Goal: Transaction & Acquisition: Purchase product/service

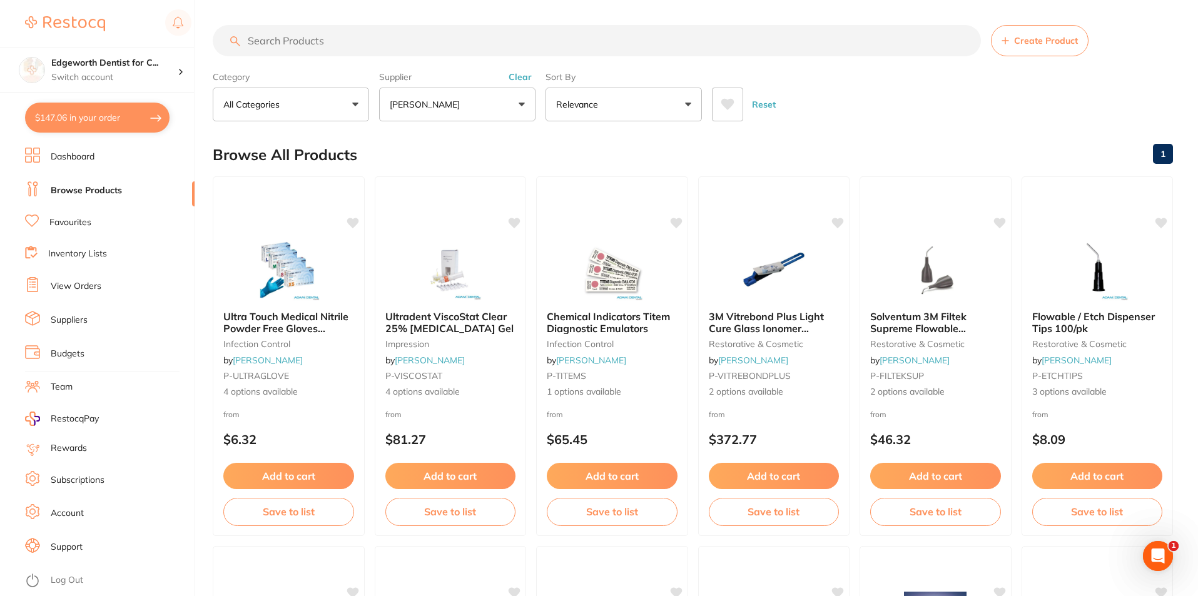
click at [78, 113] on button "$147.06 in your order" at bounding box center [97, 118] width 145 height 30
checkbox input "true"
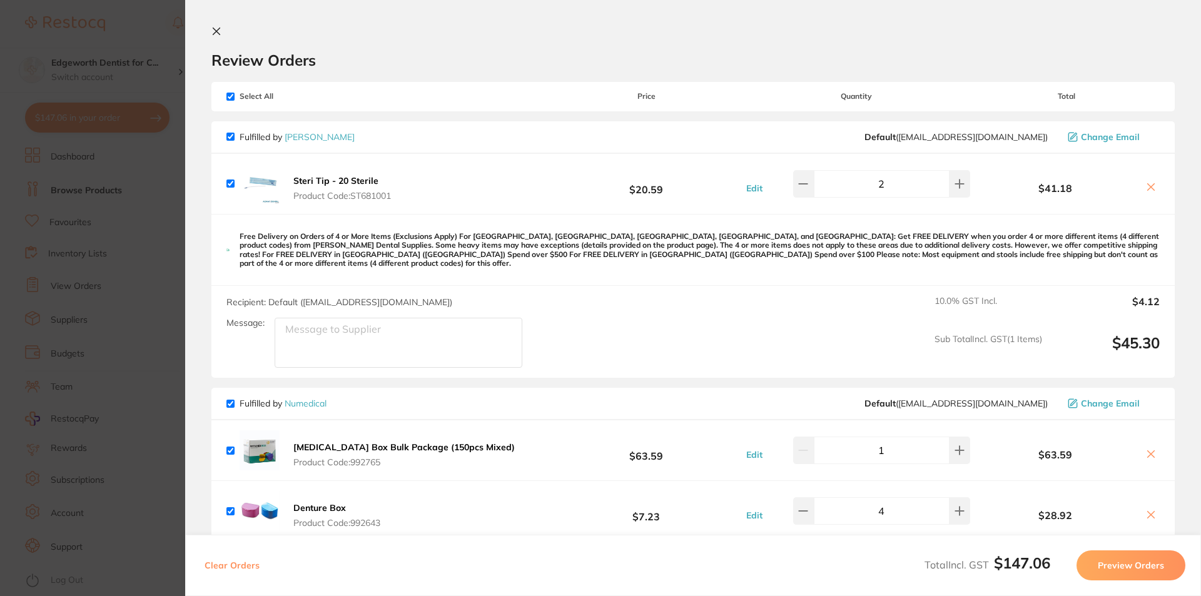
click at [137, 231] on section "Update RRP Set your pre negotiated price for this item. Item Agreed RRP (excl. …" at bounding box center [600, 298] width 1201 height 596
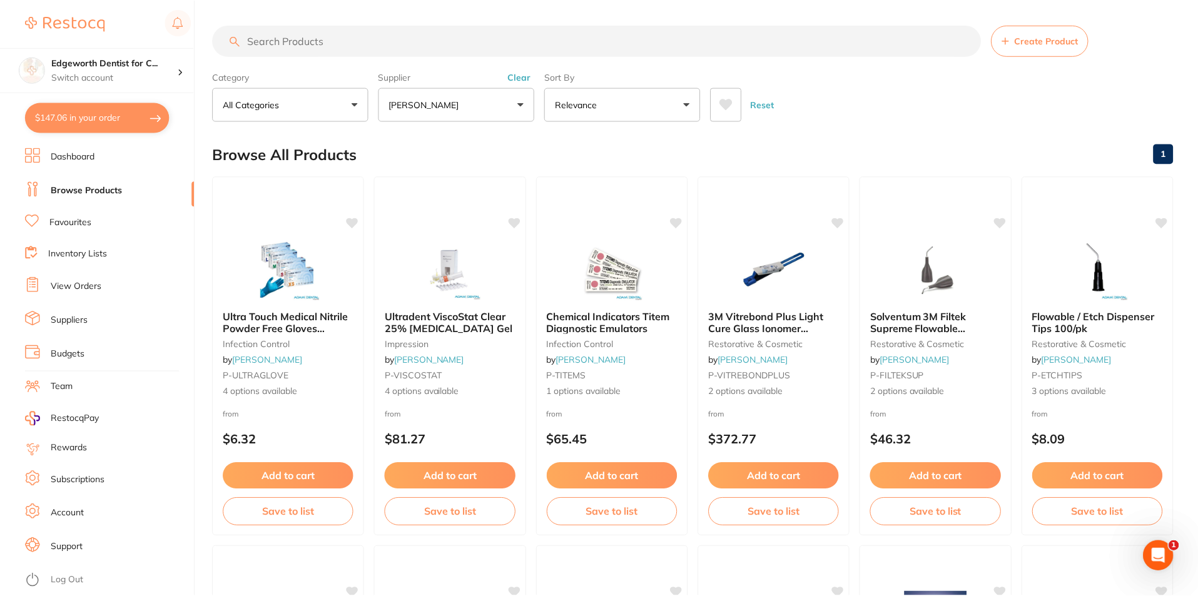
scroll to position [1, 0]
click at [378, 49] on input "search" at bounding box center [597, 39] width 768 height 31
type input "Num"
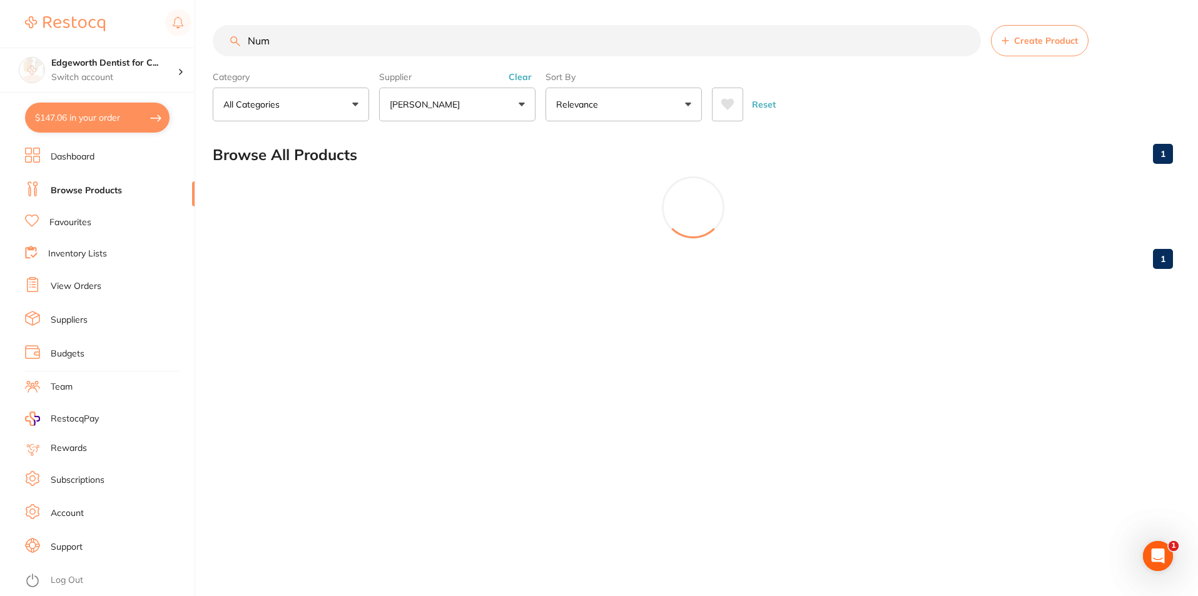
scroll to position [0, 0]
drag, startPoint x: 335, startPoint y: 41, endPoint x: 140, endPoint y: 11, distance: 198.0
click at [141, 12] on div "$147.06 Edgeworth Dentist for C... Switch account Edgeworth Dentist for Chicken…" at bounding box center [600, 298] width 1201 height 596
click at [519, 101] on button "[PERSON_NAME]" at bounding box center [457, 105] width 156 height 34
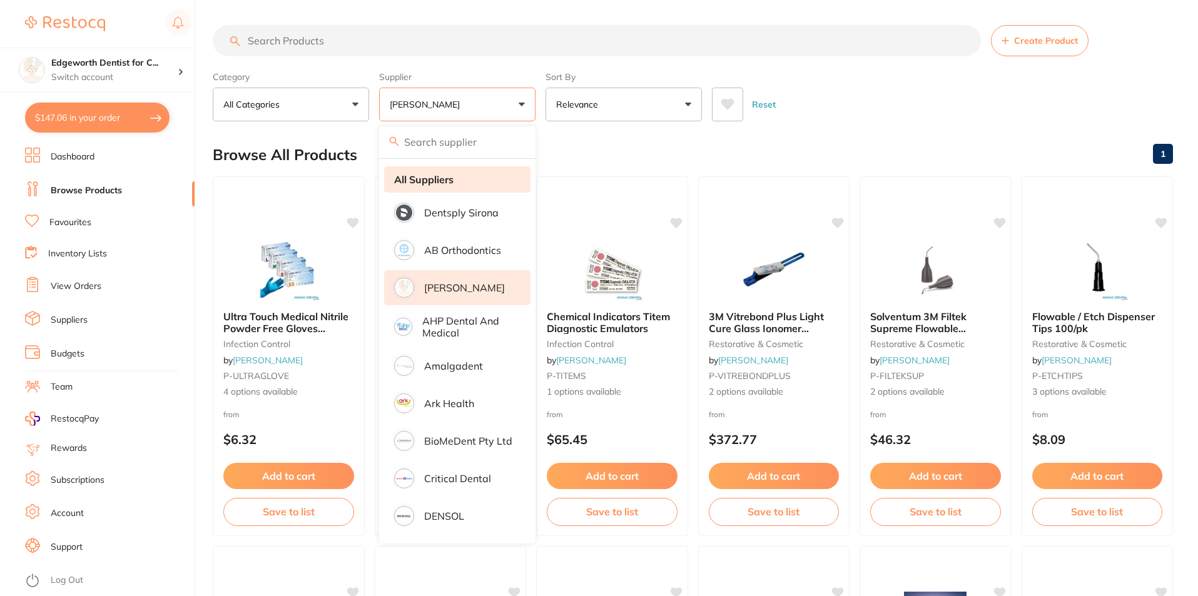
click at [428, 168] on li "All Suppliers" at bounding box center [457, 179] width 146 height 26
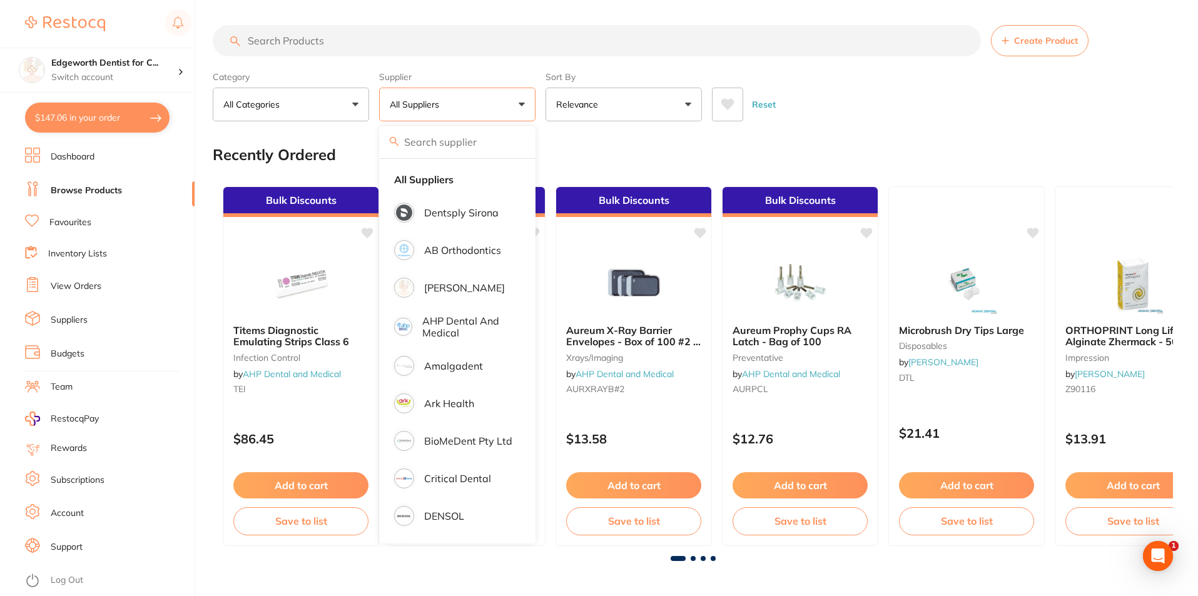
click at [473, 99] on button "All Suppliers" at bounding box center [457, 105] width 156 height 34
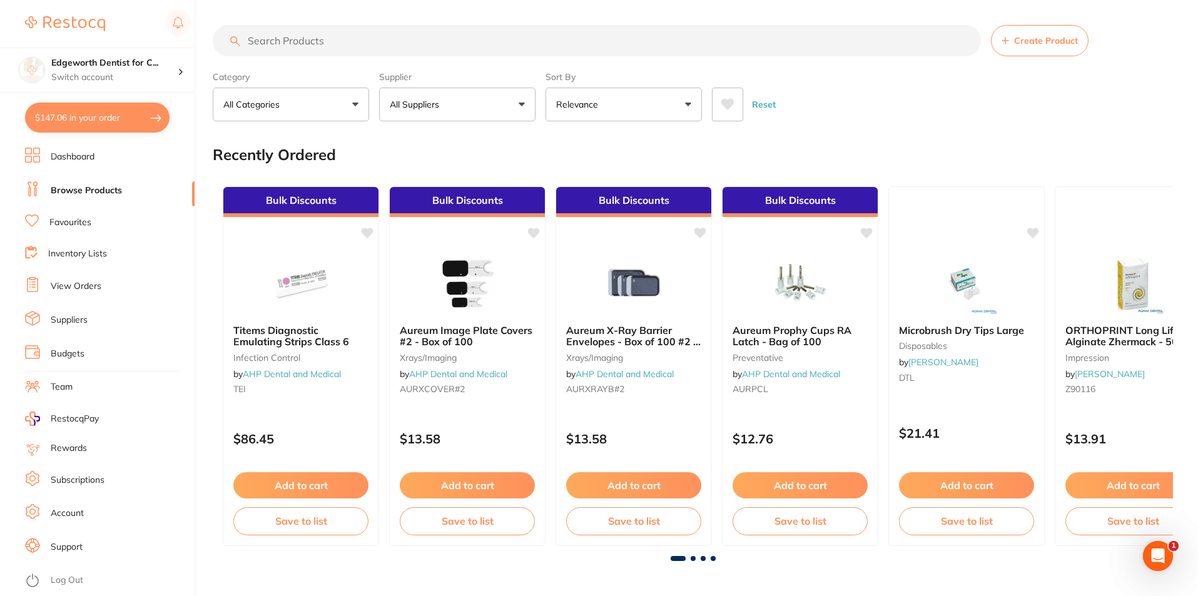
click at [478, 111] on button "All Suppliers" at bounding box center [457, 105] width 156 height 34
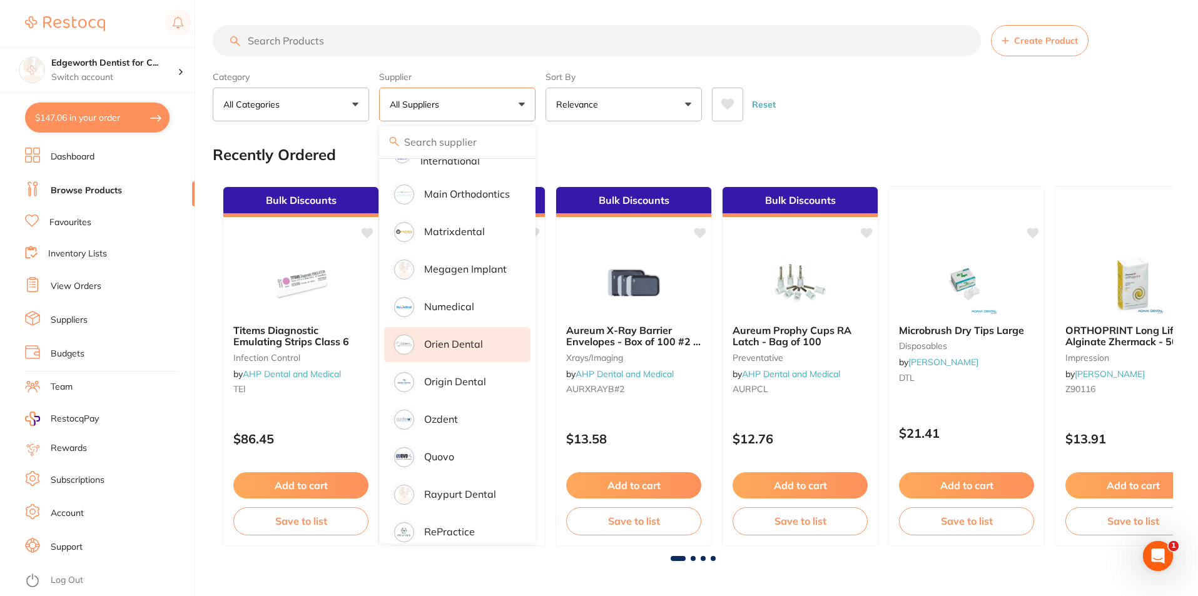
scroll to position [938, 0]
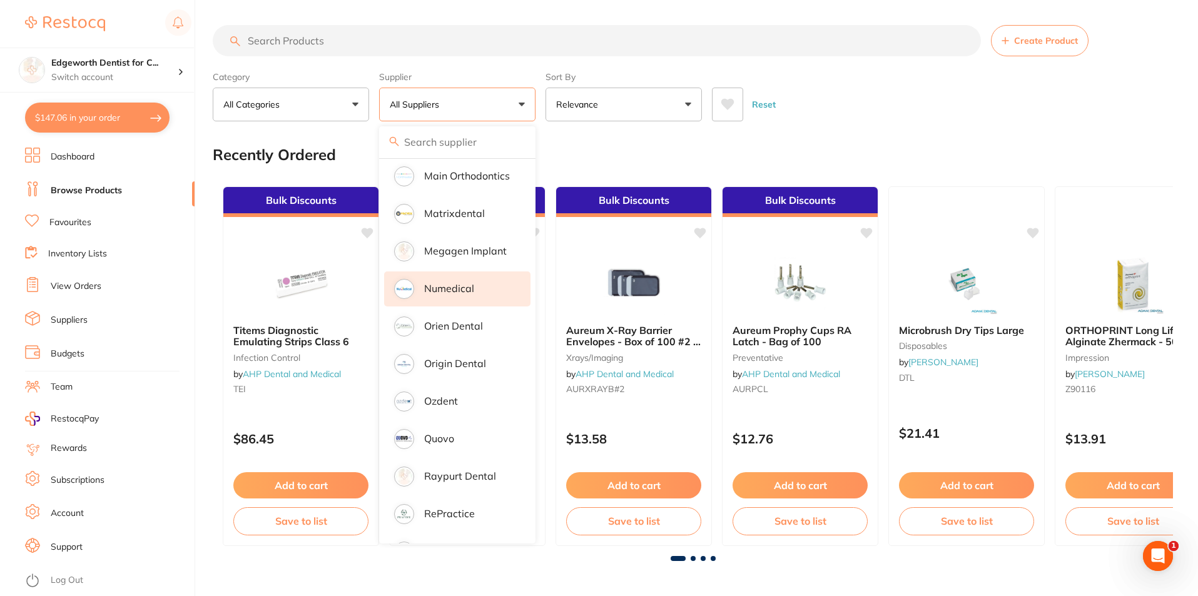
click at [474, 279] on li "Numedical" at bounding box center [457, 289] width 146 height 35
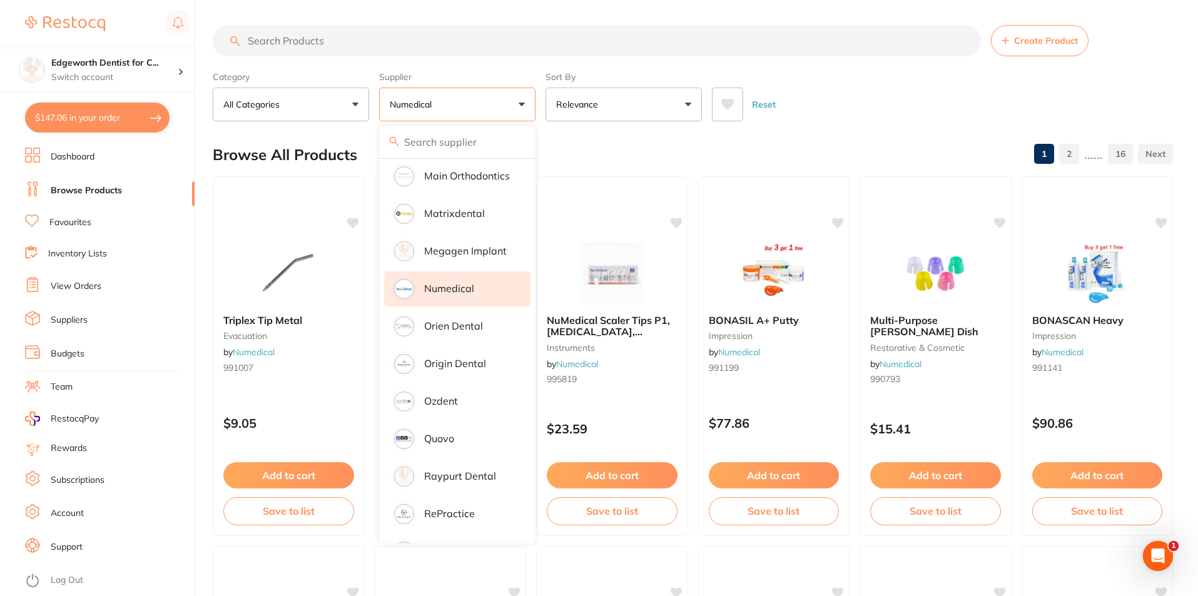
click at [312, 38] on input "search" at bounding box center [597, 40] width 768 height 31
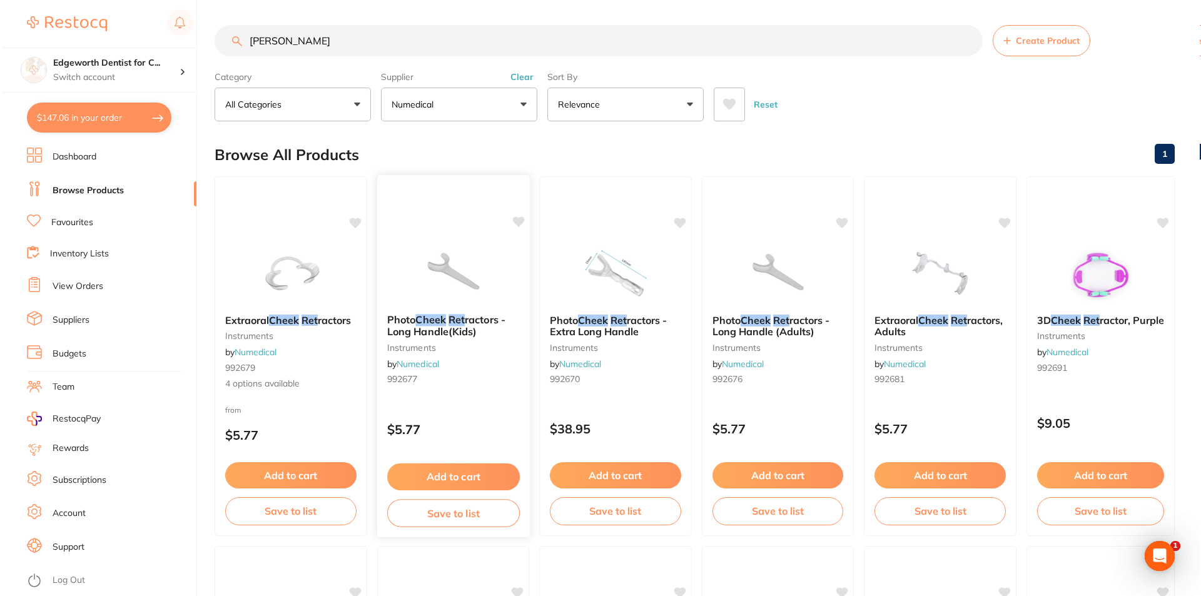
scroll to position [0, 0]
type input "cheek ret"
click at [798, 347] on small "instruments" at bounding box center [776, 348] width 131 height 10
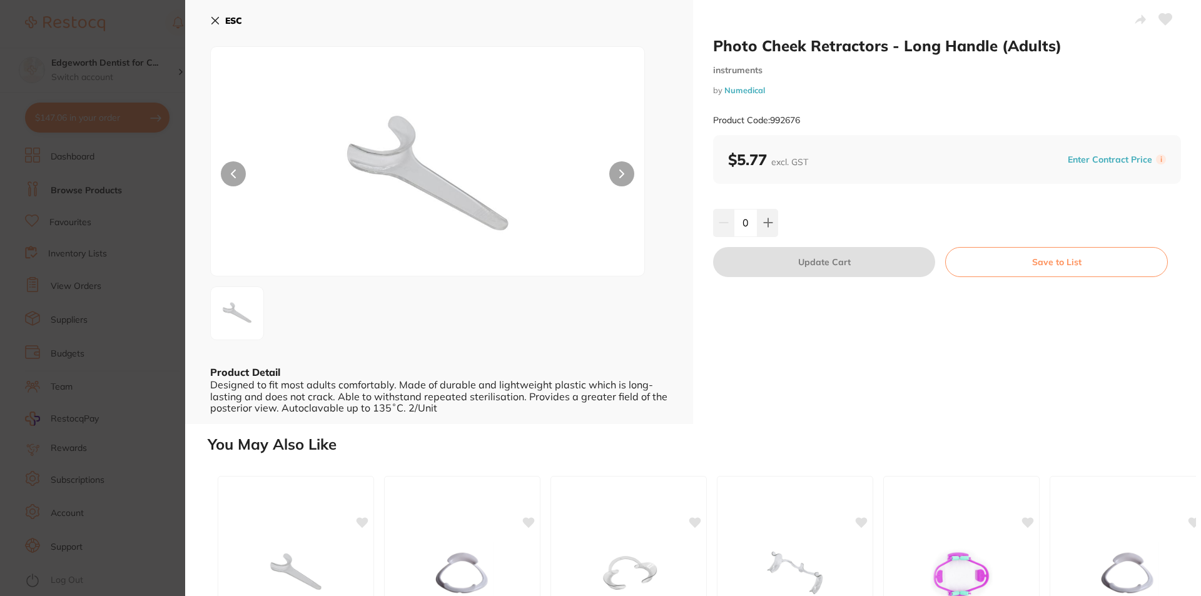
drag, startPoint x: 749, startPoint y: 221, endPoint x: 739, endPoint y: 221, distance: 10.0
click at [739, 221] on input "0" at bounding box center [746, 223] width 24 height 28
type input "5"
click at [863, 432] on div "Photo Cheek Retractors - Long Handle (Adults) instruments by Numedical Product …" at bounding box center [693, 298] width 1016 height 596
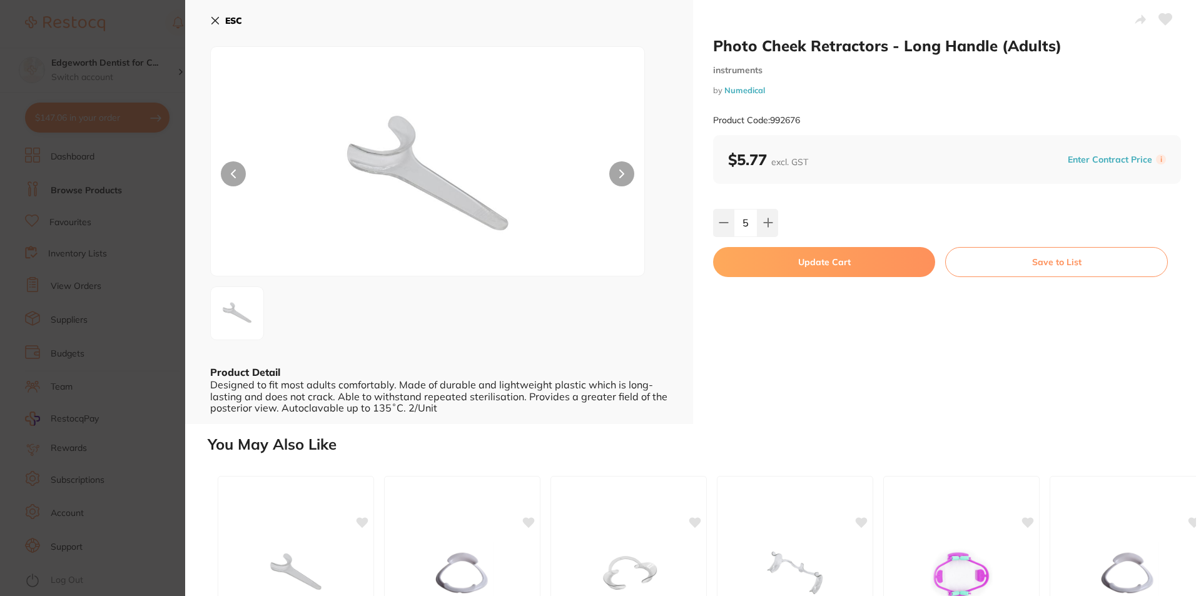
click at [851, 264] on button "Update Cart" at bounding box center [824, 262] width 222 height 30
checkbox input "false"
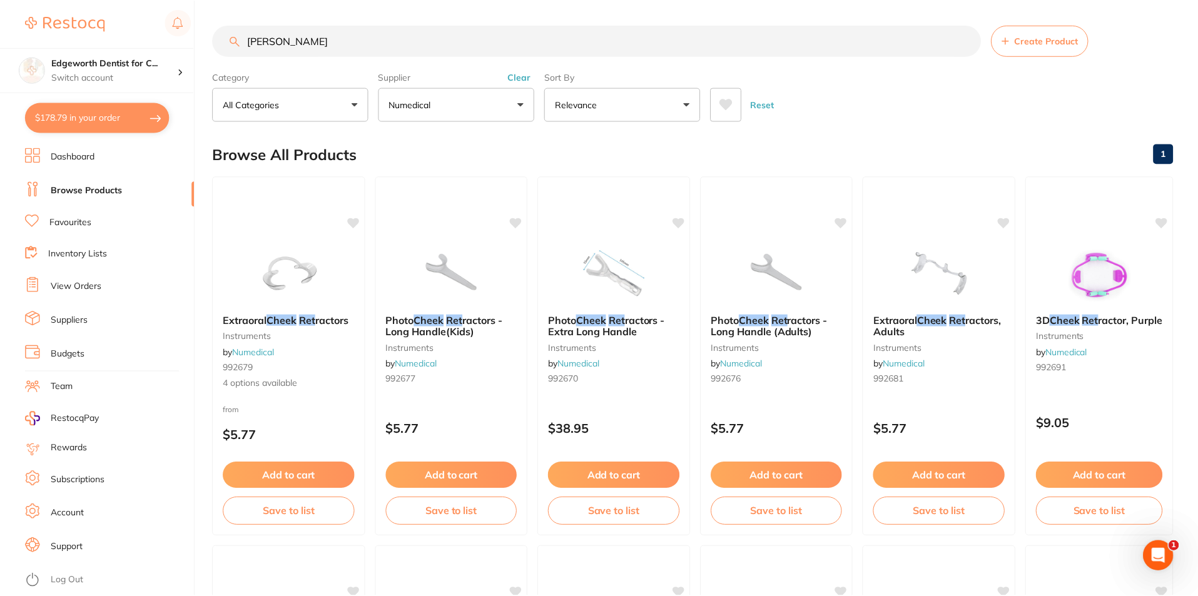
scroll to position [1, 0]
type input "1"
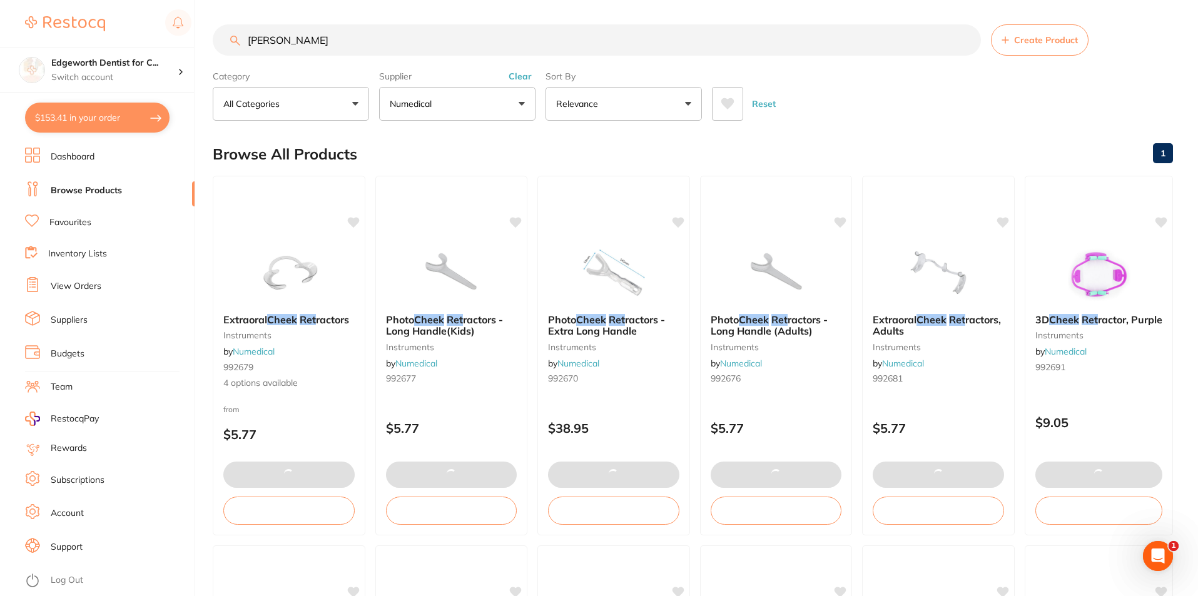
click at [110, 119] on button "$153.41 in your order" at bounding box center [97, 118] width 145 height 30
checkbox input "true"
type input "5"
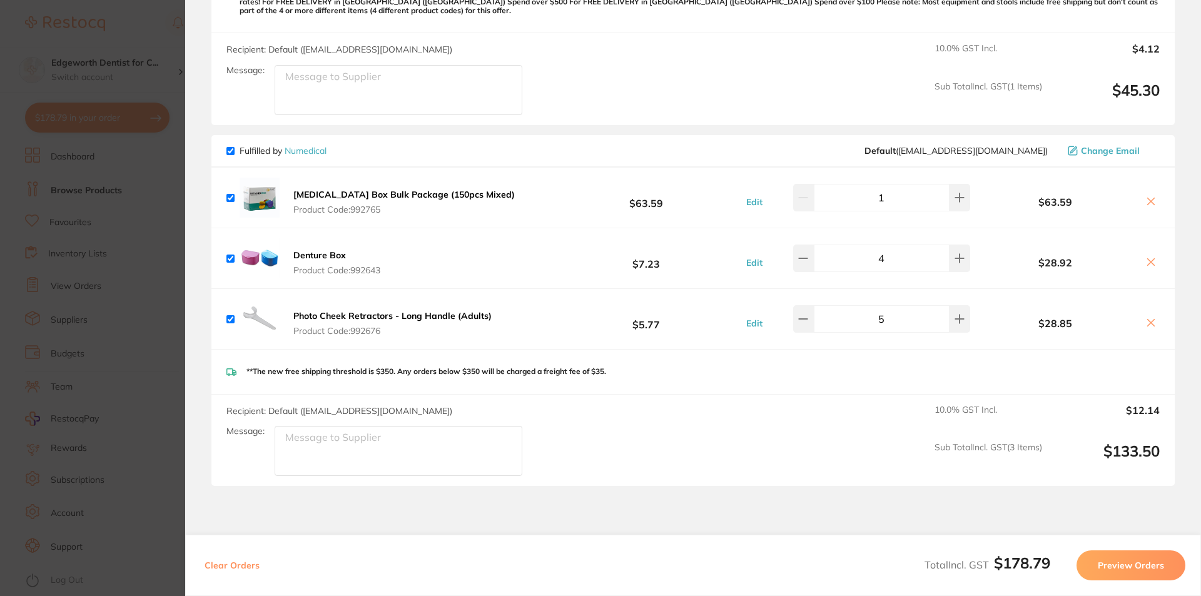
scroll to position [339, 0]
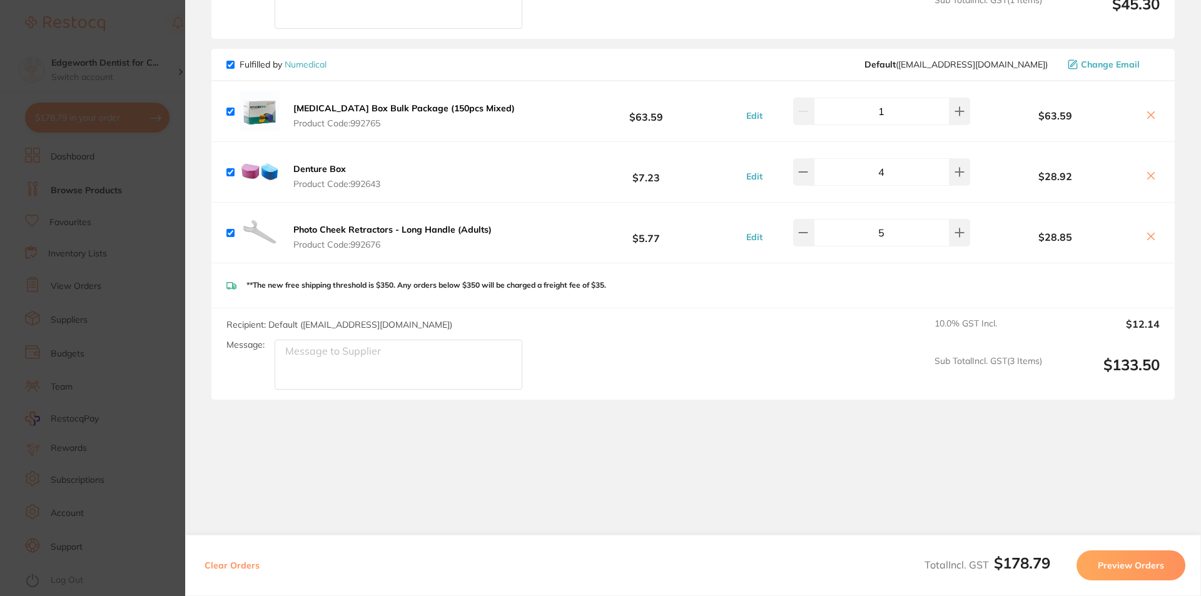
click at [148, 24] on section "Update RRP Set your pre negotiated price for this item. Item Agreed RRP (excl. …" at bounding box center [600, 298] width 1201 height 596
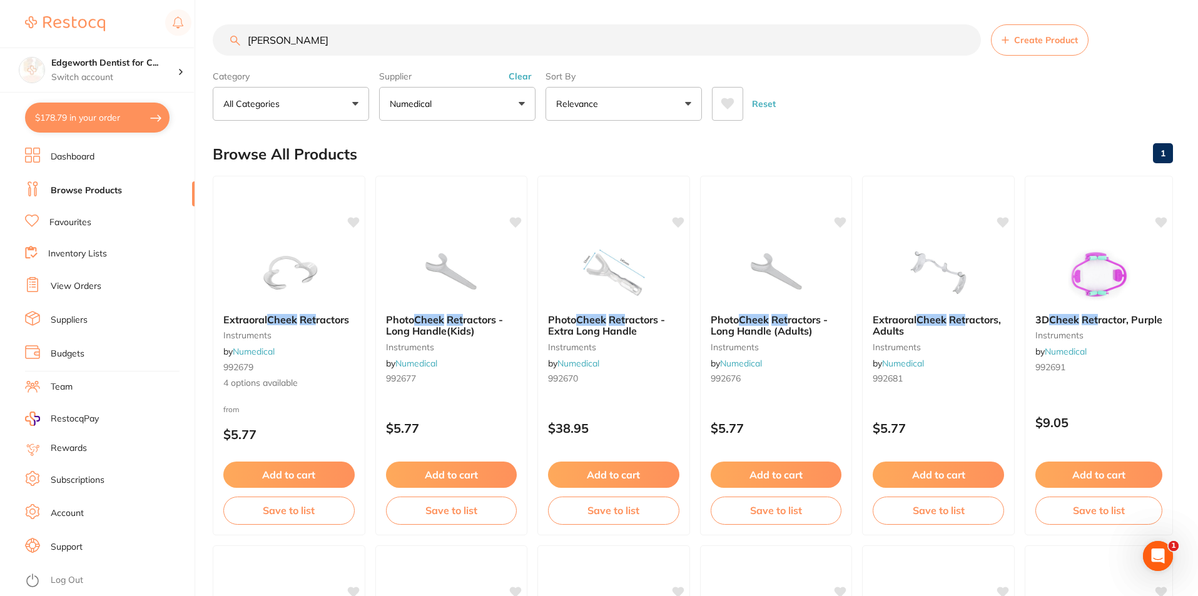
scroll to position [0, 0]
drag, startPoint x: 399, startPoint y: 41, endPoint x: 140, endPoint y: 4, distance: 261.5
click at [140, 4] on div "$178.79 Edgeworth Dentist for C... Switch account Edgeworth Dentist for Chicken…" at bounding box center [599, 298] width 1198 height 596
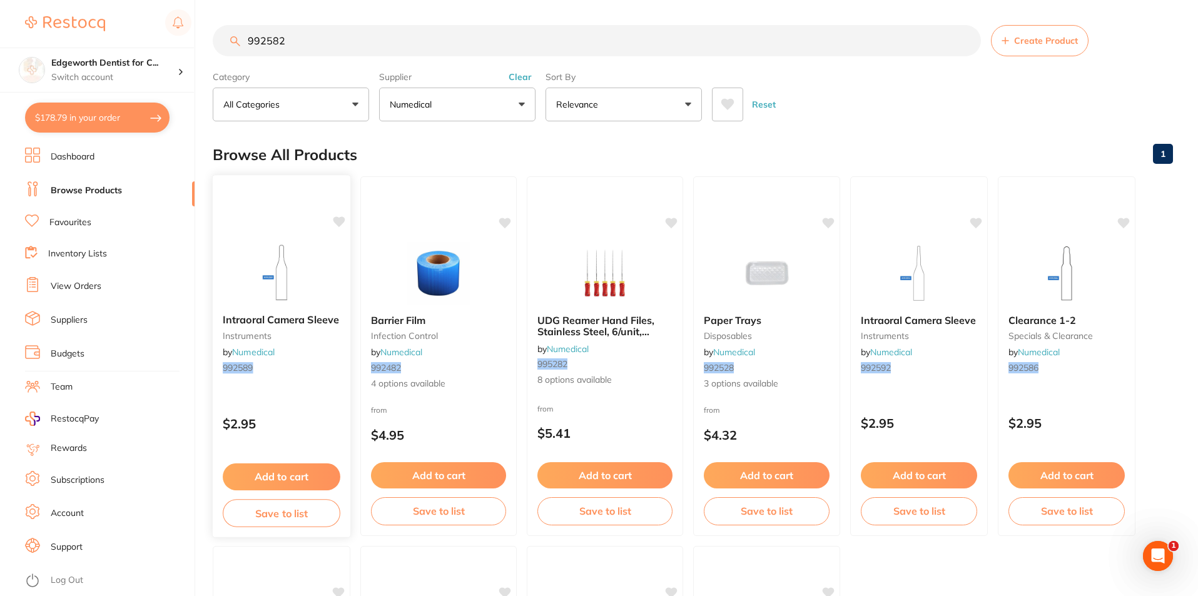
type input "992582"
click at [297, 316] on span "Intraoral Camera Sleeve" at bounding box center [281, 319] width 116 height 13
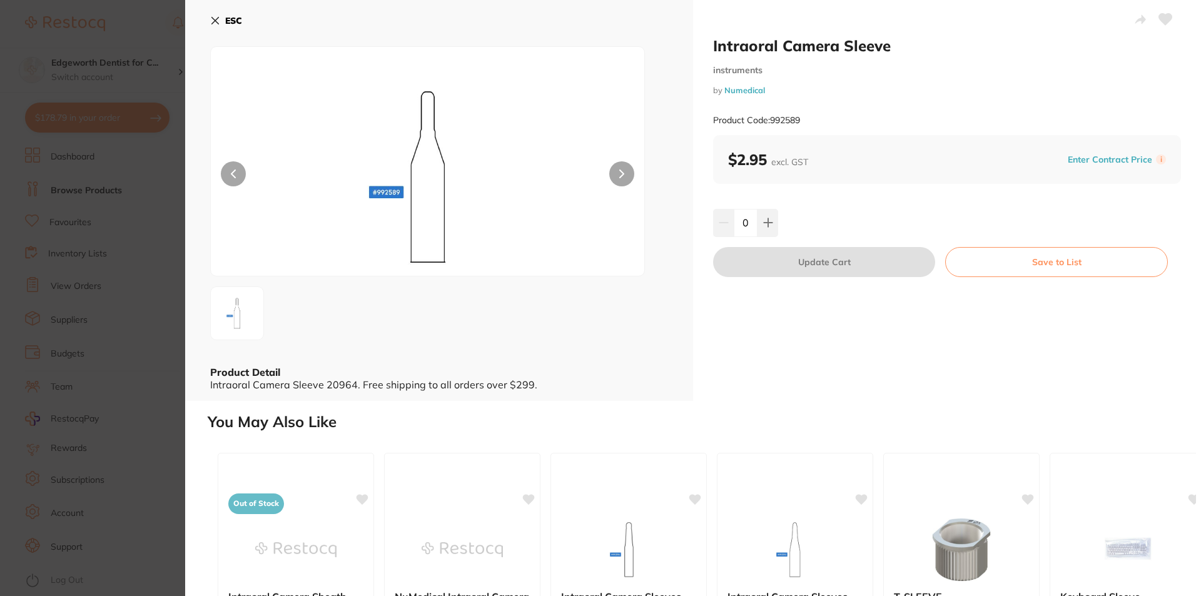
drag, startPoint x: 747, startPoint y: 220, endPoint x: 739, endPoint y: 218, distance: 8.3
click at [740, 220] on input "0" at bounding box center [746, 223] width 24 height 28
type input "20"
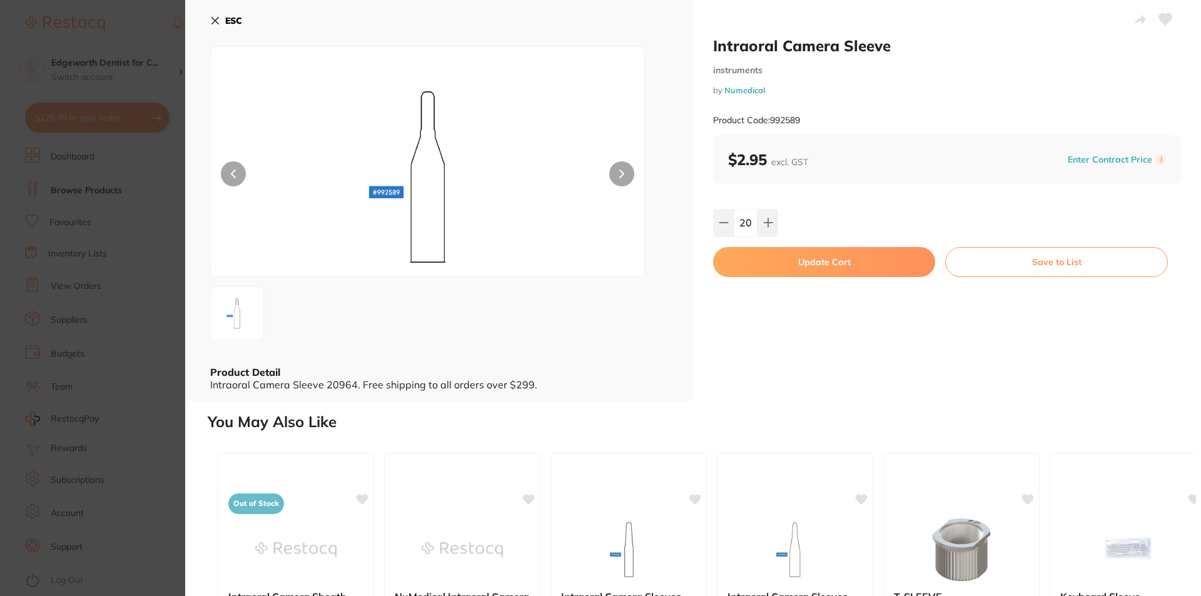
click at [843, 261] on button "Update Cart" at bounding box center [824, 262] width 222 height 30
checkbox input "false"
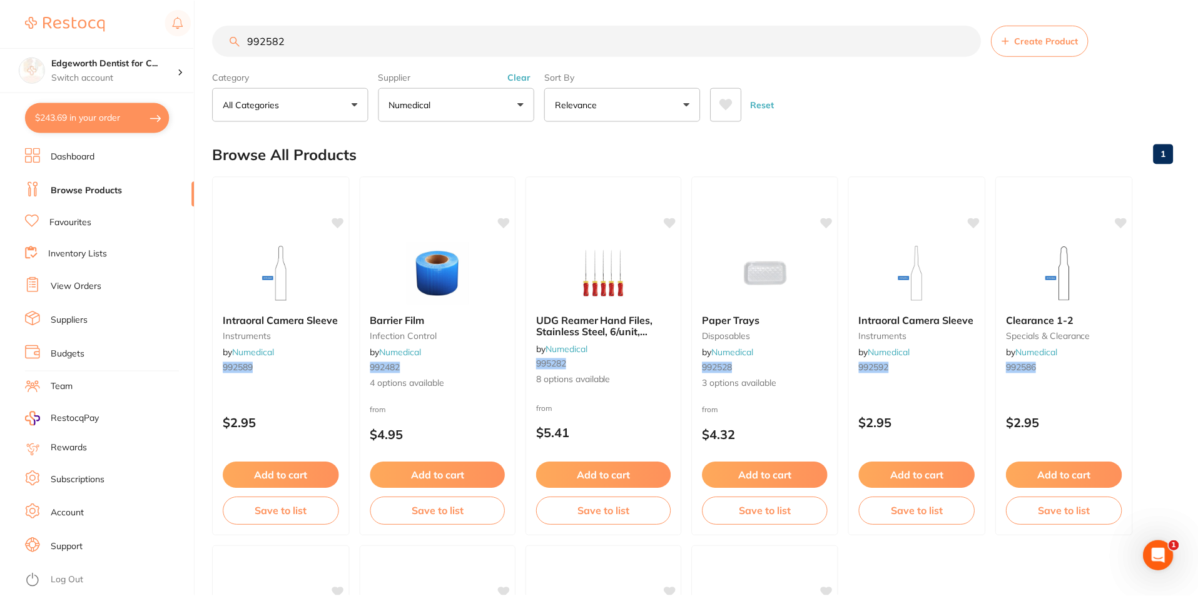
scroll to position [1, 0]
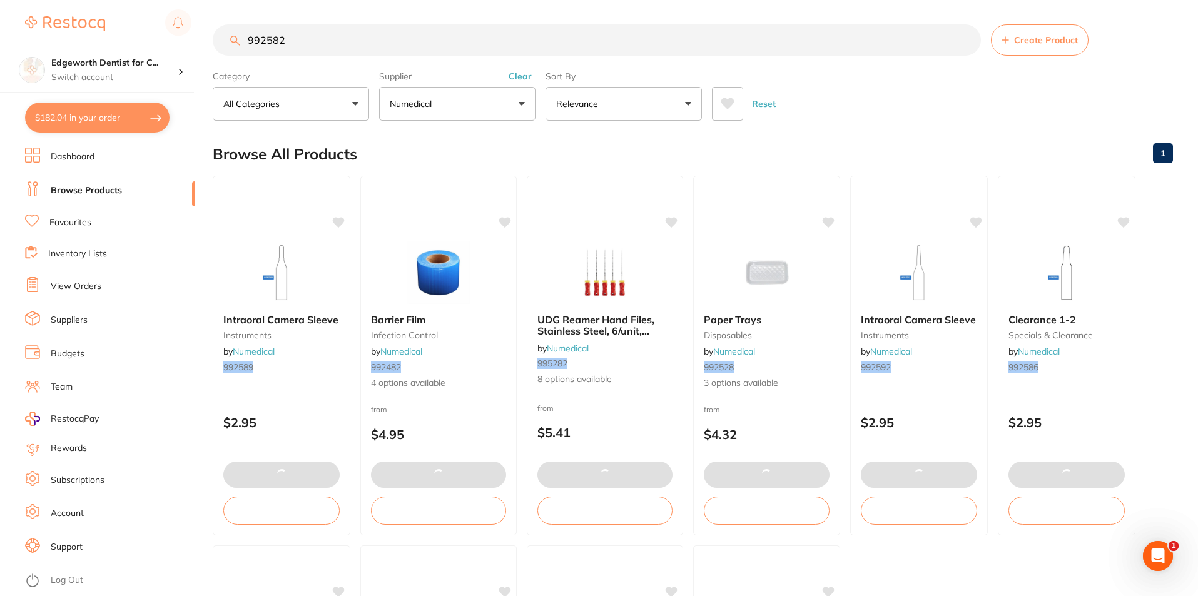
drag, startPoint x: 315, startPoint y: 29, endPoint x: 227, endPoint y: 32, distance: 88.3
click at [227, 32] on input "992582" at bounding box center [597, 39] width 768 height 31
type input "20"
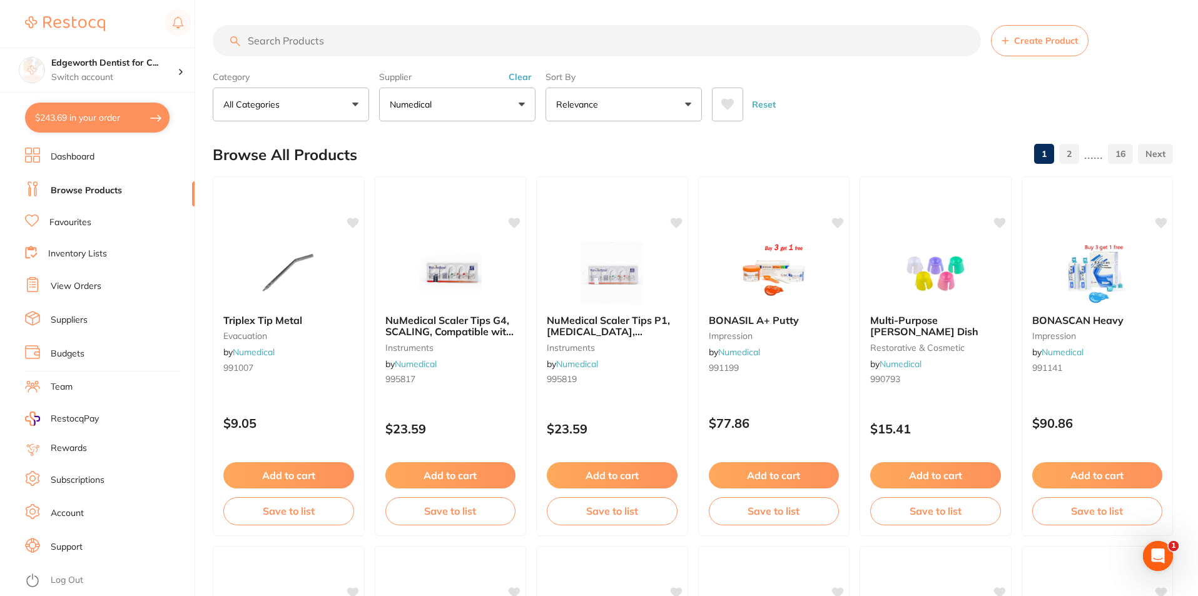
scroll to position [0, 0]
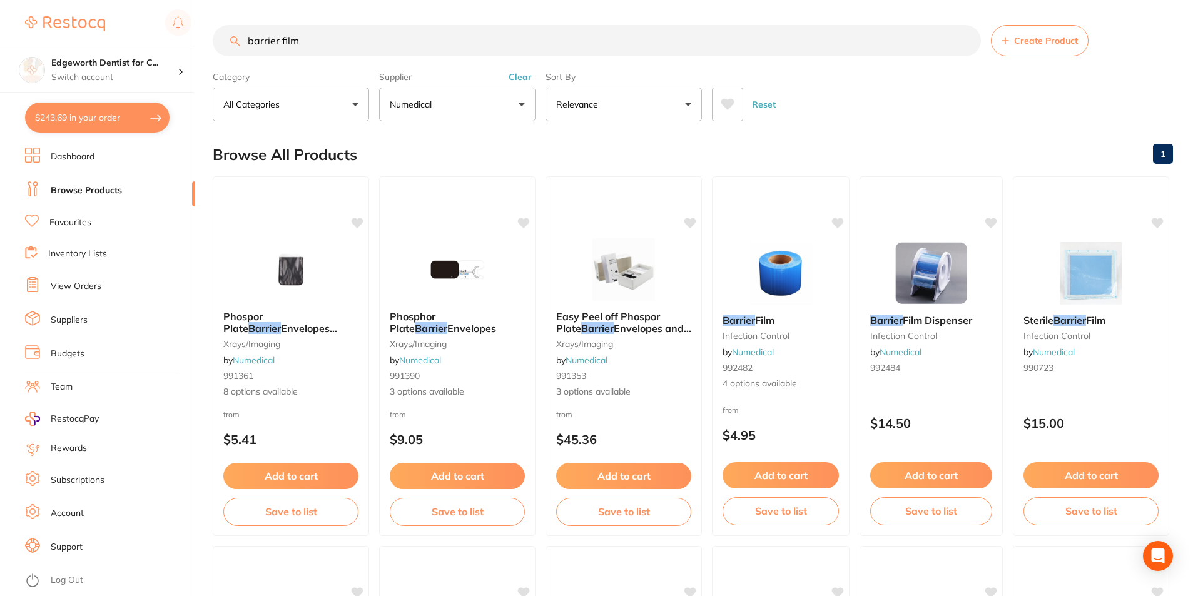
type input "barrier film"
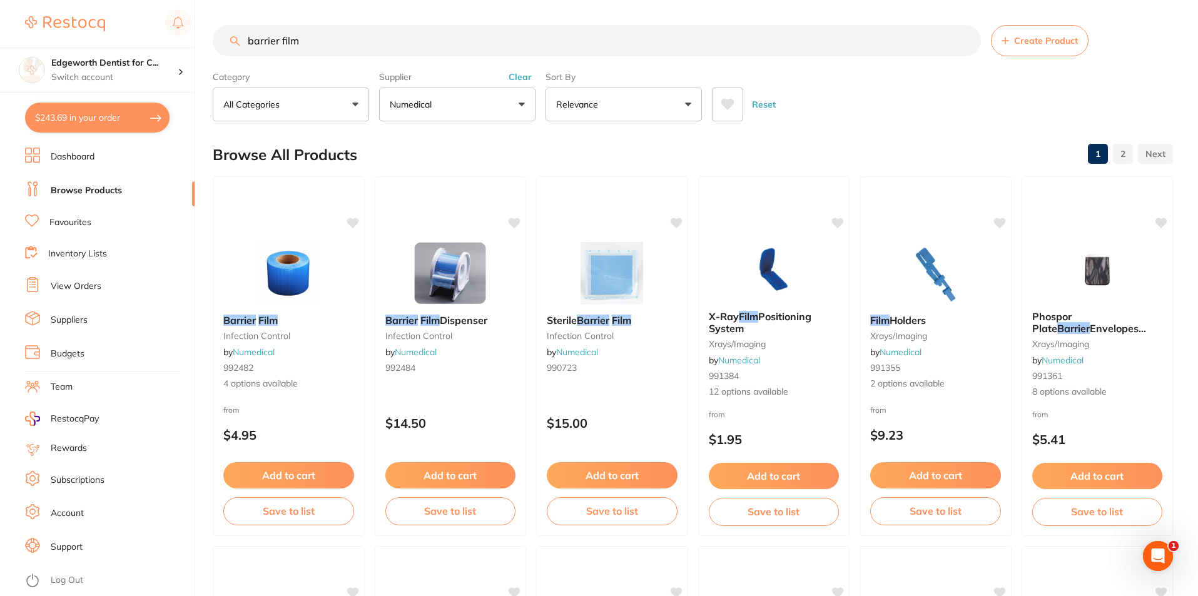
click at [266, 316] on em "Film" at bounding box center [267, 320] width 19 height 13
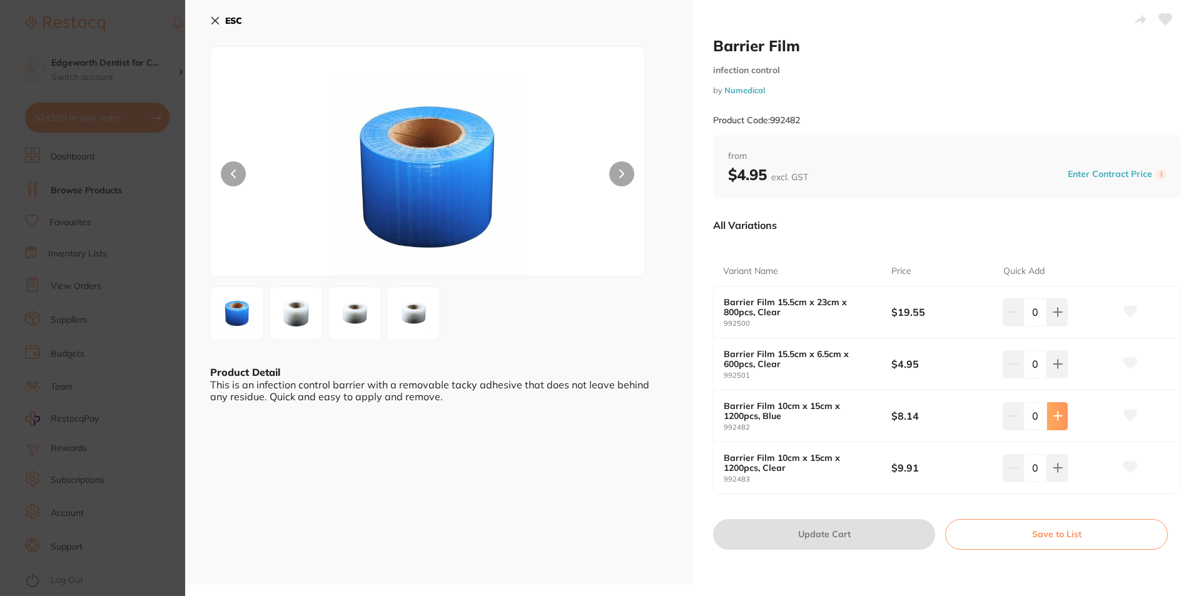
click at [1053, 415] on icon at bounding box center [1058, 416] width 10 height 10
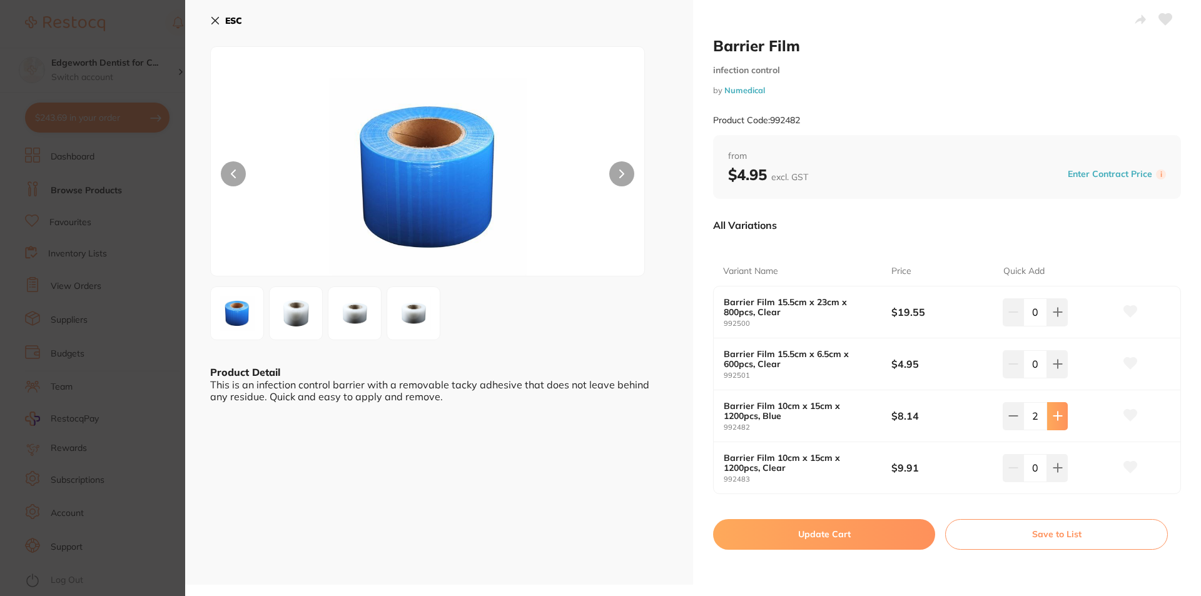
type input "2"
click at [849, 544] on button "Update Cart" at bounding box center [824, 534] width 222 height 30
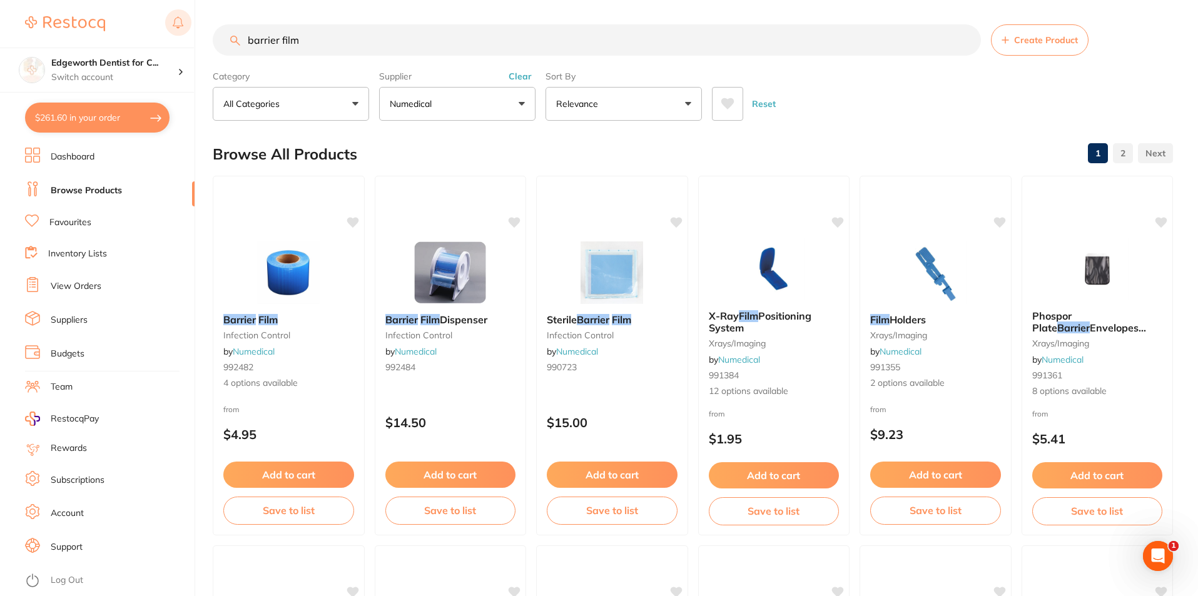
drag, startPoint x: 305, startPoint y: 39, endPoint x: 171, endPoint y: 33, distance: 133.4
click at [171, 33] on div "$261.60 Edgeworth Dentist for C... Switch account Edgeworth Dentist for Chicken…" at bounding box center [599, 297] width 1198 height 596
type input "occlusal"
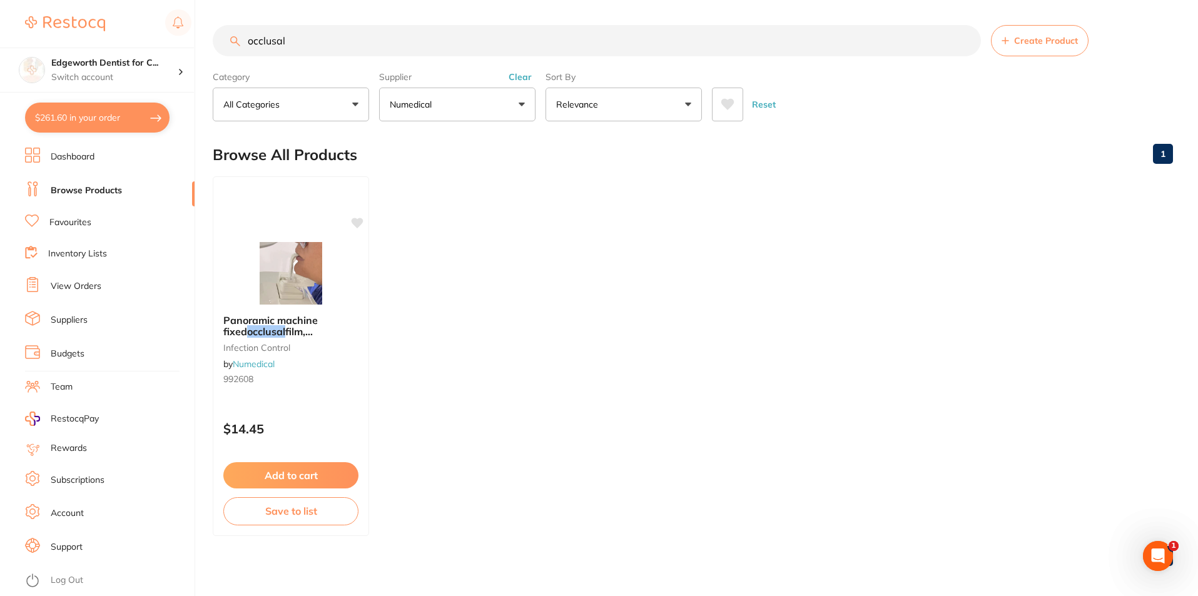
drag, startPoint x: 308, startPoint y: 42, endPoint x: 222, endPoint y: 39, distance: 86.4
click at [222, 39] on input "occlusal" at bounding box center [597, 40] width 768 height 31
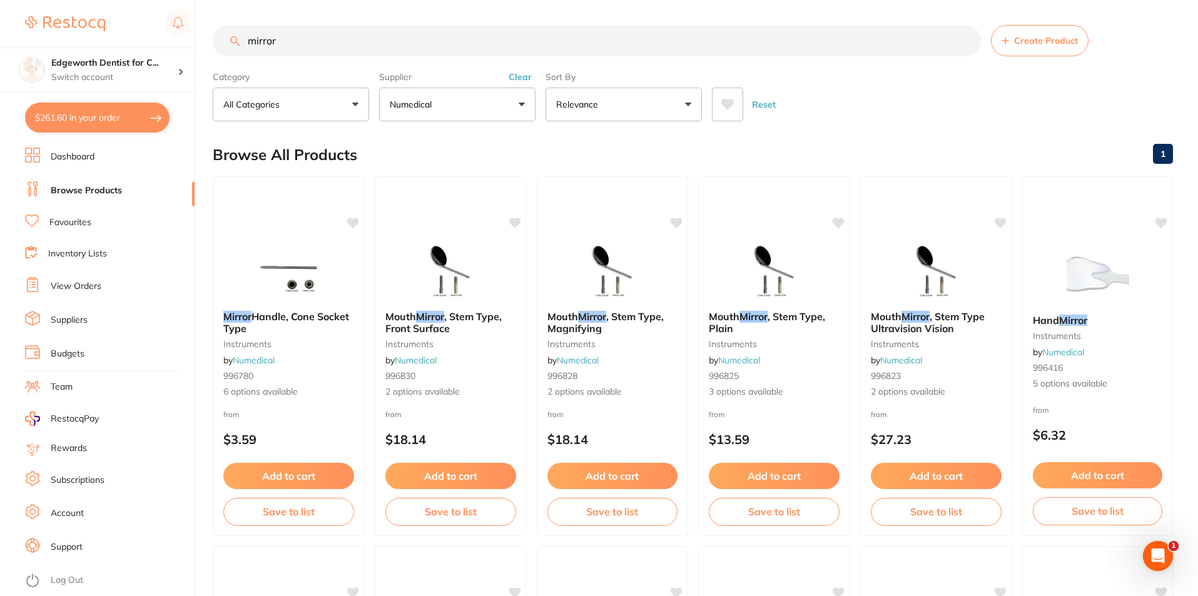
type input "mirror"
drag, startPoint x: 355, startPoint y: 37, endPoint x: 174, endPoint y: 24, distance: 181.2
click at [176, 25] on div "$261.60 Edgeworth Dentist for C... Switch account Edgeworth Dentist for Chicken…" at bounding box center [599, 298] width 1198 height 596
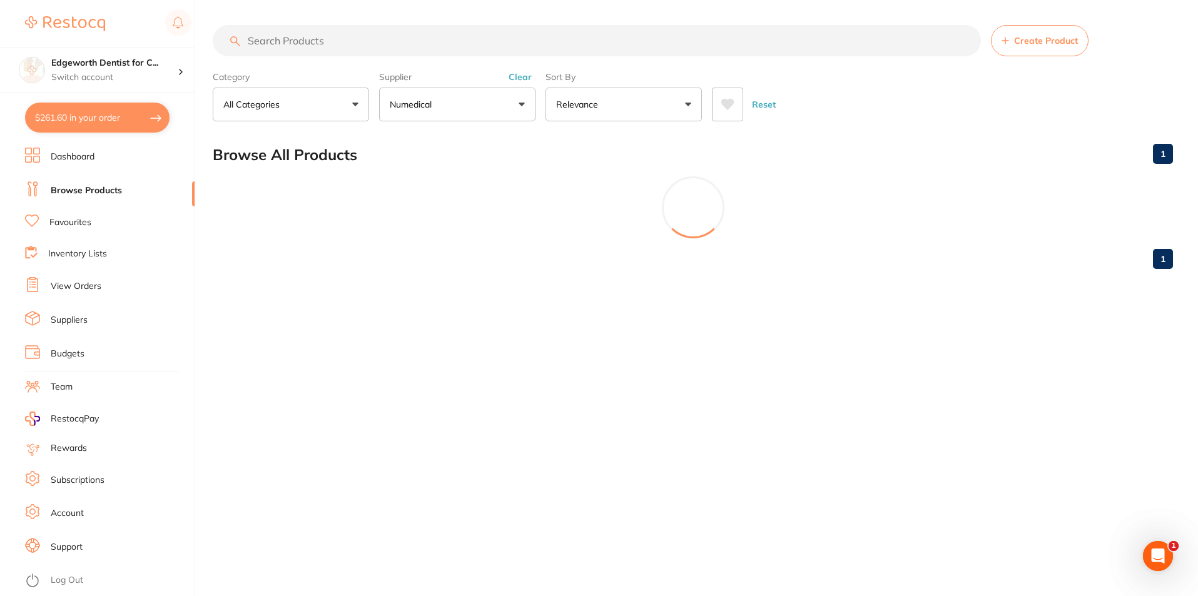
click at [440, 113] on button "Numedical" at bounding box center [457, 105] width 156 height 34
drag, startPoint x: 430, startPoint y: 136, endPoint x: 430, endPoint y: 145, distance: 9.4
click at [430, 136] on input "search" at bounding box center [457, 141] width 156 height 31
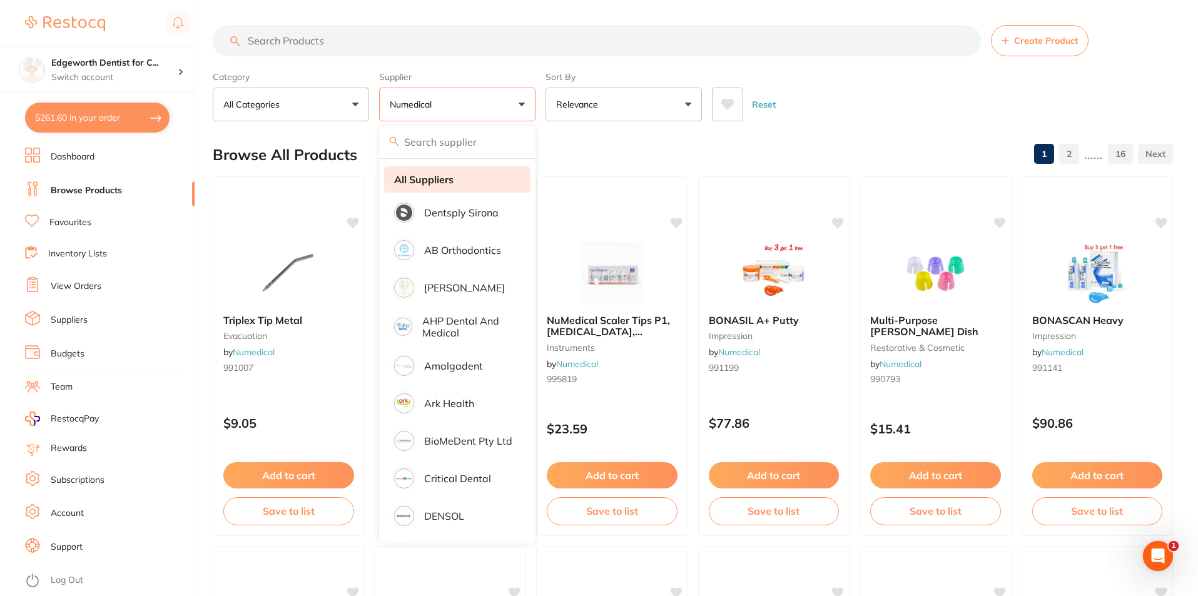
click at [422, 174] on strong "All Suppliers" at bounding box center [423, 179] width 59 height 11
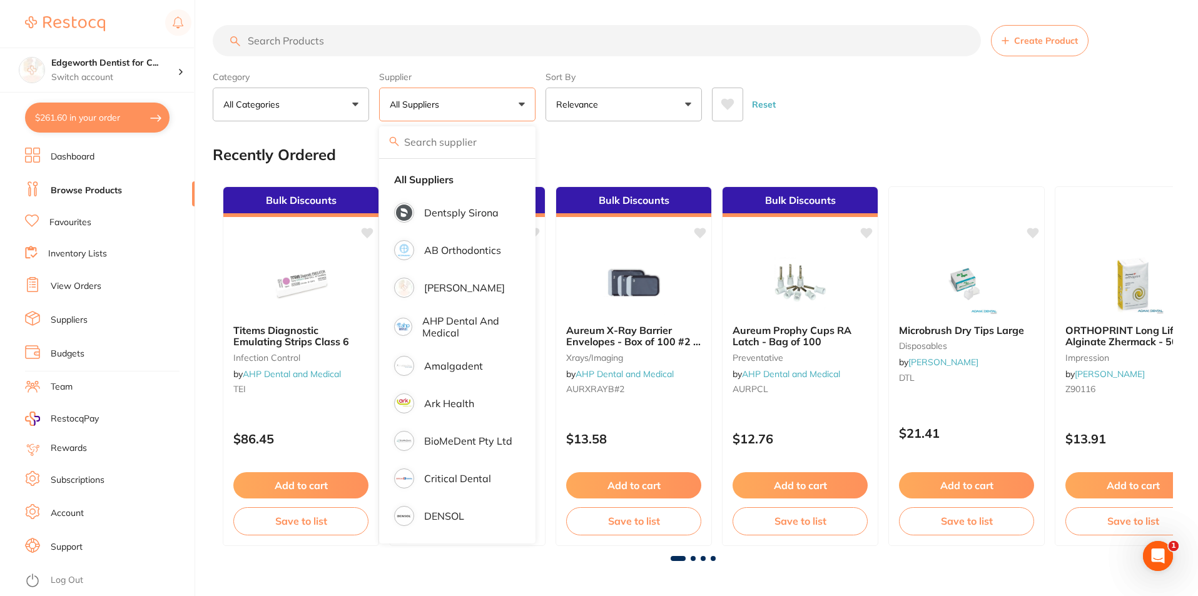
click at [862, 161] on div "Recently Ordered" at bounding box center [693, 155] width 960 height 42
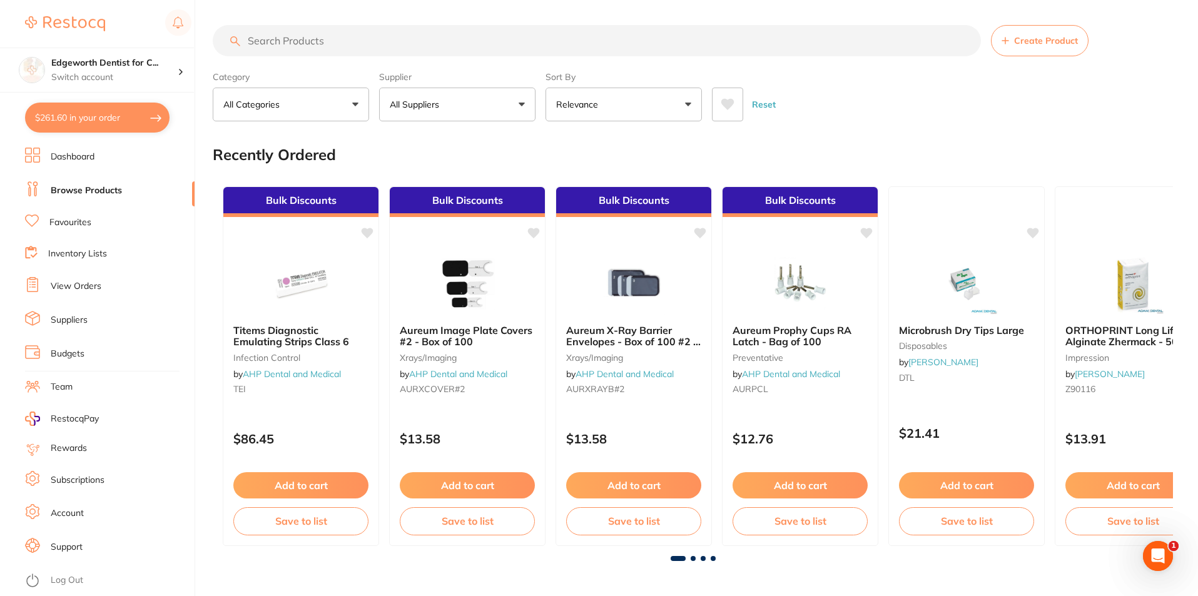
click at [76, 108] on button "$261.60 in your order" at bounding box center [97, 118] width 145 height 30
checkbox input "true"
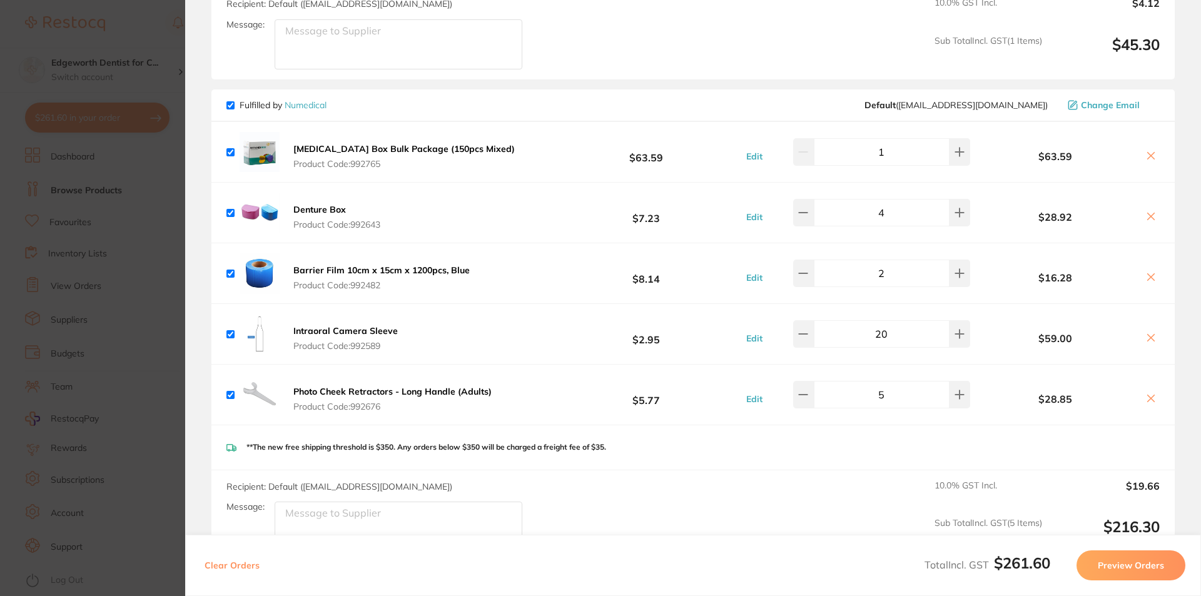
scroll to position [277, 0]
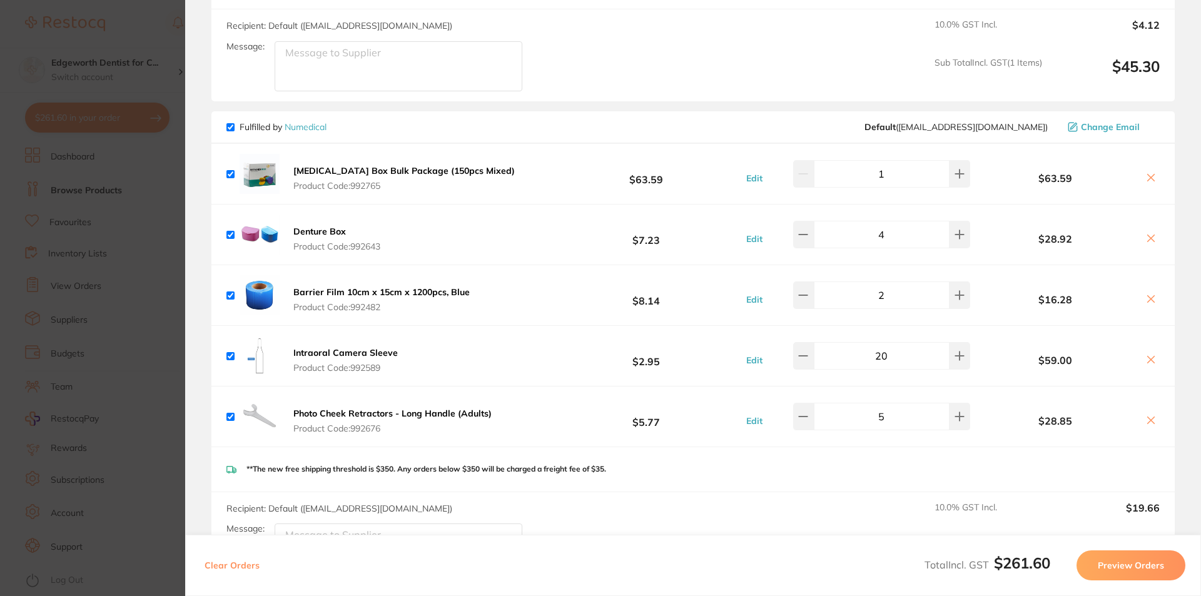
click at [89, 370] on section "Update RRP Set your pre negotiated price for this item. Item Agreed RRP (excl. …" at bounding box center [600, 298] width 1201 height 596
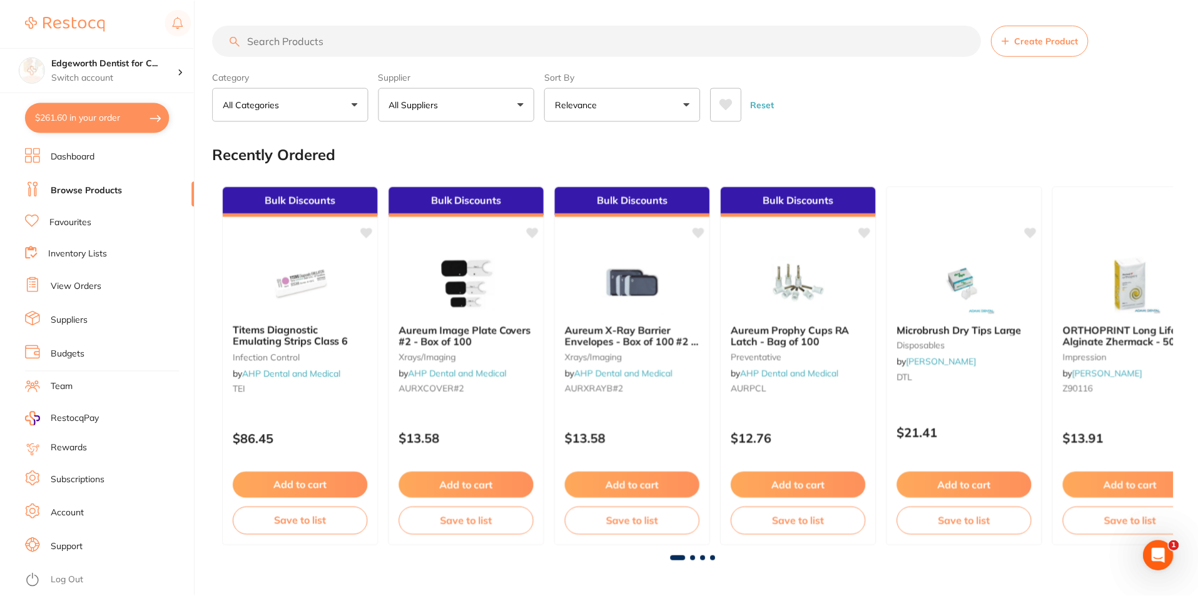
scroll to position [1, 0]
click at [455, 106] on button "All Suppliers" at bounding box center [457, 104] width 156 height 34
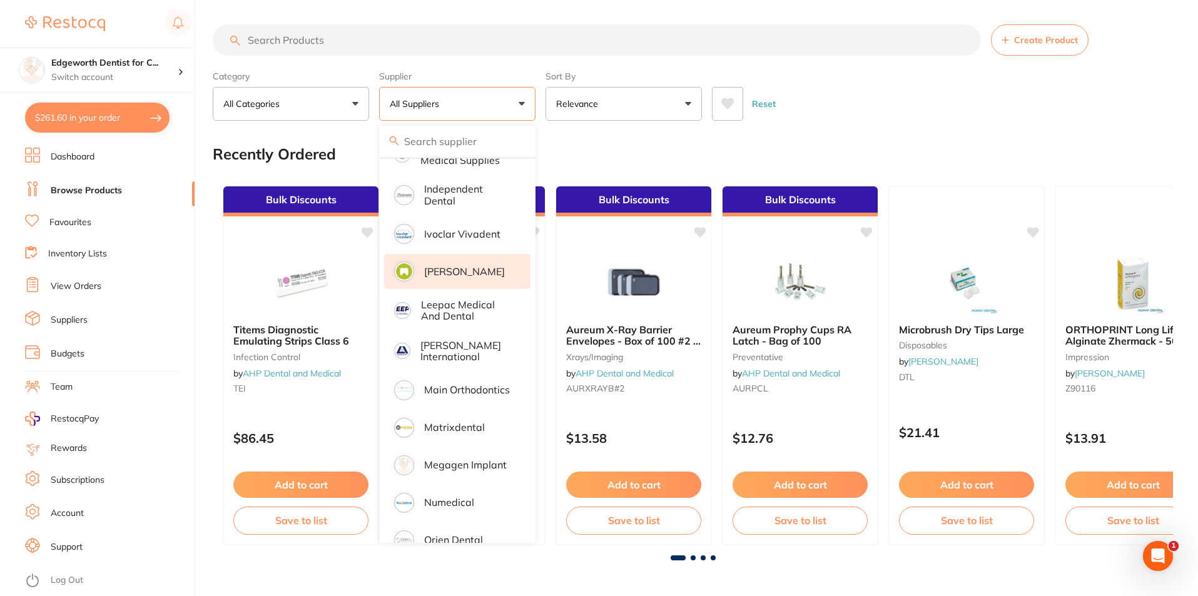
scroll to position [813, 0]
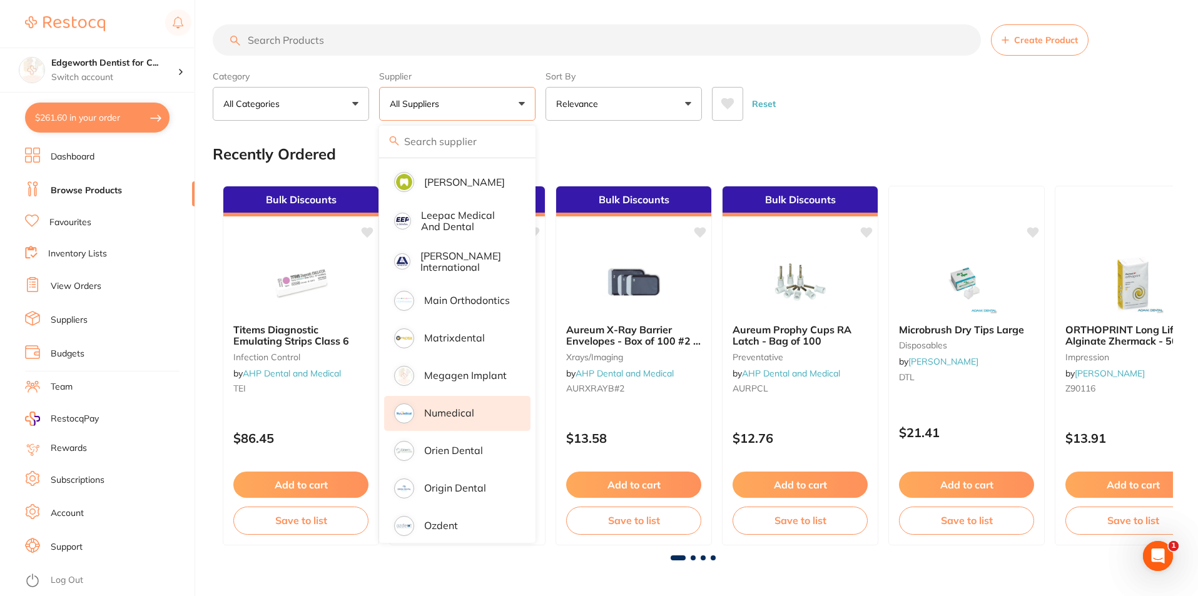
click at [469, 407] on p "Numedical" at bounding box center [449, 412] width 50 height 11
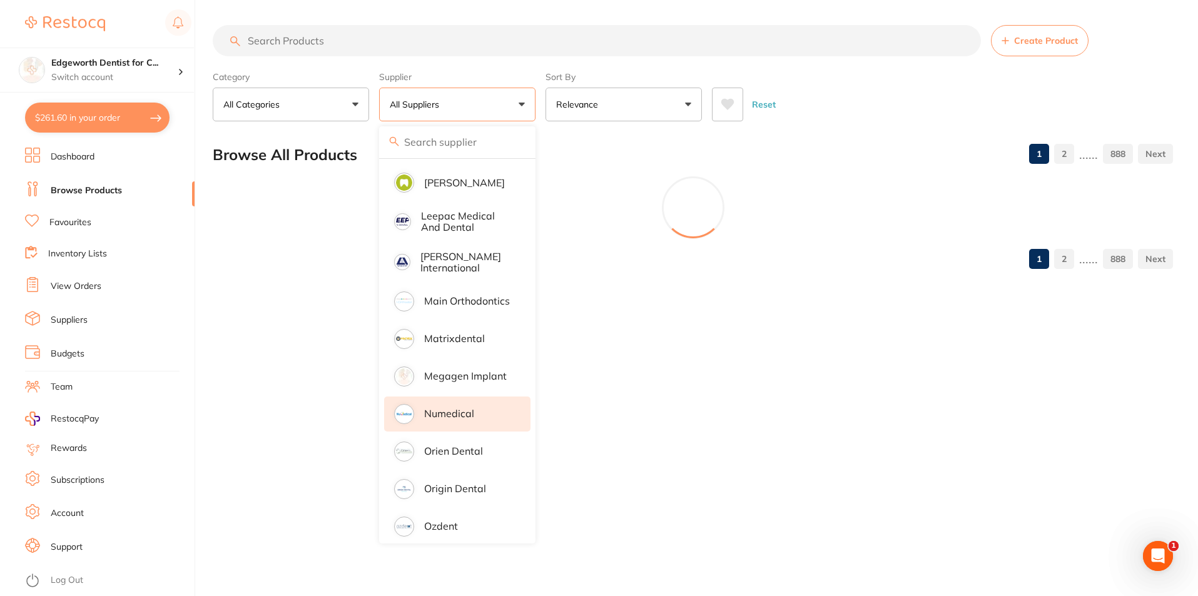
scroll to position [0, 0]
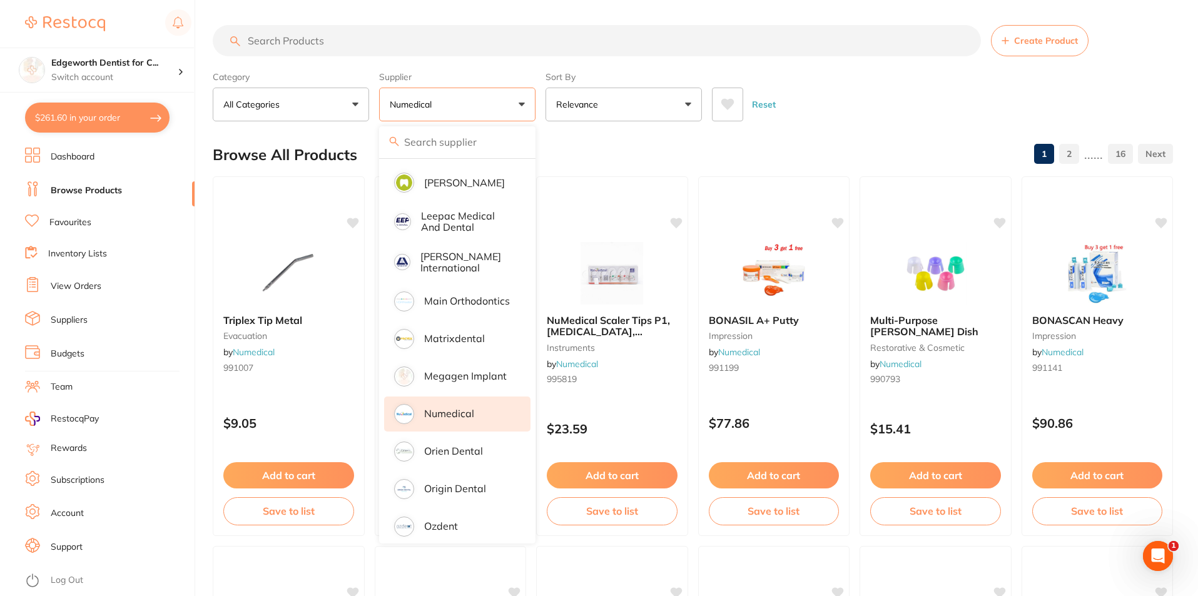
click at [860, 147] on div "Browse All Products 1 2 ...... 16" at bounding box center [693, 155] width 960 height 42
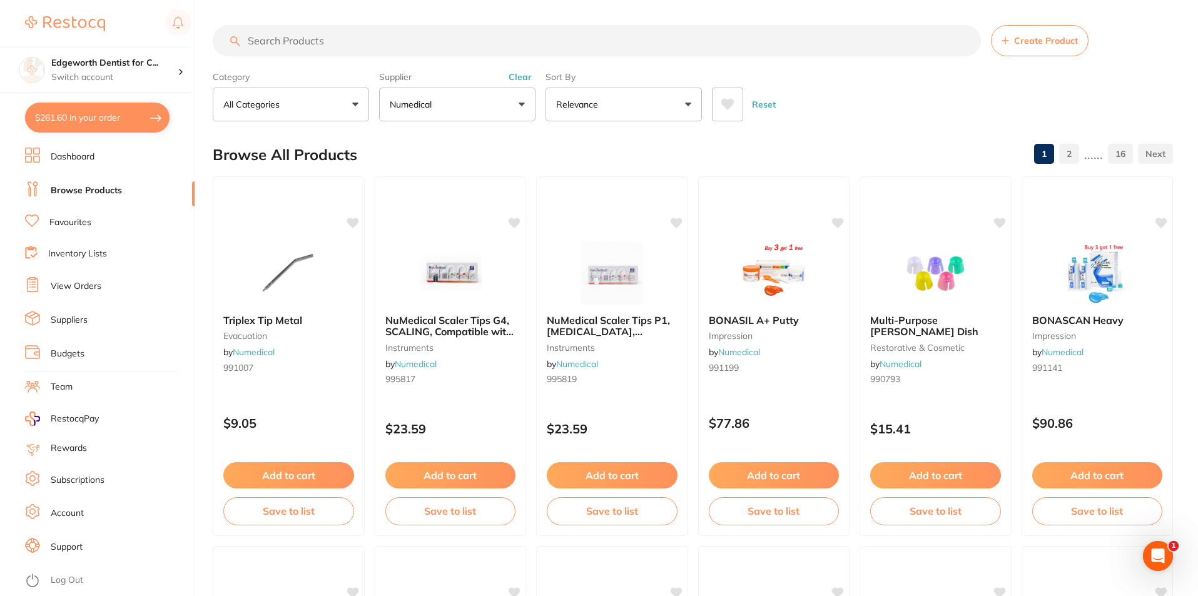
click at [108, 129] on button "$261.60 in your order" at bounding box center [97, 118] width 145 height 30
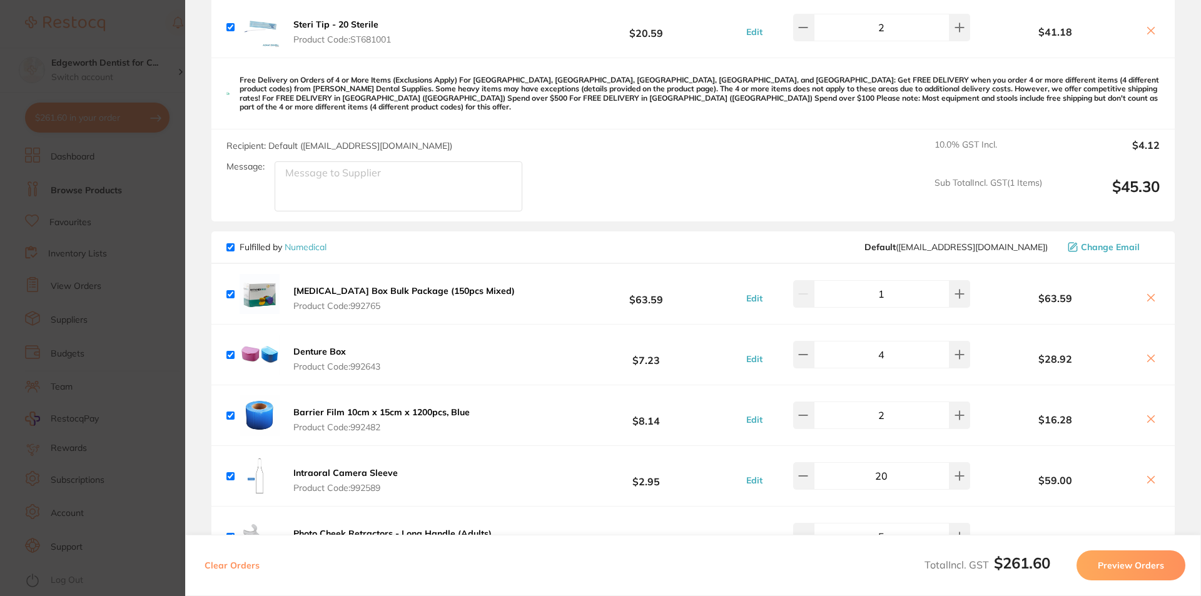
scroll to position [26, 0]
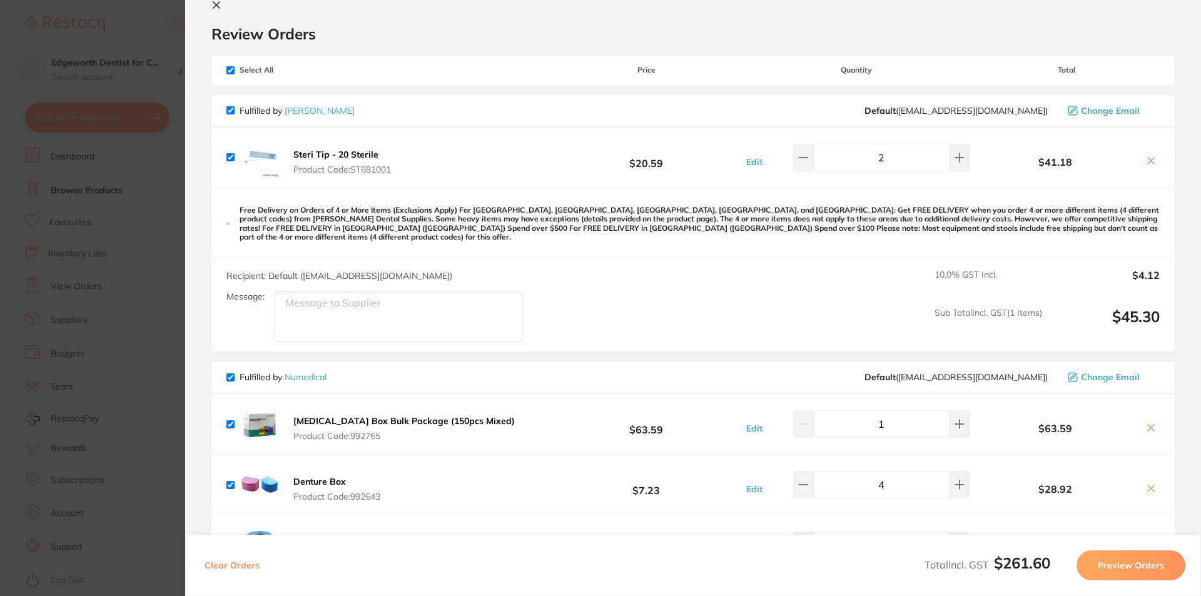
click at [36, 192] on section "Update RRP Set your pre negotiated price for this item. Item Agreed RRP (excl. …" at bounding box center [600, 298] width 1201 height 596
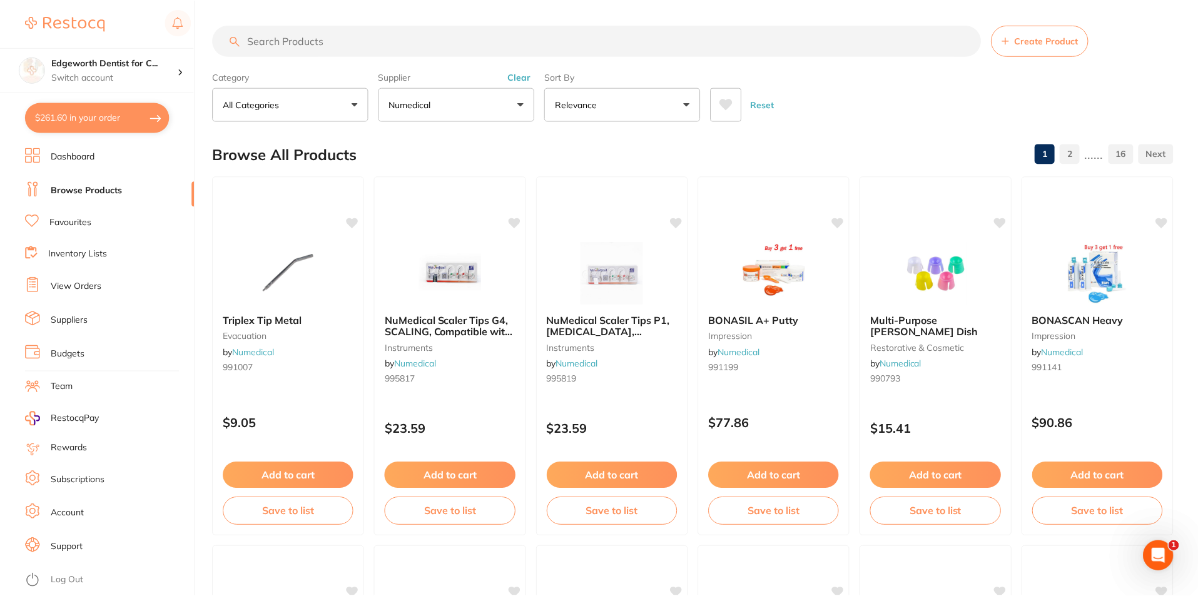
scroll to position [1, 0]
click at [141, 114] on button "$261.60 in your order" at bounding box center [97, 118] width 145 height 30
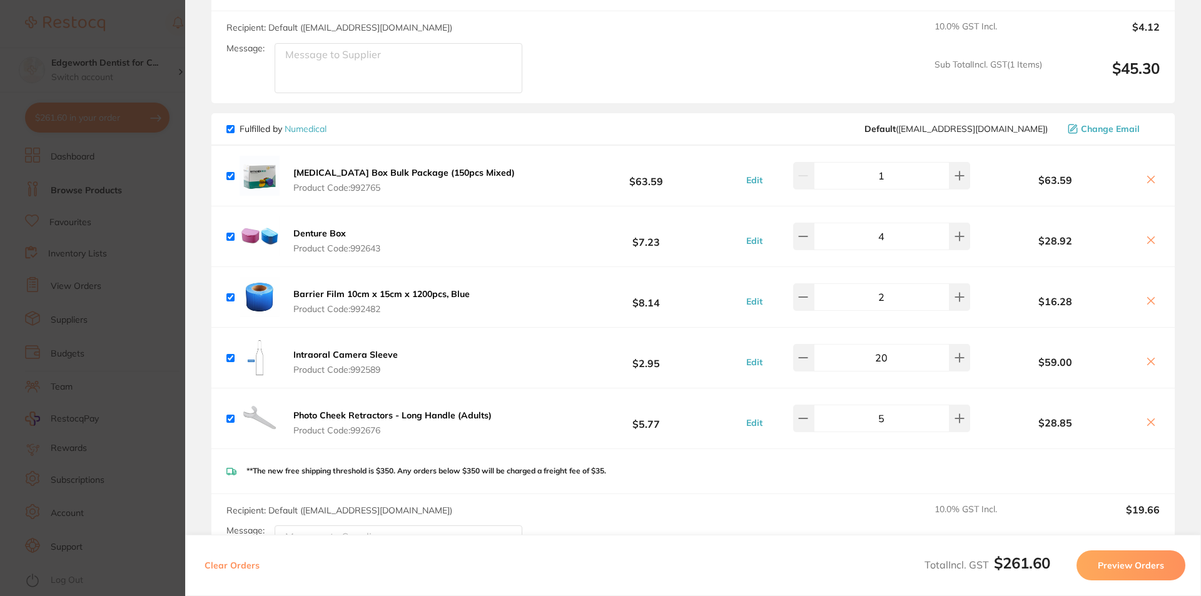
scroll to position [277, 0]
click at [960, 410] on button at bounding box center [960, 417] width 21 height 28
type input "6"
click at [153, 24] on section "Update RRP Set your pre negotiated price for this item. Item Agreed RRP (excl. …" at bounding box center [600, 298] width 1201 height 596
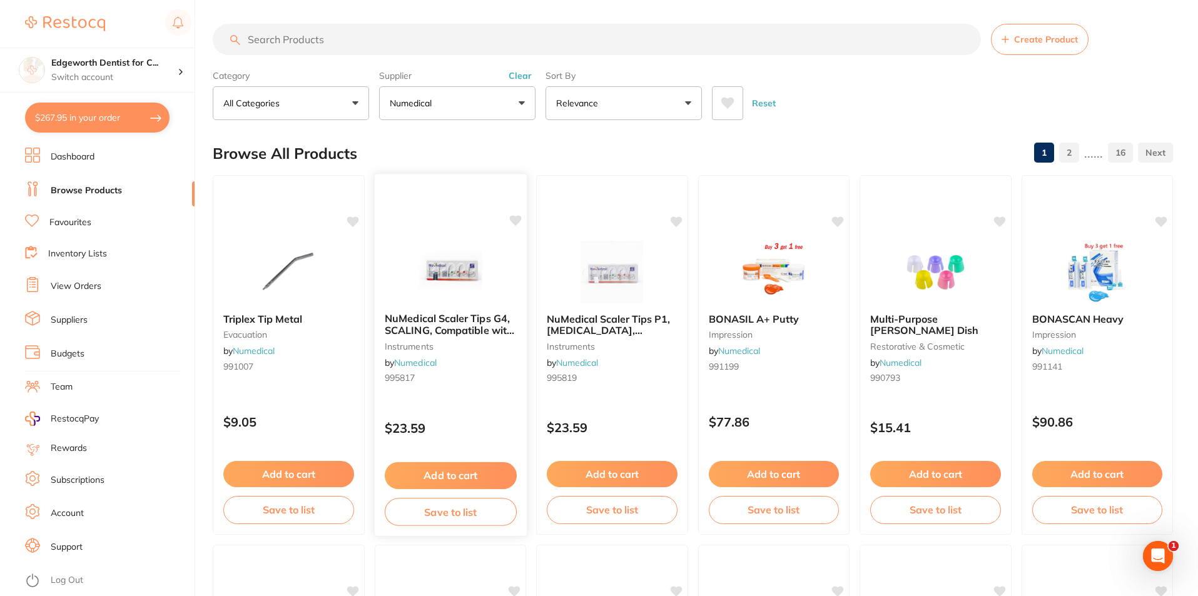
scroll to position [0, 0]
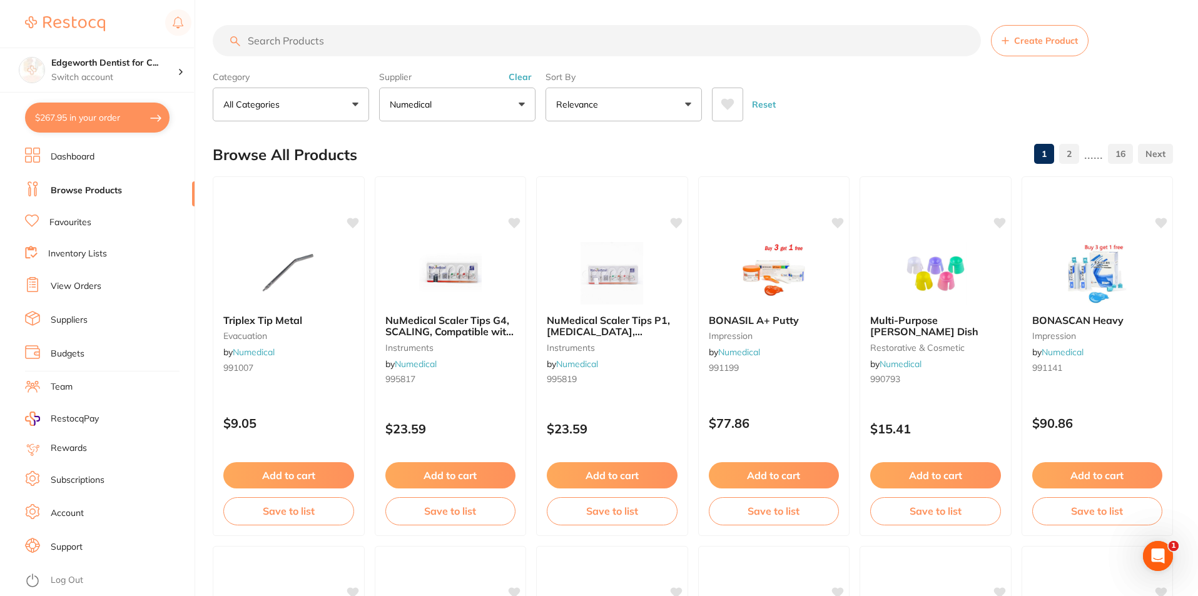
click at [439, 94] on button "Numedical" at bounding box center [457, 105] width 156 height 34
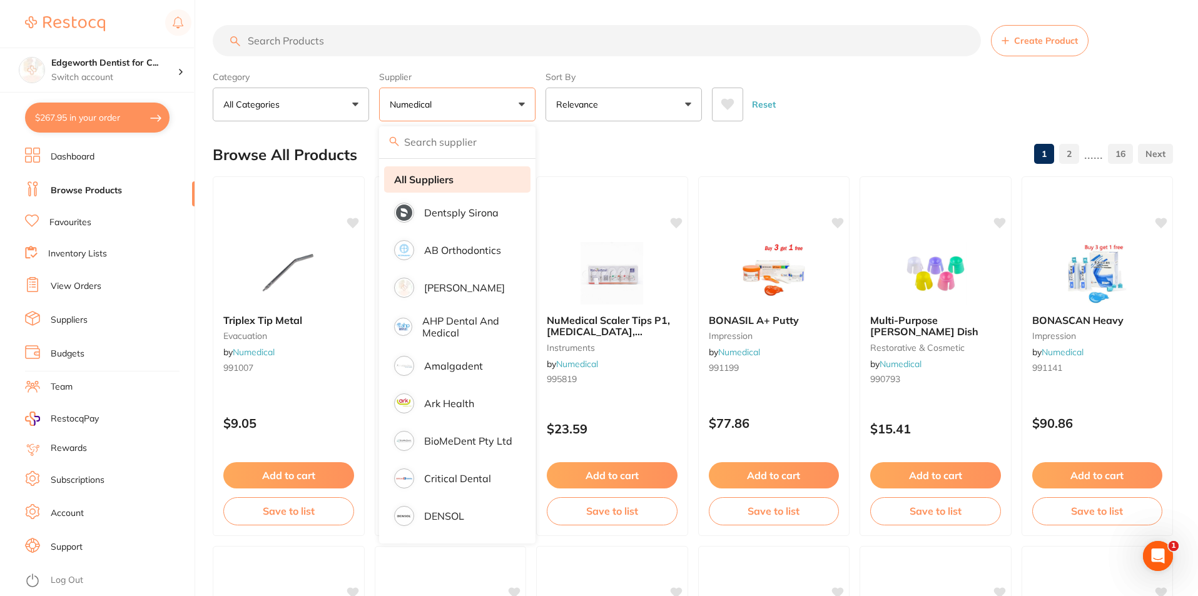
click at [438, 175] on strong "All Suppliers" at bounding box center [423, 179] width 59 height 11
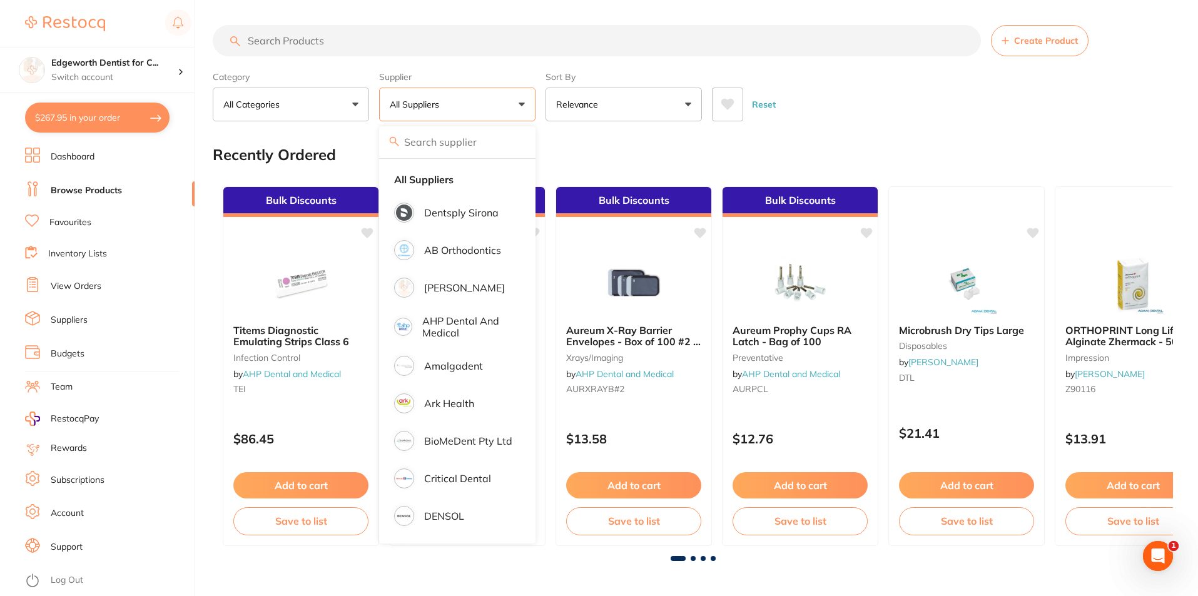
click at [364, 40] on input "search" at bounding box center [597, 40] width 768 height 31
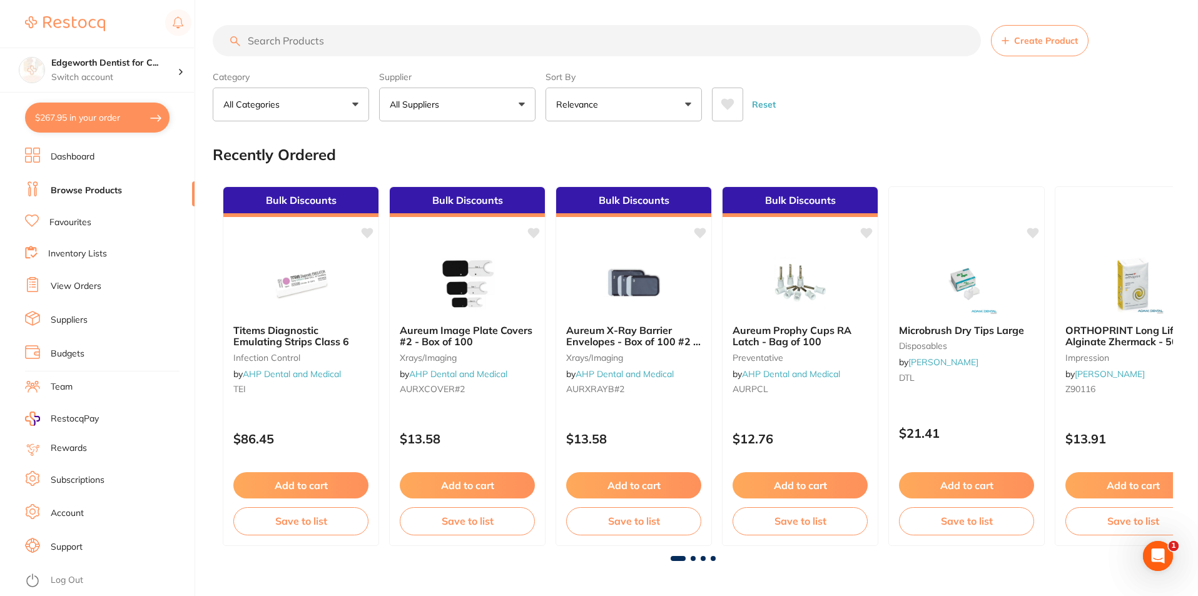
click at [1092, 155] on div "Recently Ordered" at bounding box center [693, 155] width 960 height 42
click at [408, 56] on input "search" at bounding box center [597, 40] width 768 height 31
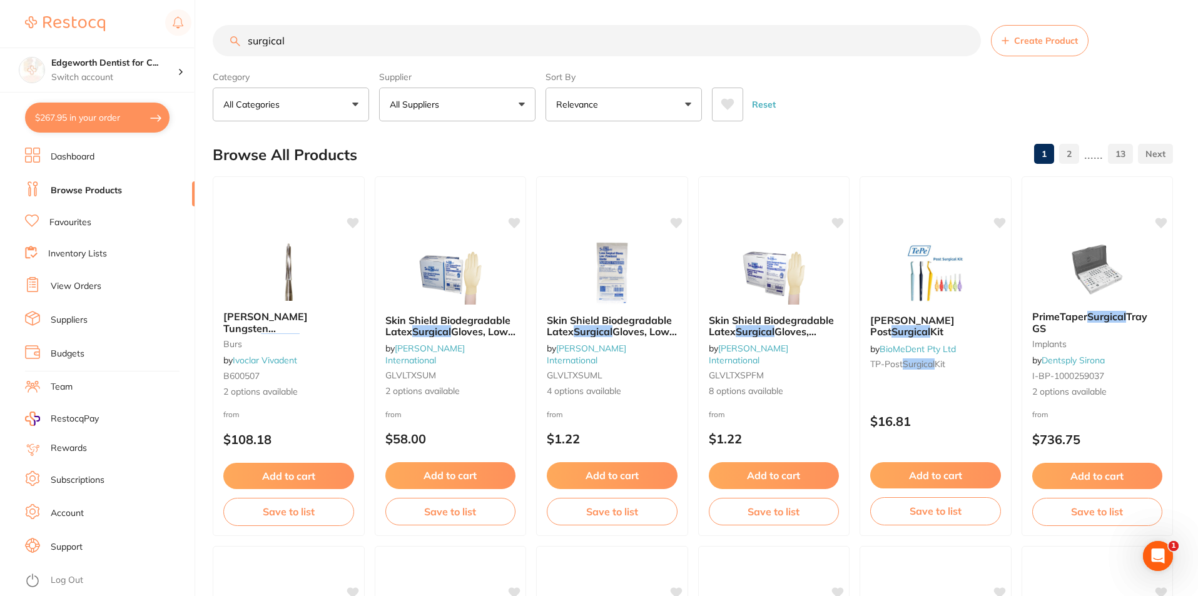
type input "surgical"
click at [415, 90] on button "All Suppliers" at bounding box center [457, 105] width 156 height 34
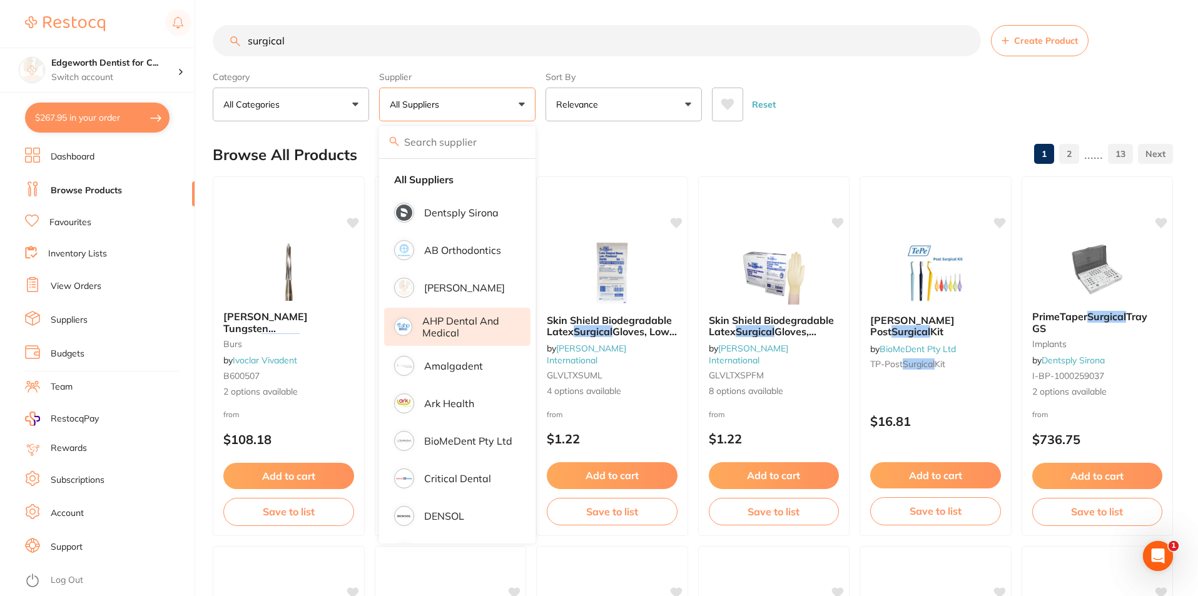
click at [438, 314] on li "AHP Dental and Medical" at bounding box center [457, 327] width 146 height 38
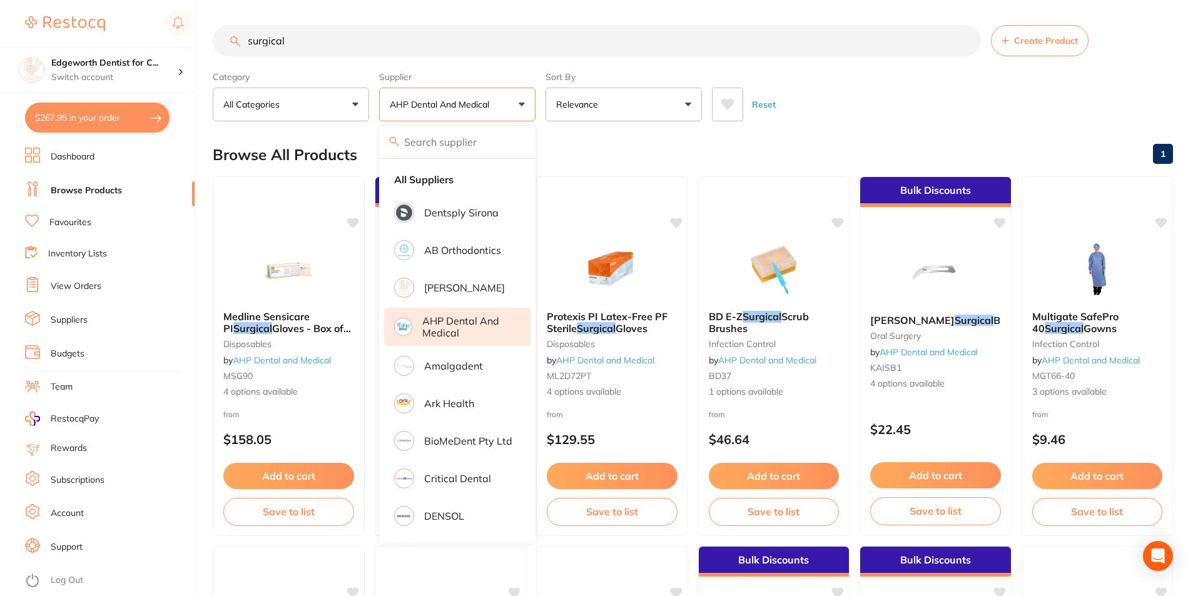
click at [821, 119] on div "Reset" at bounding box center [937, 100] width 451 height 44
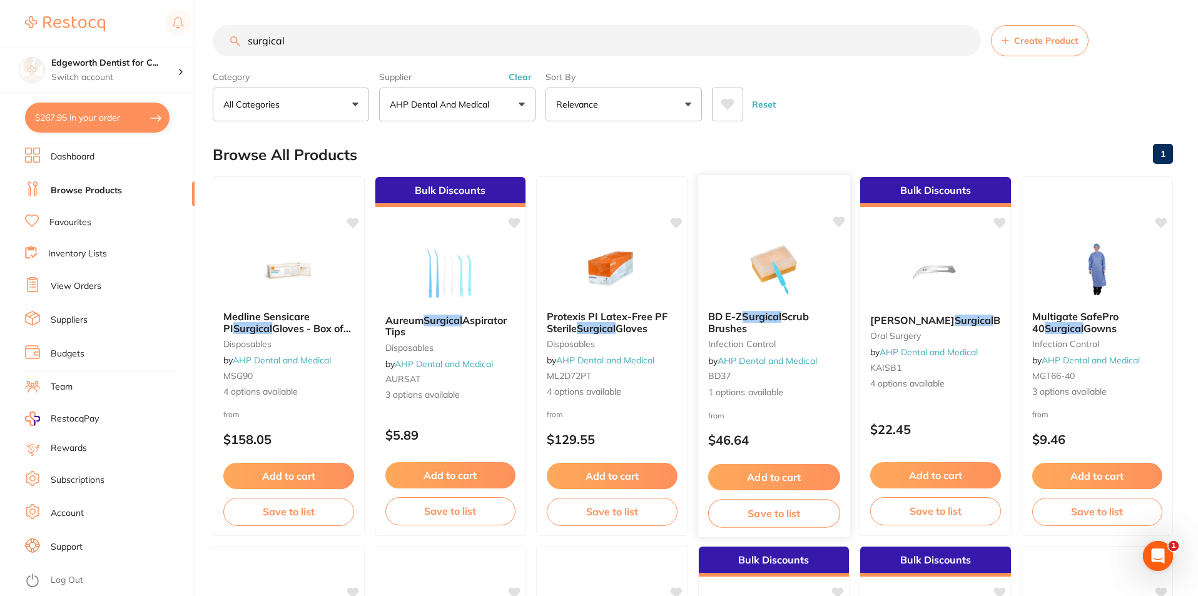
scroll to position [63, 0]
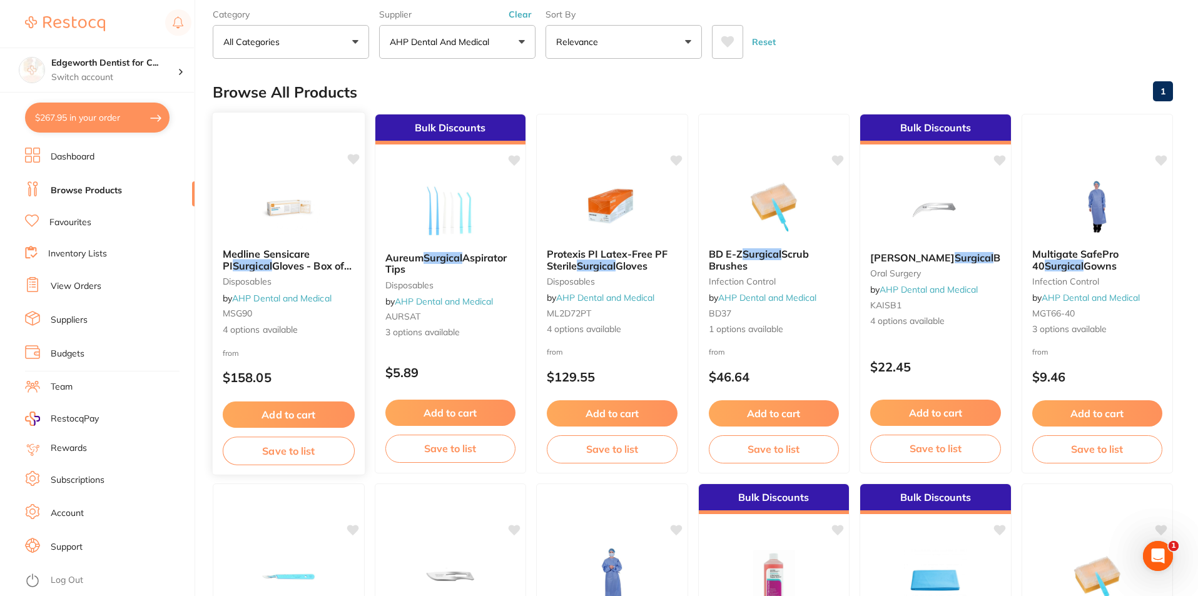
click at [287, 253] on span "Medline Sensicare PI" at bounding box center [266, 260] width 87 height 24
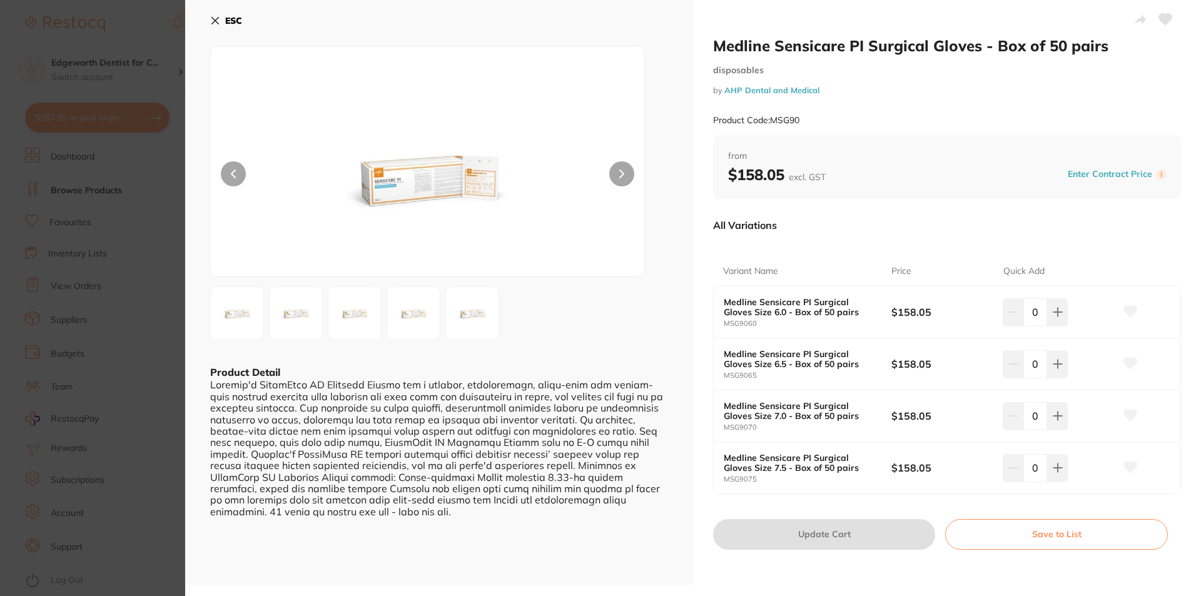
click at [209, 16] on div "ESC Product Detail" at bounding box center [439, 292] width 508 height 585
click at [220, 20] on icon at bounding box center [215, 21] width 10 height 10
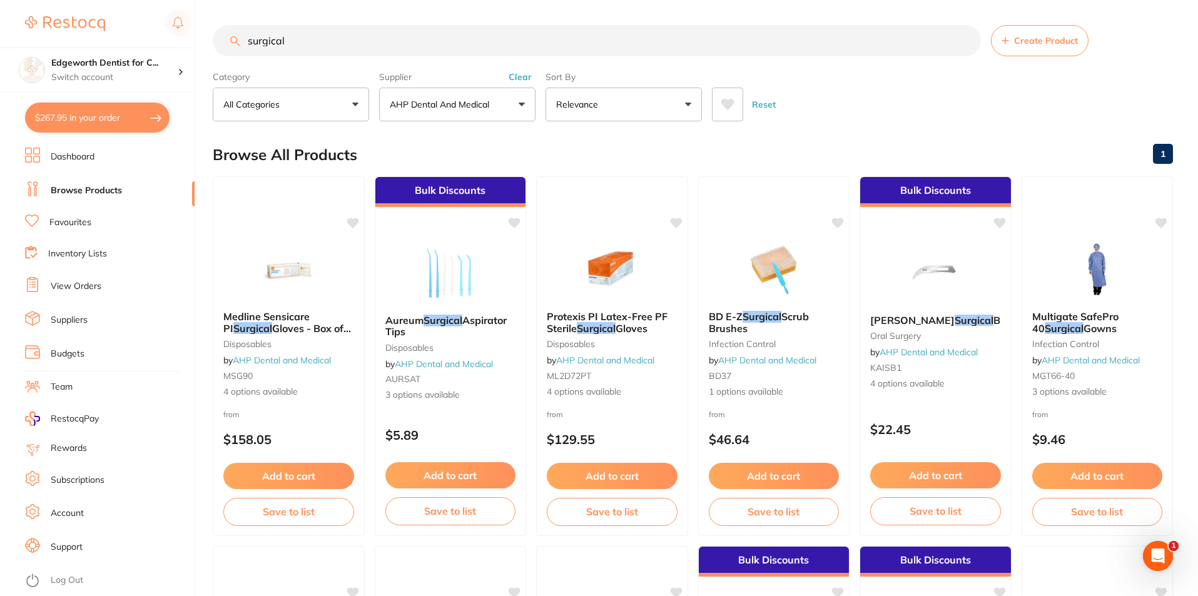
drag, startPoint x: 309, startPoint y: 36, endPoint x: 145, endPoint y: 14, distance: 165.9
click at [145, 14] on div "$267.95 Edgeworth Dentist for C... Switch account Edgeworth Dentist for Chicken…" at bounding box center [599, 298] width 1198 height 596
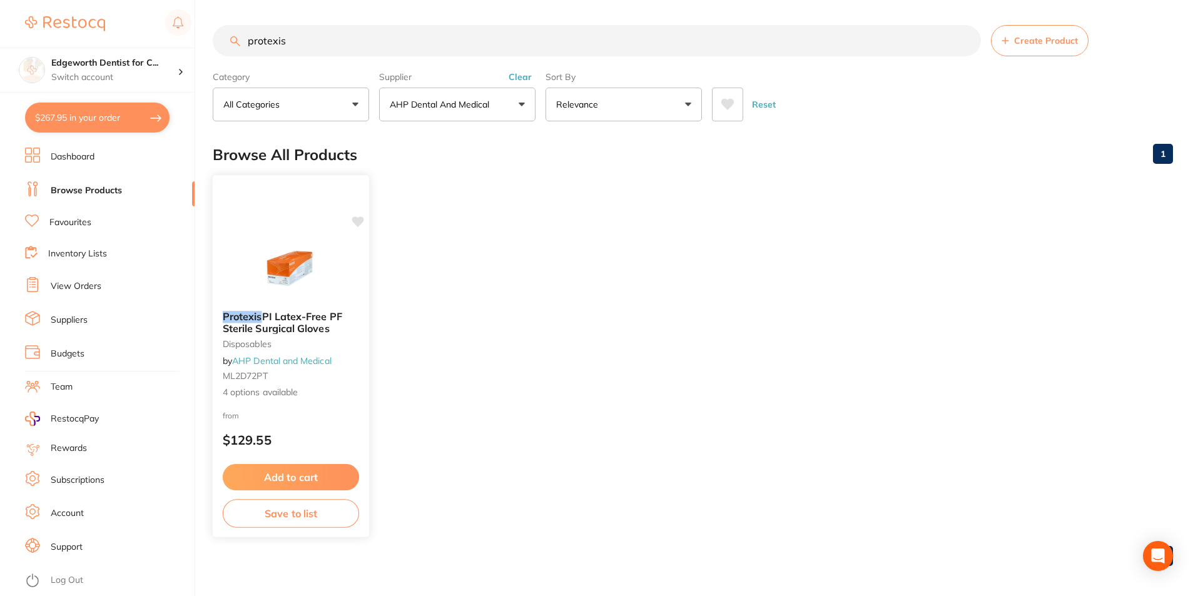
type input "protexis"
click at [317, 335] on div "Protexis PI Latex-Free PF Sterile Surgical Gloves disposables by AHP Dental and…" at bounding box center [291, 355] width 156 height 108
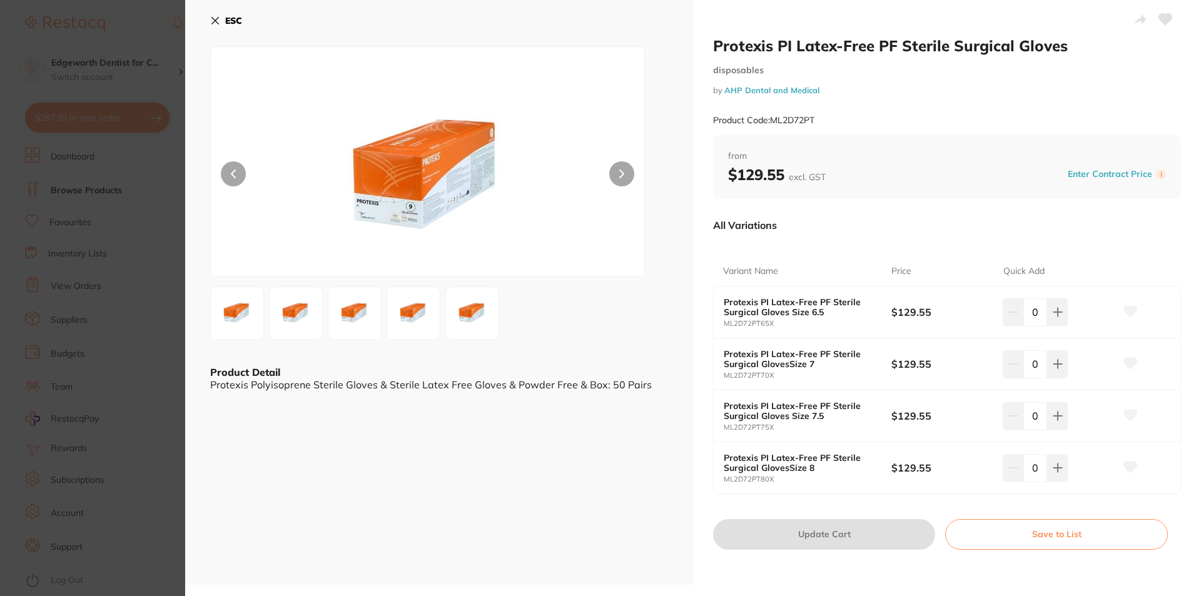
click at [841, 373] on small "ML2D72PT70X" at bounding box center [808, 376] width 168 height 8
click at [833, 369] on b "Protexis PI Latex-Free PF Sterile Surgical GlovesSize 7" at bounding box center [799, 359] width 151 height 20
click at [209, 16] on div "ESC Product Detail Protexis Polyisoprene Sterile Gloves & Sterile Latex Free Gl…" at bounding box center [439, 292] width 508 height 585
click at [212, 18] on icon at bounding box center [215, 21] width 10 height 10
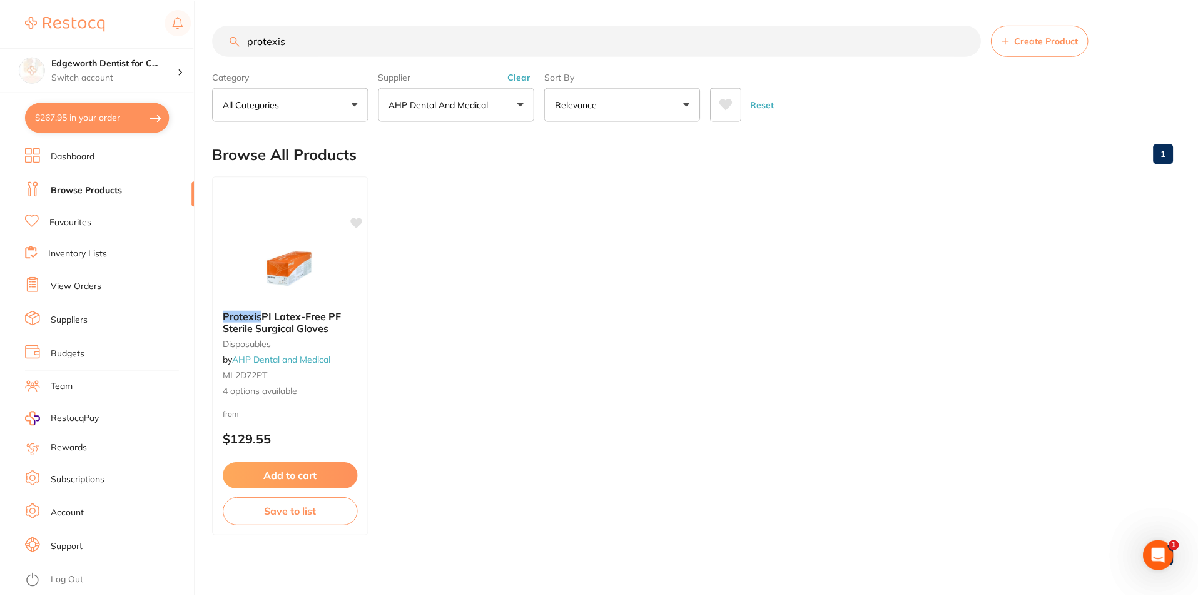
scroll to position [2, 0]
drag, startPoint x: 363, startPoint y: 36, endPoint x: 200, endPoint y: 35, distance: 162.7
click at [200, 35] on div "$267.95 Edgeworth Dentist for C... Switch account Edgeworth Dentist for Chicken…" at bounding box center [599, 296] width 1198 height 596
click at [504, 89] on button "AHP Dental and Medical" at bounding box center [457, 103] width 156 height 34
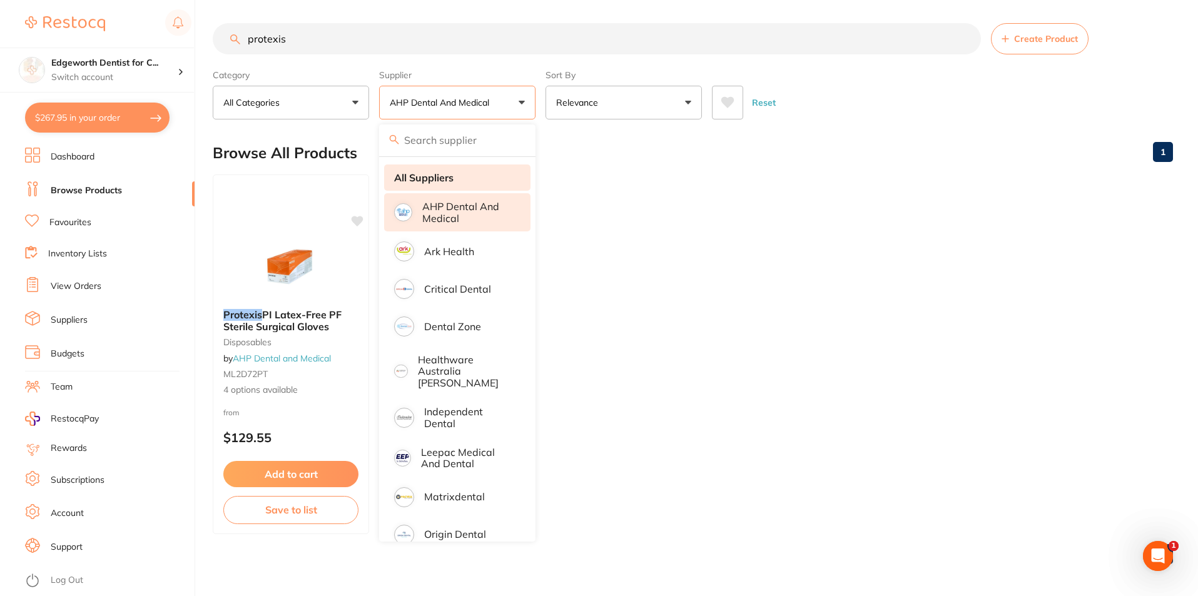
click at [435, 180] on strong "All Suppliers" at bounding box center [423, 177] width 59 height 11
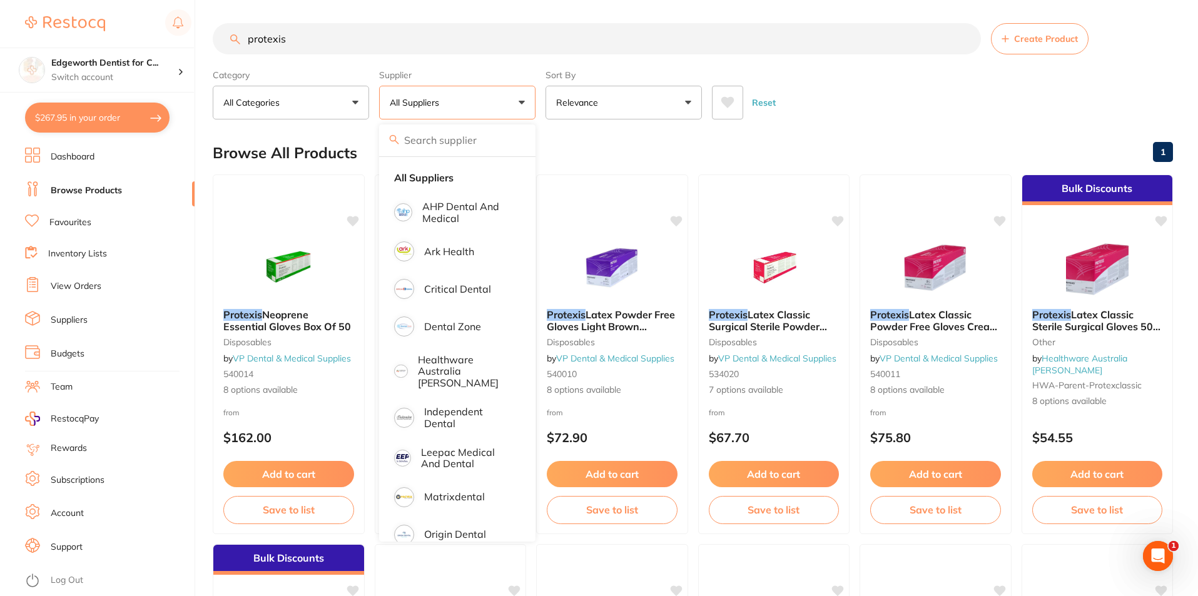
scroll to position [0, 0]
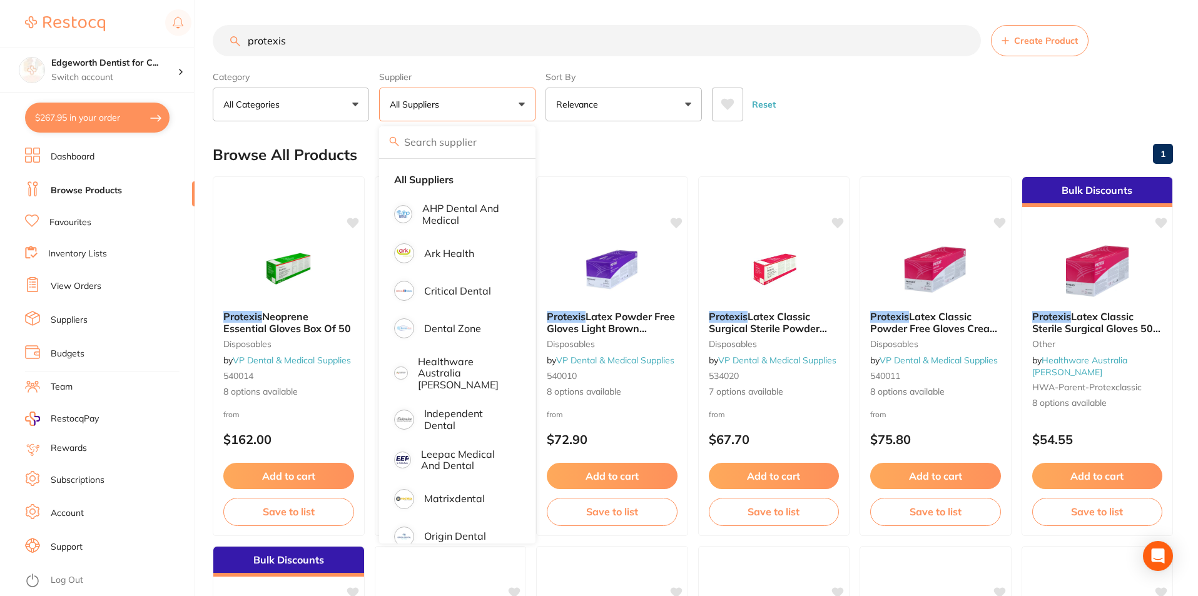
click at [925, 115] on div "Reset" at bounding box center [937, 100] width 451 height 44
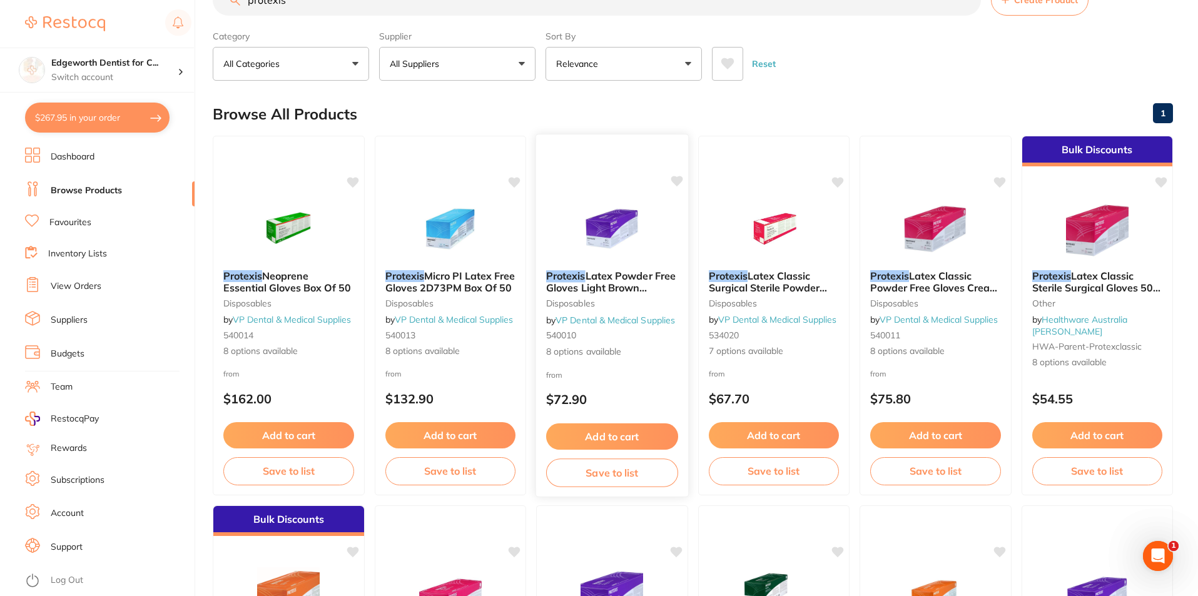
scroll to position [63, 0]
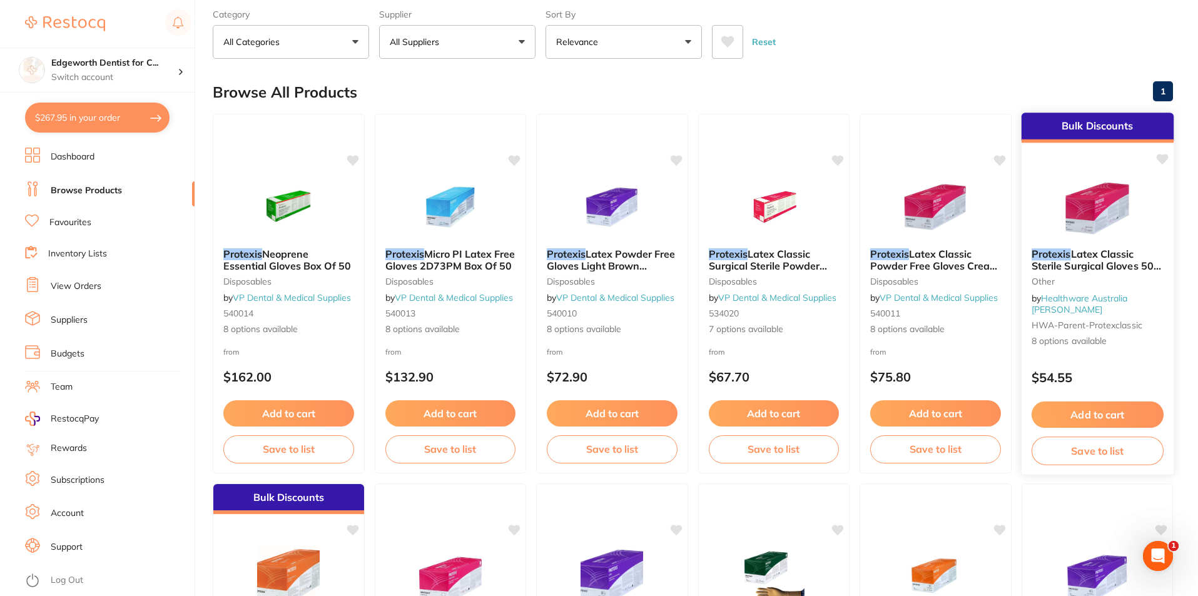
click at [1104, 260] on span "Latex Classic Sterile Surgical Gloves 50 Pairs/Box" at bounding box center [1096, 266] width 130 height 36
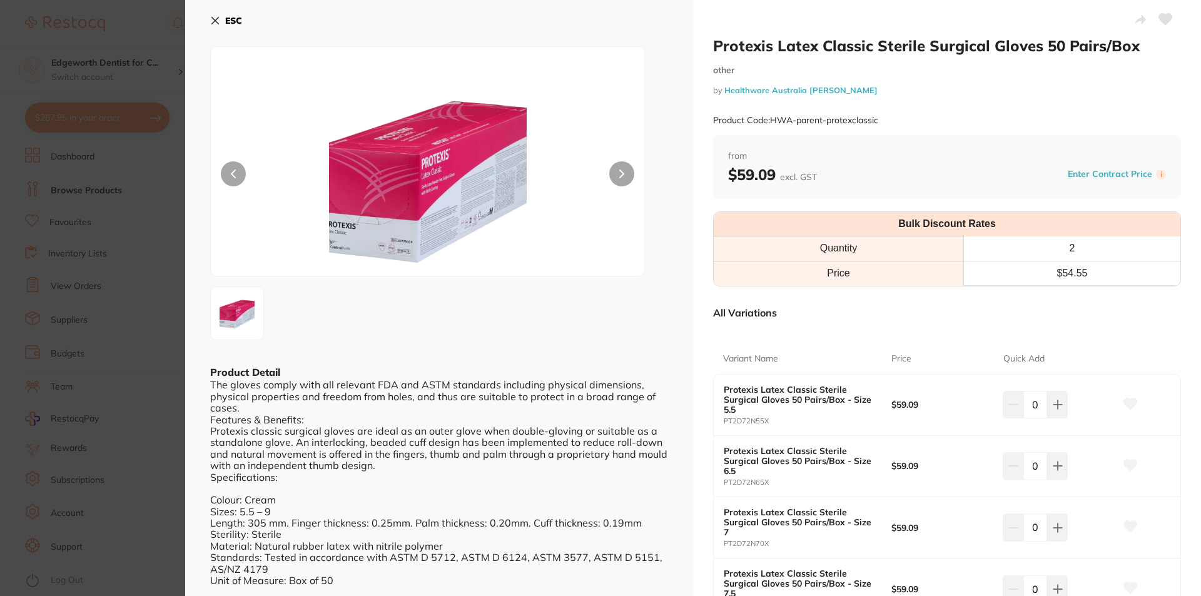
click at [219, 15] on button "ESC" at bounding box center [226, 20] width 32 height 21
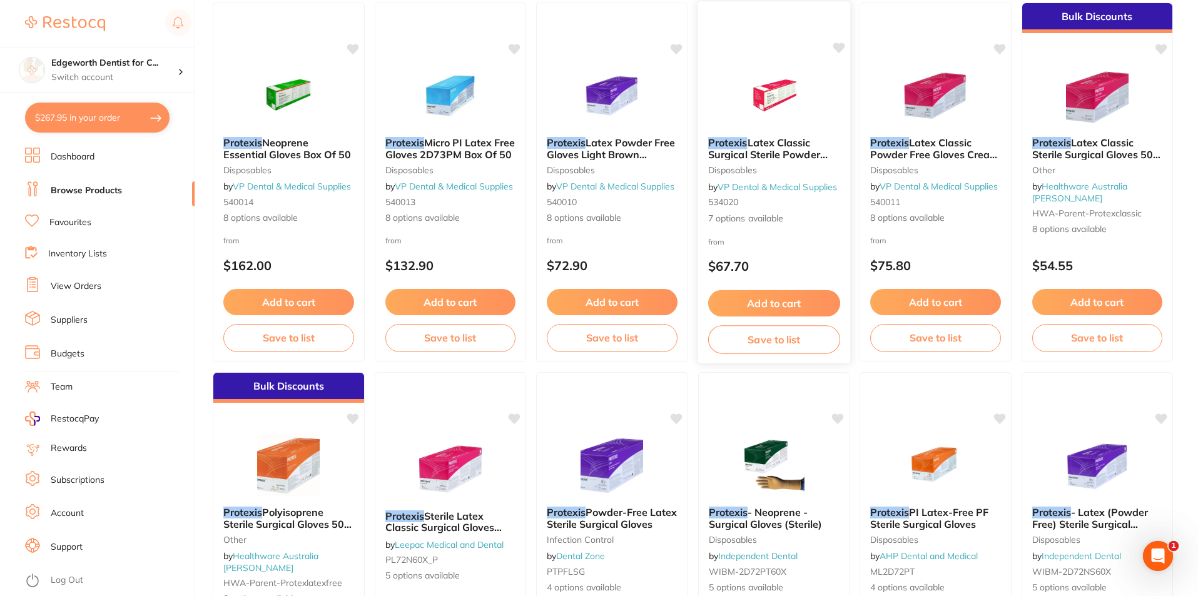
scroll to position [188, 0]
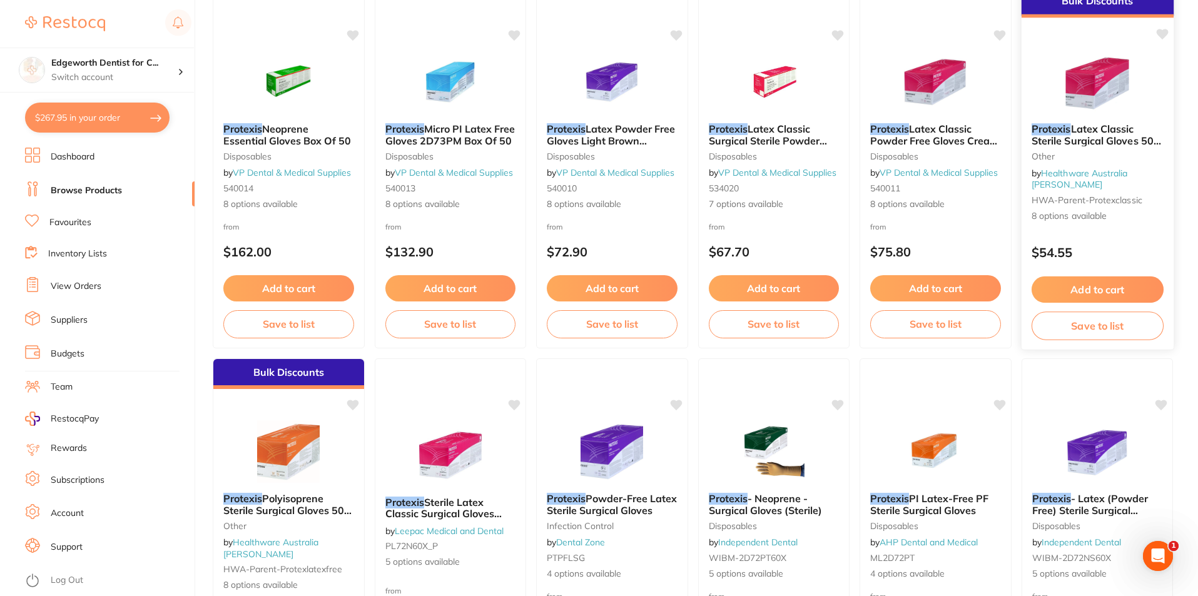
click at [1089, 118] on div "Protexis Latex Classic Sterile Surgical Gloves 50 Pairs/Box other by Healthware…" at bounding box center [1097, 172] width 152 height 119
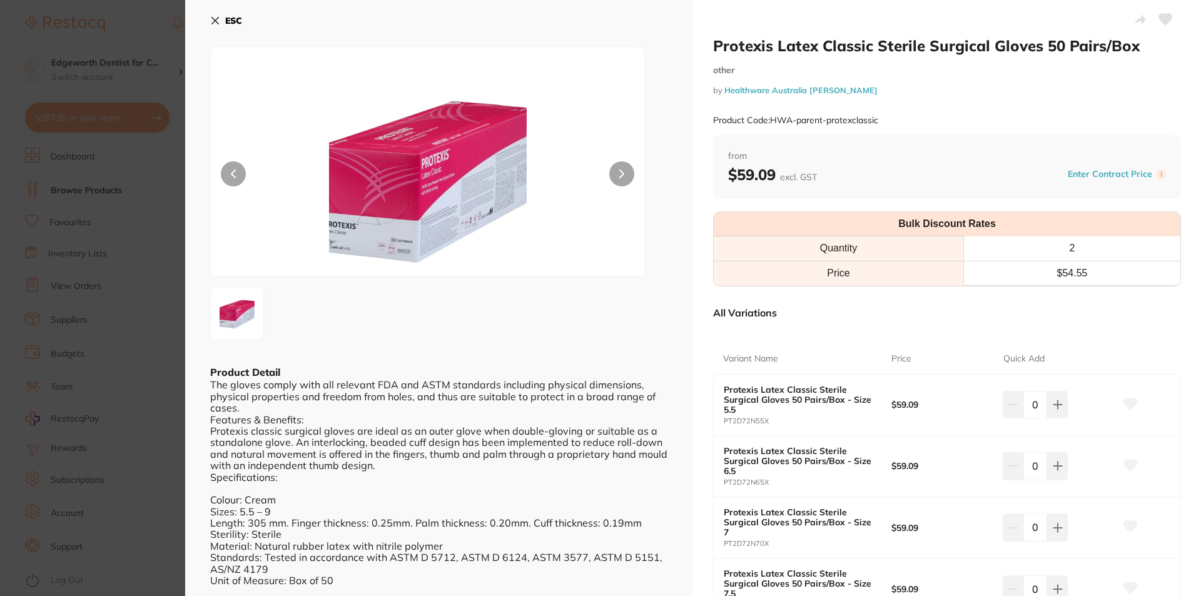
click at [221, 23] on button "ESC" at bounding box center [226, 20] width 32 height 21
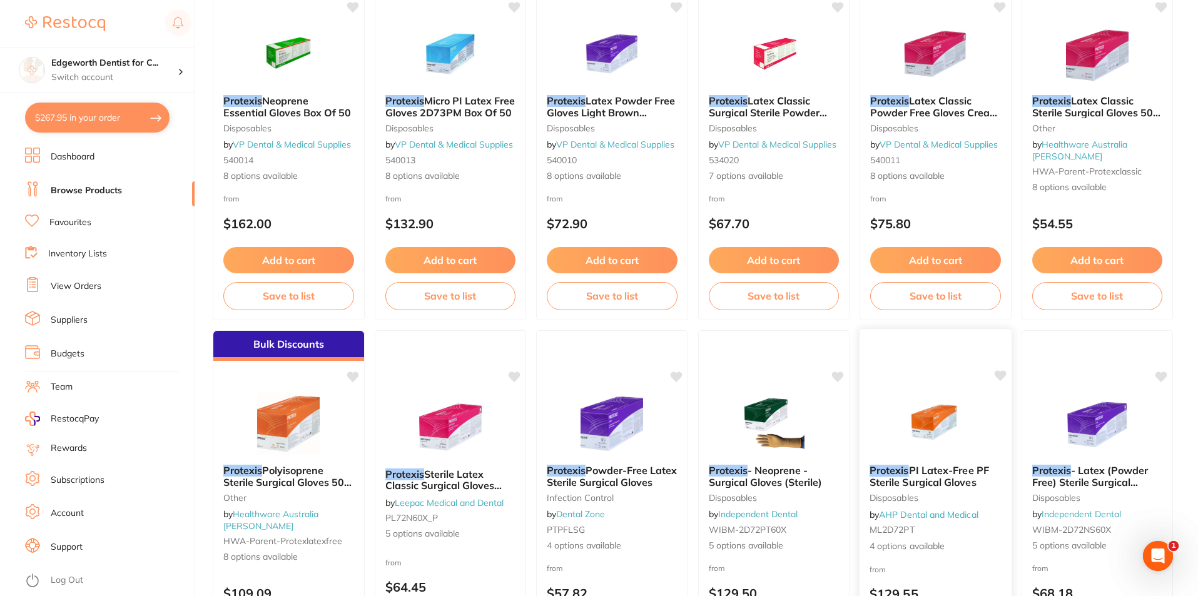
scroll to position [188, 0]
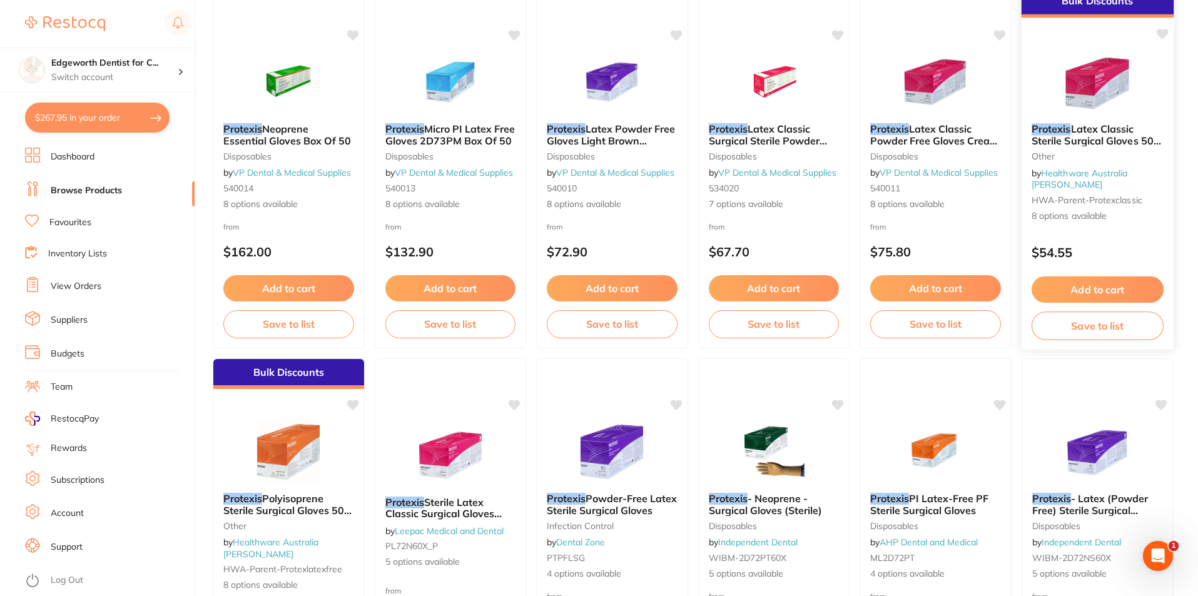
click at [1092, 292] on button "Add to cart" at bounding box center [1097, 290] width 132 height 27
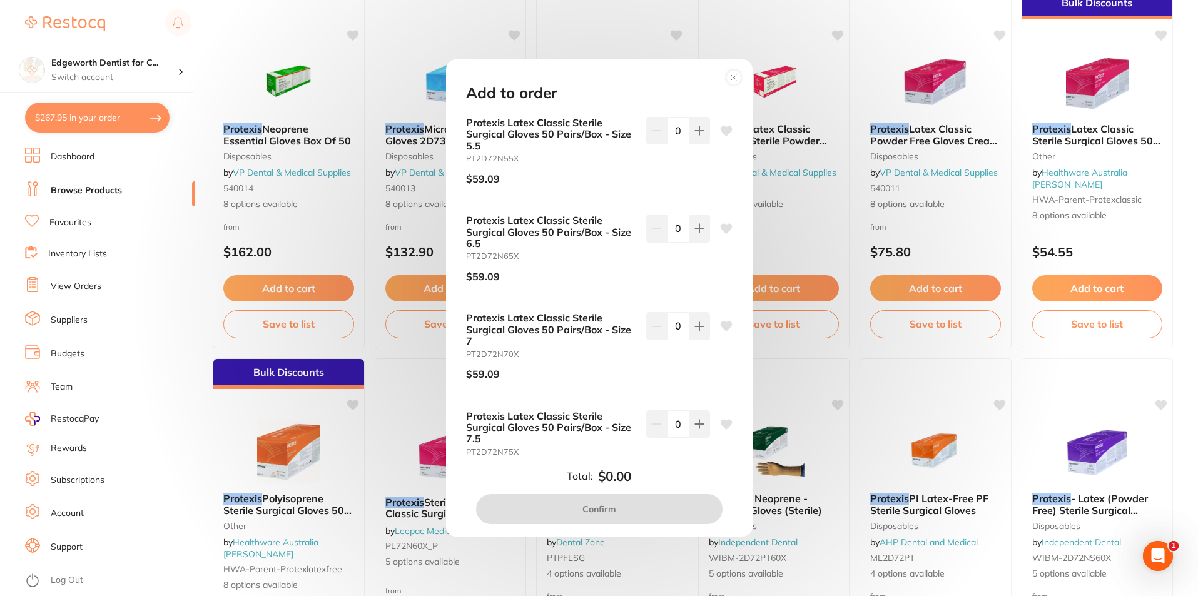
scroll to position [0, 0]
click at [705, 329] on button at bounding box center [699, 326] width 21 height 28
type input "1"
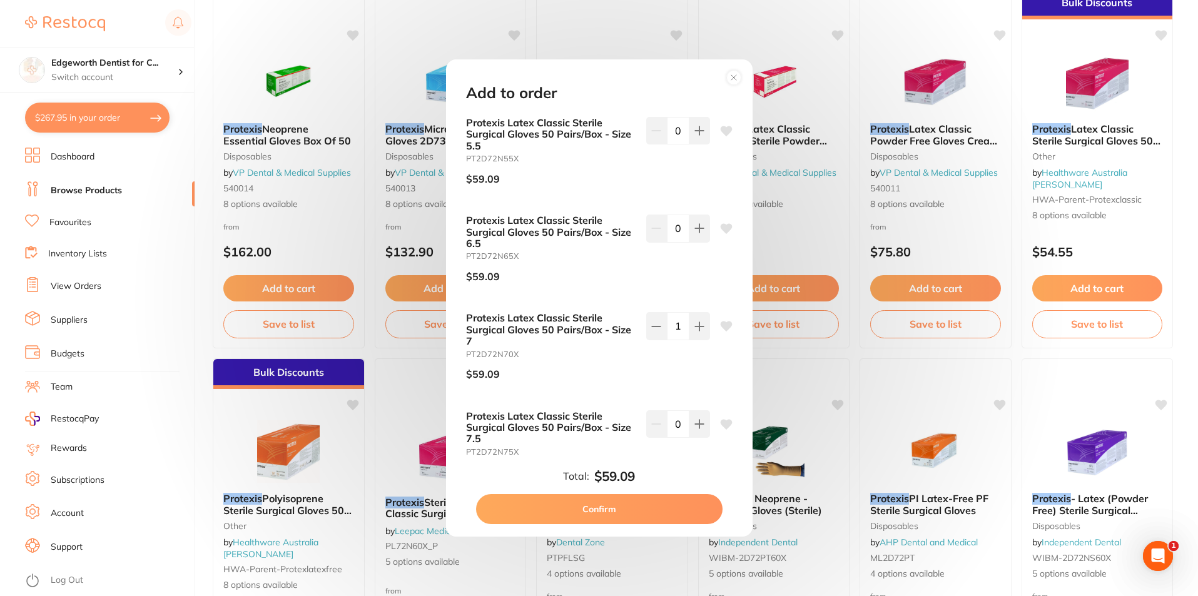
click at [644, 504] on button "Confirm" at bounding box center [599, 509] width 247 height 30
checkbox input "false"
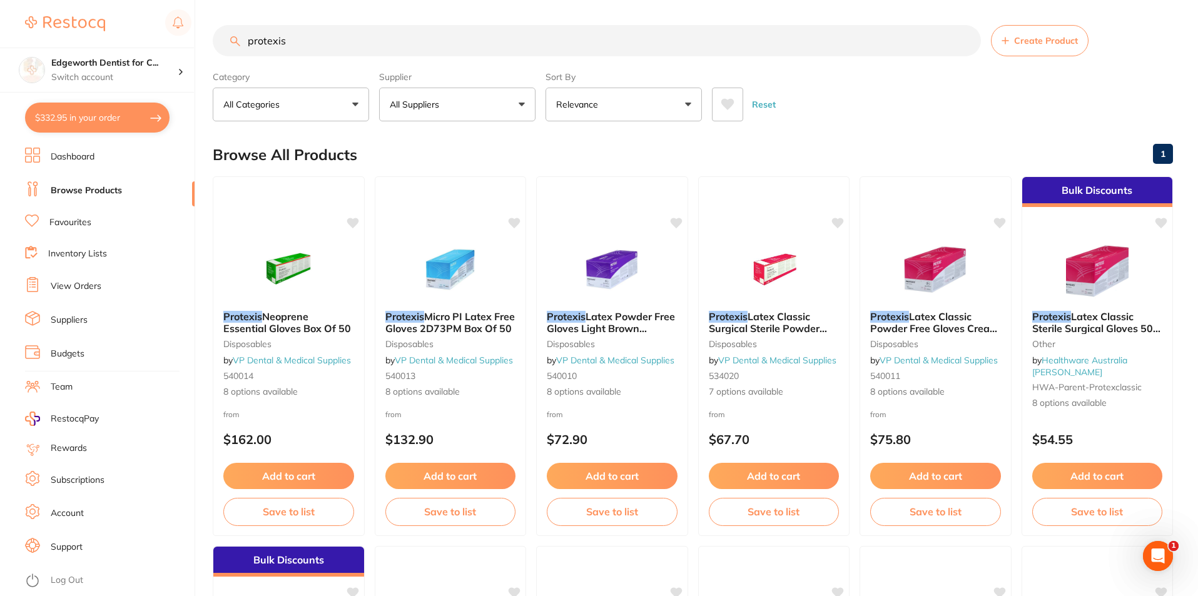
drag, startPoint x: 367, startPoint y: 36, endPoint x: 137, endPoint y: 14, distance: 230.7
click at [137, 14] on div "$332.95 Edgeworth Dentist for C... Switch account Edgeworth Dentist for Chicken…" at bounding box center [599, 298] width 1198 height 596
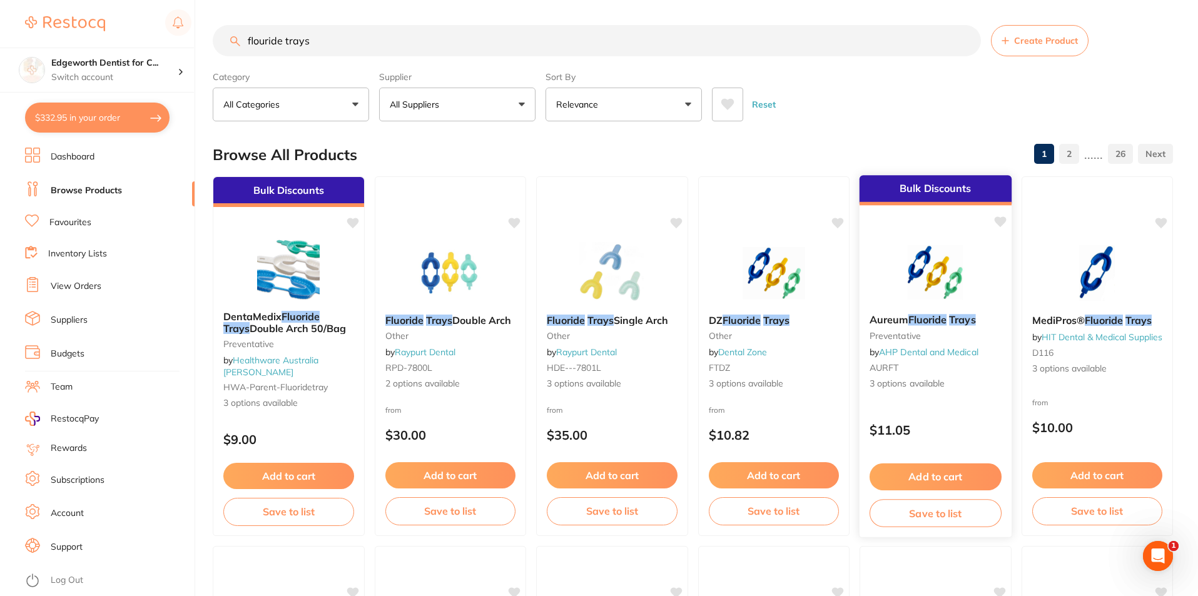
type input "flouride trays"
click at [965, 336] on small "preventative" at bounding box center [936, 336] width 132 height 10
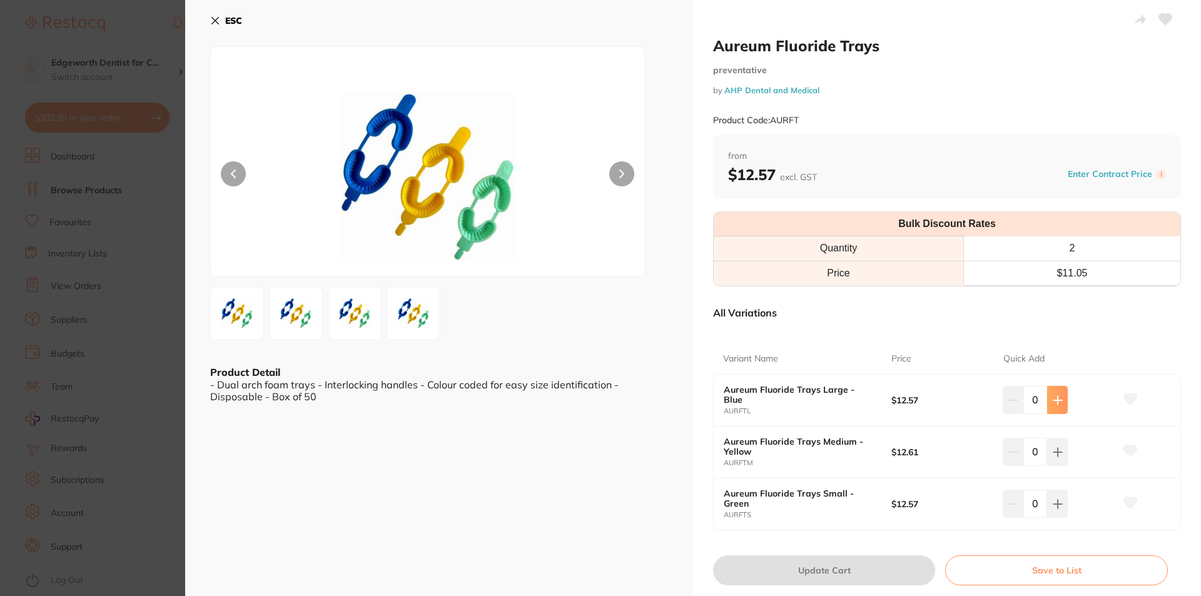
click at [1057, 400] on icon at bounding box center [1058, 400] width 8 height 8
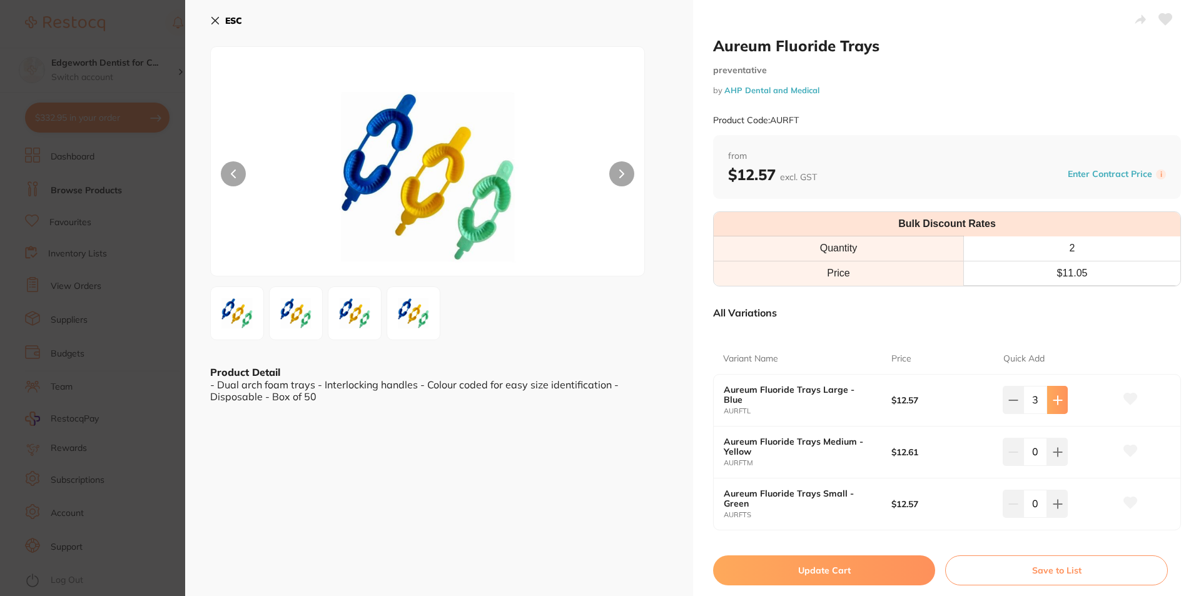
click at [1057, 400] on icon at bounding box center [1058, 400] width 8 height 8
type input "6"
click at [1043, 504] on input "0" at bounding box center [1036, 504] width 24 height 28
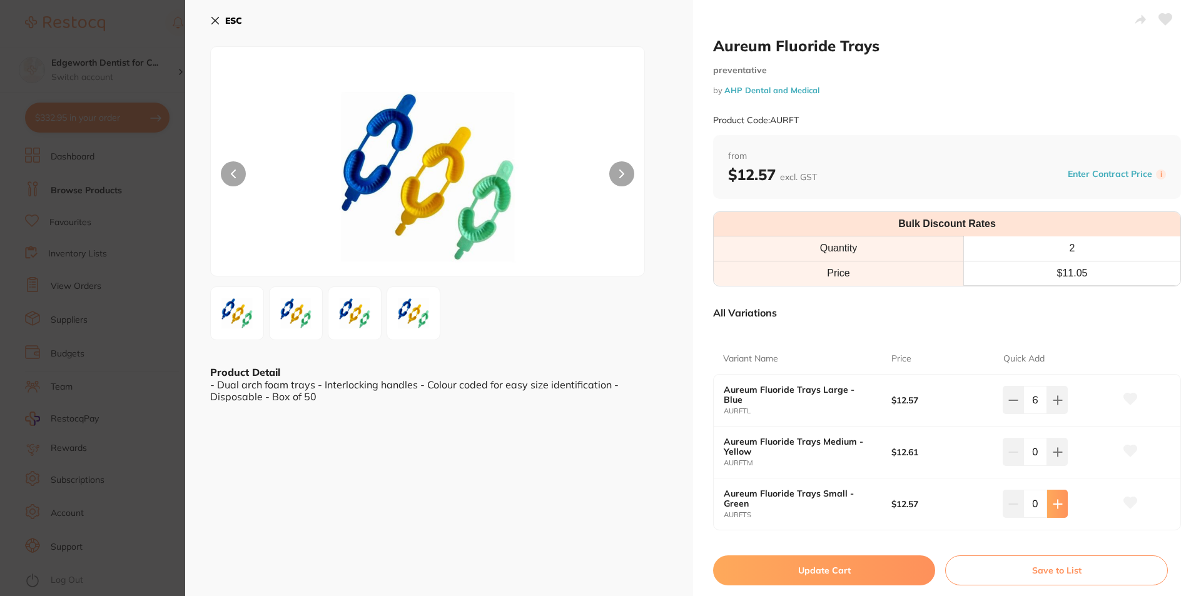
click at [1047, 505] on button at bounding box center [1057, 504] width 21 height 28
click at [1053, 506] on icon at bounding box center [1058, 504] width 10 height 10
type input "2"
click at [852, 569] on button "Update Cart" at bounding box center [824, 571] width 222 height 30
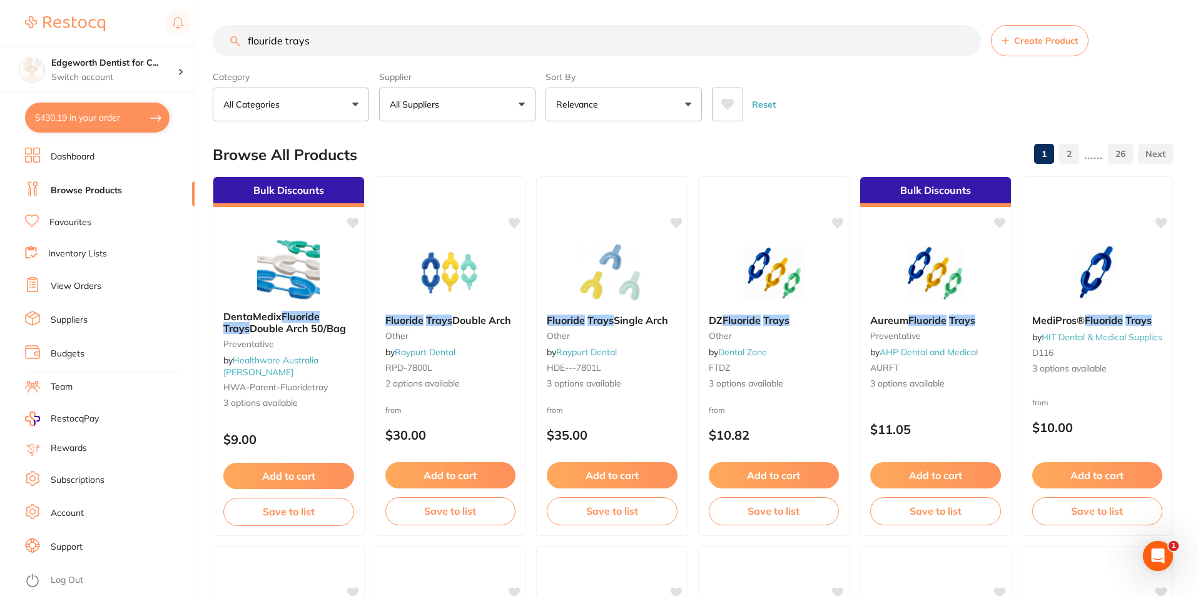
drag, startPoint x: 331, startPoint y: 40, endPoint x: 92, endPoint y: 5, distance: 241.6
click at [92, 5] on div "$430.19 Edgeworth Dentist for C... Switch account Edgeworth Dentist for Chicken…" at bounding box center [599, 298] width 1198 height 596
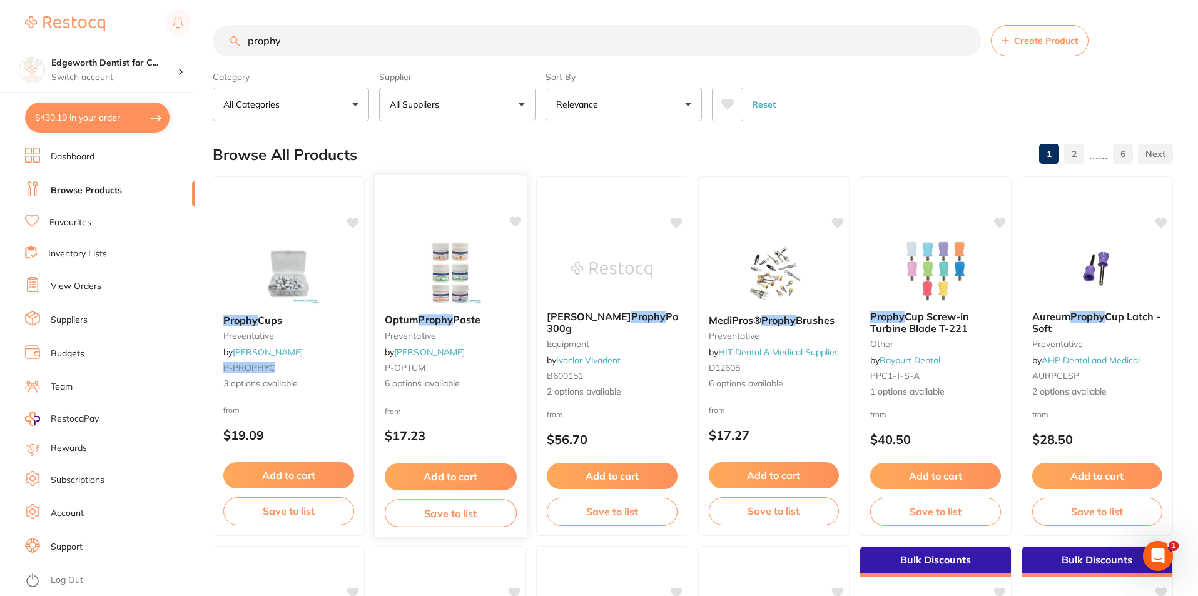
type input "prophy"
click at [424, 311] on div "Optum Prophy Paste preventative by Adam Dental P-OPTUM 6 options available" at bounding box center [450, 352] width 152 height 96
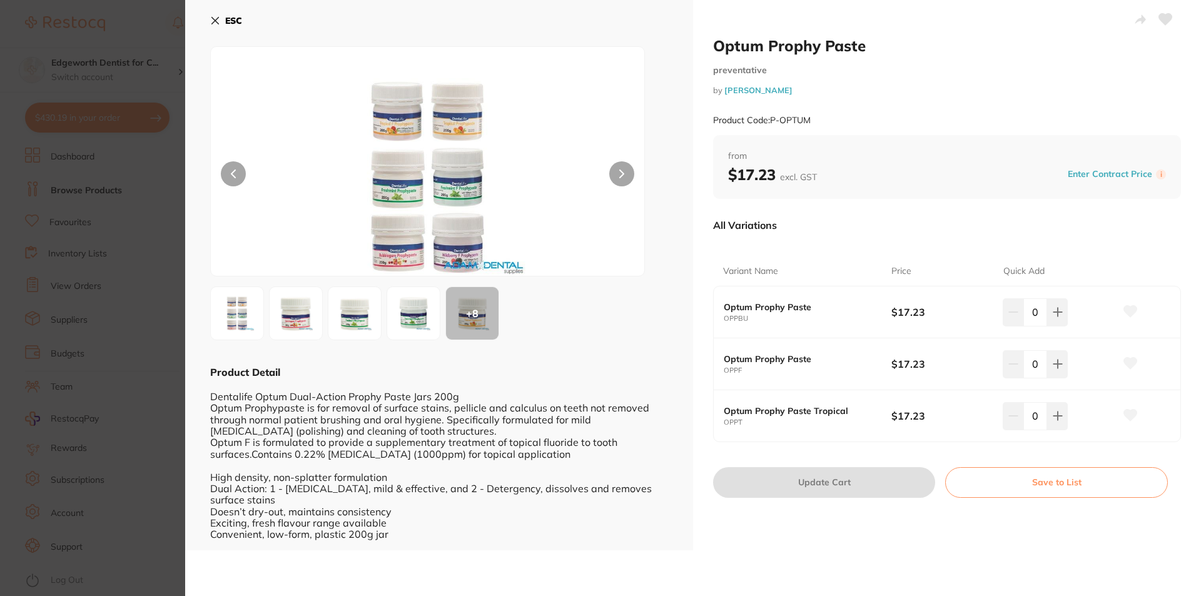
click at [218, 18] on icon at bounding box center [215, 21] width 7 height 7
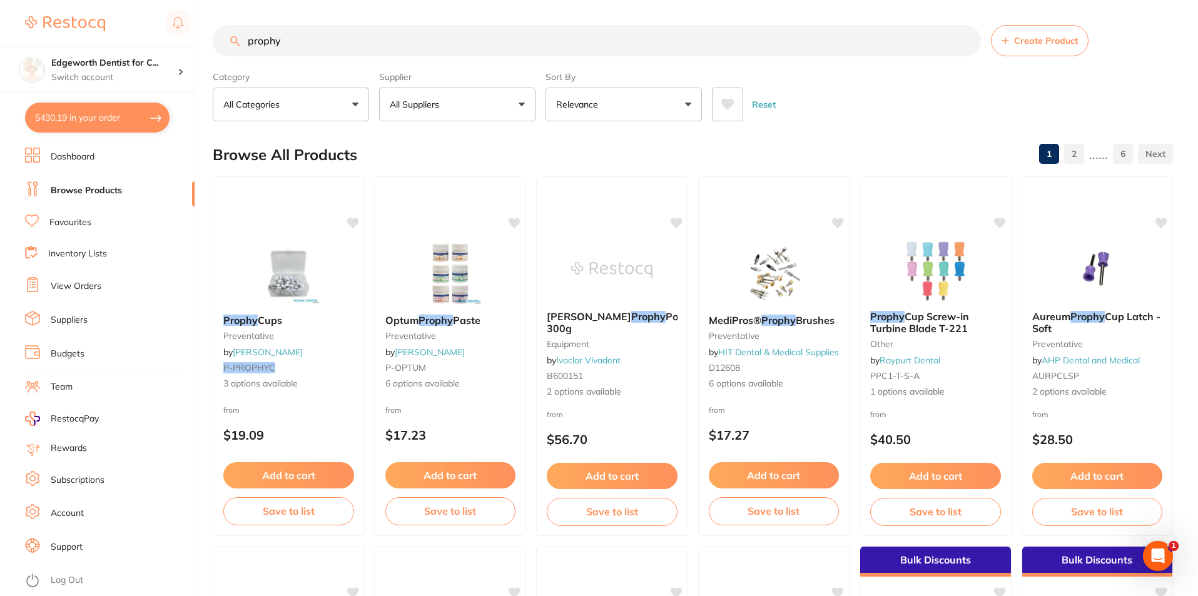
click at [458, 102] on button "All Suppliers" at bounding box center [457, 105] width 156 height 34
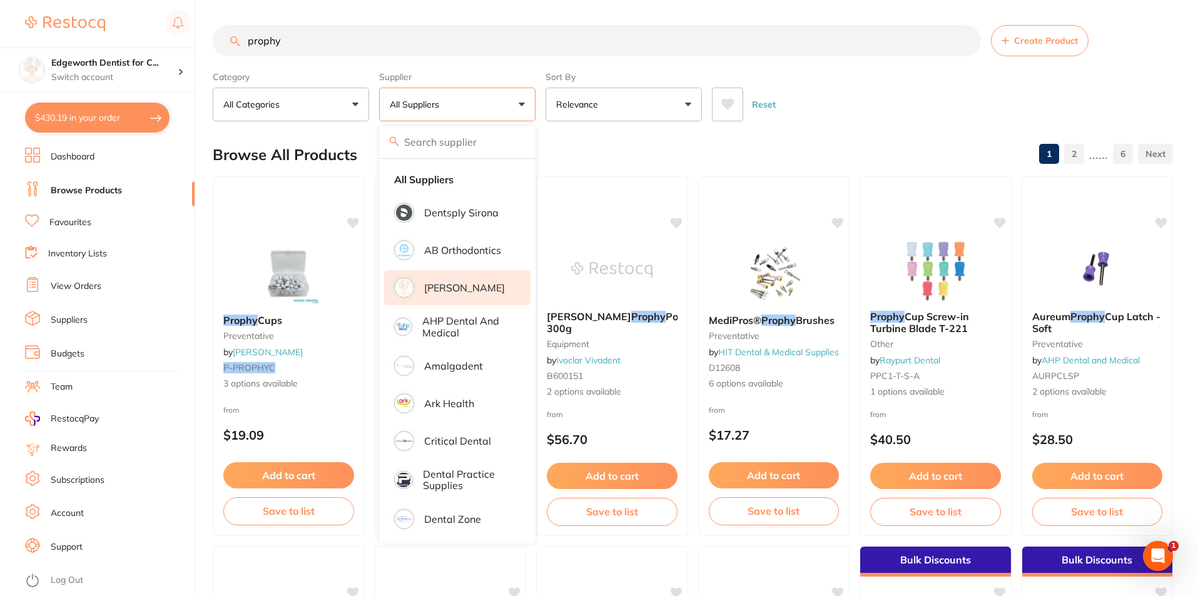
click at [455, 283] on p "[PERSON_NAME]" at bounding box center [464, 287] width 81 height 11
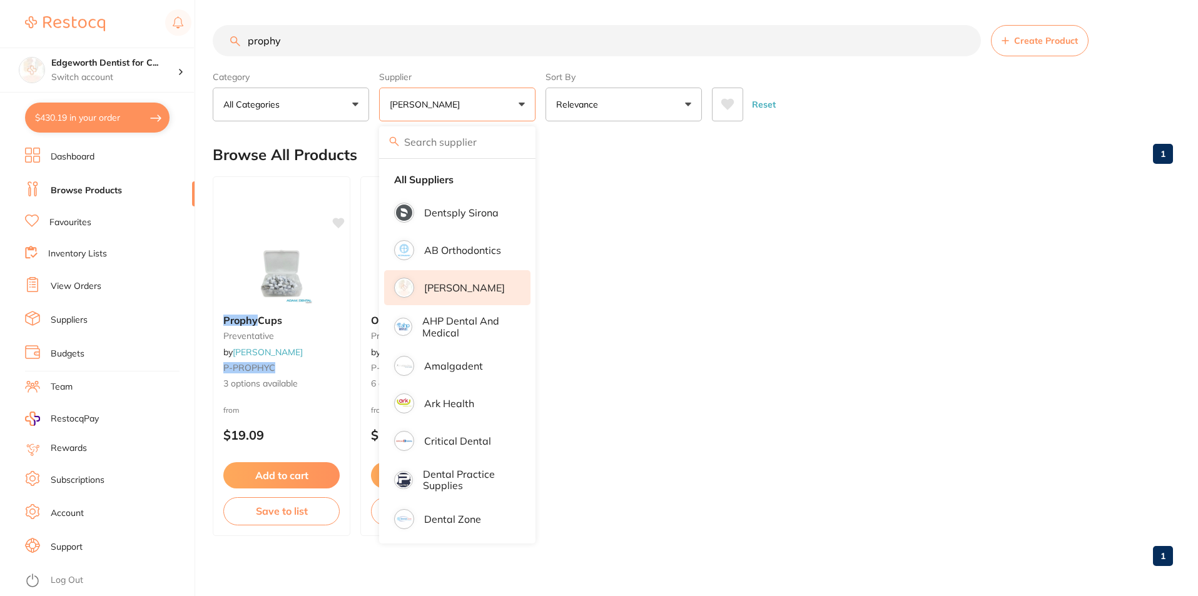
click at [829, 145] on div "Browse All Products 1" at bounding box center [693, 155] width 960 height 42
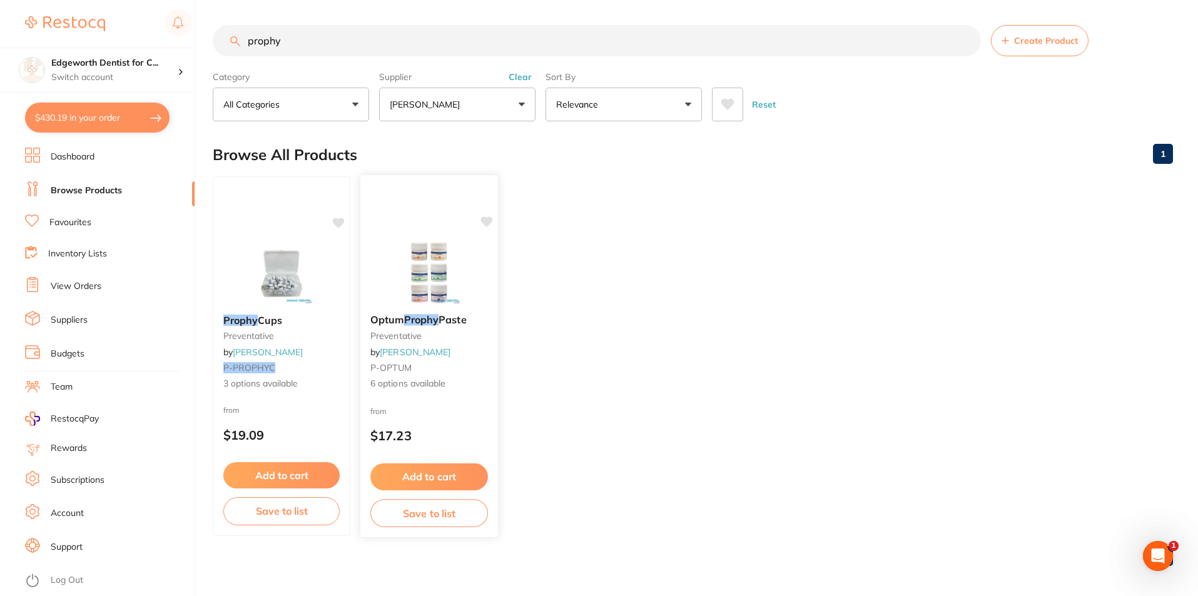
click at [446, 329] on div "Optum Prophy Paste preventative by Adam Dental P-OPTUM 6 options available" at bounding box center [429, 352] width 138 height 96
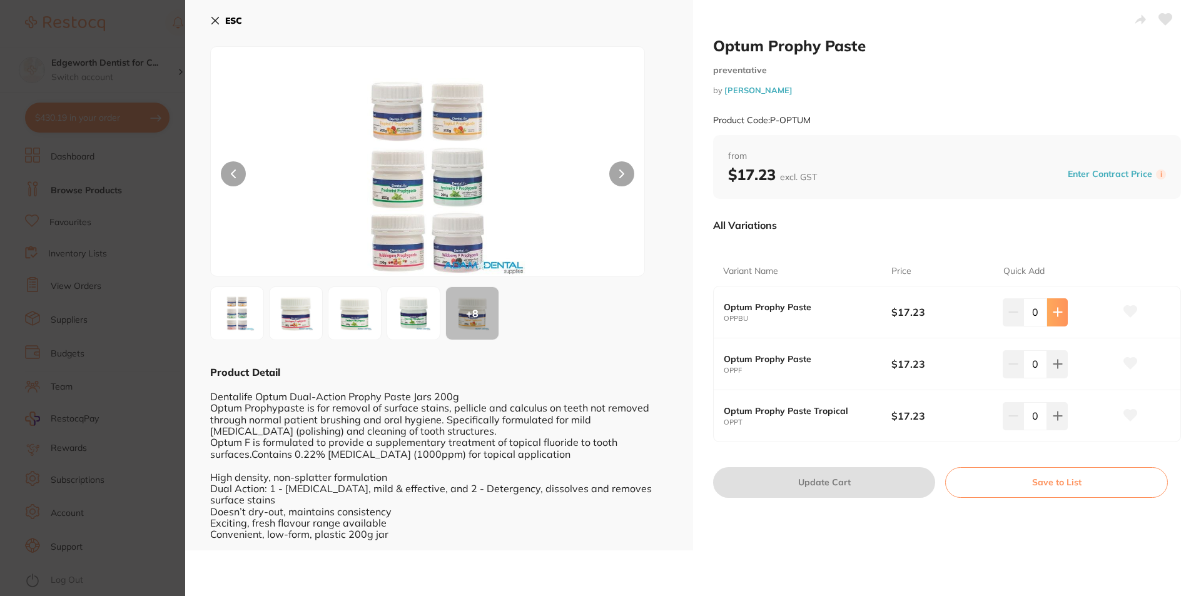
click at [1057, 313] on icon at bounding box center [1058, 312] width 10 height 10
type input "1"
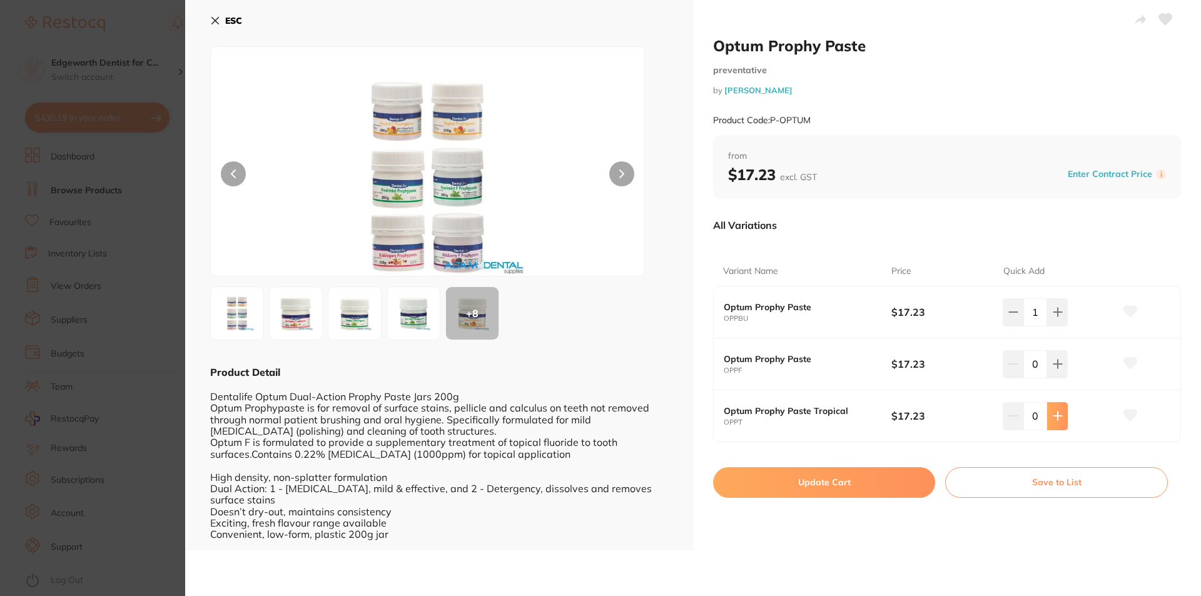
click at [1059, 409] on button at bounding box center [1057, 416] width 21 height 28
type input "1"
click at [812, 475] on button "Update Cart" at bounding box center [824, 482] width 222 height 30
checkbox input "false"
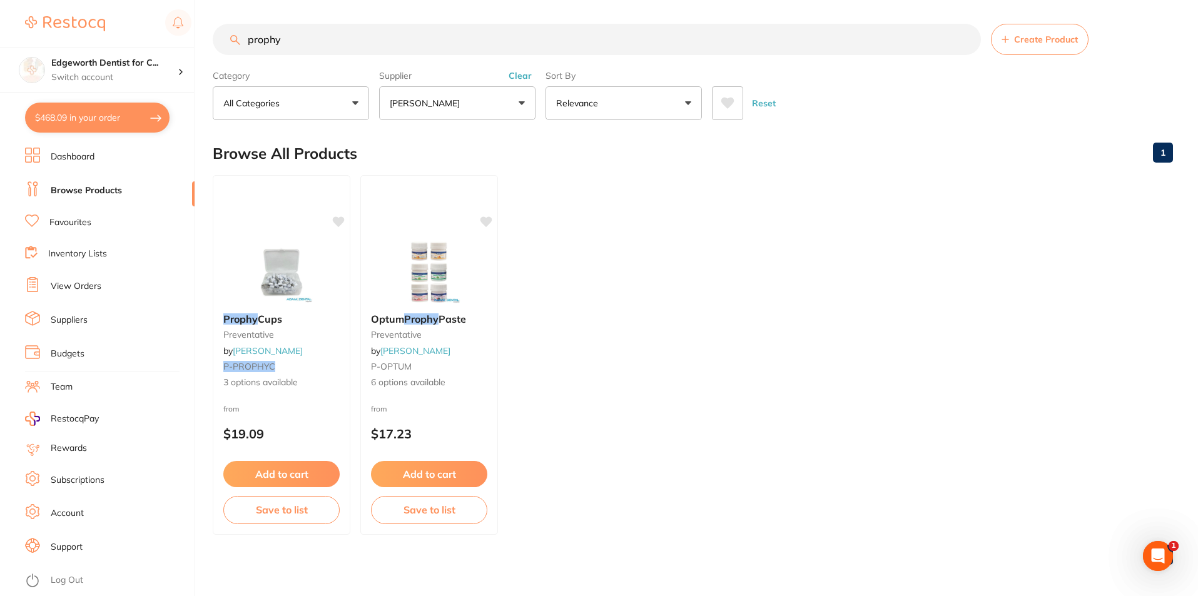
scroll to position [398, 0]
click at [108, 113] on button "$468.09 in your order" at bounding box center [97, 118] width 145 height 30
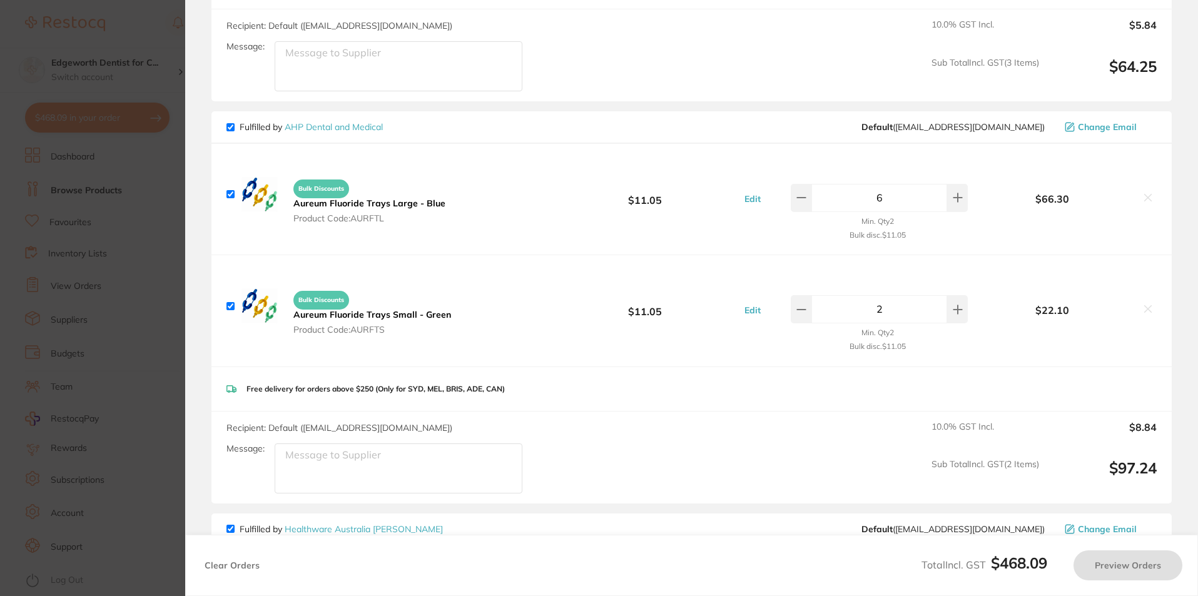
checkbox input "true"
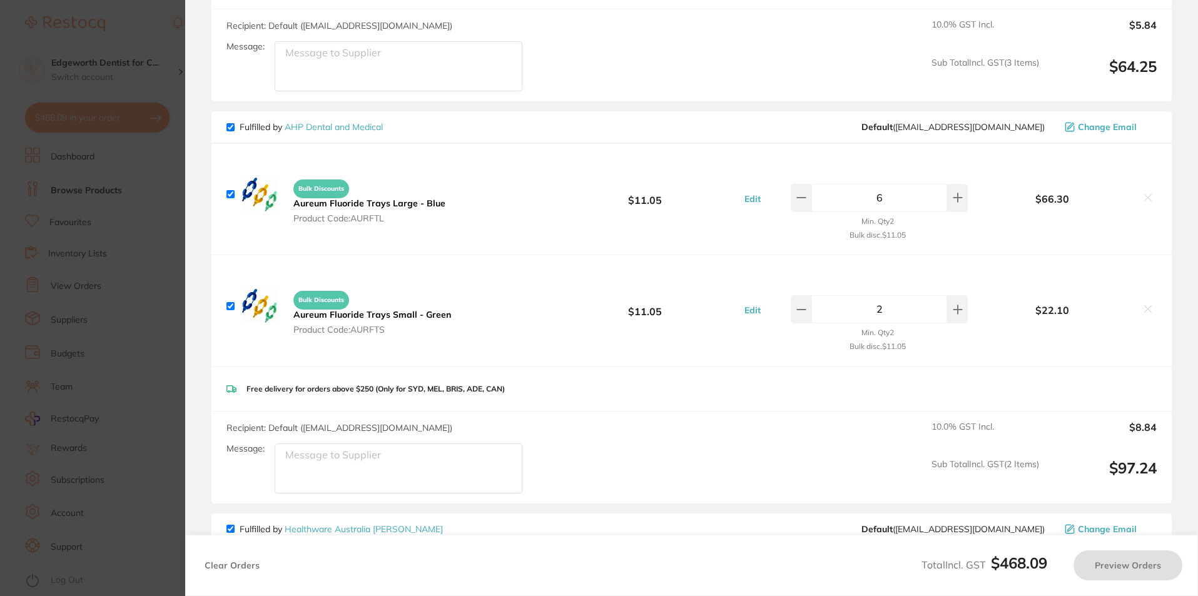
checkbox input "true"
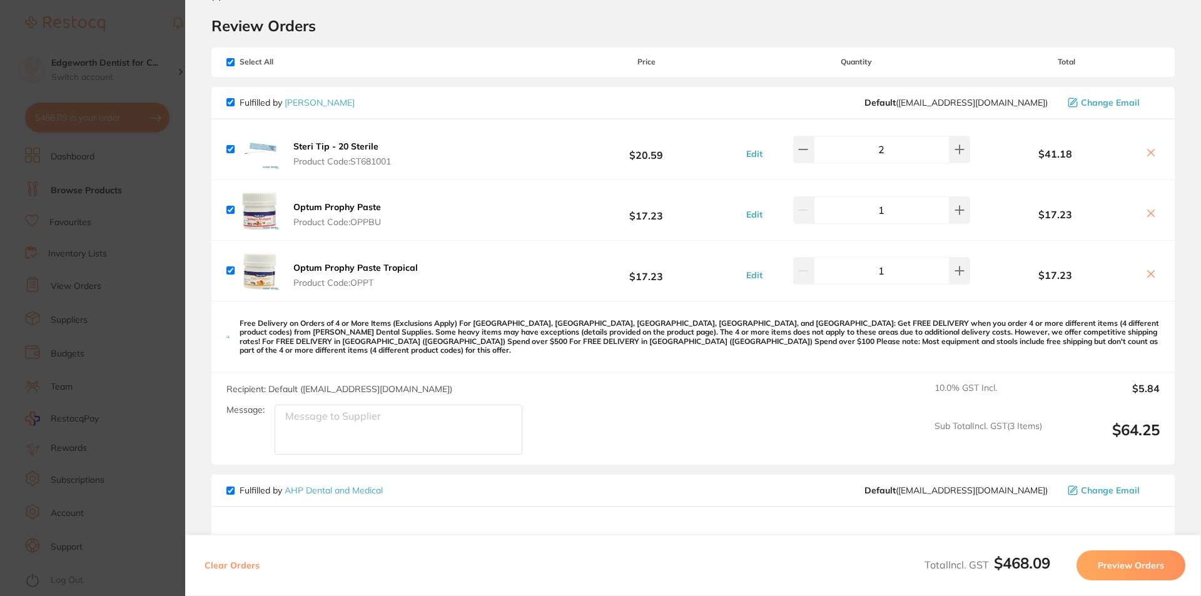
scroll to position [0, 0]
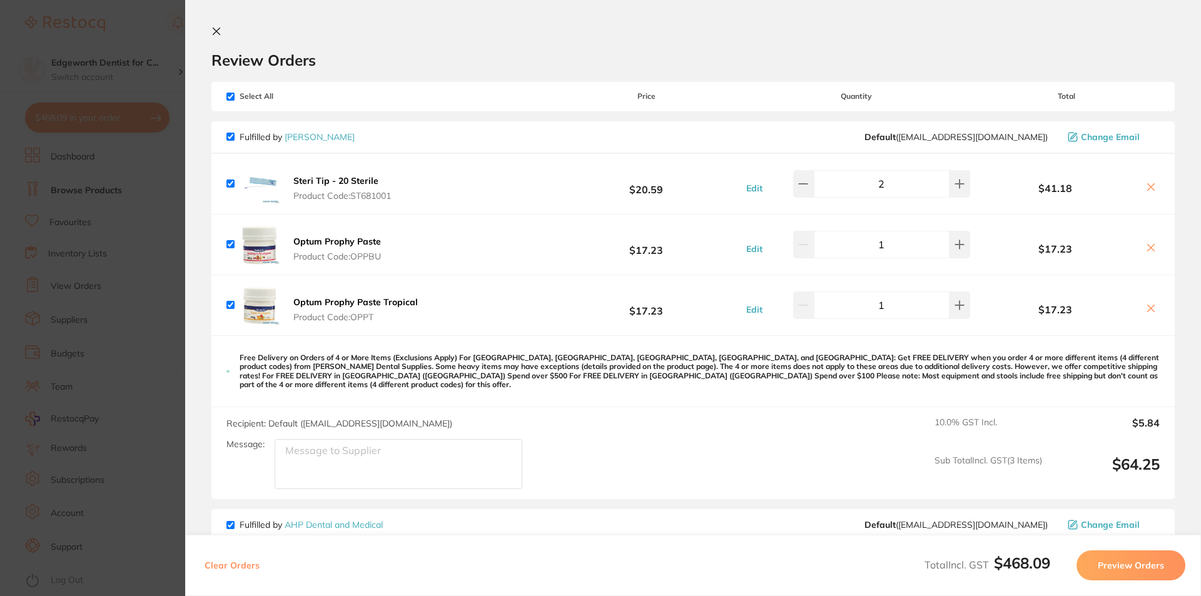
click at [157, 33] on section "Update RRP Set your pre negotiated price for this item. Item Agreed RRP (excl. …" at bounding box center [600, 298] width 1201 height 596
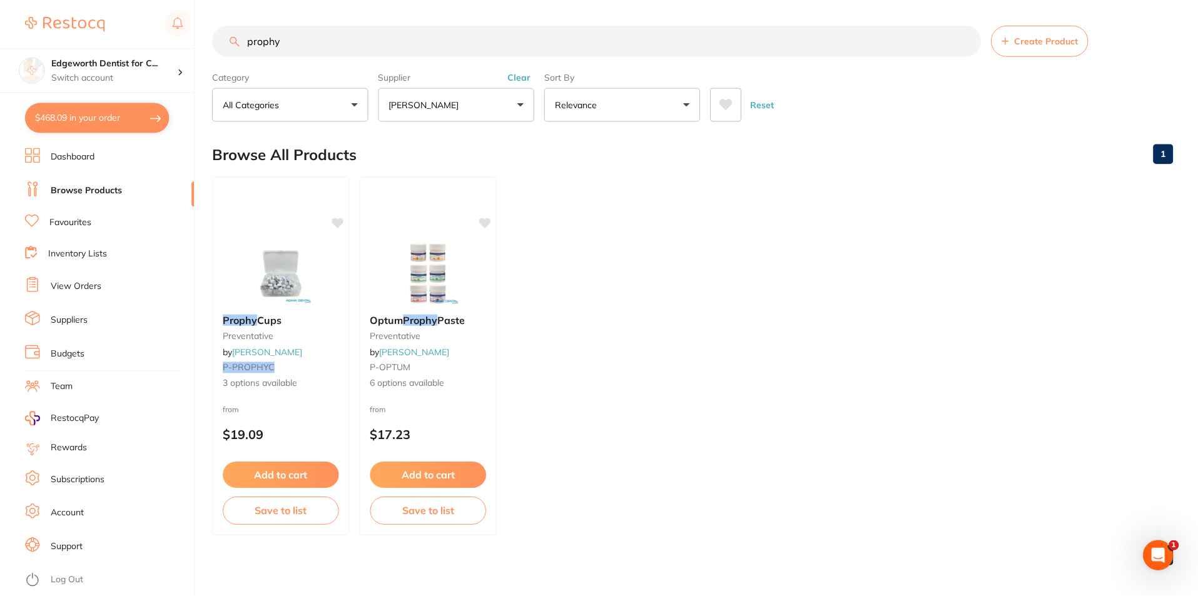
scroll to position [1, 0]
drag, startPoint x: 385, startPoint y: 29, endPoint x: 91, endPoint y: 29, distance: 294.1
click at [91, 29] on div "$468.09 Edgeworth Dentist for C... Switch account Edgeworth Dentist for Chicken…" at bounding box center [599, 297] width 1198 height 596
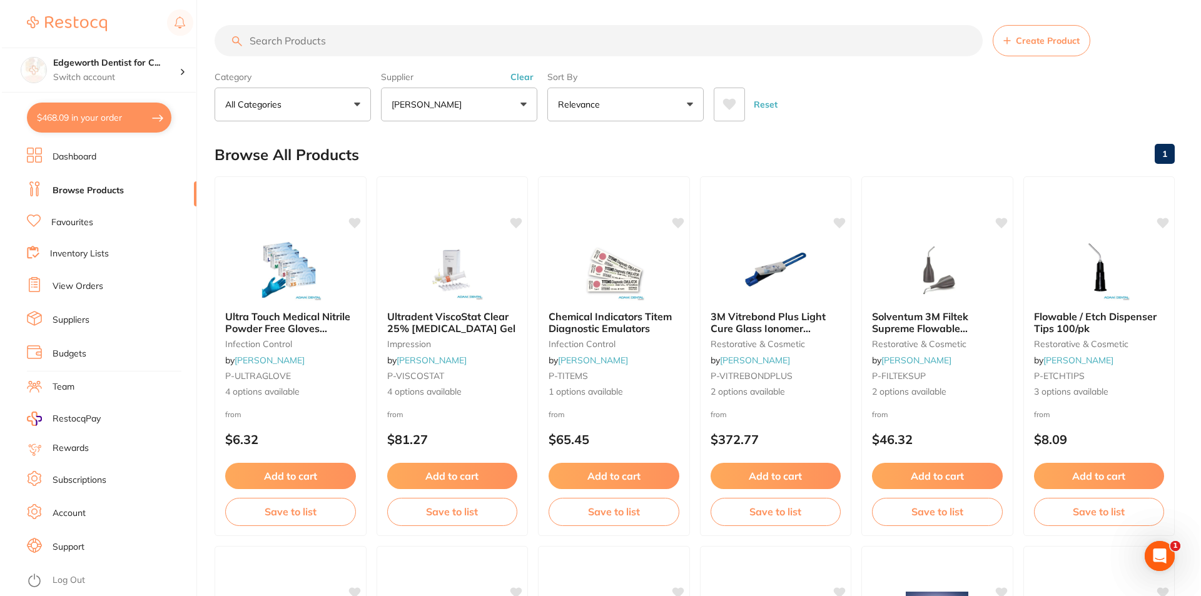
scroll to position [0, 0]
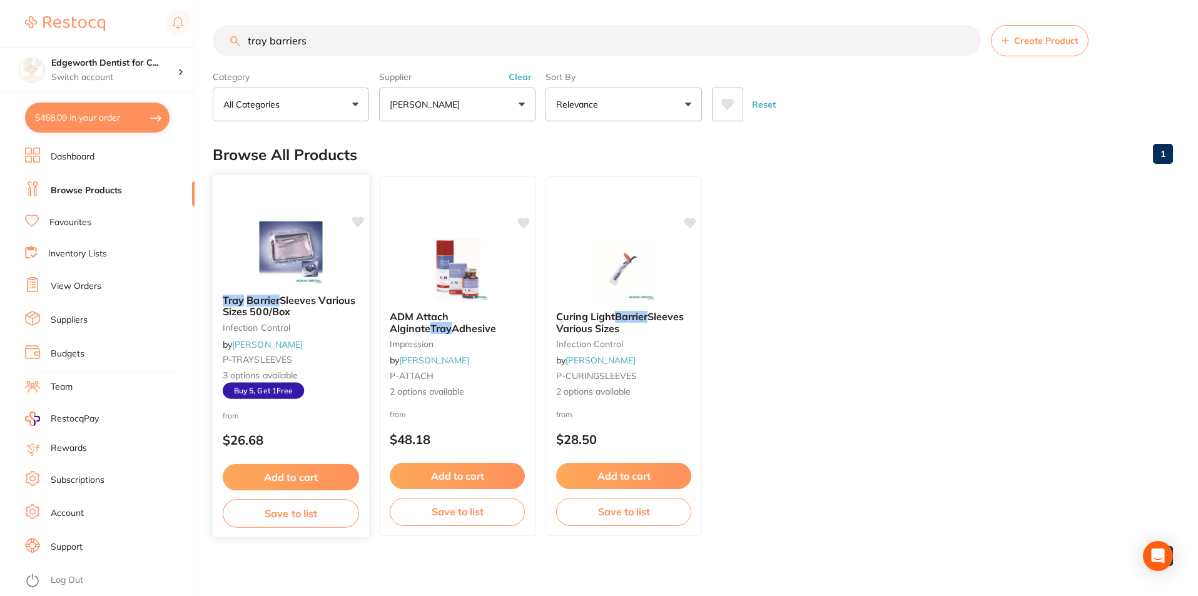
click at [284, 321] on div "Tray Barrier Sleeves Various Sizes 500/Box infection control by Adam Dental P-T…" at bounding box center [291, 346] width 156 height 125
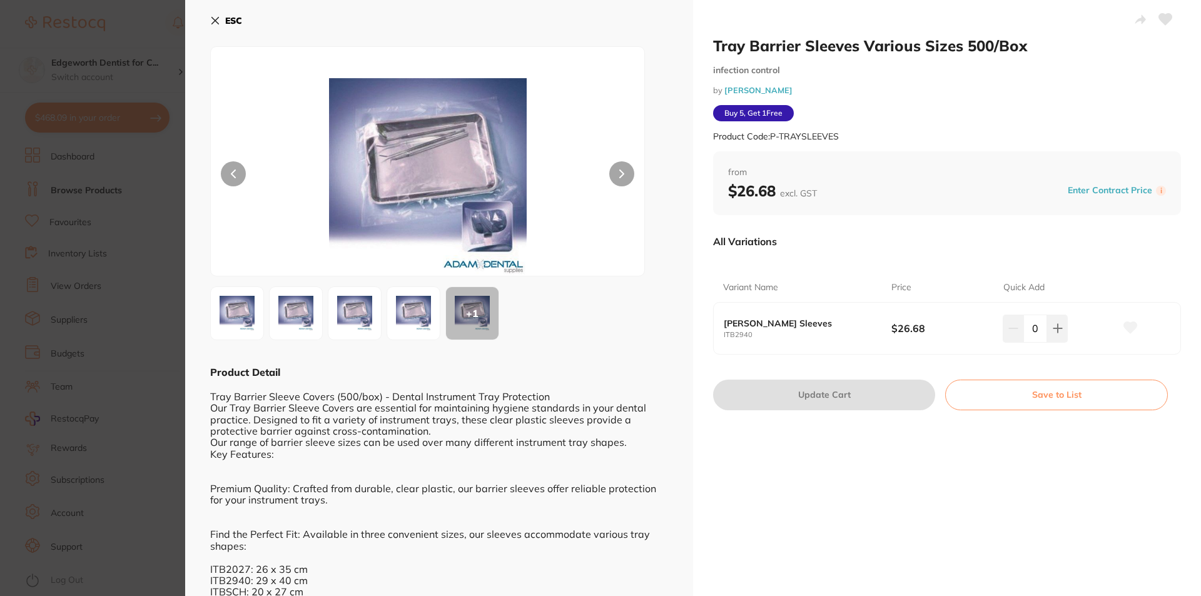
click at [218, 22] on icon at bounding box center [215, 21] width 10 height 10
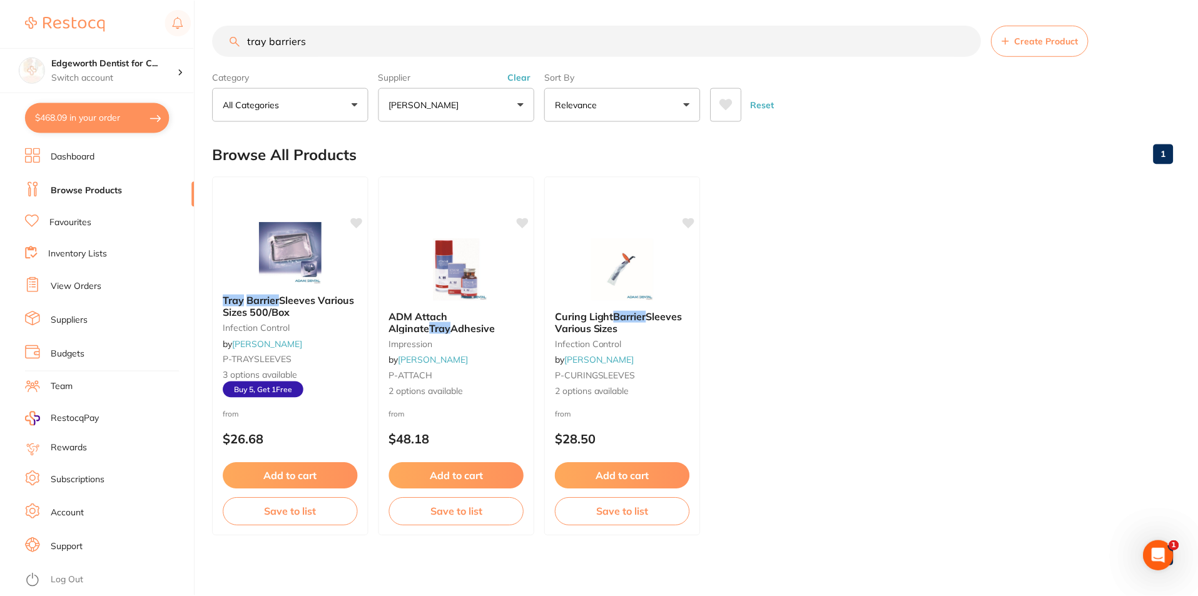
scroll to position [1, 0]
click at [288, 288] on div "Tray Barrier Sleeves Various Sizes 500/Box infection control by Adam Dental P-T…" at bounding box center [291, 345] width 156 height 125
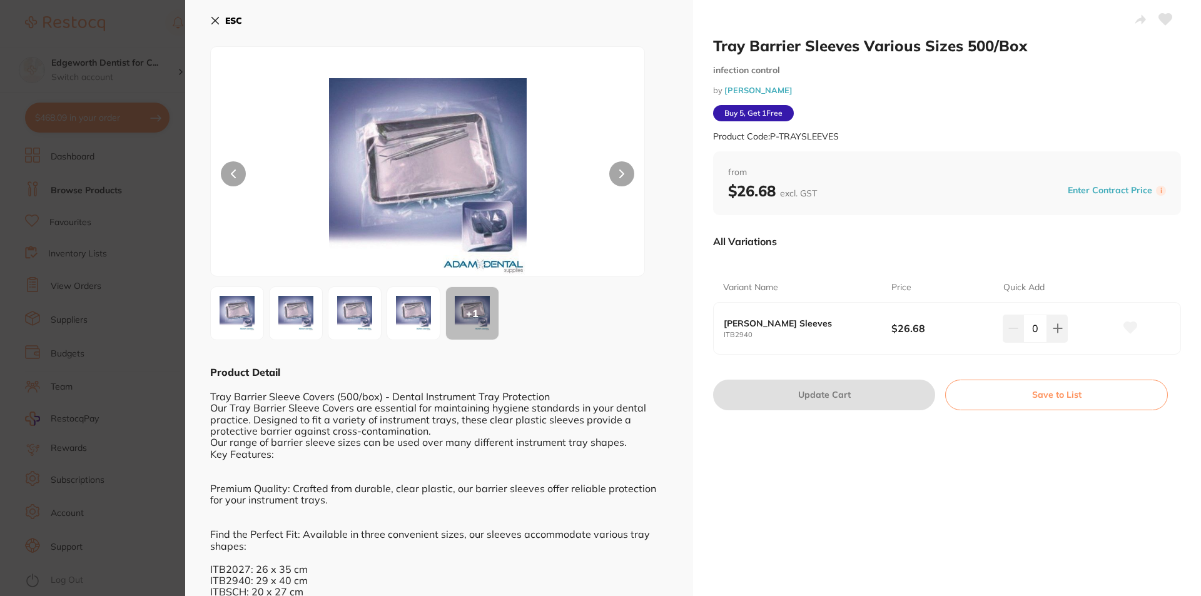
click at [628, 170] on button at bounding box center [621, 173] width 25 height 25
click at [216, 24] on icon at bounding box center [215, 21] width 10 height 10
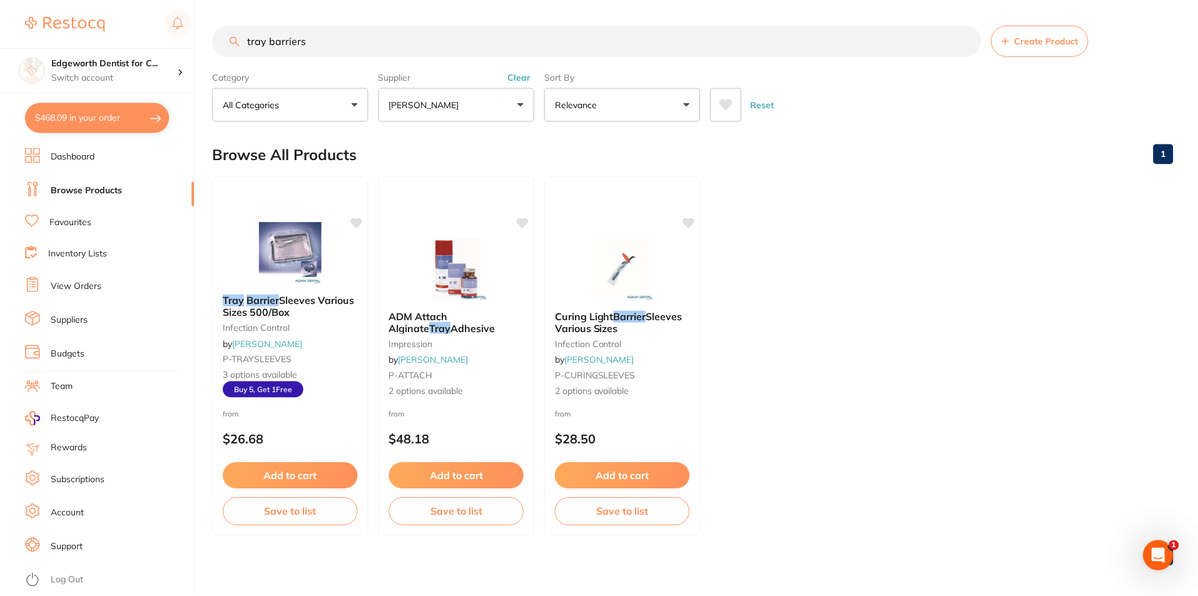
scroll to position [1, 0]
drag, startPoint x: 407, startPoint y: 50, endPoint x: 265, endPoint y: 40, distance: 142.4
click at [265, 40] on input "tray barriers" at bounding box center [597, 39] width 768 height 31
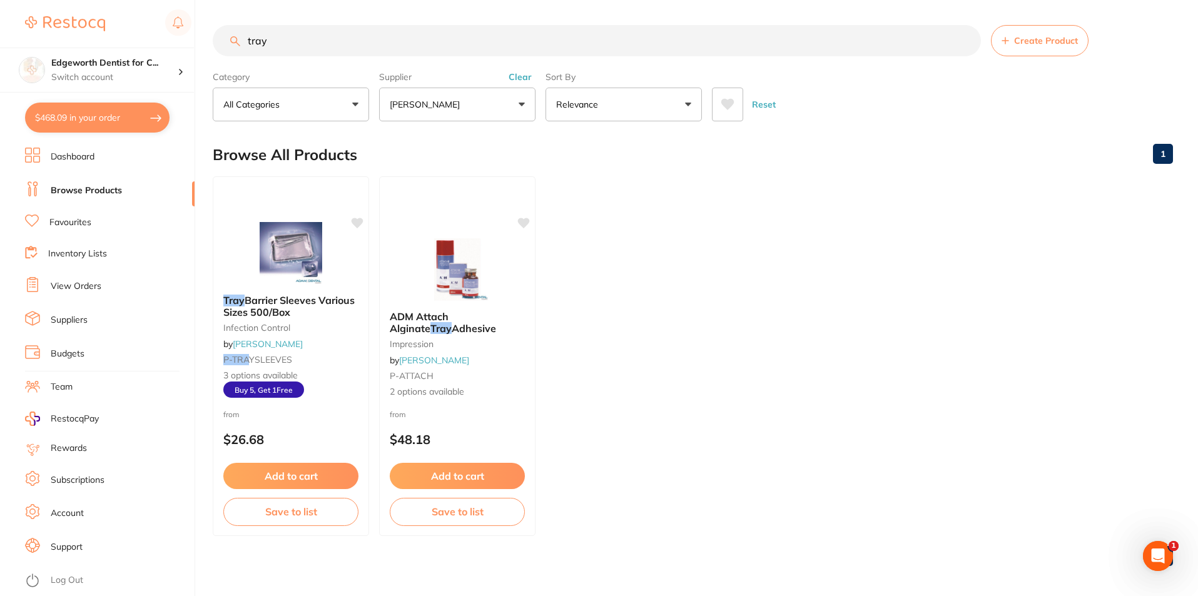
scroll to position [0, 0]
click at [478, 94] on button "[PERSON_NAME]" at bounding box center [457, 105] width 156 height 34
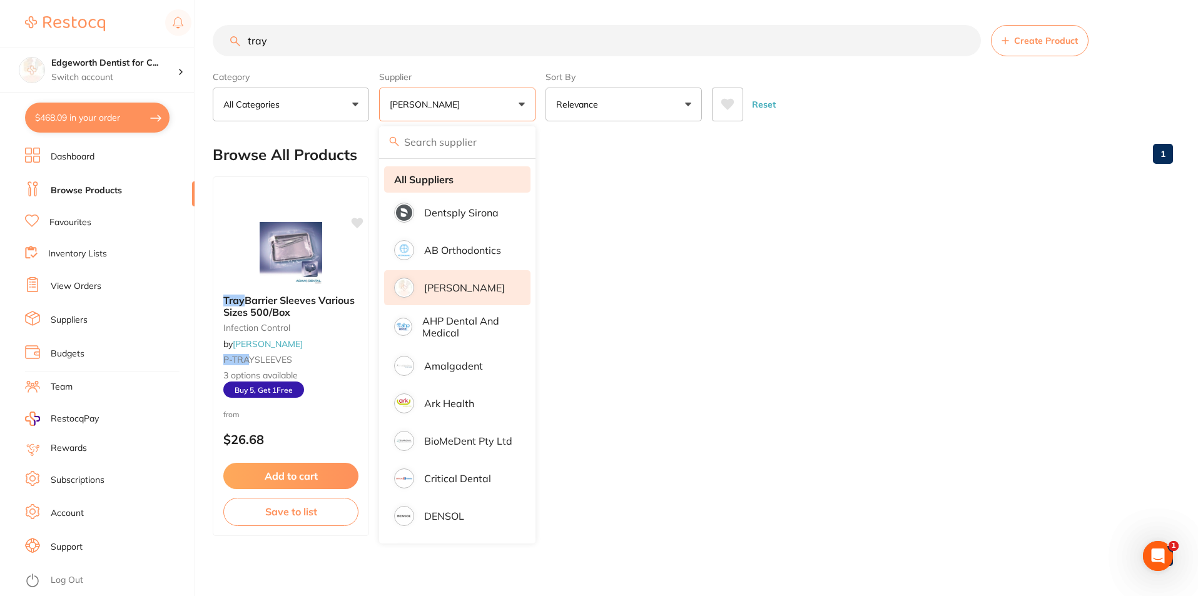
click at [438, 182] on strong "All Suppliers" at bounding box center [423, 179] width 59 height 11
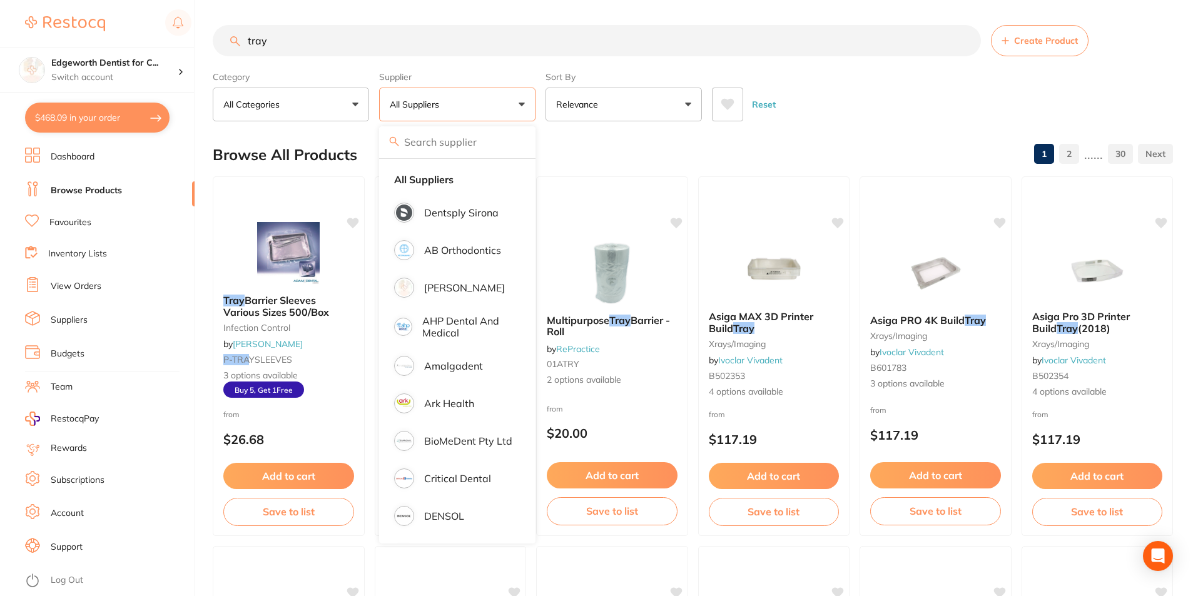
drag, startPoint x: 353, startPoint y: 34, endPoint x: 256, endPoint y: 37, distance: 97.7
click at [256, 37] on input "tray" at bounding box center [597, 40] width 768 height 31
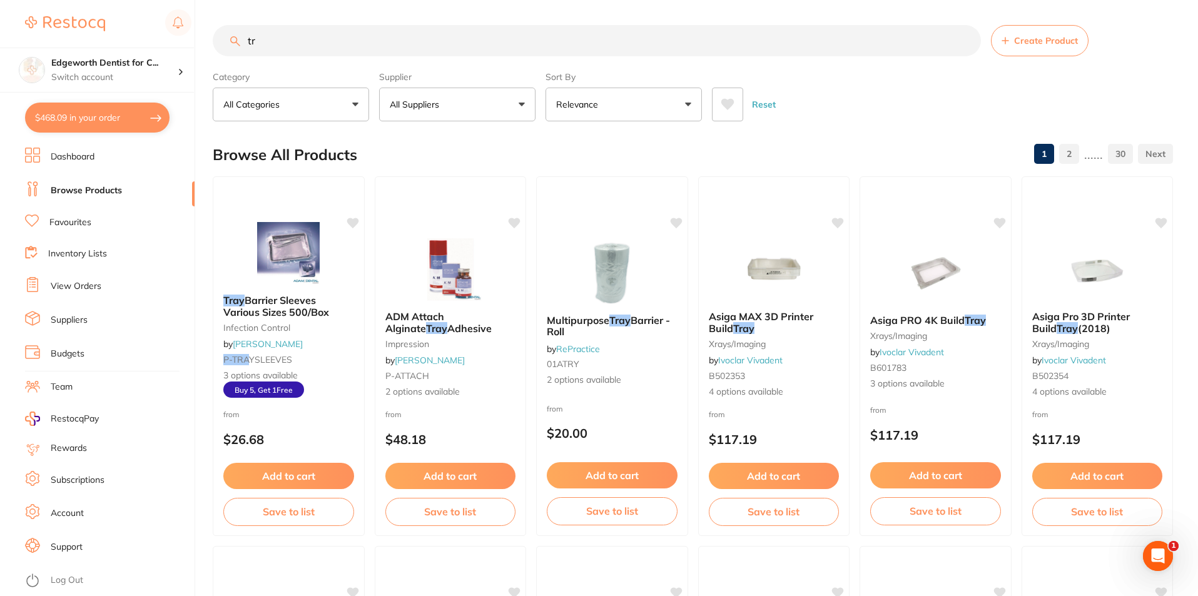
type input "t"
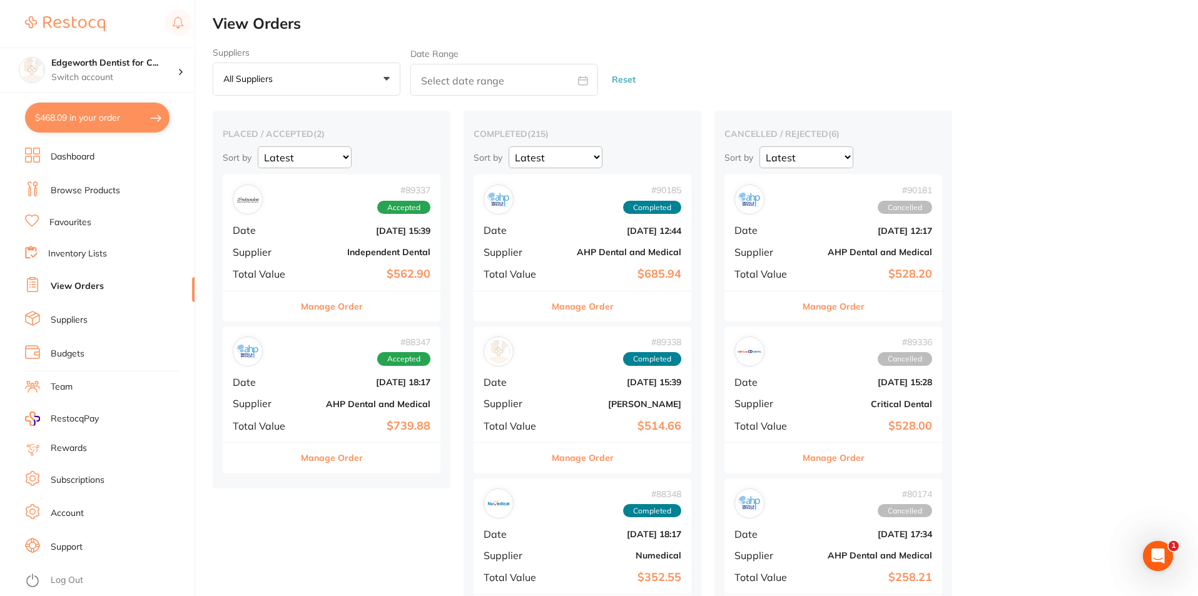
click at [347, 268] on b "$562.90" at bounding box center [367, 274] width 125 height 13
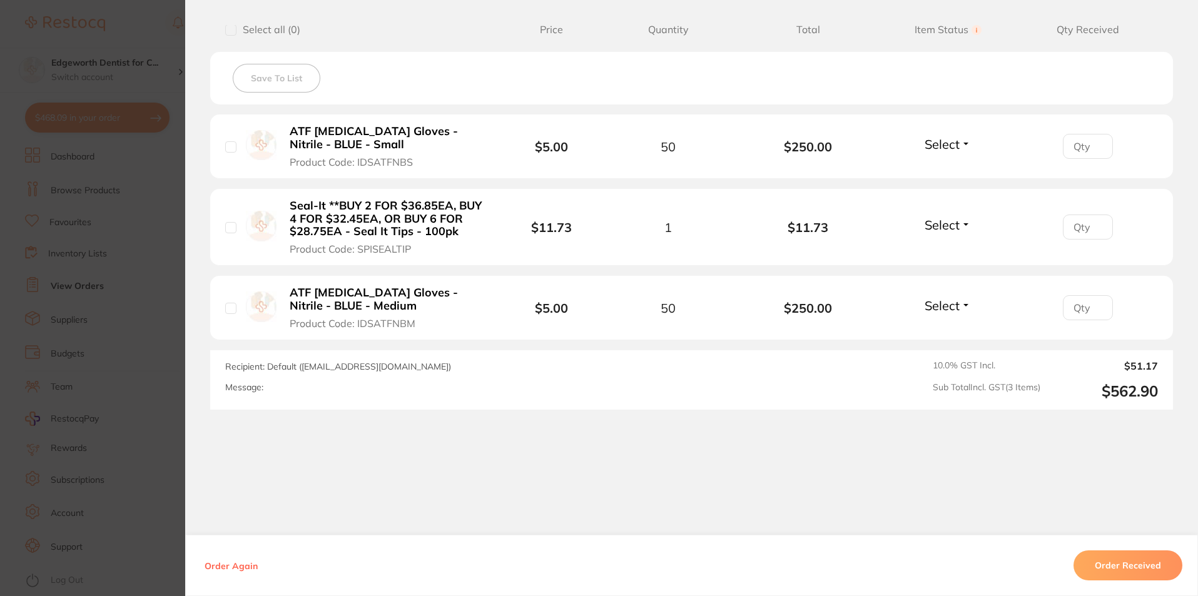
scroll to position [63, 0]
click at [1097, 564] on button "Order Received" at bounding box center [1128, 566] width 109 height 30
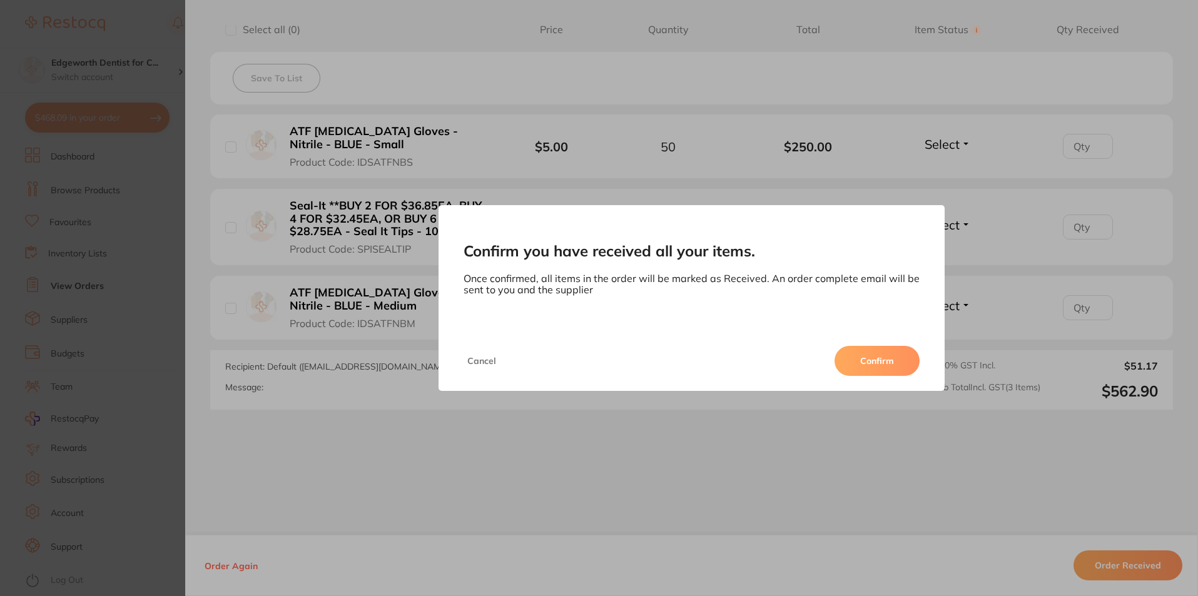
click at [887, 364] on button "Confirm" at bounding box center [877, 361] width 85 height 30
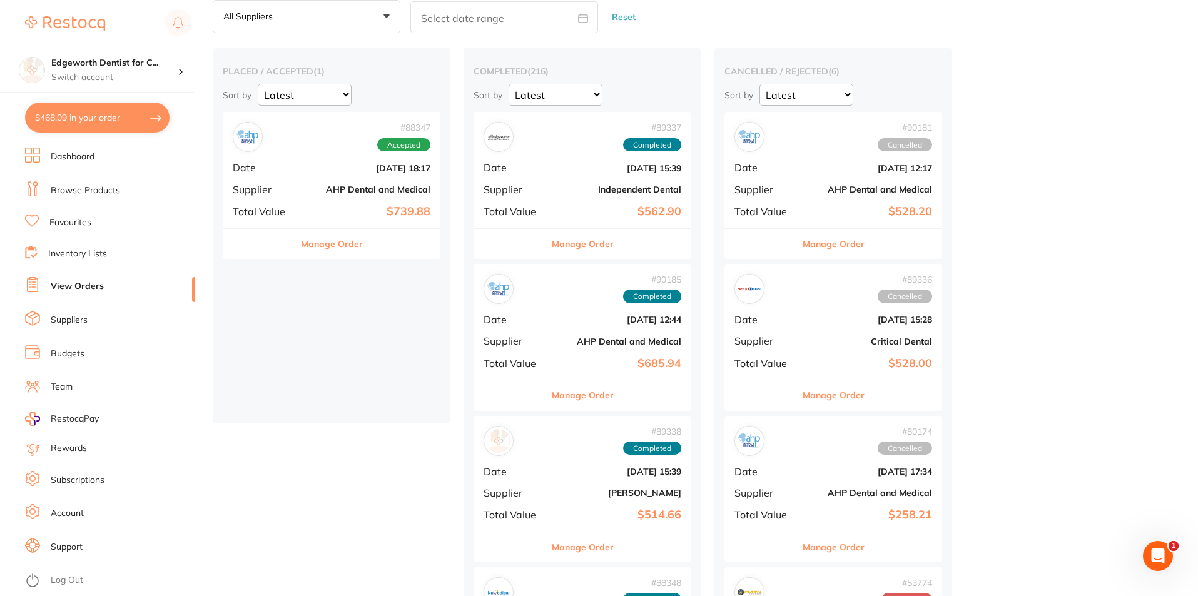
click at [324, 250] on button "Manage Order" at bounding box center [332, 244] width 62 height 30
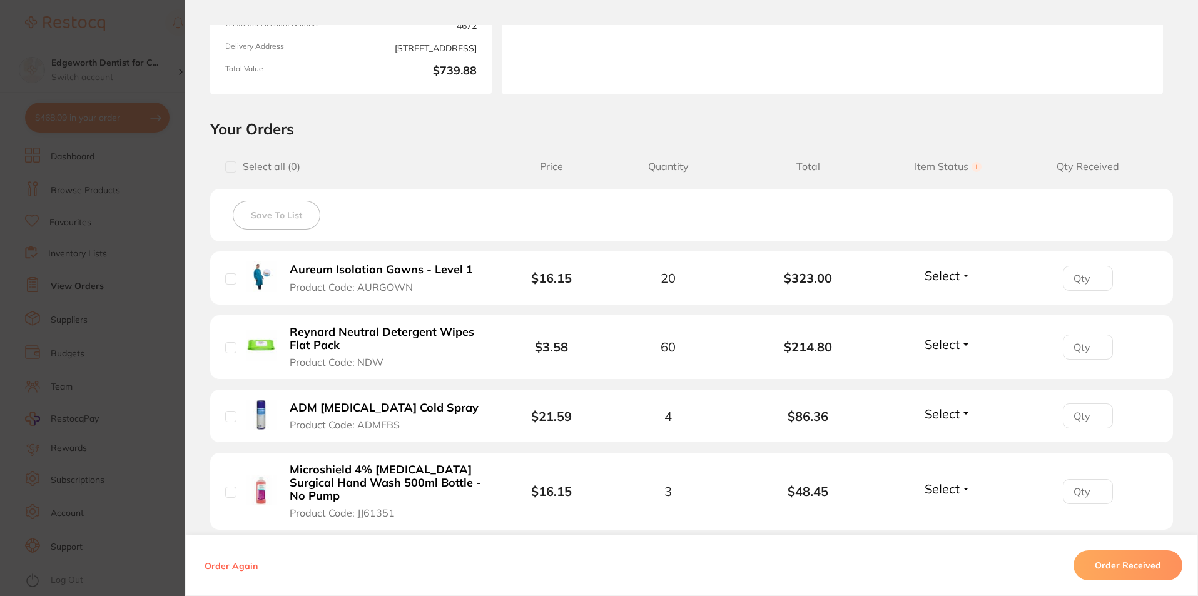
scroll to position [375, 0]
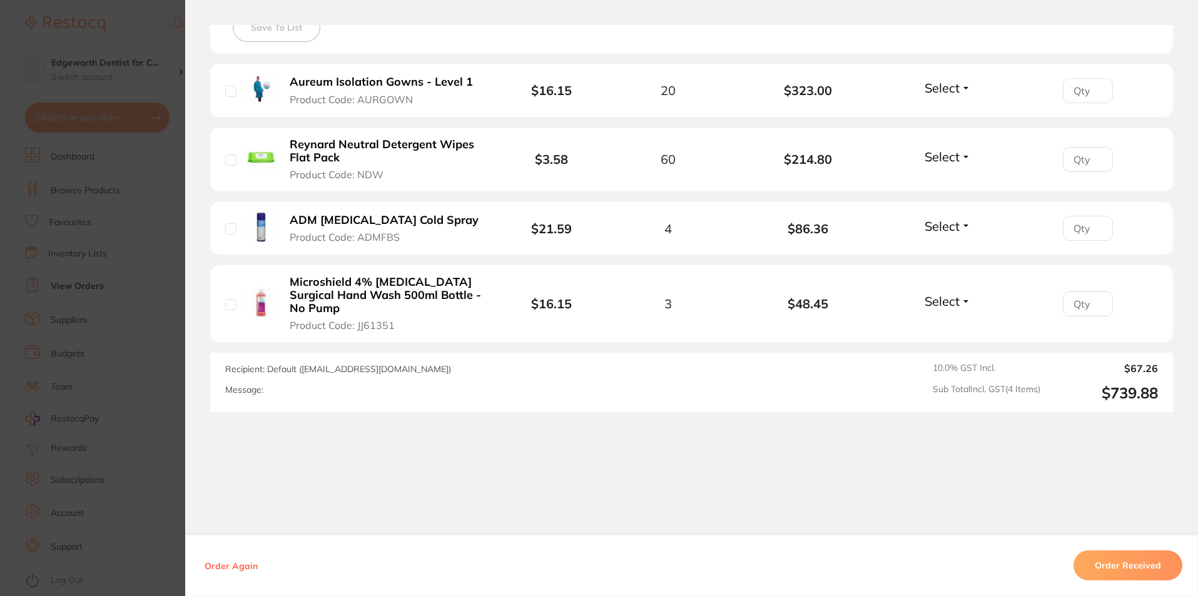
click at [1125, 551] on button "Order Received" at bounding box center [1128, 566] width 109 height 30
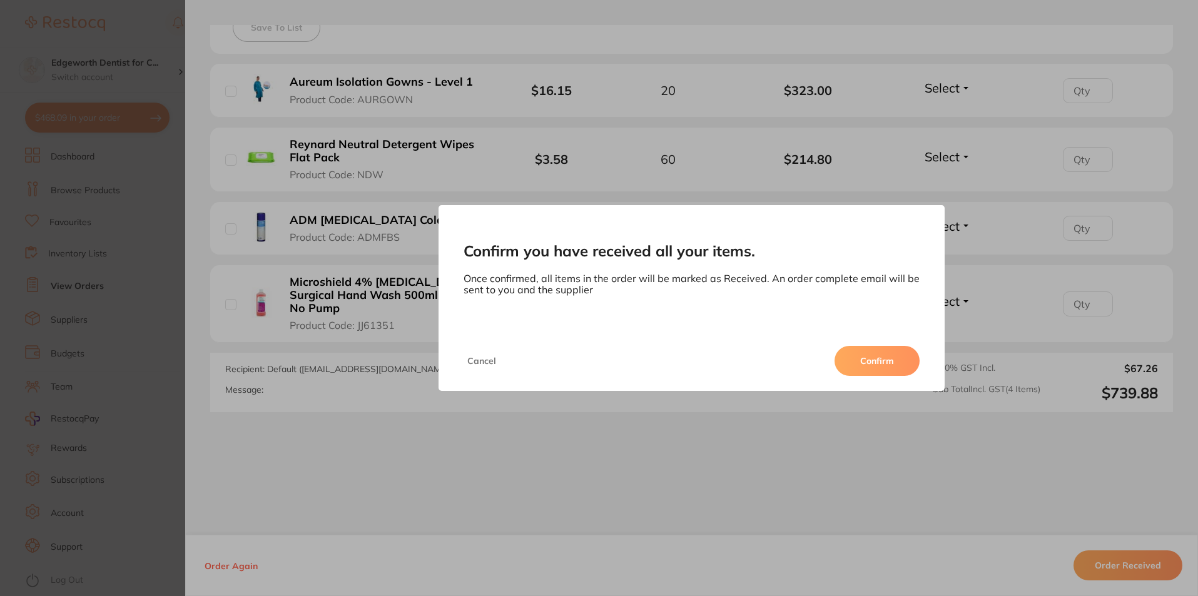
click at [1125, 559] on div "Confirm you have received all your items. Once confirmed, all items in the orde…" at bounding box center [691, 298] width 1013 height 596
click at [895, 352] on button "Confirm" at bounding box center [877, 361] width 85 height 30
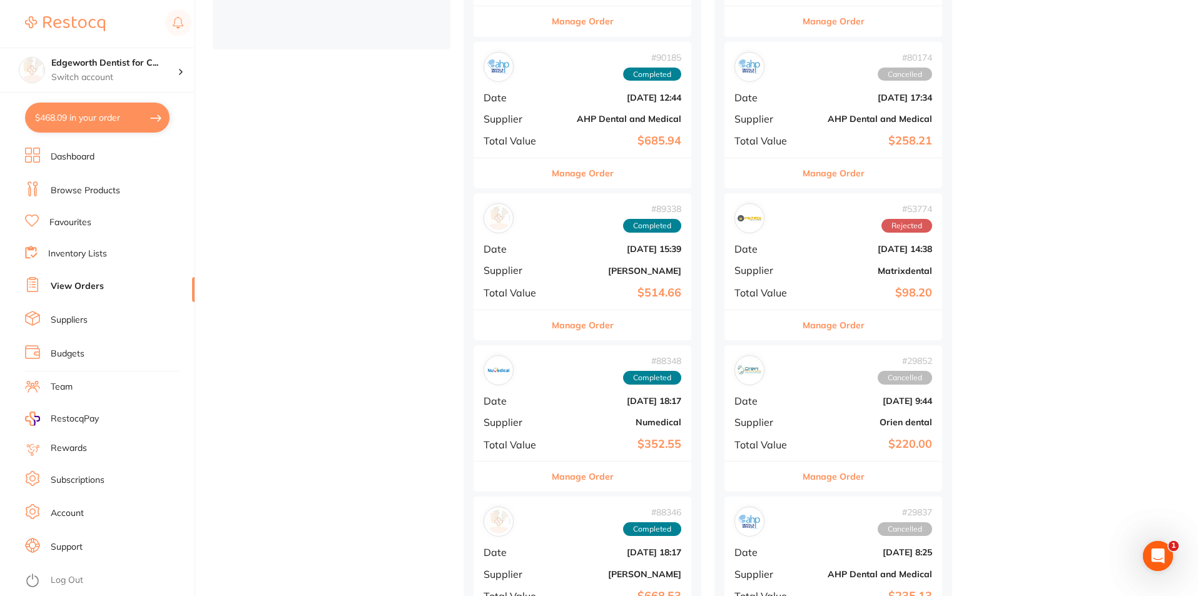
scroll to position [438, 0]
click at [606, 279] on div "# 89338 Completed Date Aug 6 2025, 15:39 Supplier Adam Dental Total Value $514.…" at bounding box center [583, 250] width 218 height 116
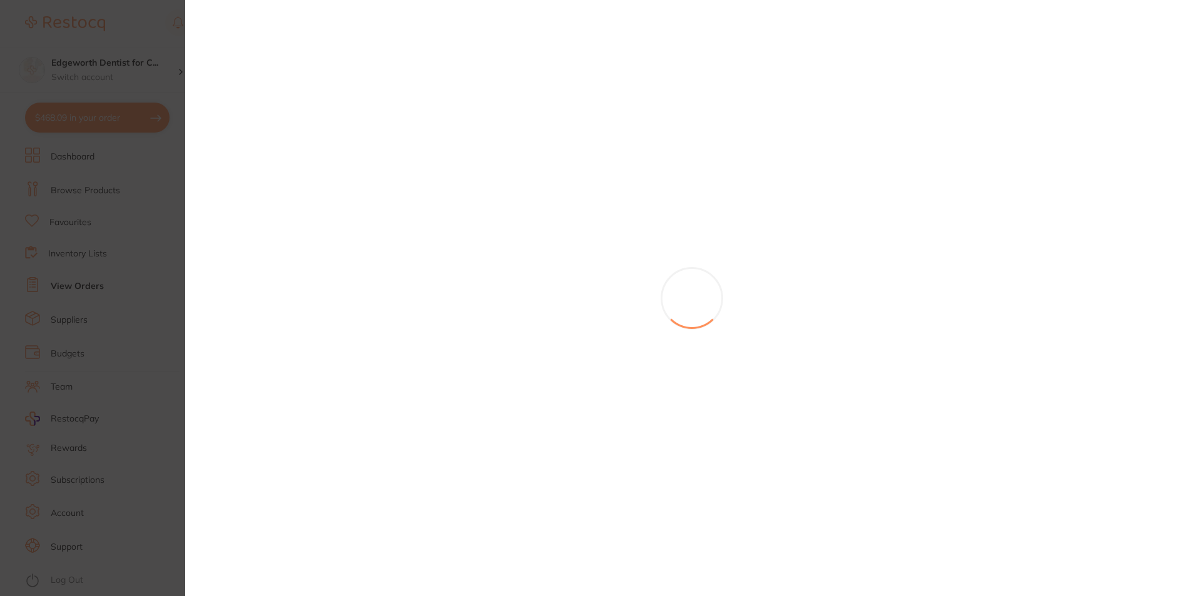
click at [569, 322] on section at bounding box center [599, 298] width 1198 height 596
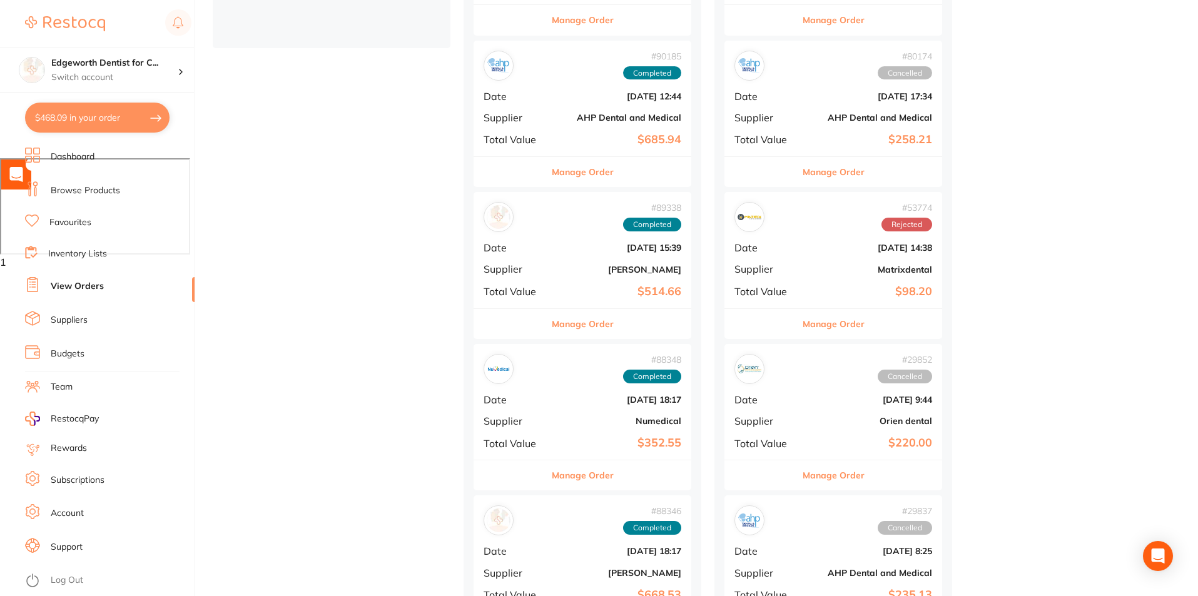
click at [573, 332] on button "Manage Order" at bounding box center [583, 324] width 62 height 30
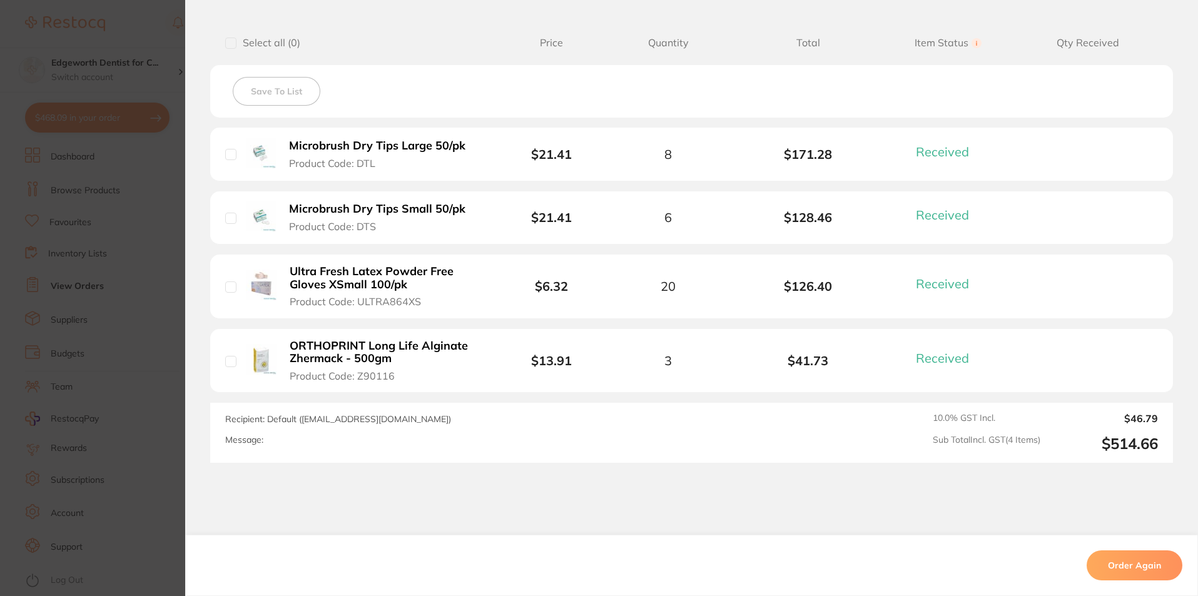
scroll to position [313, 0]
click at [136, 251] on section "Order ID: Restocq- 89338 Order Information 4 Received Completed Order Order Dat…" at bounding box center [599, 298] width 1198 height 596
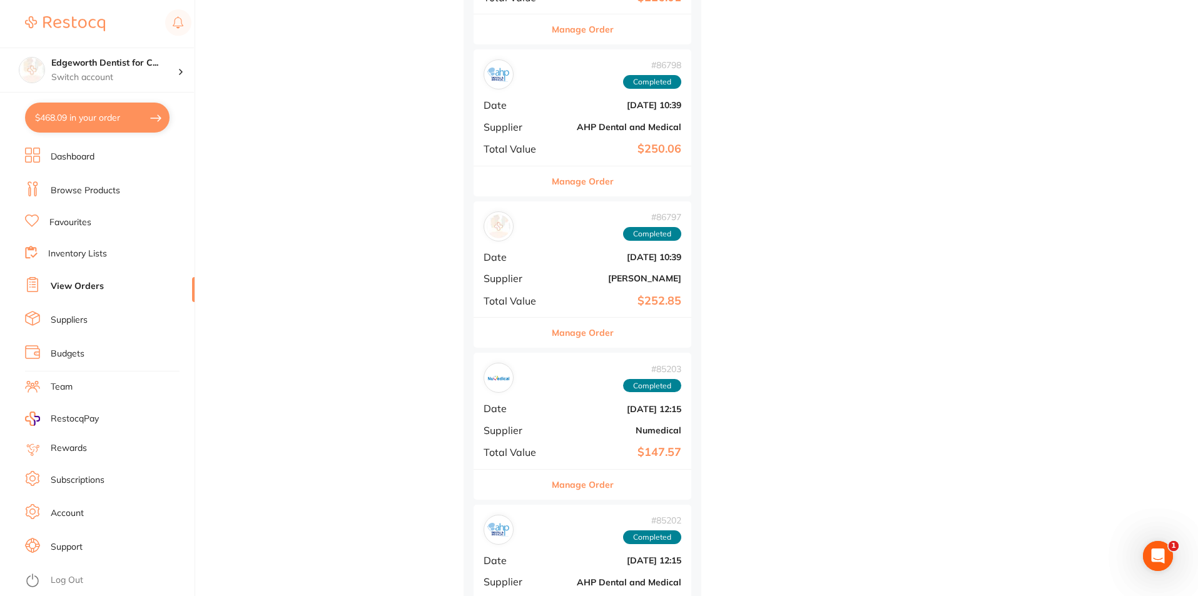
scroll to position [1189, 0]
click at [557, 323] on button "Manage Order" at bounding box center [583, 332] width 62 height 30
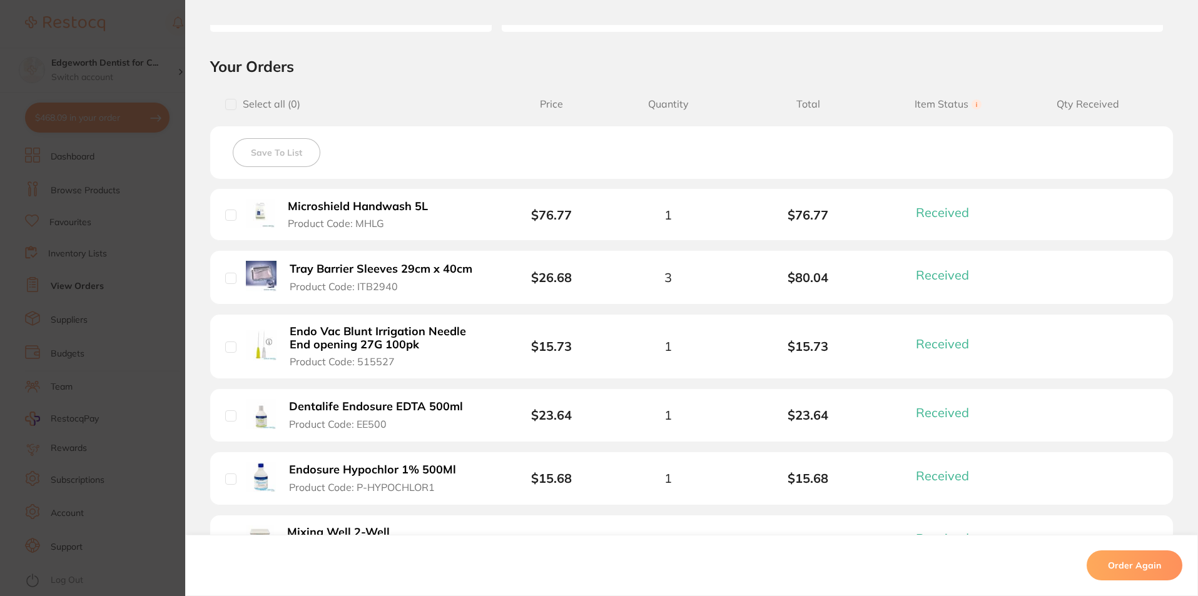
click at [361, 265] on b "Tray Barrier Sleeves 29cm x 40cm" at bounding box center [381, 269] width 183 height 13
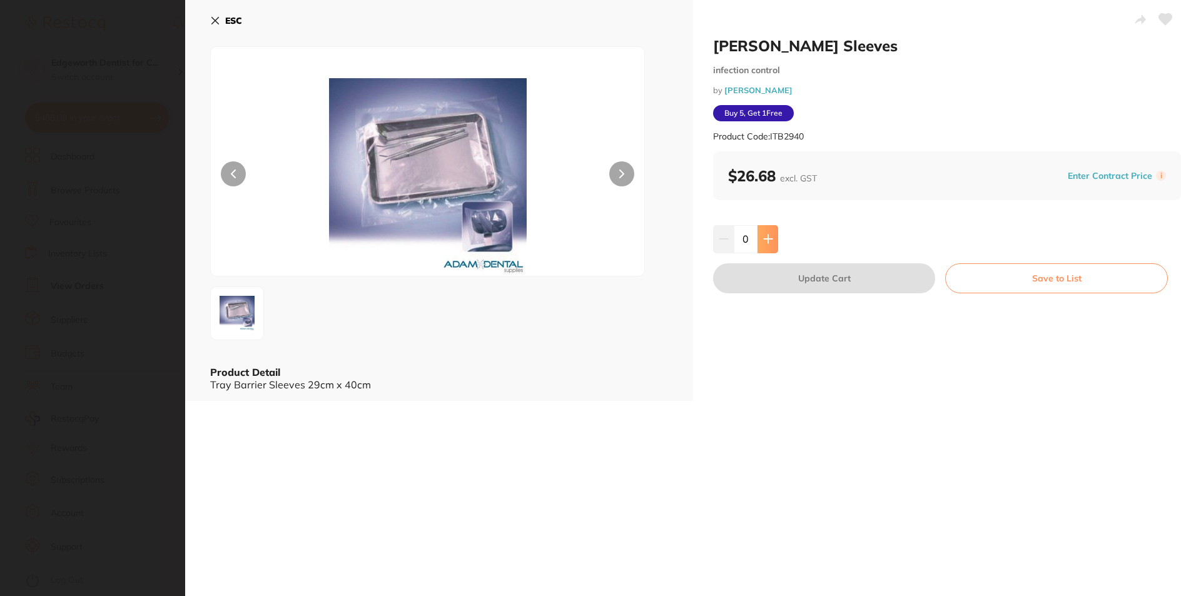
click at [765, 243] on icon at bounding box center [768, 239] width 10 height 10
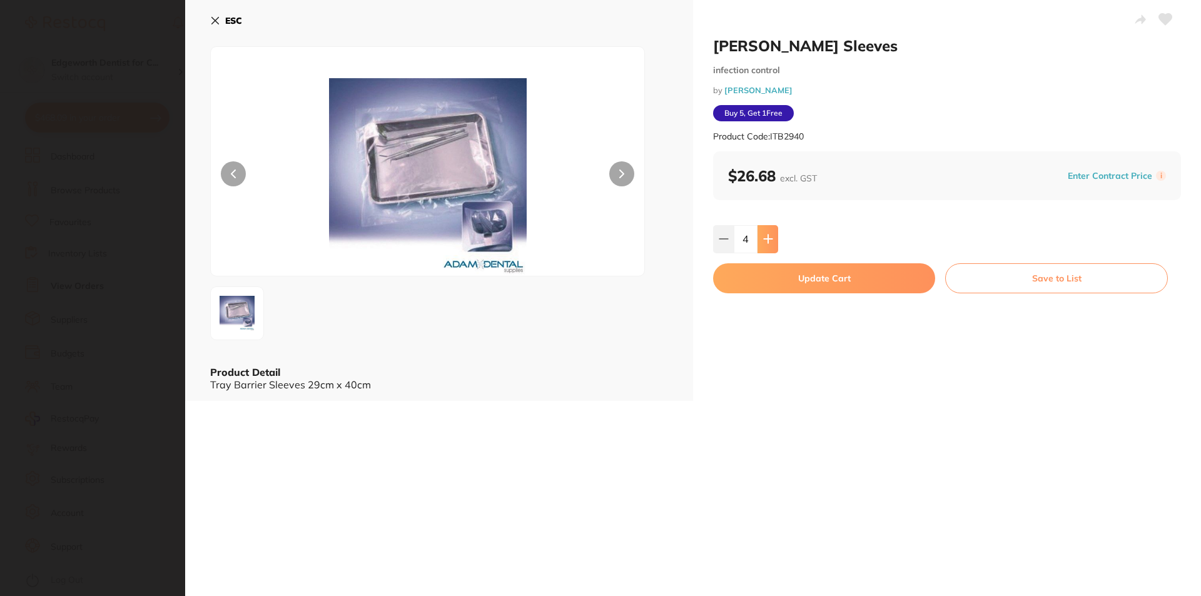
type input "5"
click at [786, 273] on button "Update Cart" at bounding box center [824, 278] width 222 height 30
checkbox input "false"
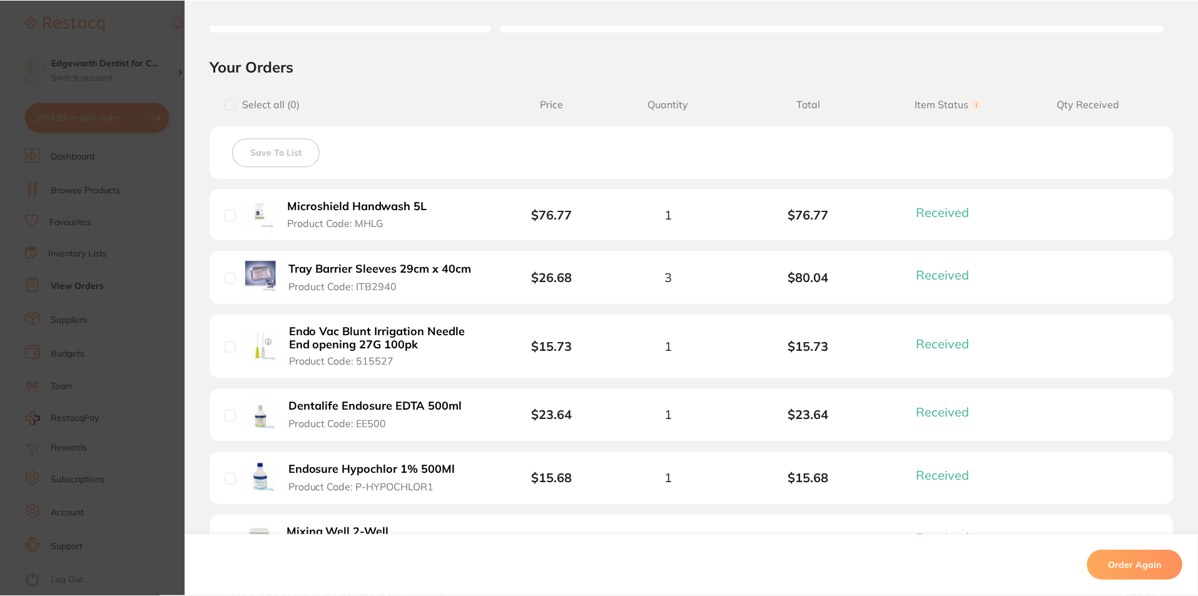
scroll to position [1189, 0]
click at [128, 38] on section "Order ID: Restocq- 86797 Order Information 6 Received Completed Order Order Dat…" at bounding box center [599, 298] width 1198 height 596
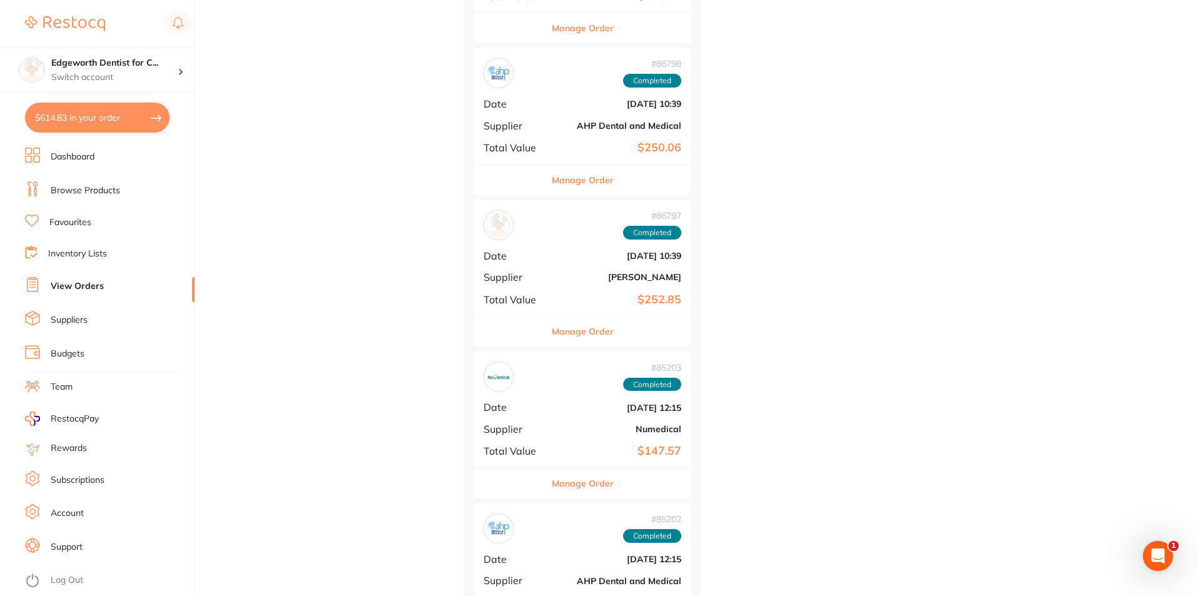
click at [111, 188] on link "Browse Products" at bounding box center [85, 191] width 69 height 13
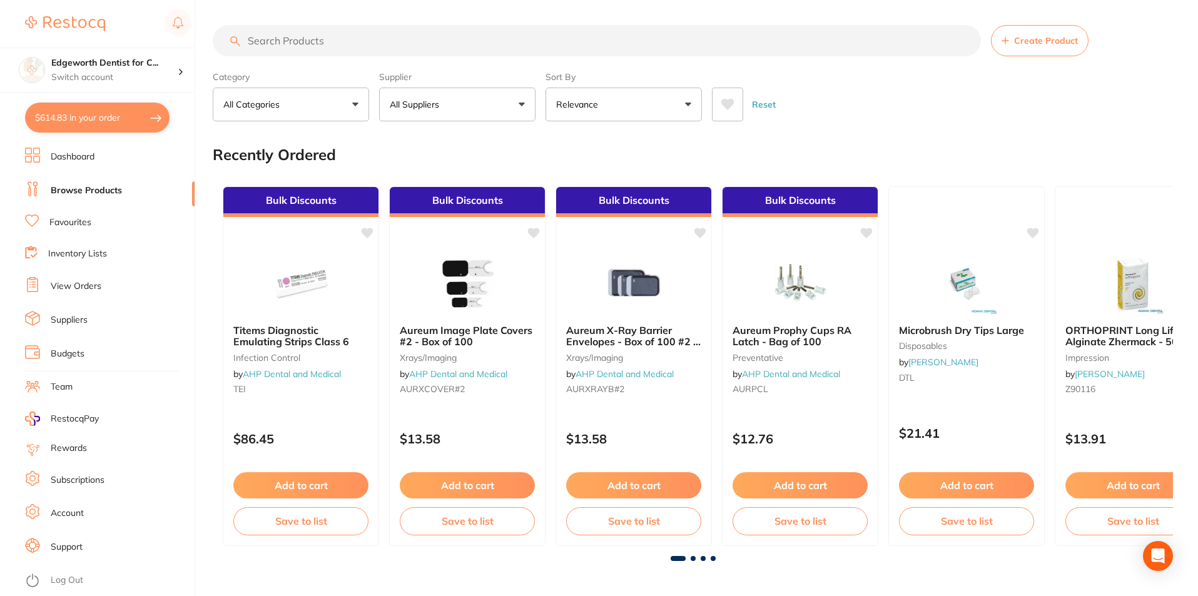
click at [341, 51] on input "search" at bounding box center [597, 40] width 768 height 31
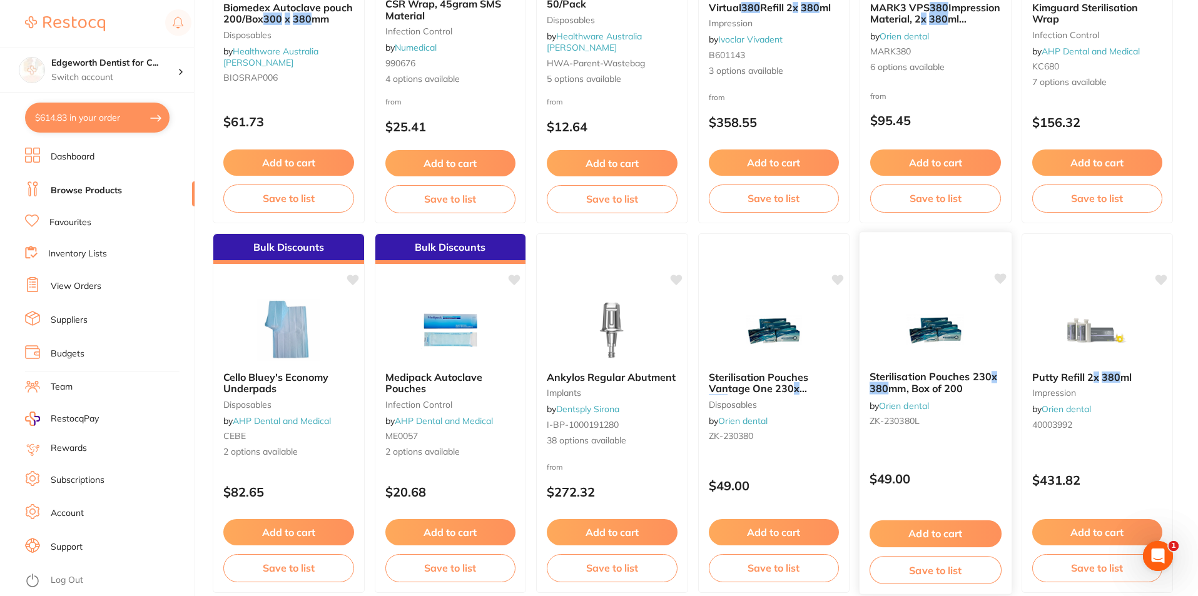
scroll to position [63, 0]
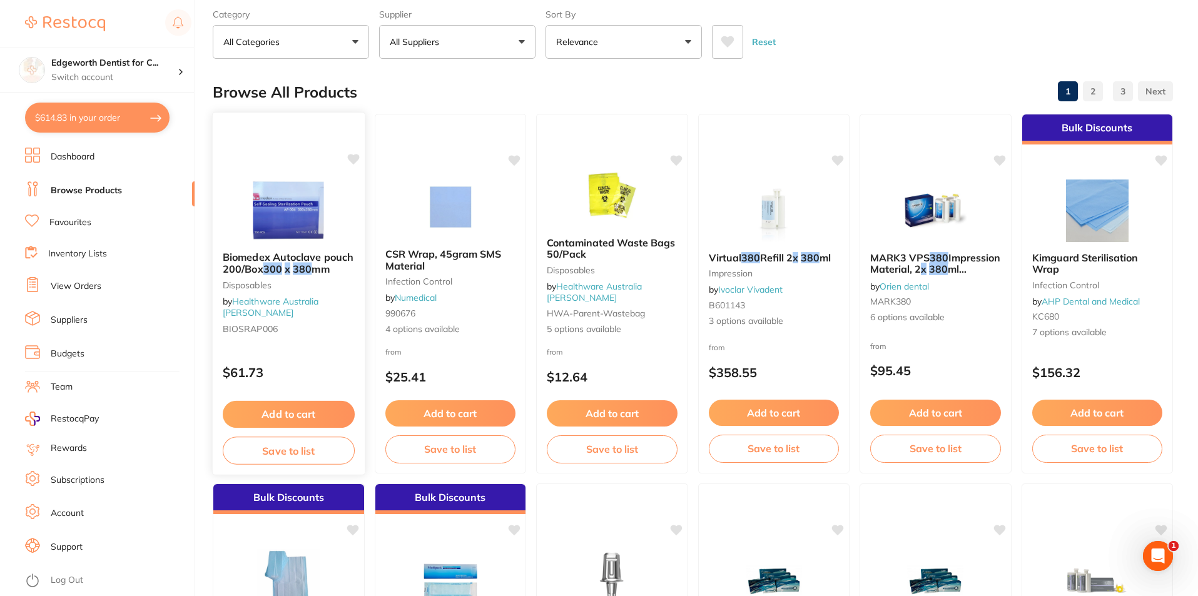
type input "300 x 380"
click at [283, 267] on span at bounding box center [283, 269] width 3 height 13
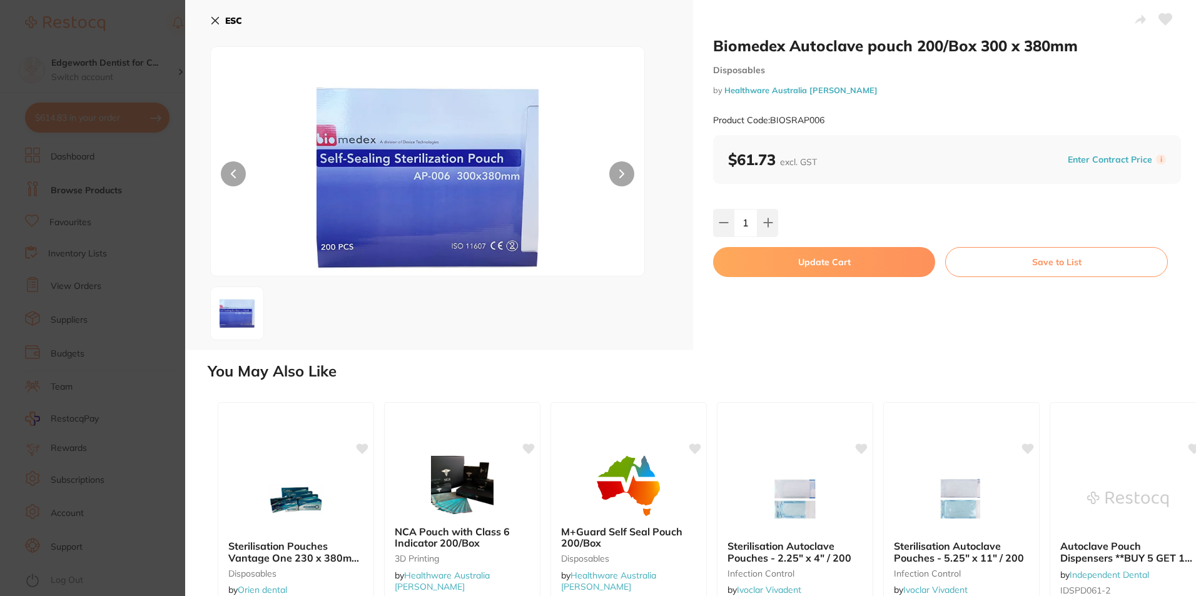
click at [222, 14] on button "ESC" at bounding box center [226, 20] width 32 height 21
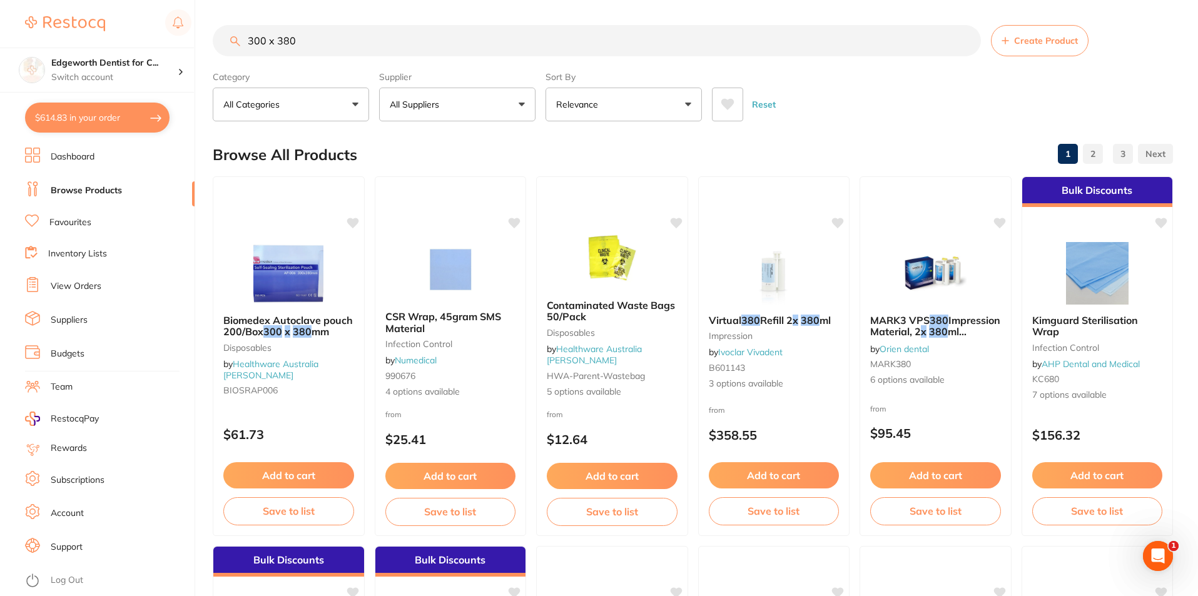
click at [319, 48] on input "300 x 380" at bounding box center [597, 40] width 768 height 31
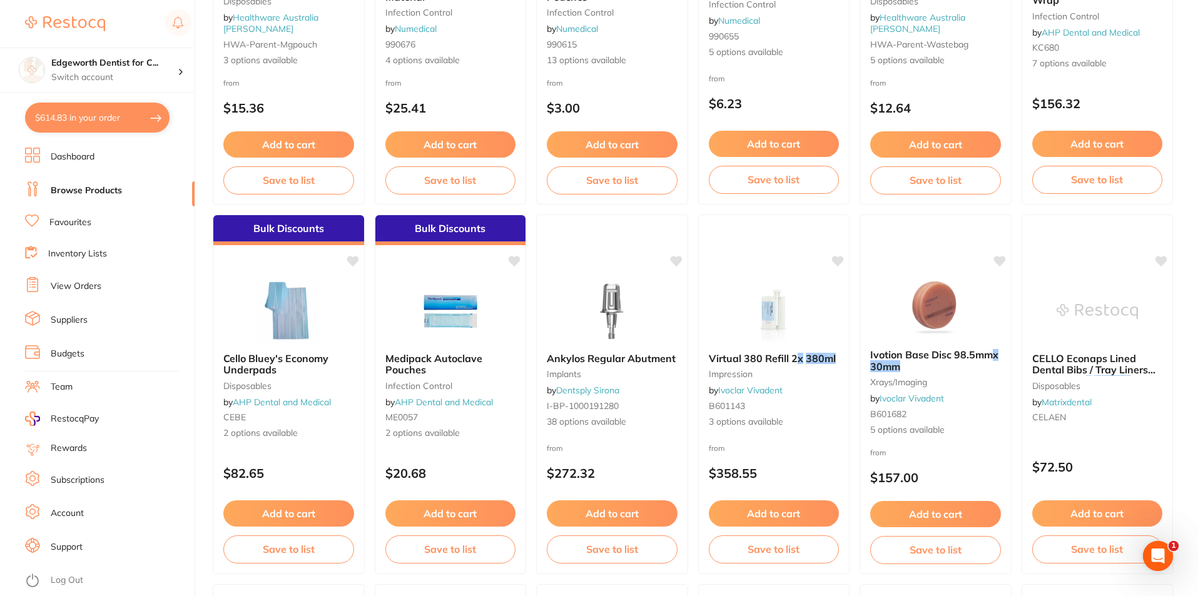
scroll to position [813, 0]
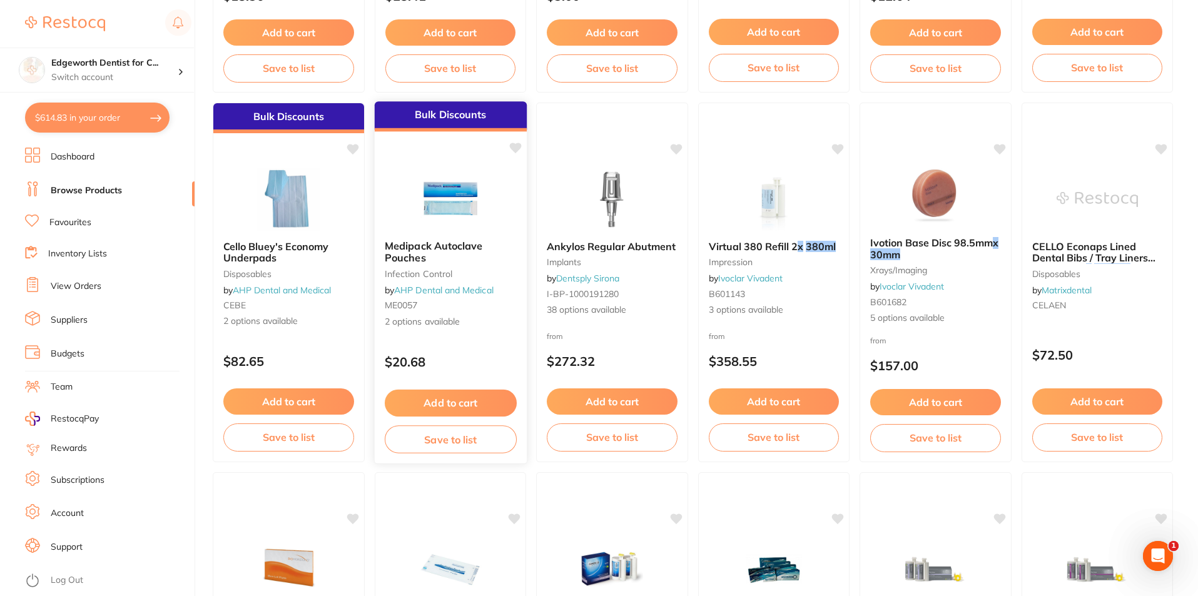
type input "300 x 380mm"
click at [447, 238] on div "Medipack Autoclave Pouches infection control by AHP Dental and Medical ME0057 2…" at bounding box center [450, 284] width 152 height 108
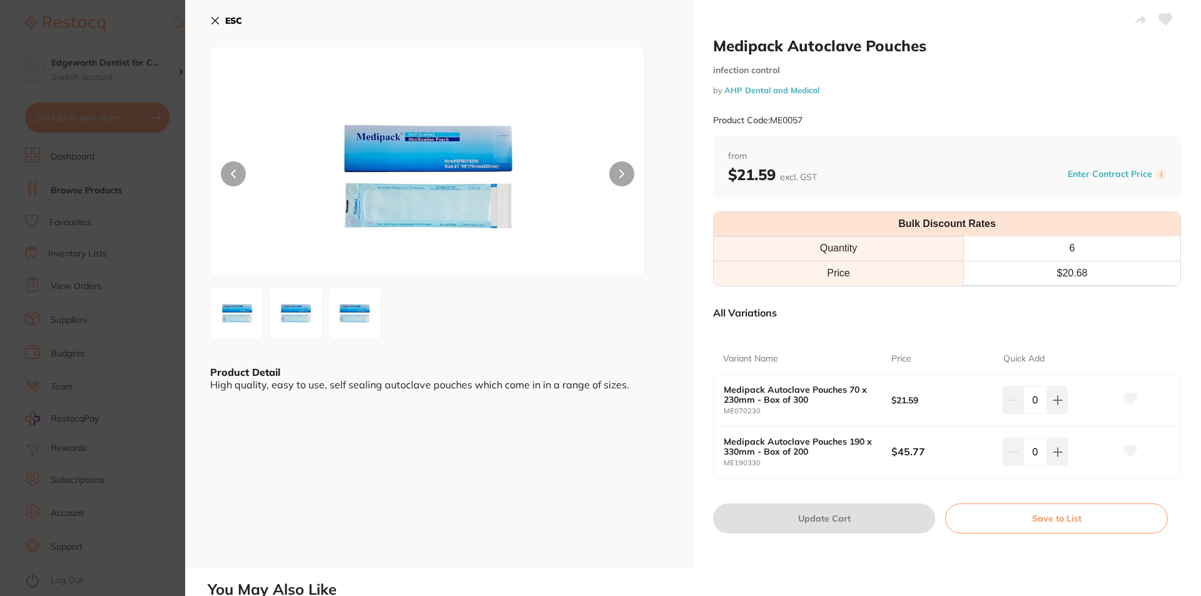
click at [214, 15] on button "ESC" at bounding box center [226, 20] width 32 height 21
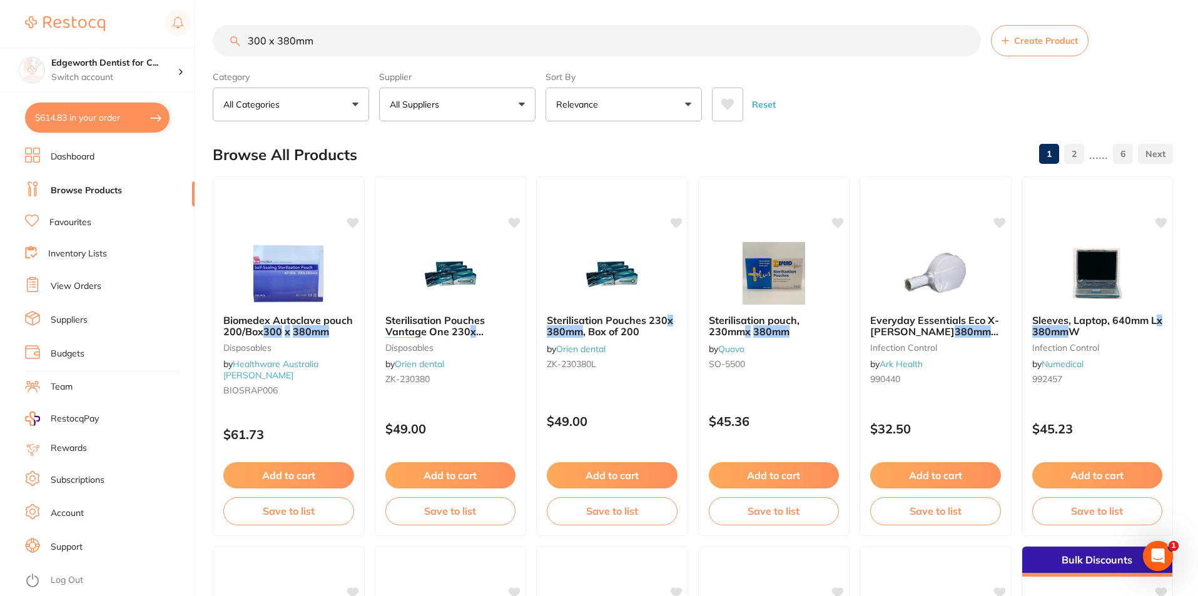
click at [68, 106] on button "$614.83 in your order" at bounding box center [97, 118] width 145 height 30
checkbox input "true"
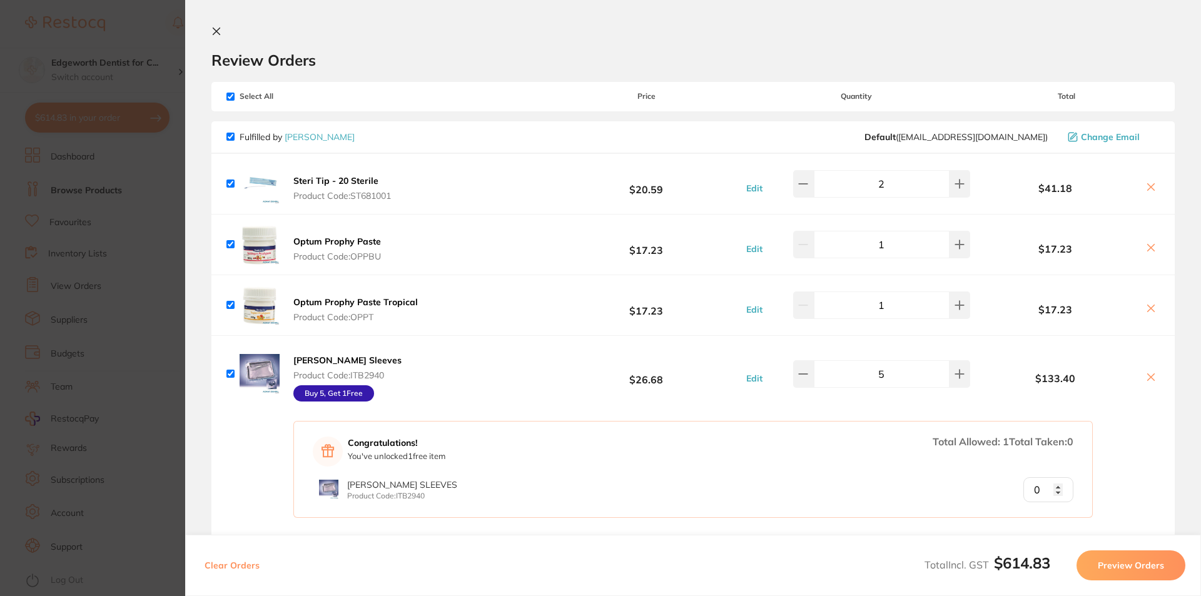
click at [109, 235] on section "Update RRP Set your pre negotiated price for this item. Item Agreed RRP (excl. …" at bounding box center [600, 298] width 1201 height 596
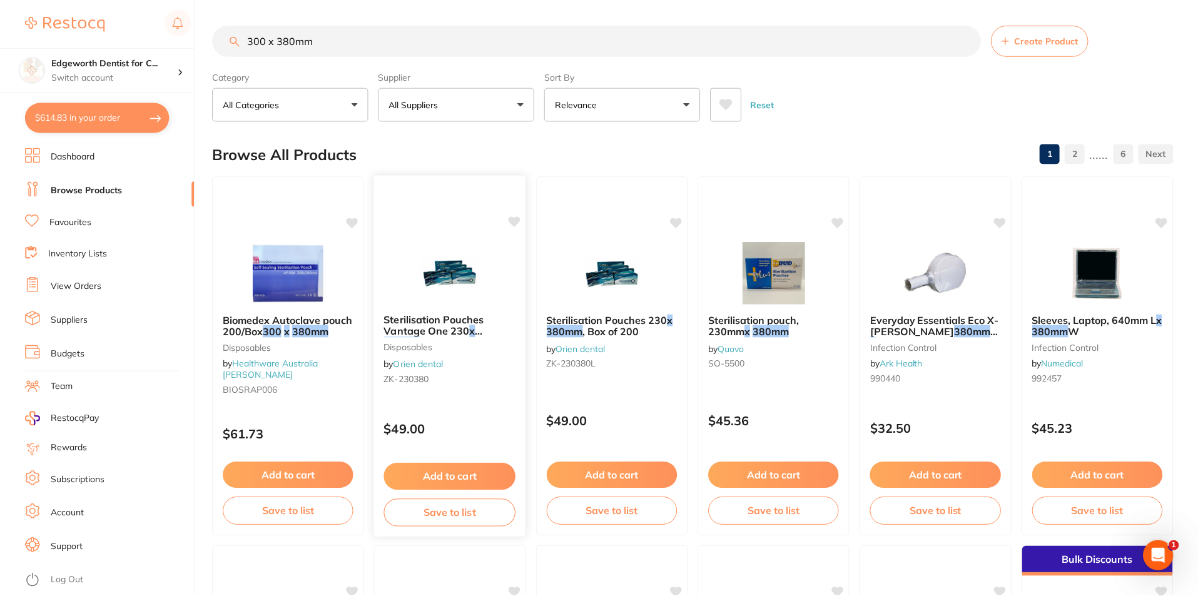
scroll to position [4, 0]
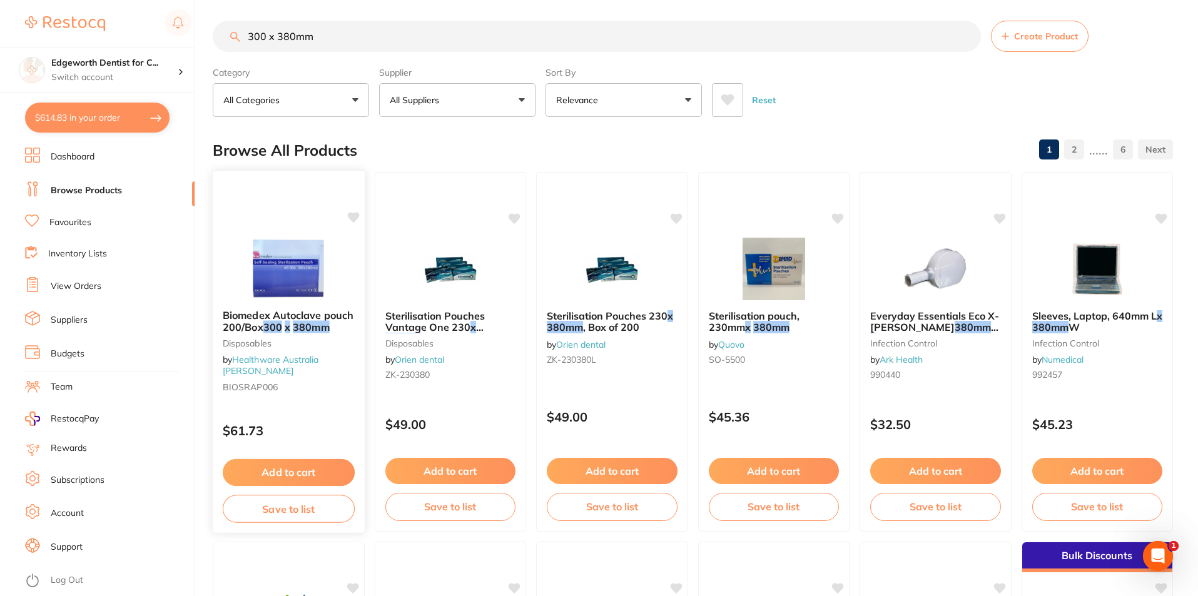
click at [282, 470] on button "Add to cart" at bounding box center [289, 472] width 132 height 27
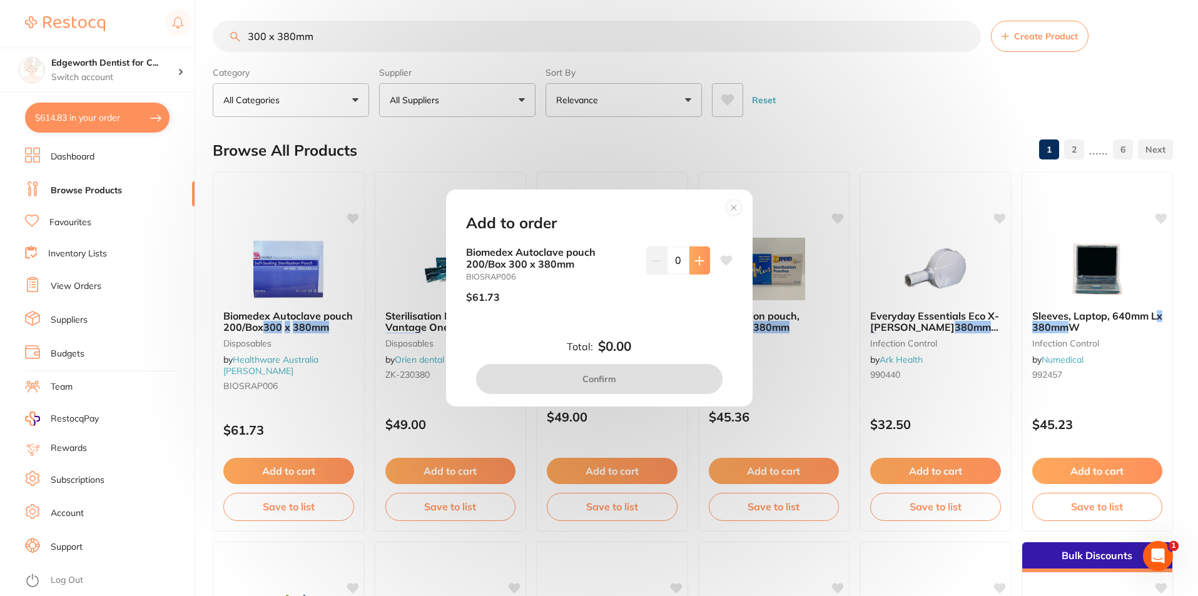
click at [694, 257] on icon at bounding box center [699, 261] width 10 height 10
type input "1"
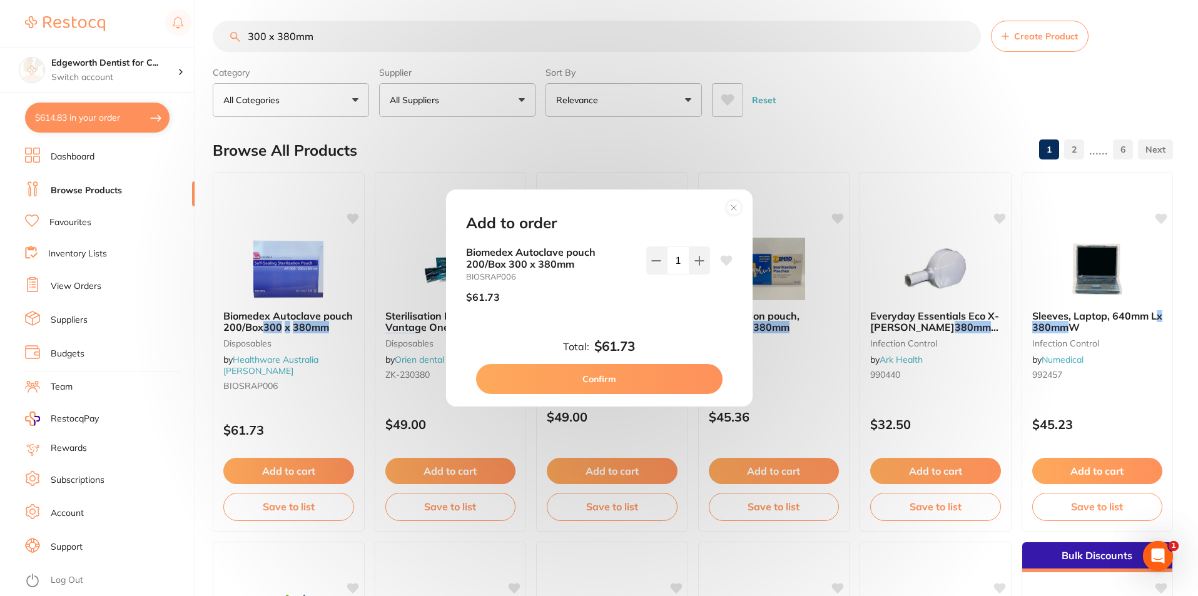
click at [600, 375] on button "Confirm" at bounding box center [599, 379] width 247 height 30
checkbox input "false"
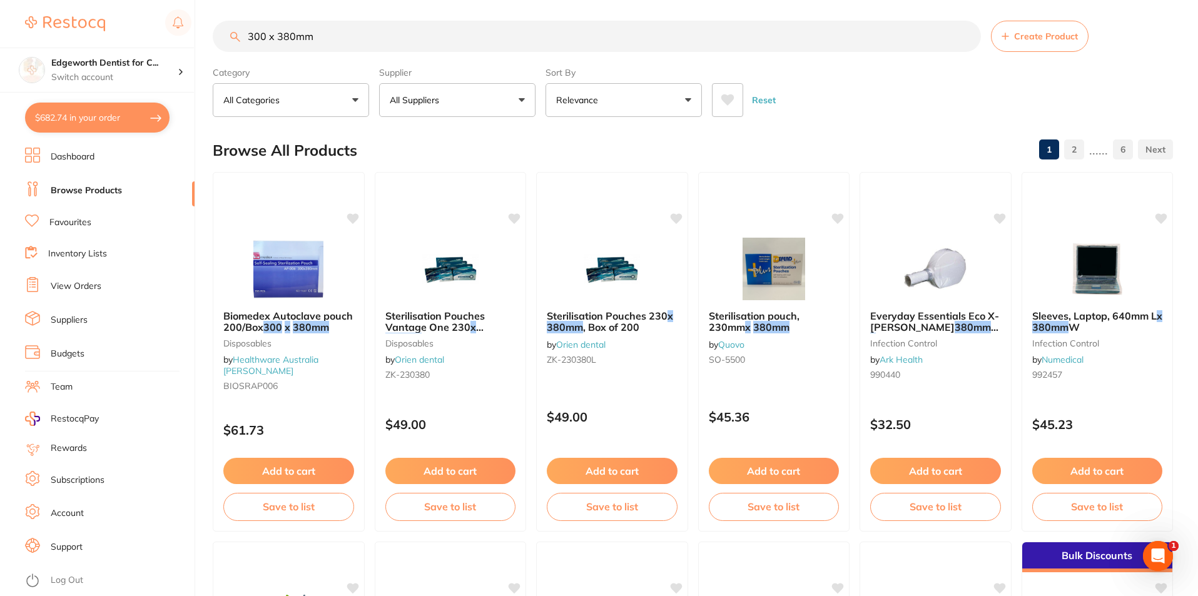
click at [92, 117] on button "$682.74 in your order" at bounding box center [97, 118] width 145 height 30
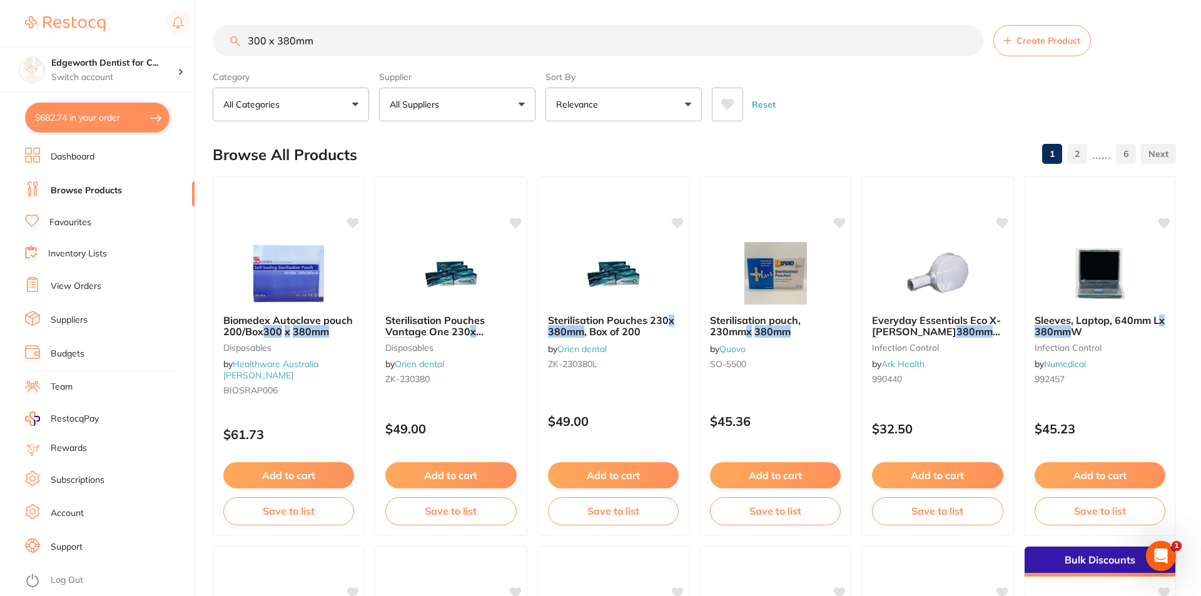
checkbox input "true"
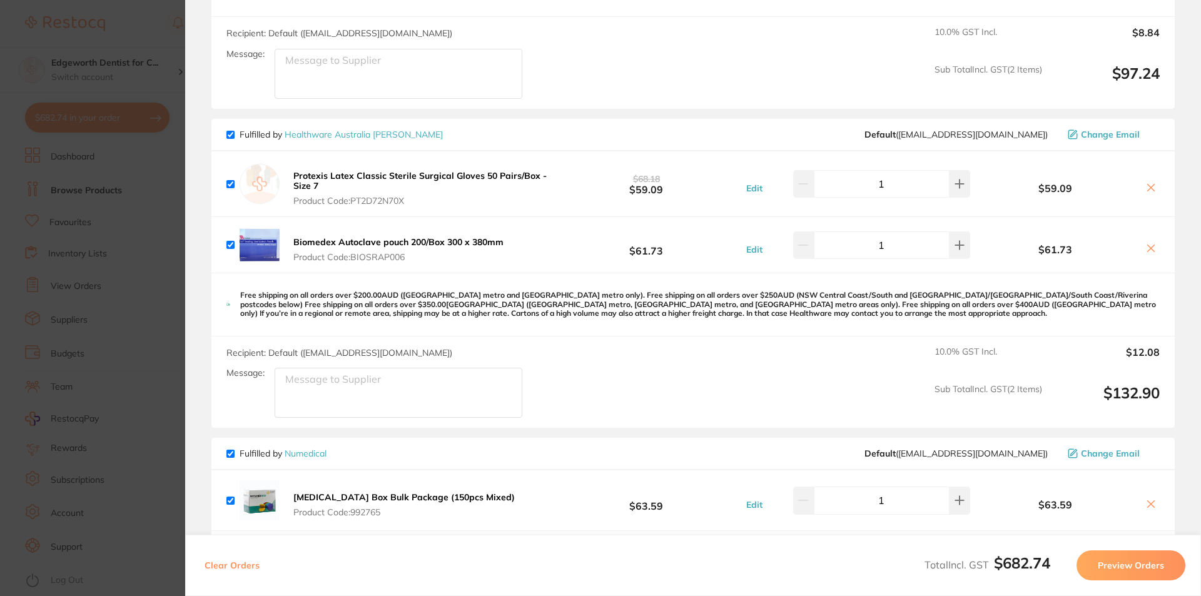
scroll to position [1001, 0]
drag, startPoint x: 140, startPoint y: 337, endPoint x: 0, endPoint y: 160, distance: 225.4
click at [140, 337] on section "Update RRP Set your pre negotiated price for this item. Item Agreed RRP (excl. …" at bounding box center [600, 298] width 1201 height 596
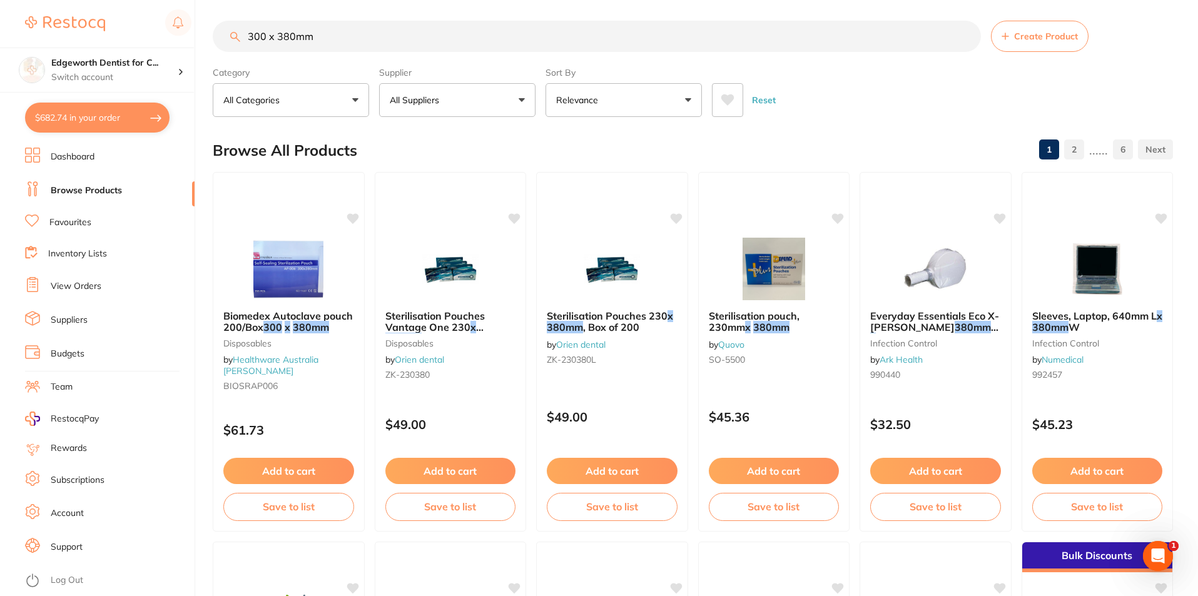
scroll to position [3, 0]
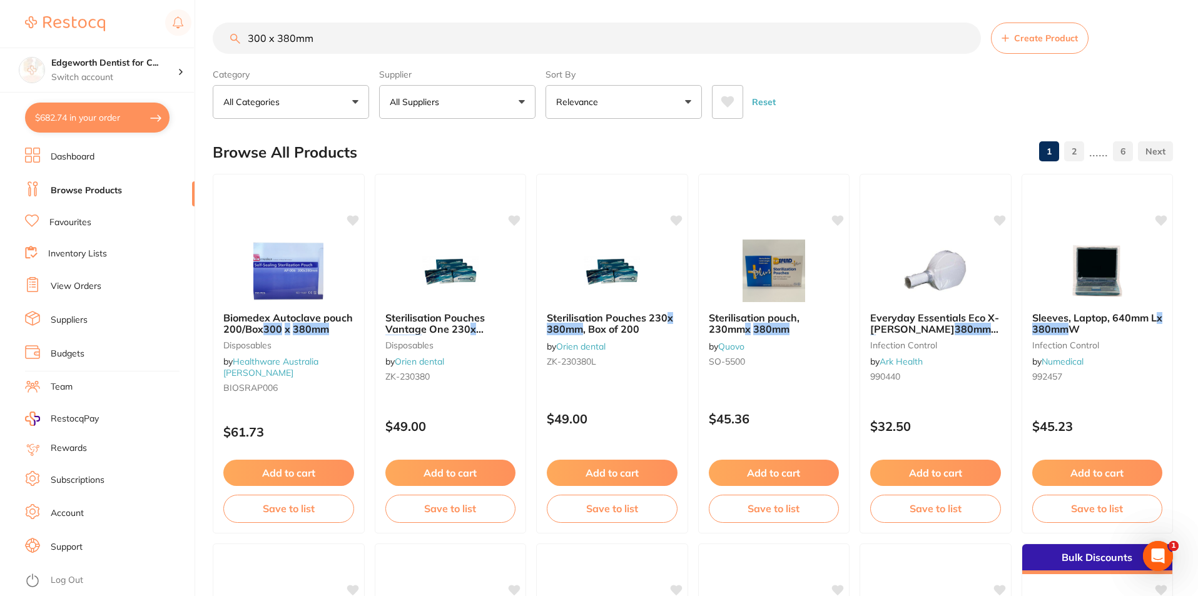
drag, startPoint x: 364, startPoint y: 47, endPoint x: 62, endPoint y: 9, distance: 304.5
click at [62, 9] on div "$682.74 Edgeworth Dentist for C... Switch account Edgeworth Dentist for Chicken…" at bounding box center [599, 295] width 1198 height 596
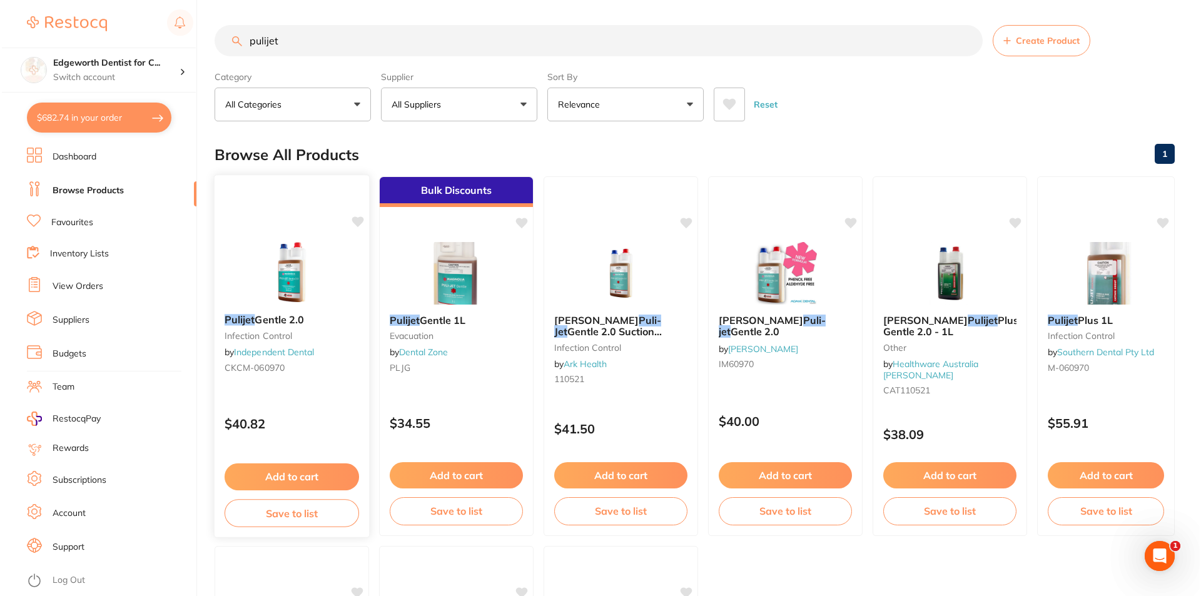
scroll to position [0, 0]
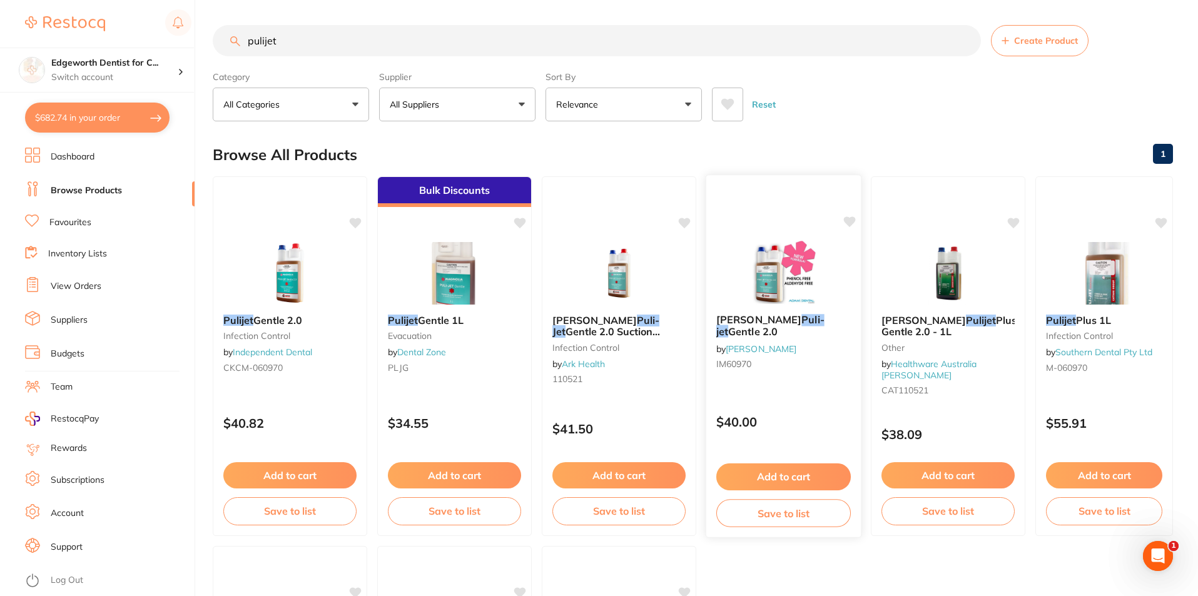
type input "pulijet"
click at [746, 302] on img at bounding box center [784, 272] width 82 height 63
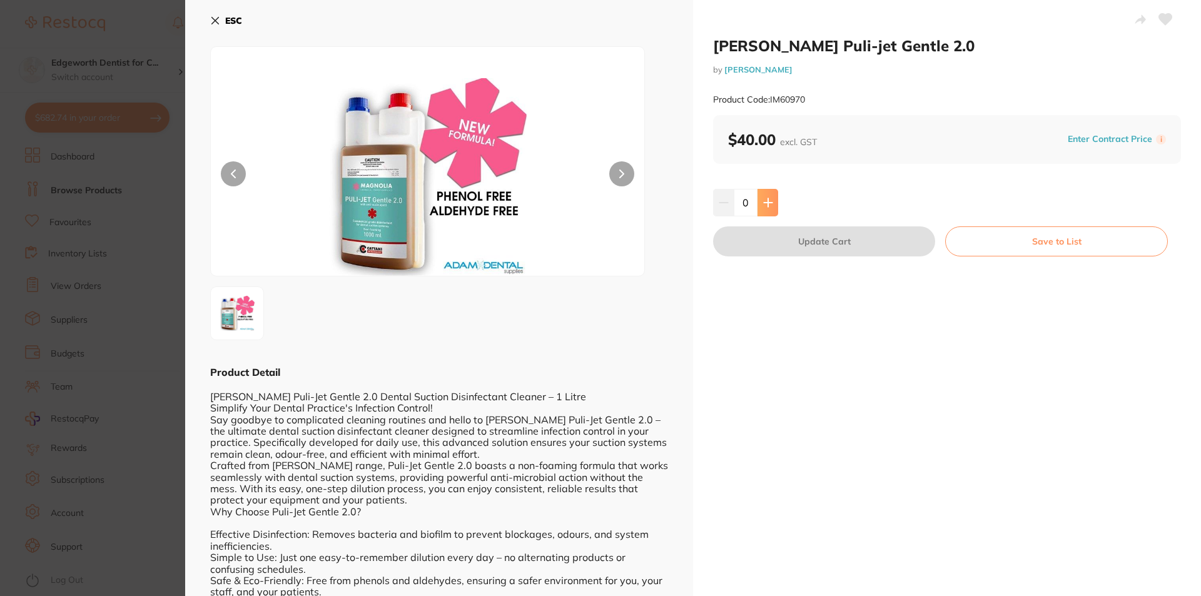
click at [775, 201] on button at bounding box center [768, 203] width 21 height 28
type input "1"
click at [791, 242] on button "Update Cart" at bounding box center [824, 241] width 222 height 30
checkbox input "false"
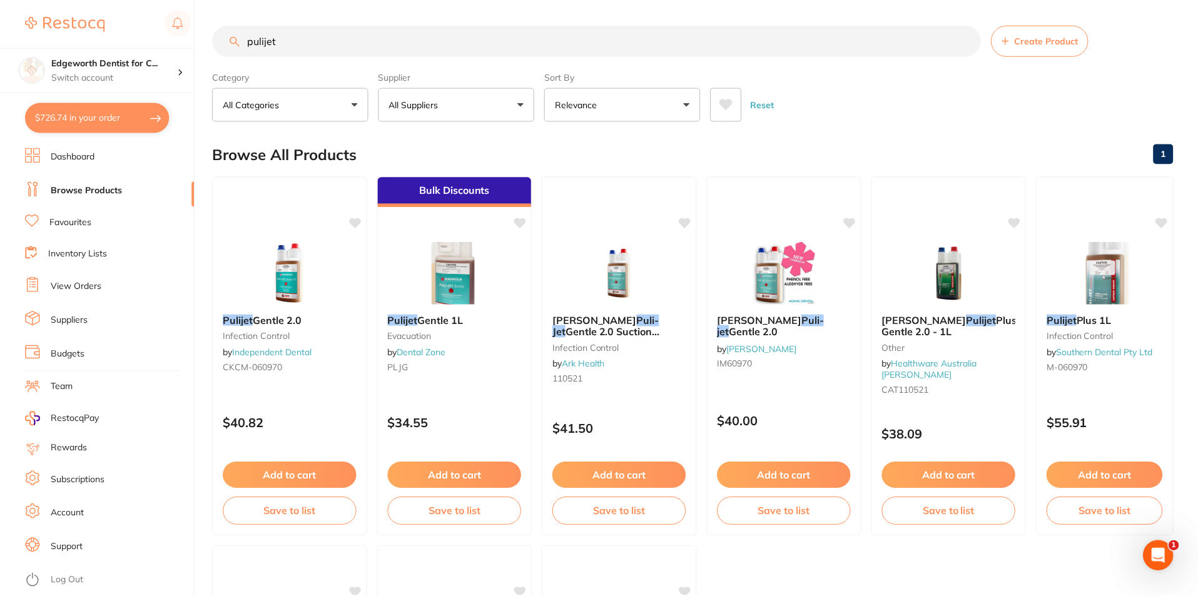
scroll to position [1062, 0]
click at [171, 225] on li "Favourites" at bounding box center [110, 223] width 170 height 16
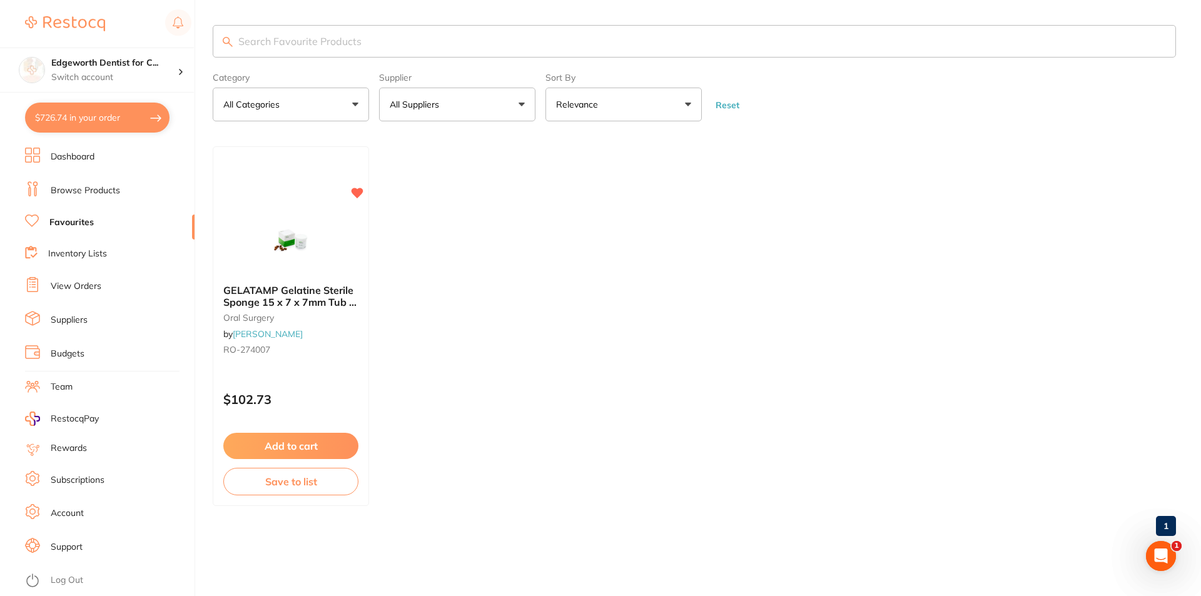
click at [78, 192] on link "Browse Products" at bounding box center [85, 191] width 69 height 13
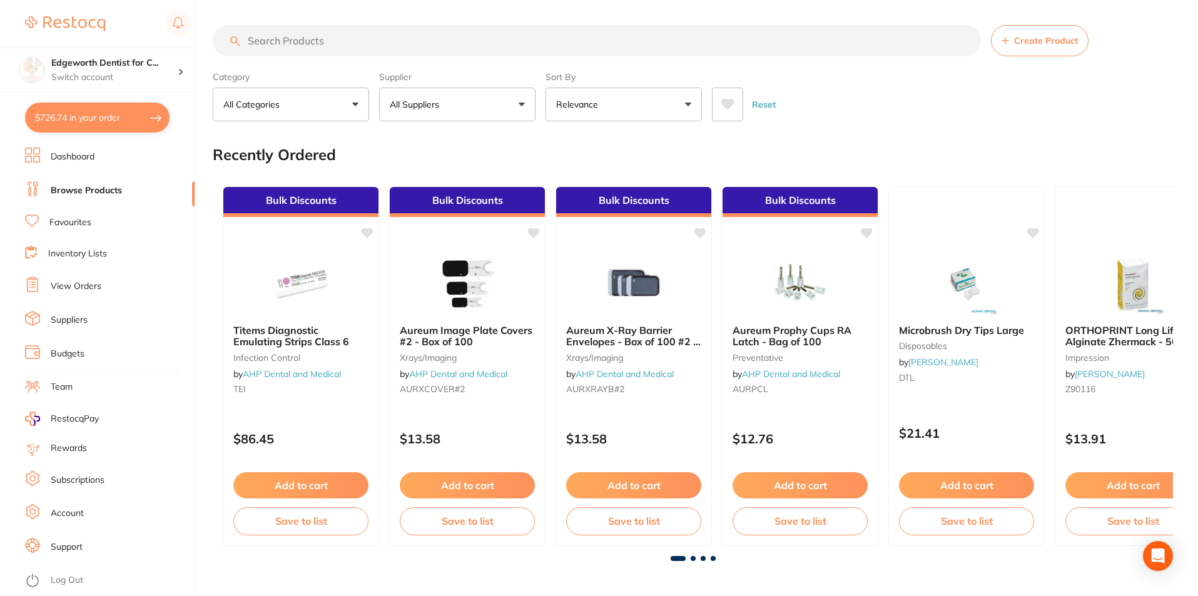
click at [110, 103] on button "$726.74 in your order" at bounding box center [97, 118] width 145 height 30
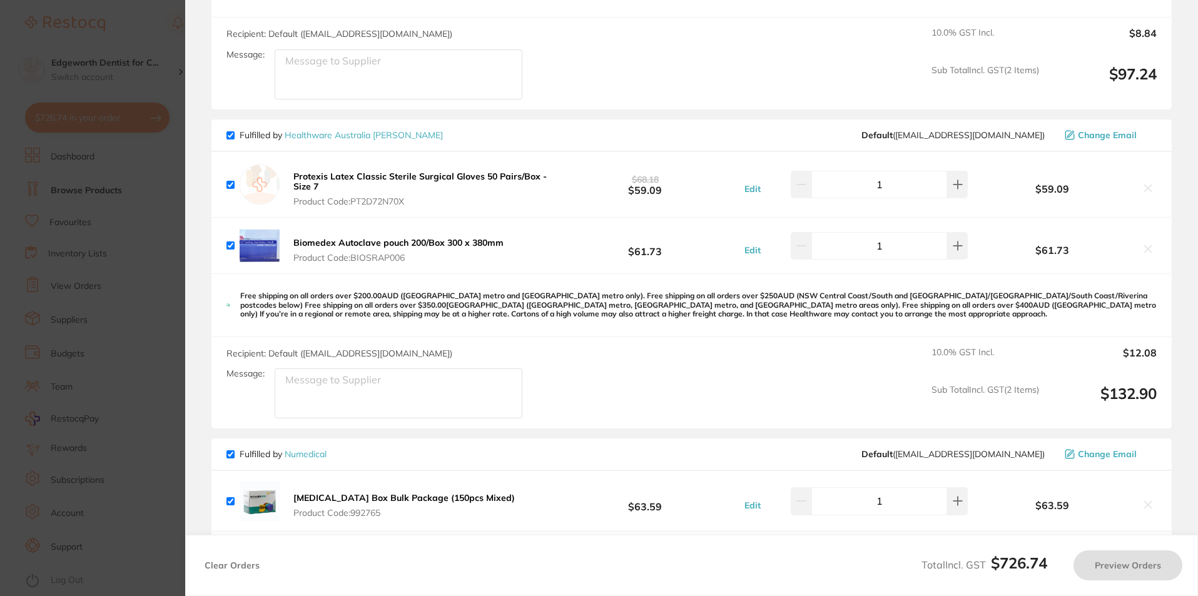
checkbox input "true"
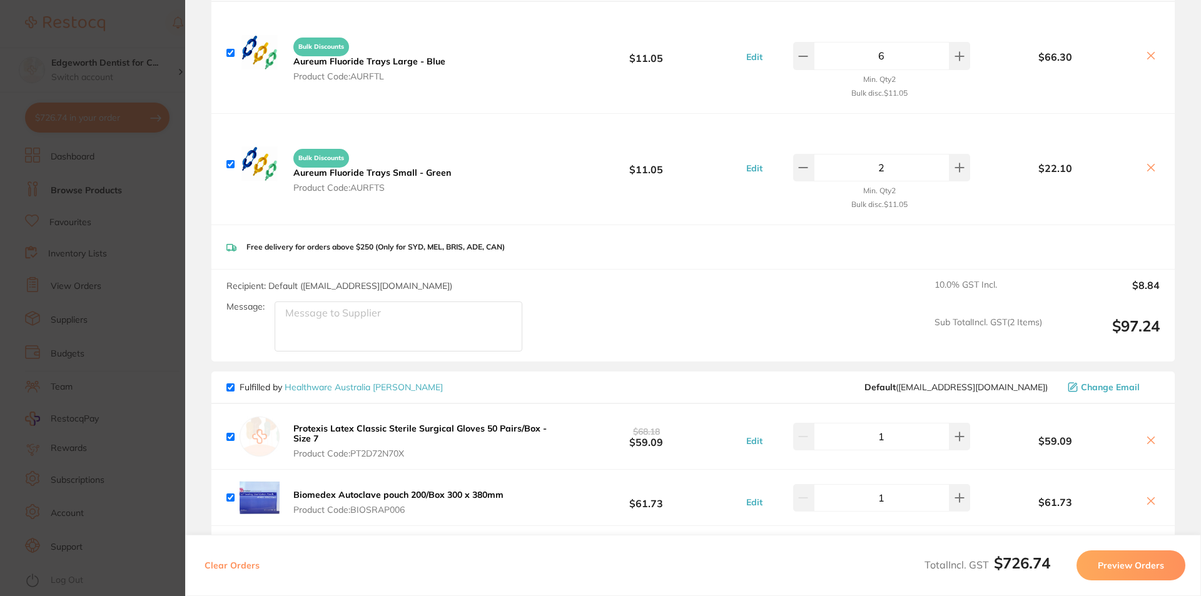
scroll to position [811, 0]
click at [173, 260] on section "Update RRP Set your pre negotiated price for this item. Item Agreed RRP (excl. …" at bounding box center [600, 298] width 1201 height 596
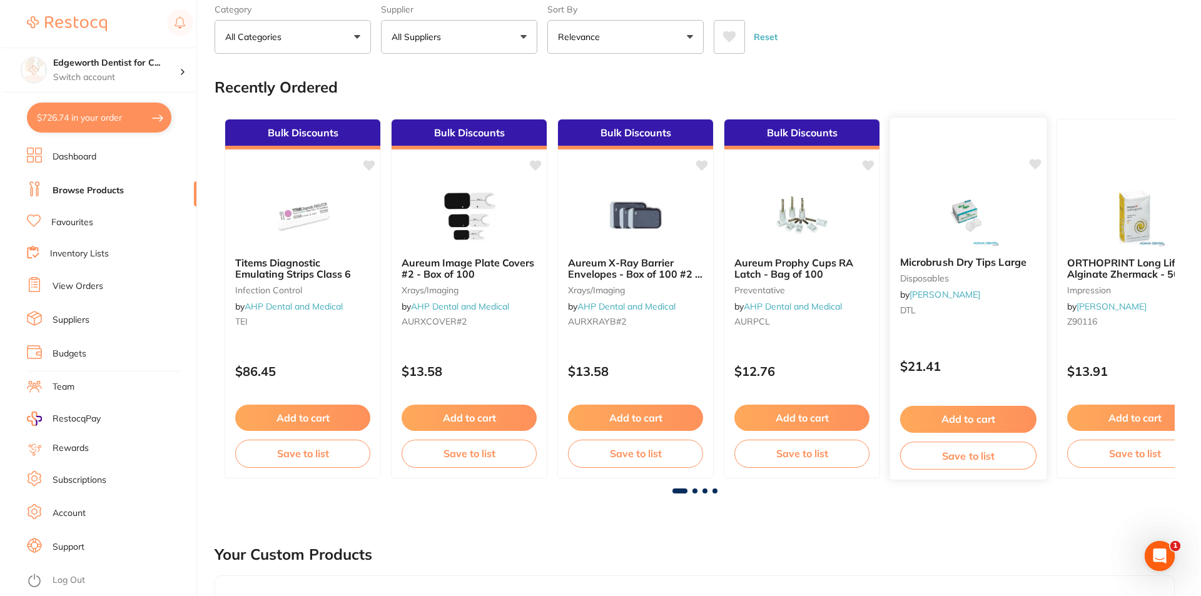
scroll to position [0, 0]
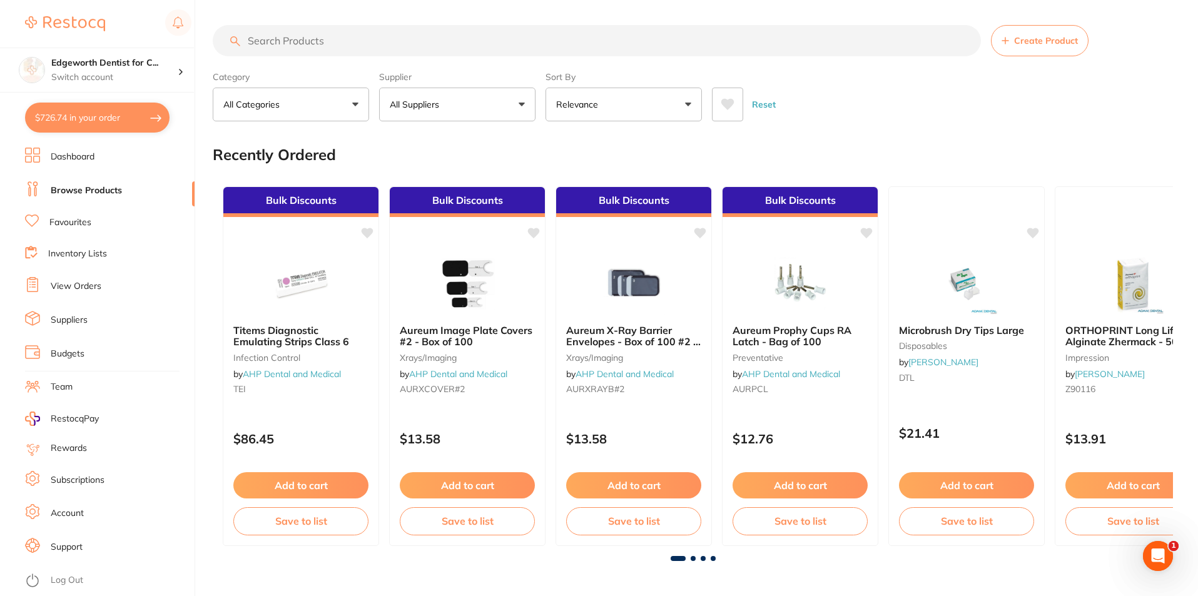
click at [484, 104] on button "All Suppliers" at bounding box center [457, 105] width 156 height 34
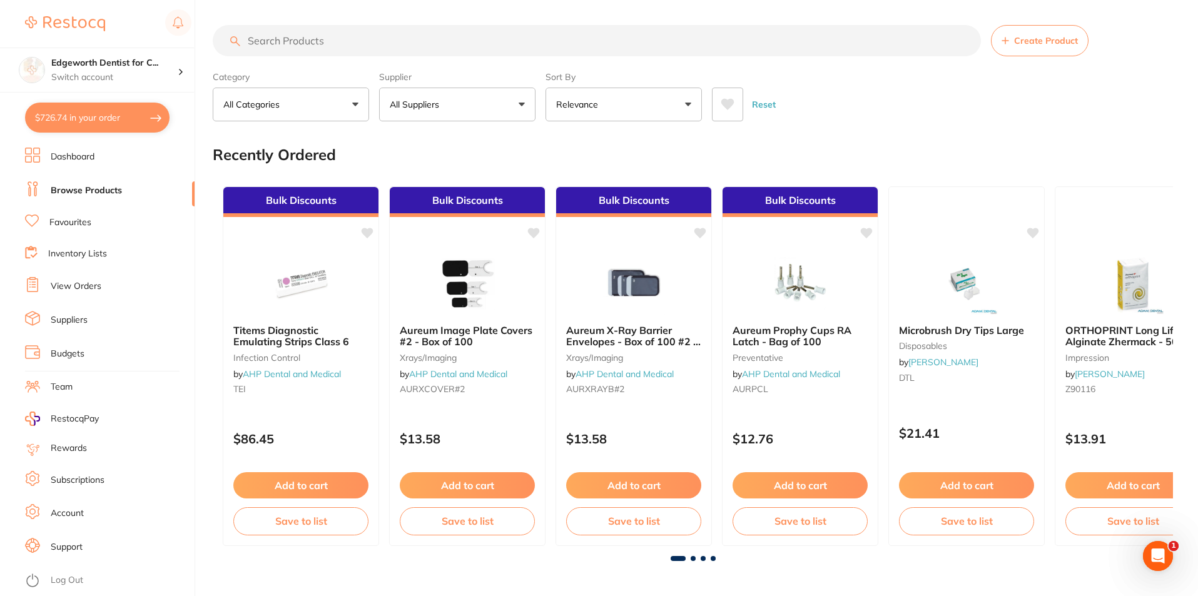
click at [72, 104] on button "$726.74 in your order" at bounding box center [97, 118] width 145 height 30
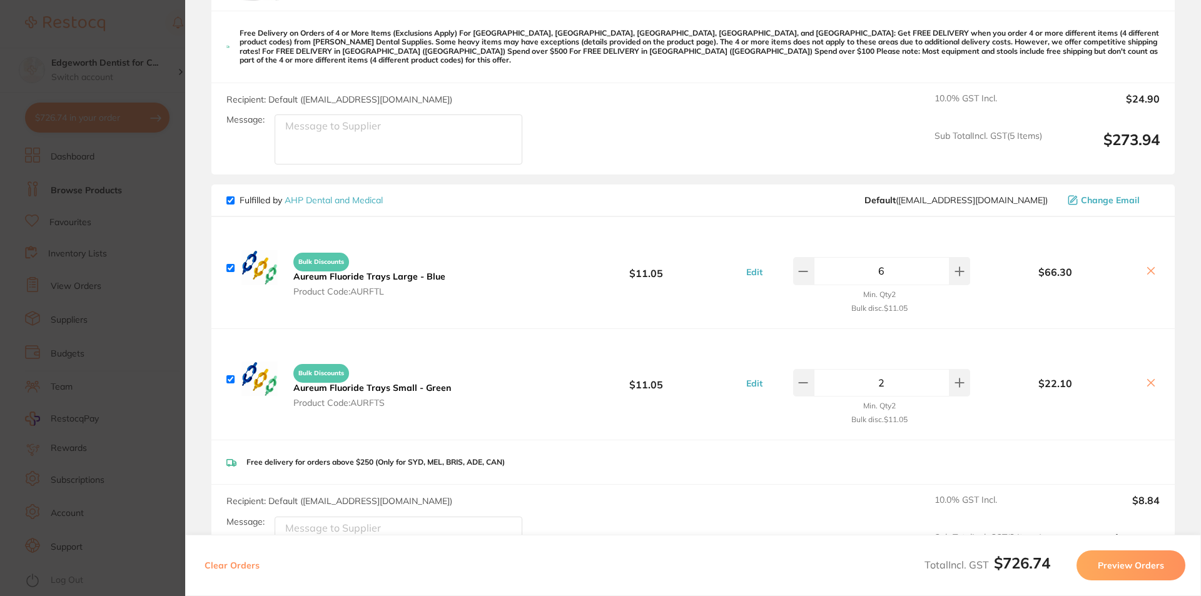
scroll to position [624, 0]
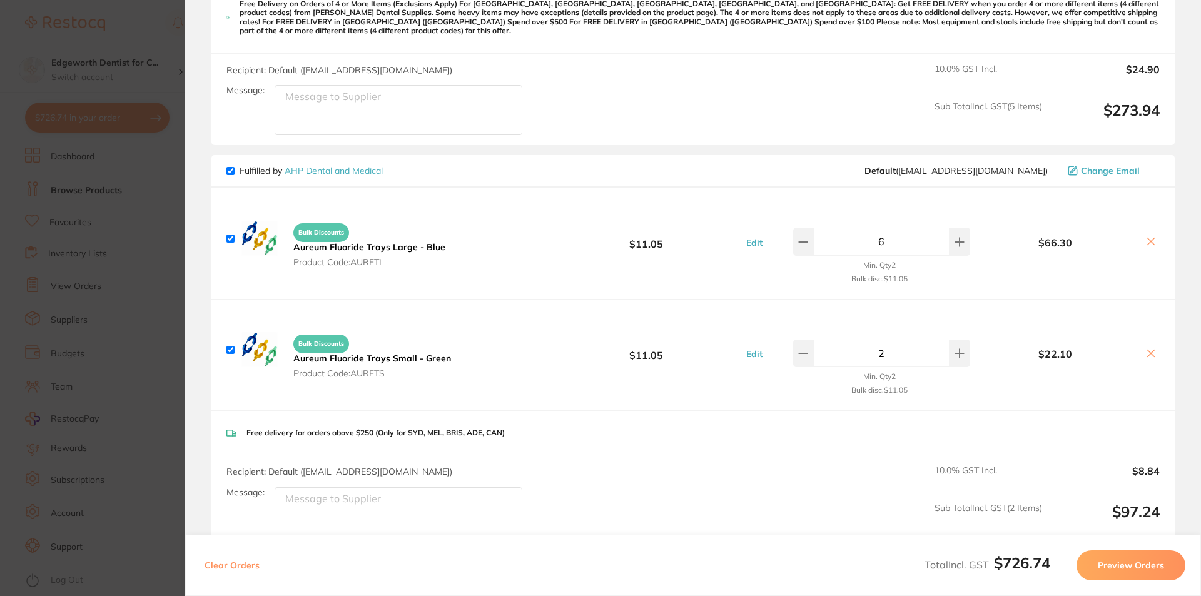
click at [156, 190] on section "Update RRP Set your pre negotiated price for this item. Item Agreed RRP (excl. …" at bounding box center [600, 298] width 1201 height 596
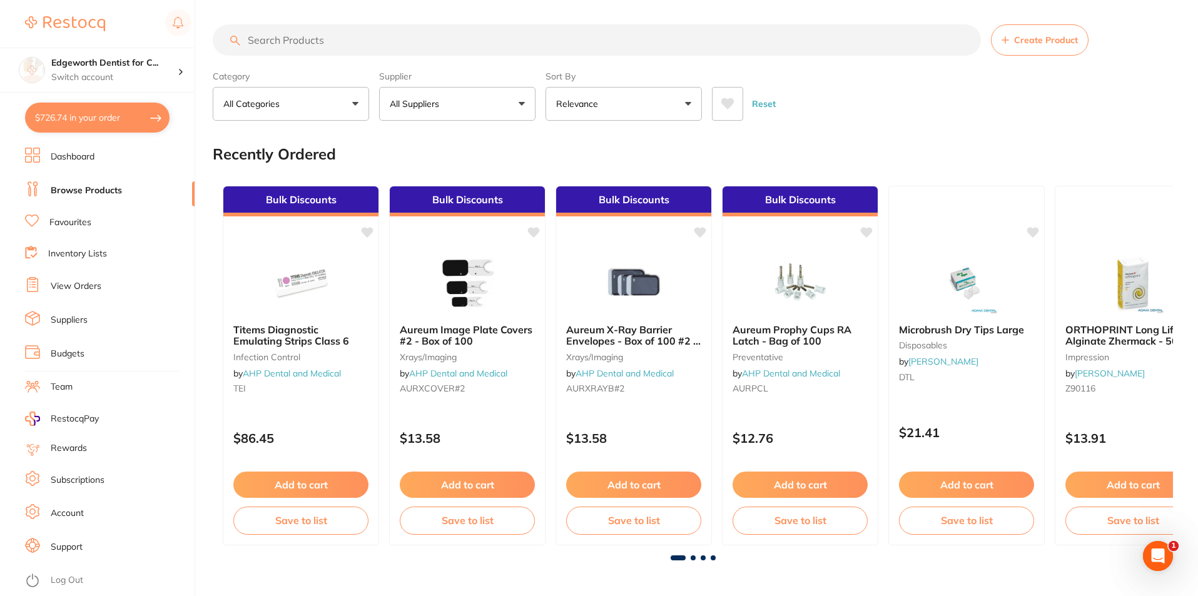
scroll to position [0, 0]
click at [474, 100] on button "All Suppliers" at bounding box center [457, 105] width 156 height 34
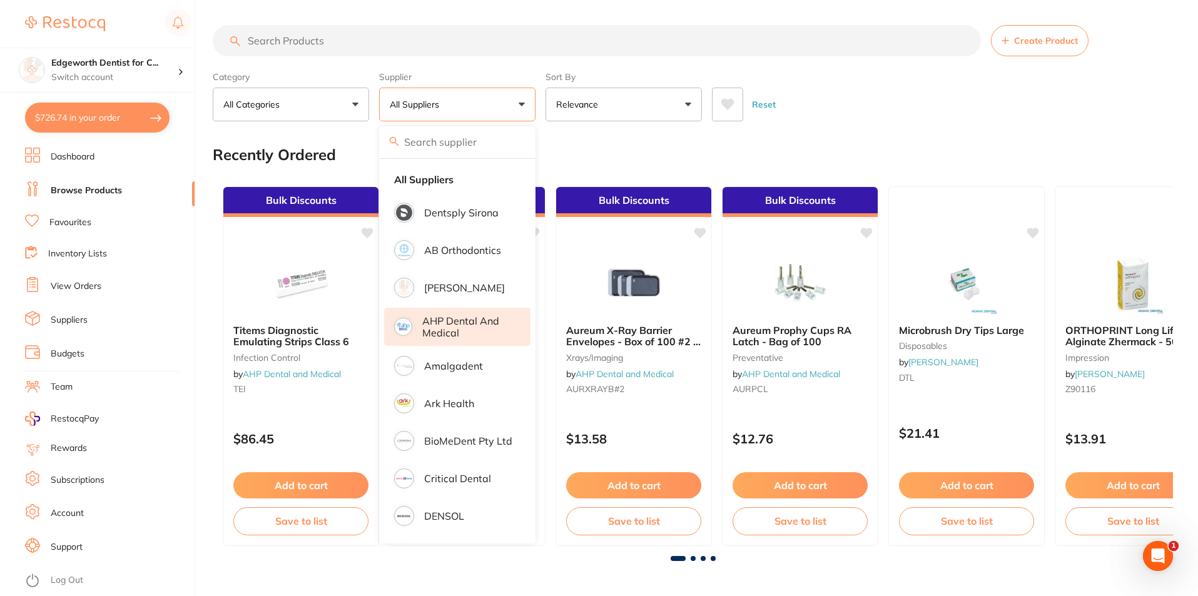
click at [446, 333] on p "AHP Dental and Medical" at bounding box center [467, 326] width 91 height 23
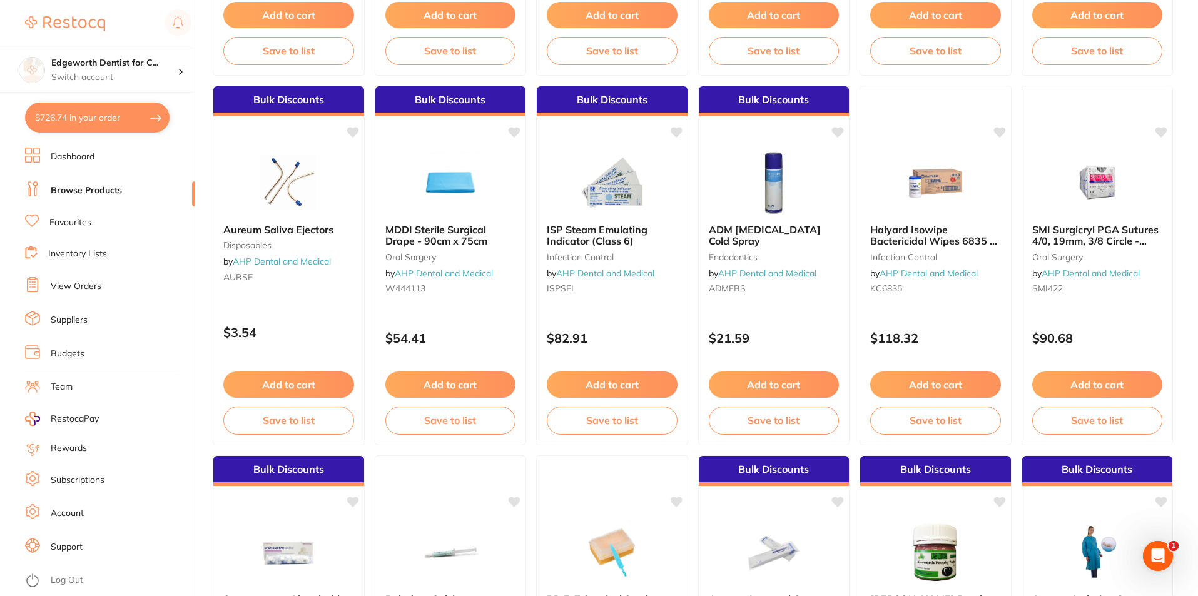
scroll to position [711, 0]
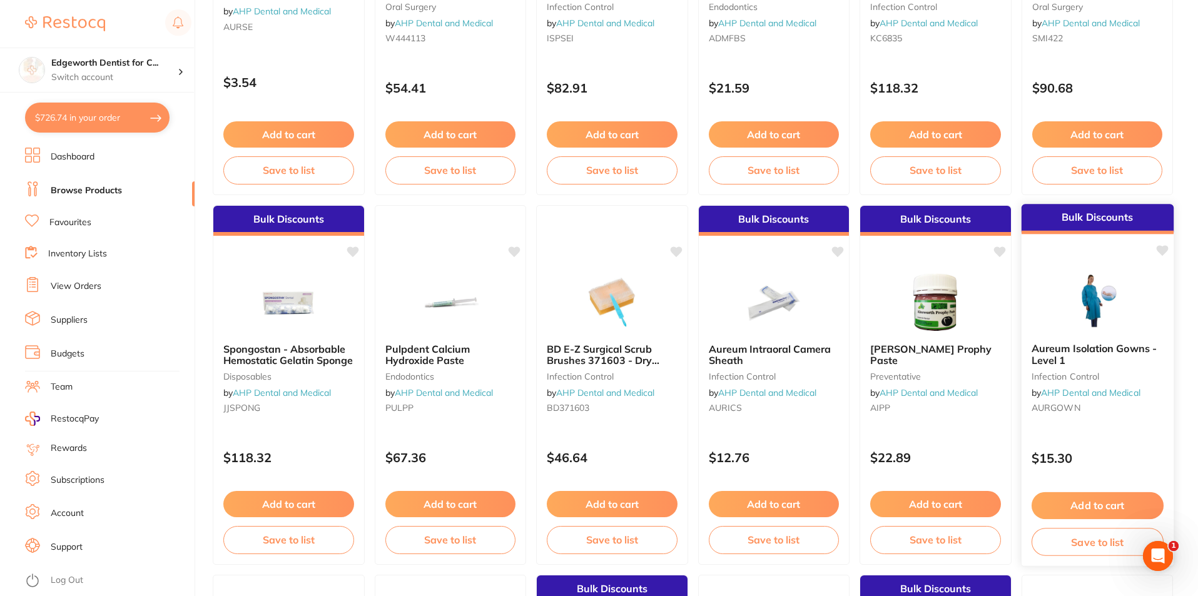
click at [1090, 356] on b "Aureum Isolation Gowns - Level 1" at bounding box center [1097, 354] width 132 height 23
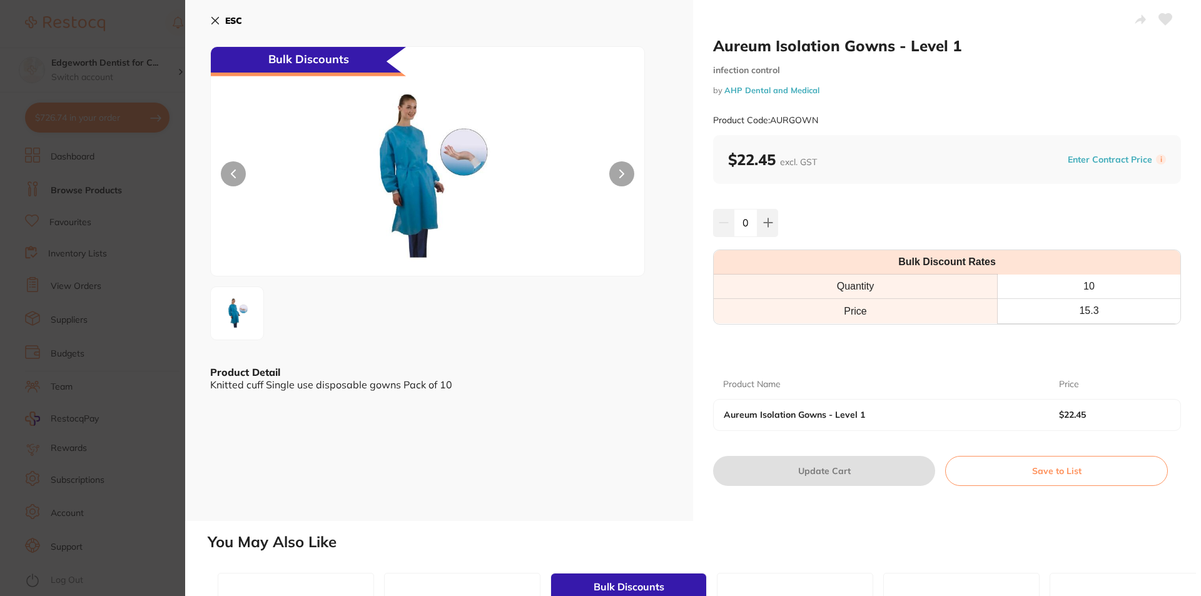
drag, startPoint x: 748, startPoint y: 223, endPoint x: 740, endPoint y: 222, distance: 8.8
click at [740, 222] on input "0" at bounding box center [746, 223] width 24 height 28
type input "10"
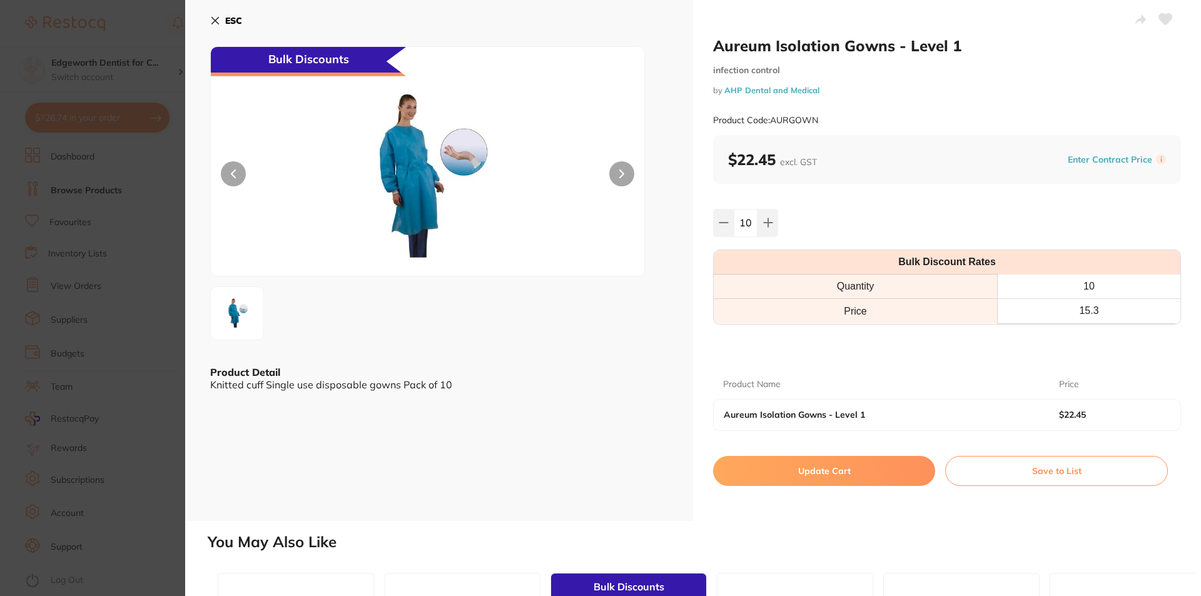
click at [848, 468] on button "Update Cart" at bounding box center [824, 471] width 222 height 30
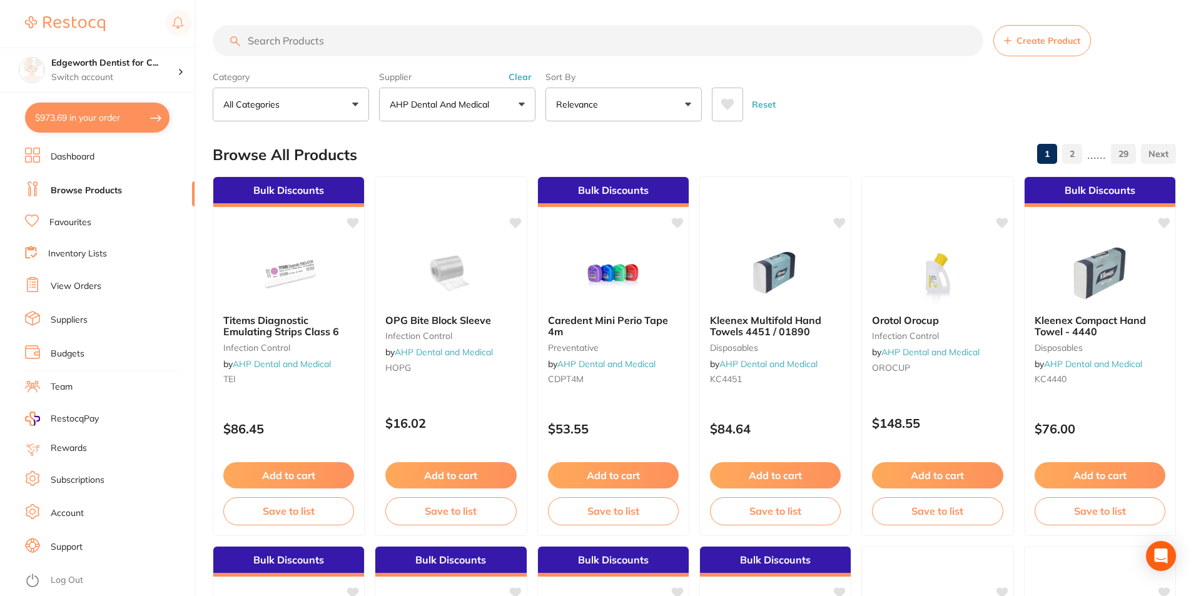
checkbox input "false"
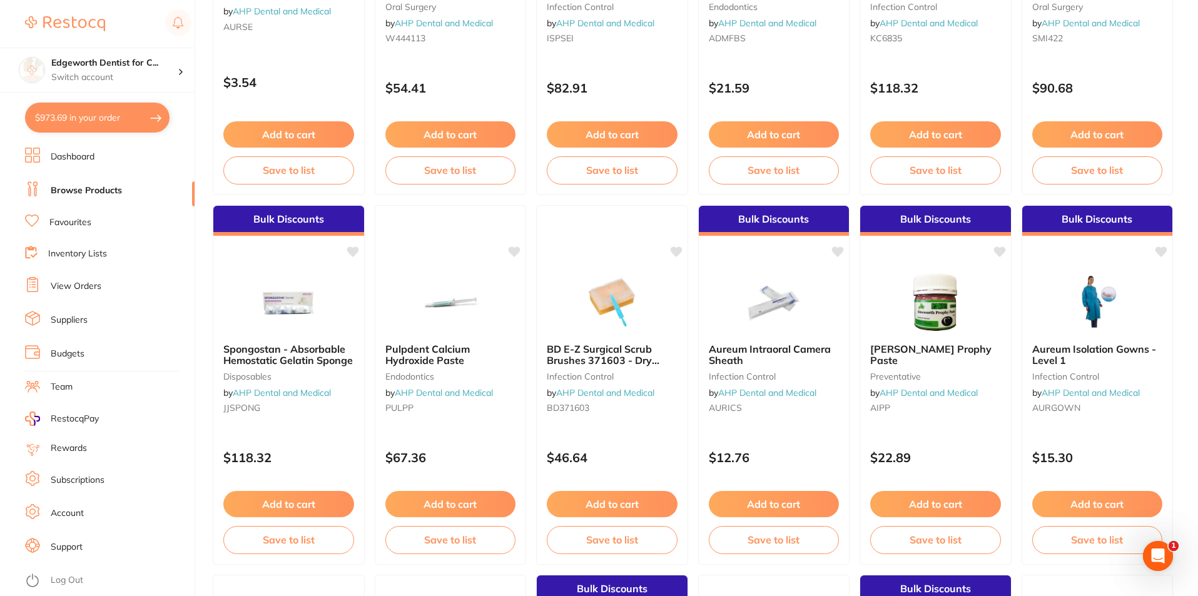
click at [84, 114] on button "$973.69 in your order" at bounding box center [97, 118] width 145 height 30
checkbox input "true"
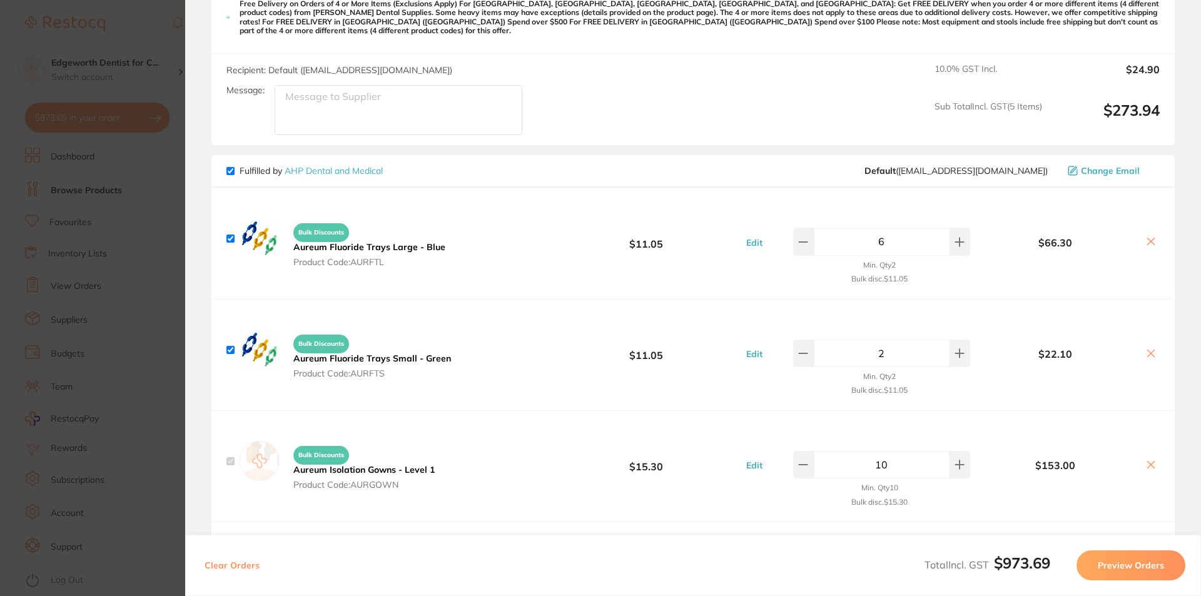
checkbox input "true"
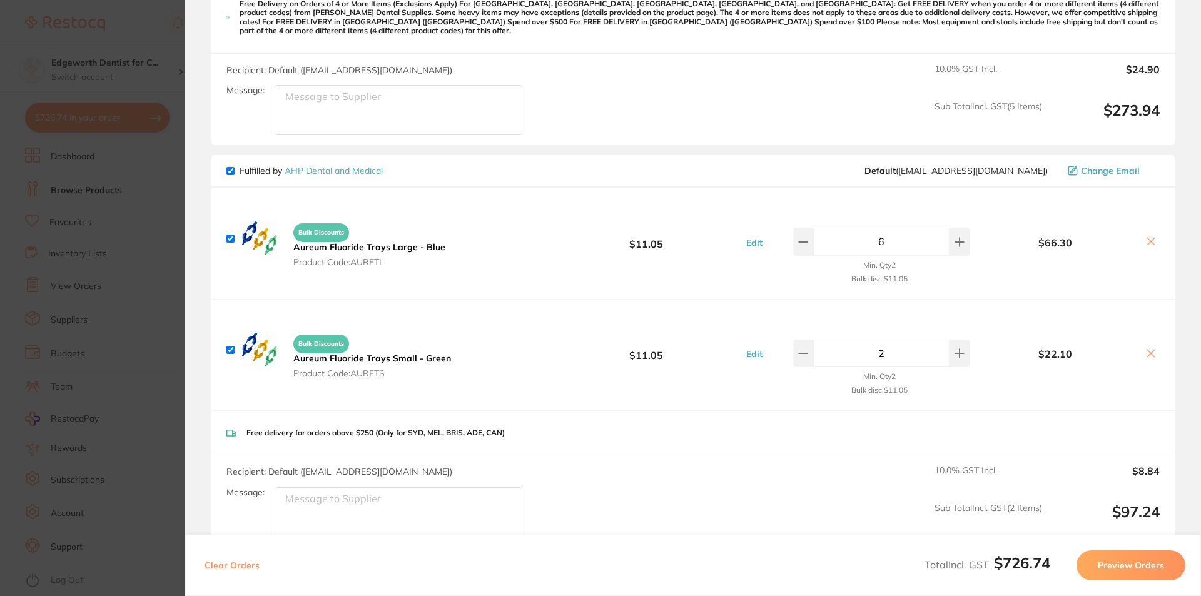
scroll to position [686, 0]
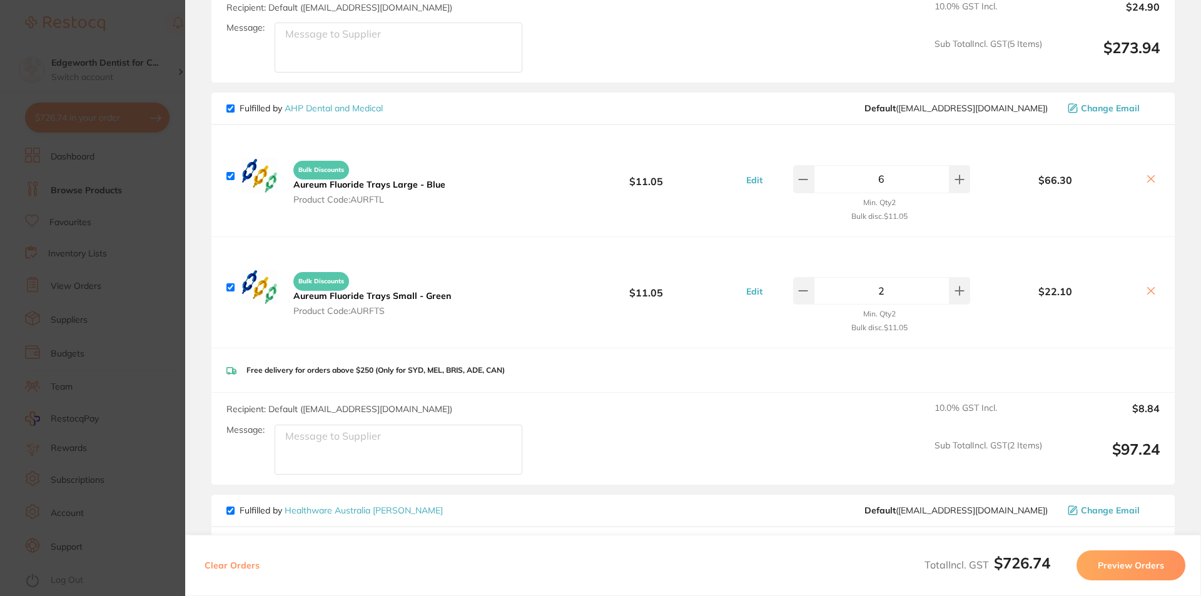
click at [146, 240] on section "Update RRP Set your pre negotiated price for this item. Item Agreed RRP (excl. …" at bounding box center [600, 298] width 1201 height 596
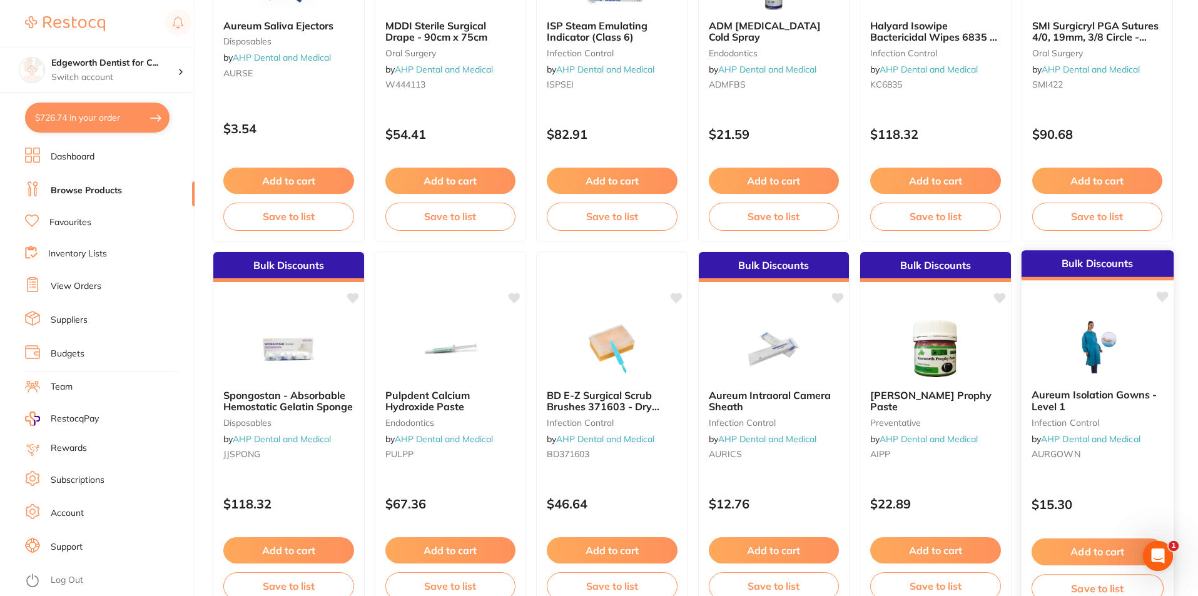
scroll to position [711, 0]
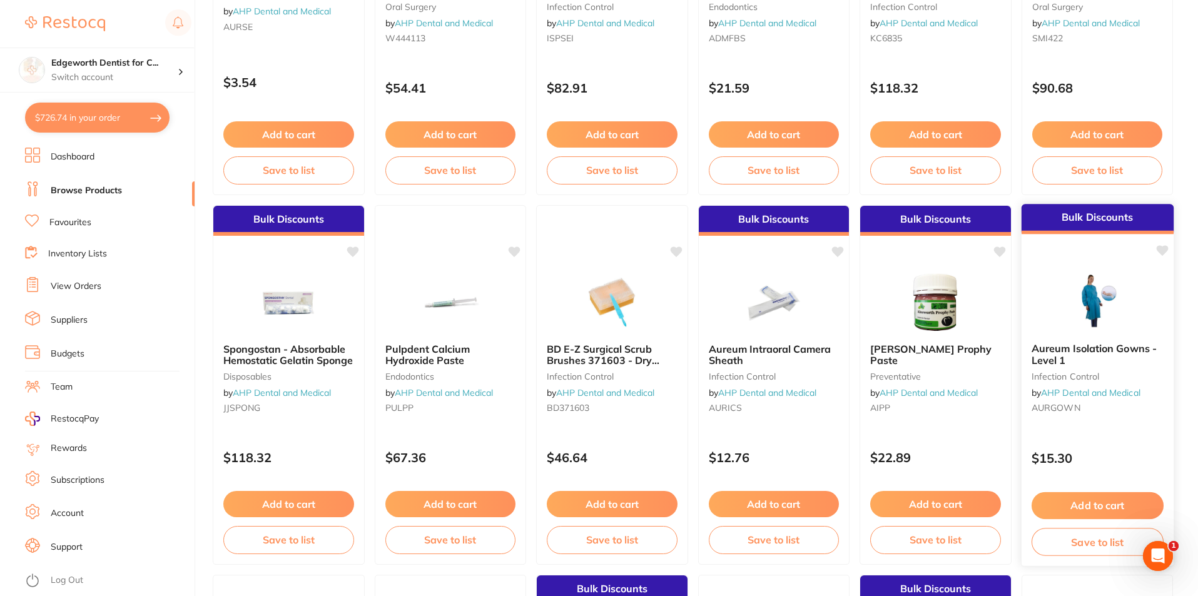
click at [1084, 500] on button "Add to cart" at bounding box center [1097, 505] width 132 height 27
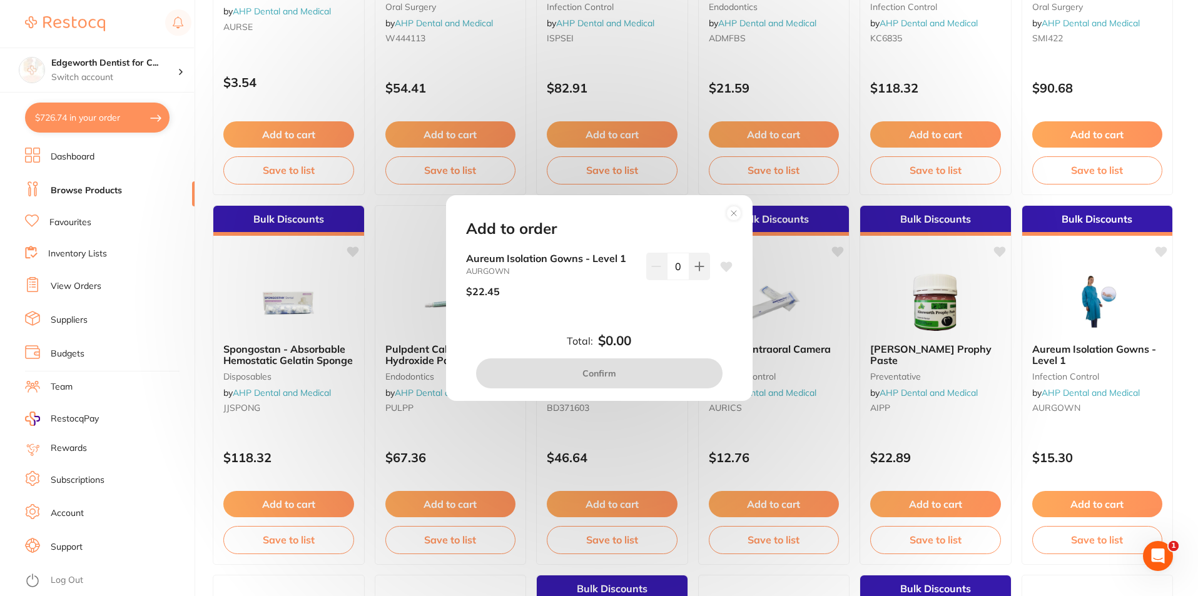
click at [670, 263] on input "0" at bounding box center [678, 267] width 23 height 28
type input "10"
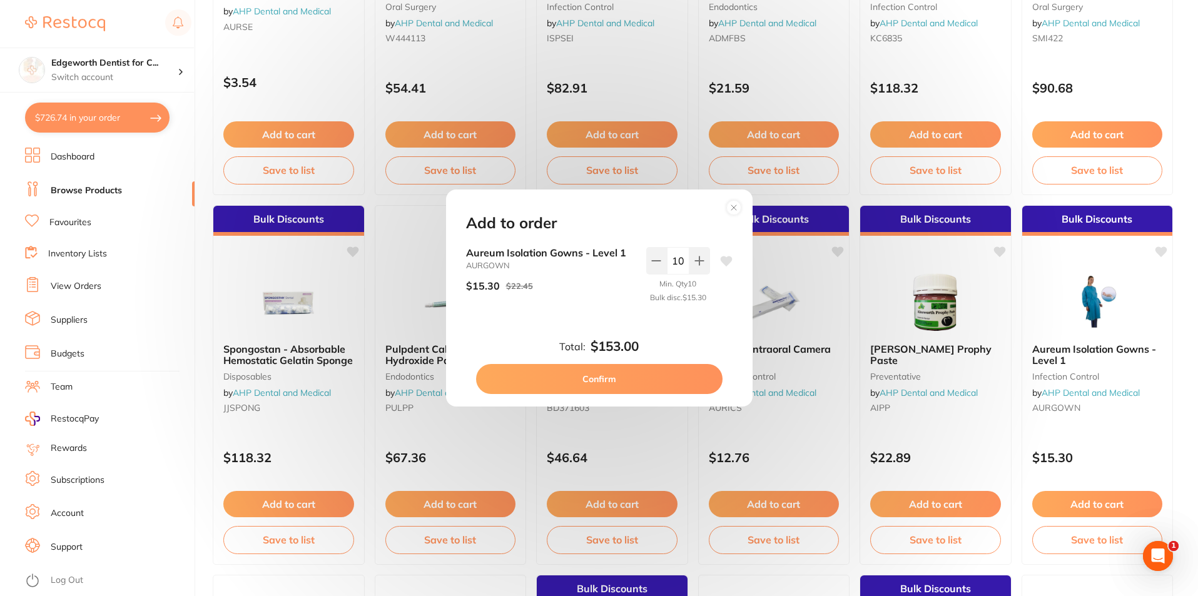
click at [676, 298] on div "10 Min. Qty 10 Bulk disc. $15.30" at bounding box center [678, 280] width 64 height 66
click at [629, 378] on button "Confirm" at bounding box center [599, 379] width 247 height 30
checkbox input "false"
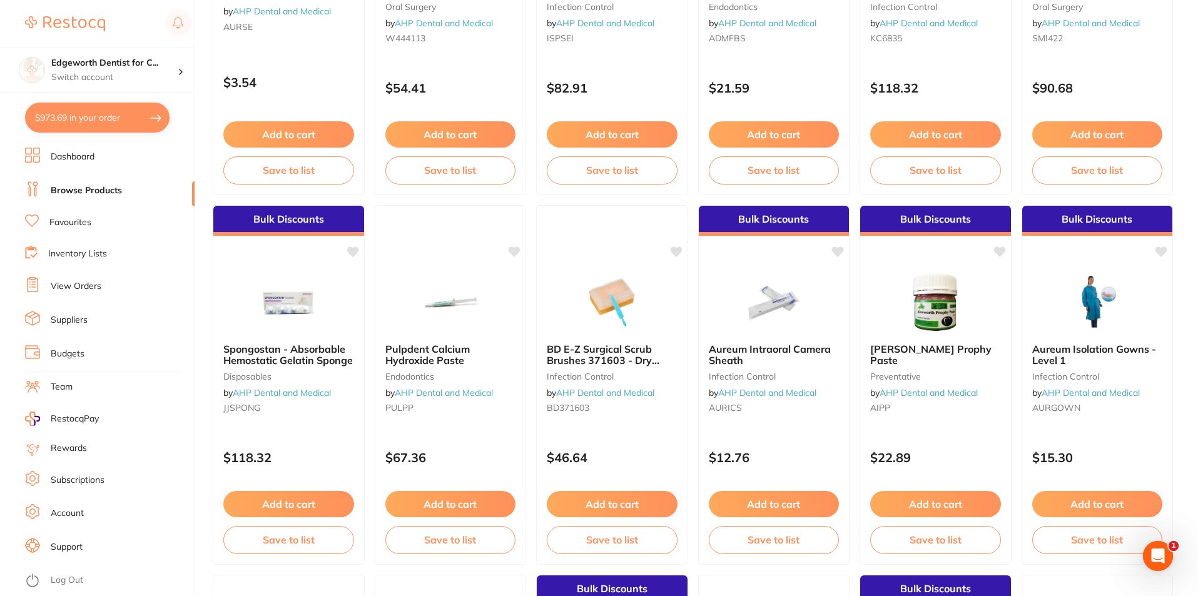
click at [119, 120] on button "$973.69 in your order" at bounding box center [97, 118] width 145 height 30
checkbox input "true"
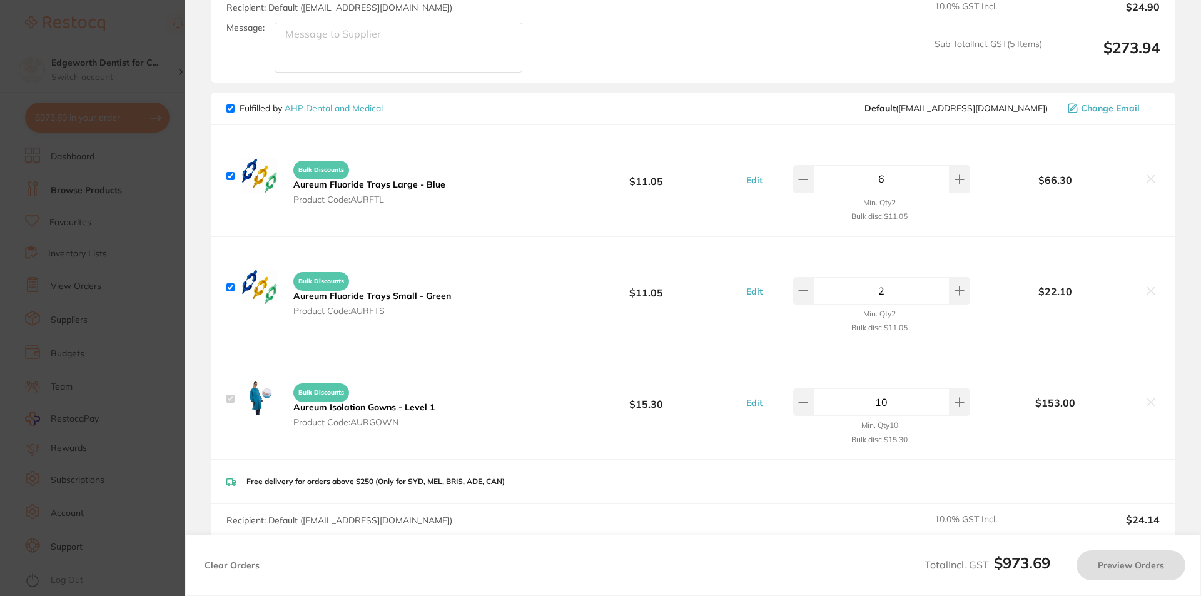
checkbox input "true"
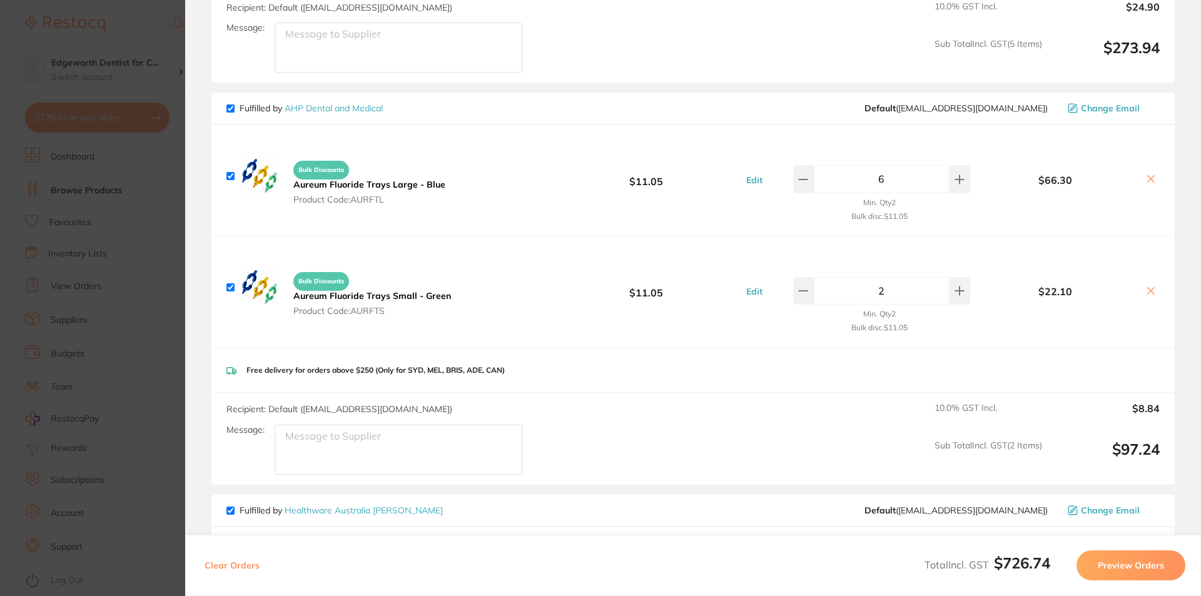
click at [813, 393] on div "Recipient: Default ( orders@ahpdentalmedical.com.au ) Message: 10.0 % GST Incl.…" at bounding box center [693, 439] width 964 height 92
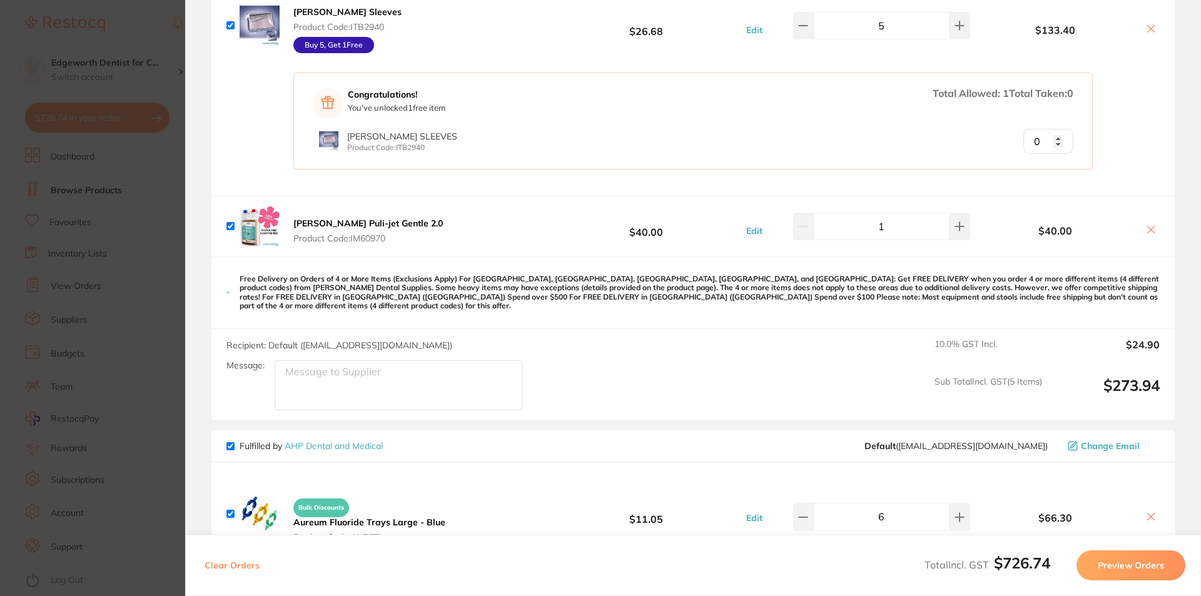
scroll to position [186, 0]
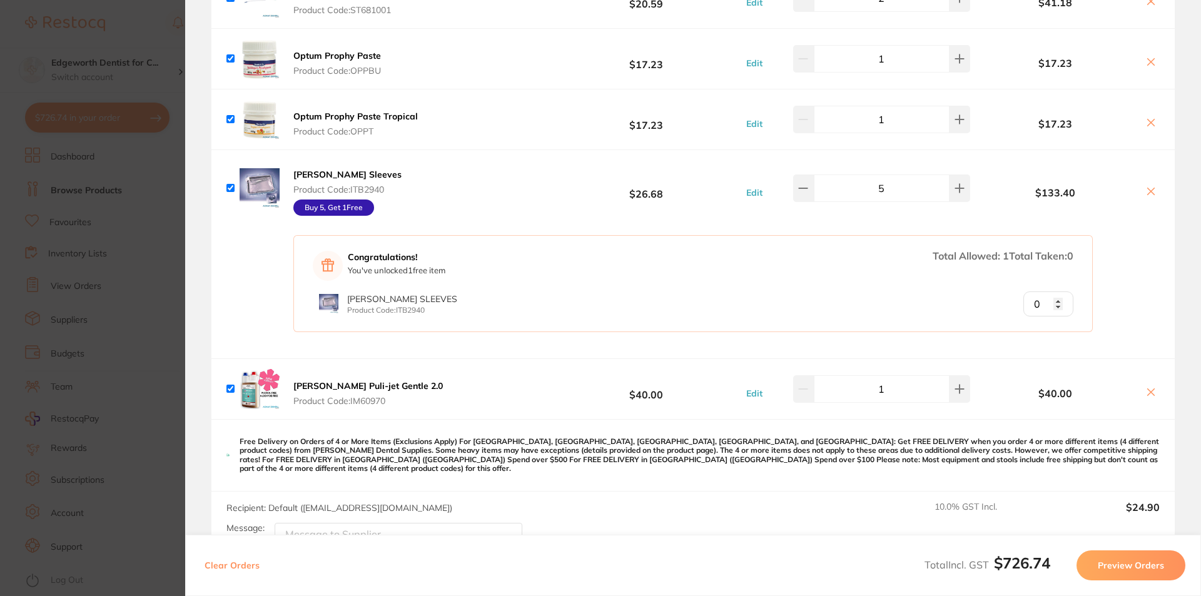
click at [90, 211] on section "Update RRP Set your pre negotiated price for this item. Item Agreed RRP (excl. …" at bounding box center [600, 298] width 1201 height 596
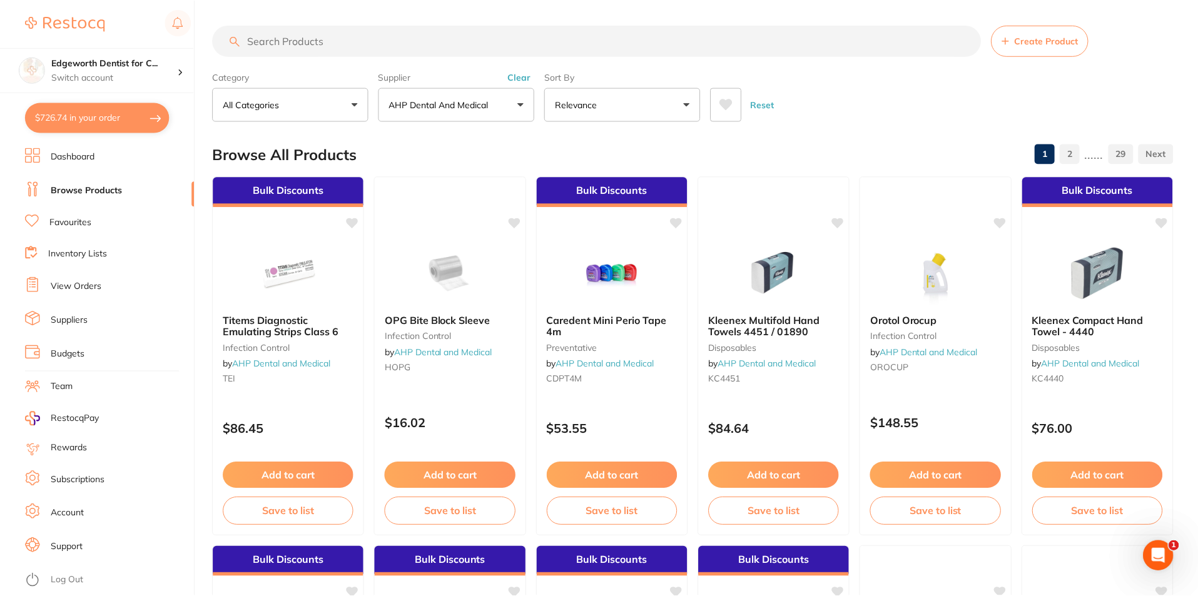
scroll to position [711, 0]
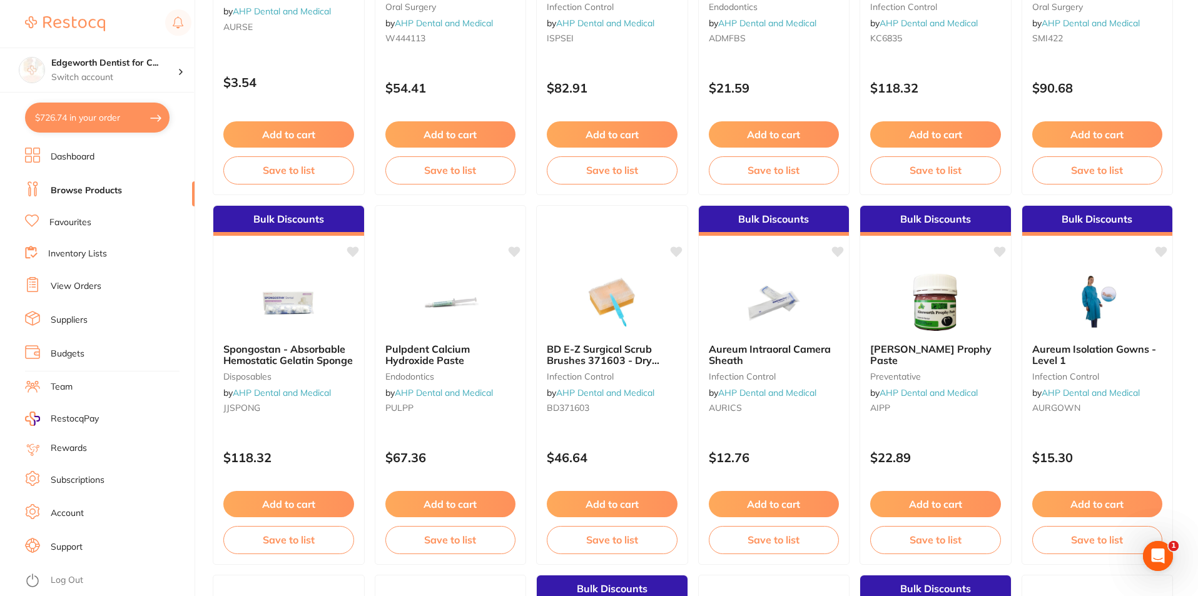
click at [88, 113] on button "$726.74 in your order" at bounding box center [97, 118] width 145 height 30
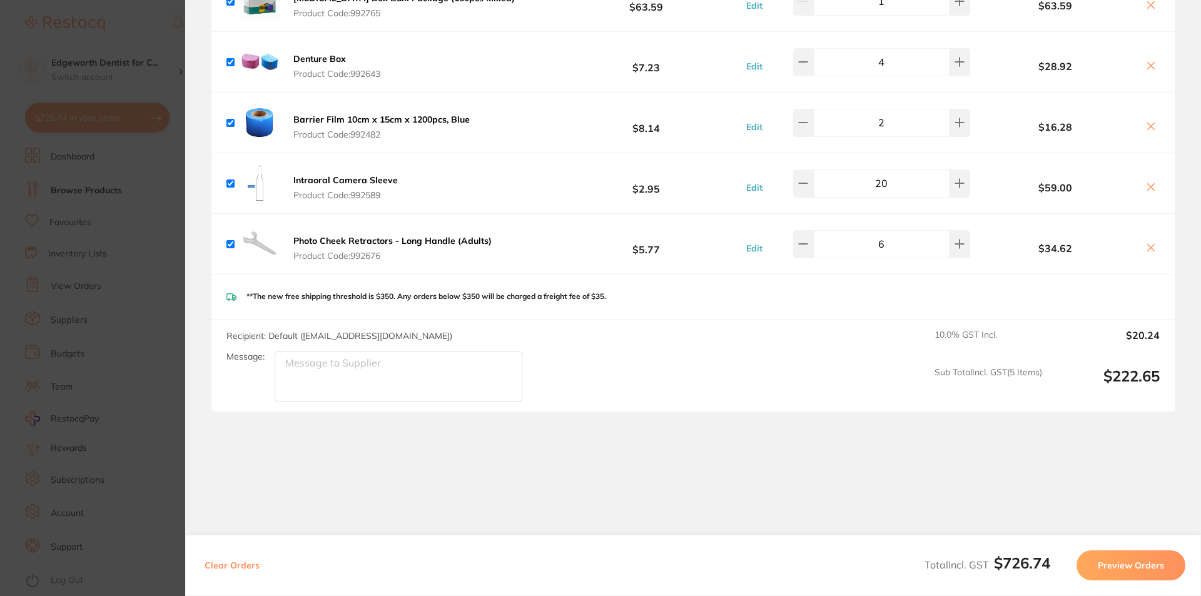
scroll to position [1312, 0]
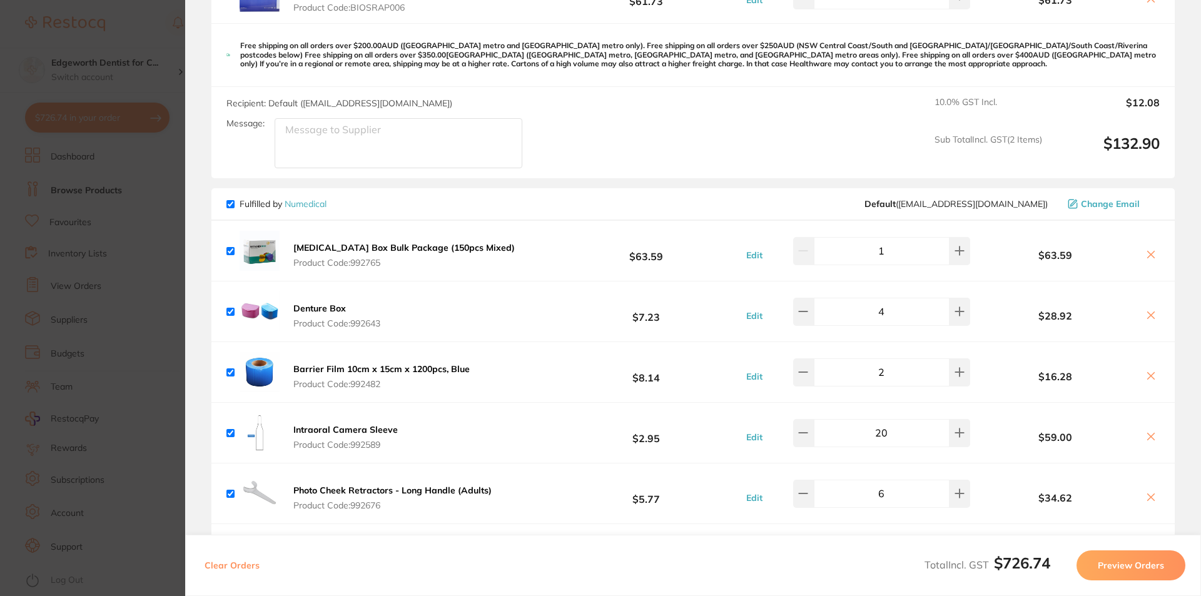
click at [141, 243] on section "Update RRP Set your pre negotiated price for this item. Item Agreed RRP (excl. …" at bounding box center [600, 298] width 1201 height 596
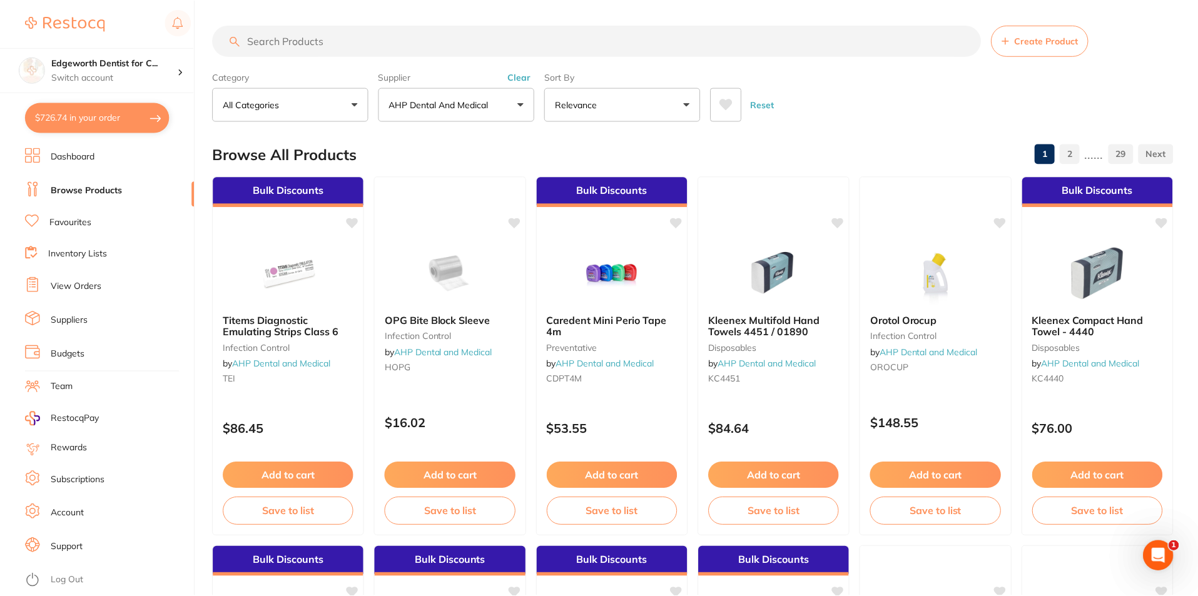
scroll to position [711, 0]
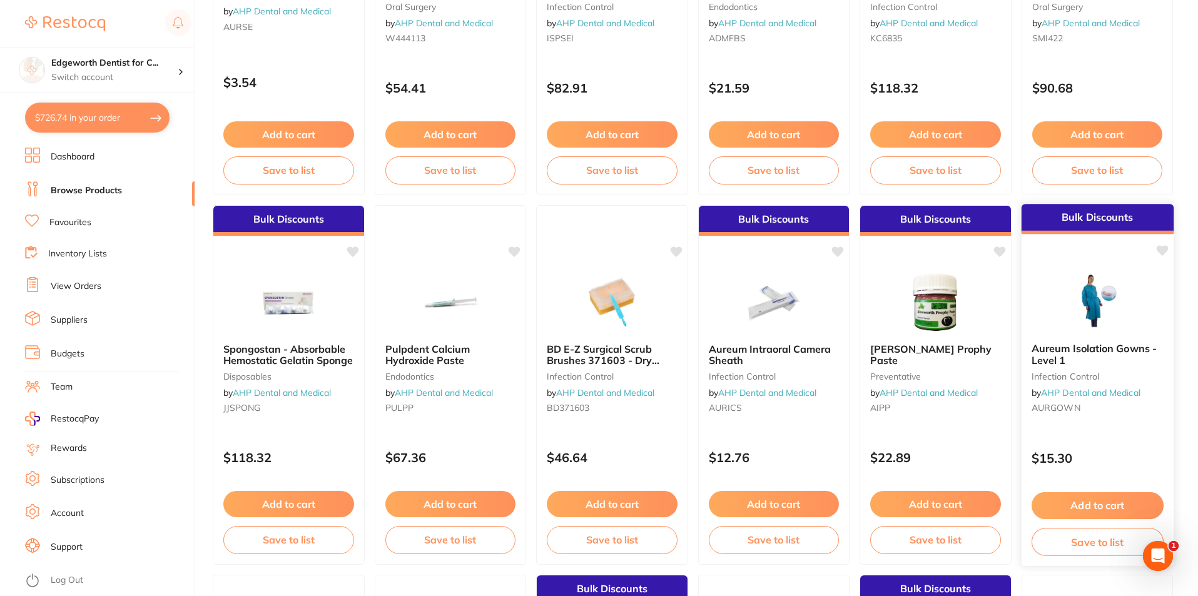
click at [1070, 515] on button "Add to cart" at bounding box center [1097, 505] width 132 height 27
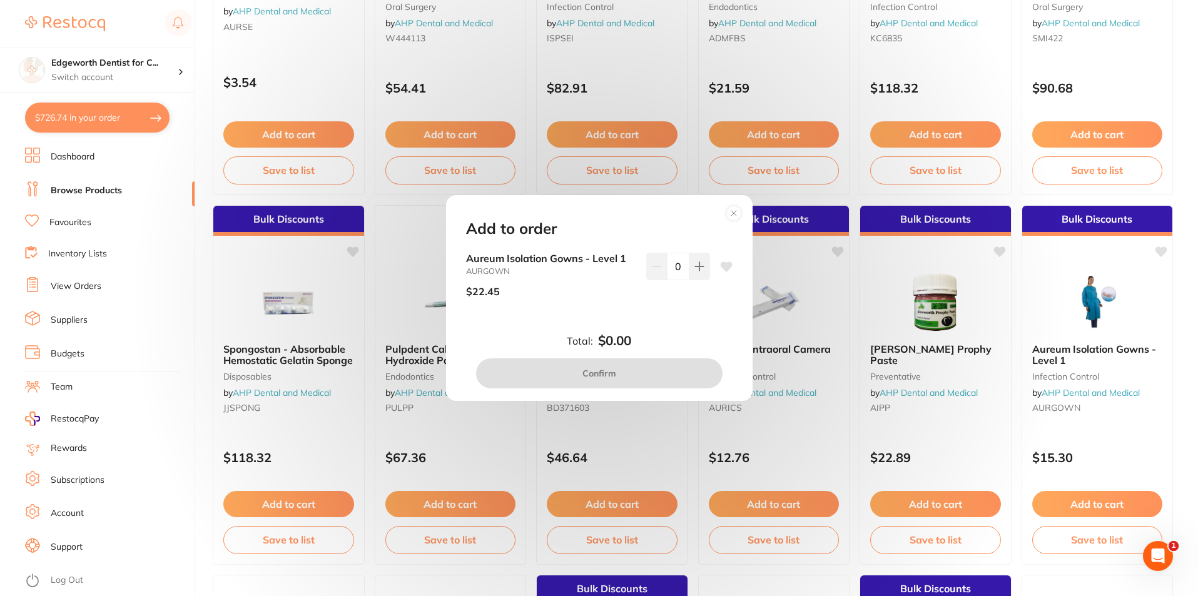
click at [670, 265] on input "0" at bounding box center [678, 267] width 23 height 28
type input "10"
click at [619, 298] on div "$22.45" at bounding box center [551, 291] width 170 height 31
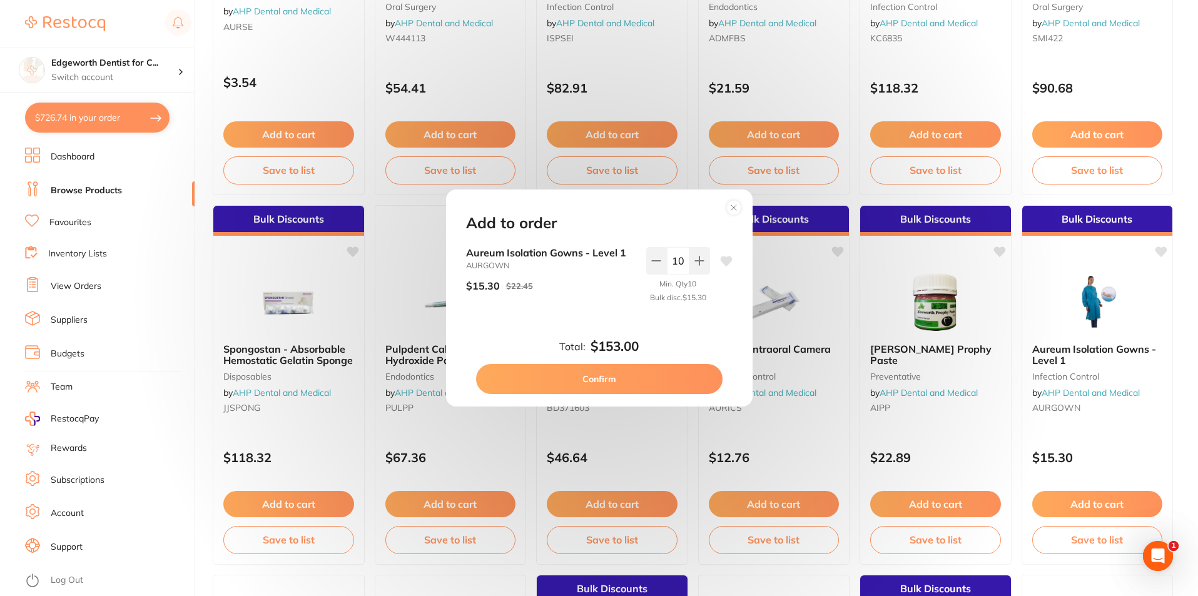
click at [660, 370] on button "Confirm" at bounding box center [599, 379] width 247 height 30
checkbox input "false"
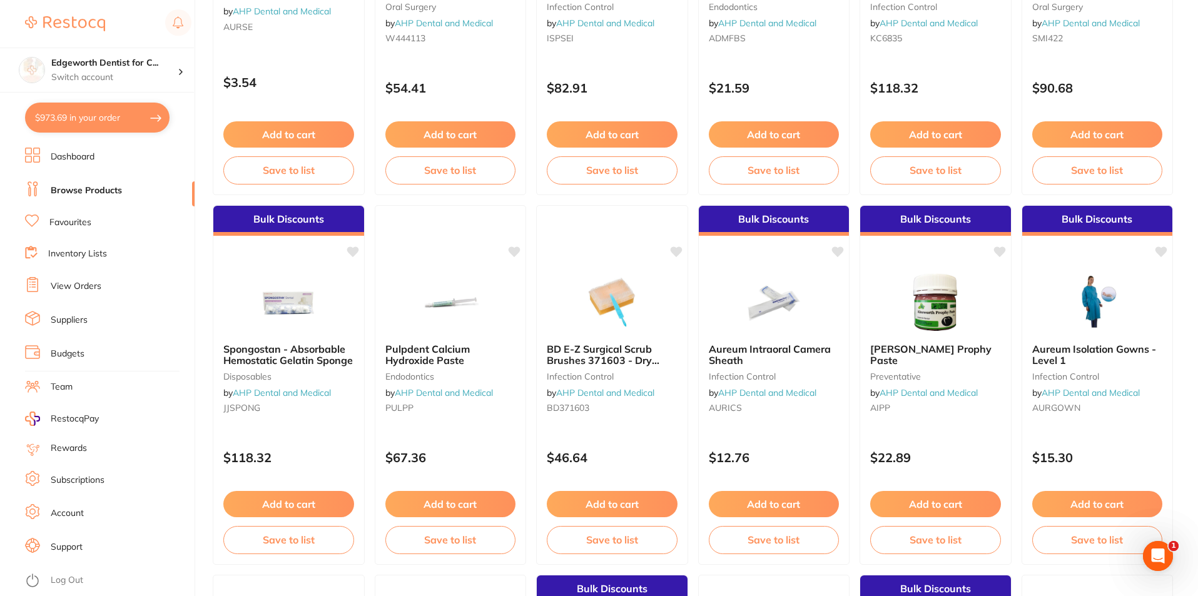
scroll to position [1423, 0]
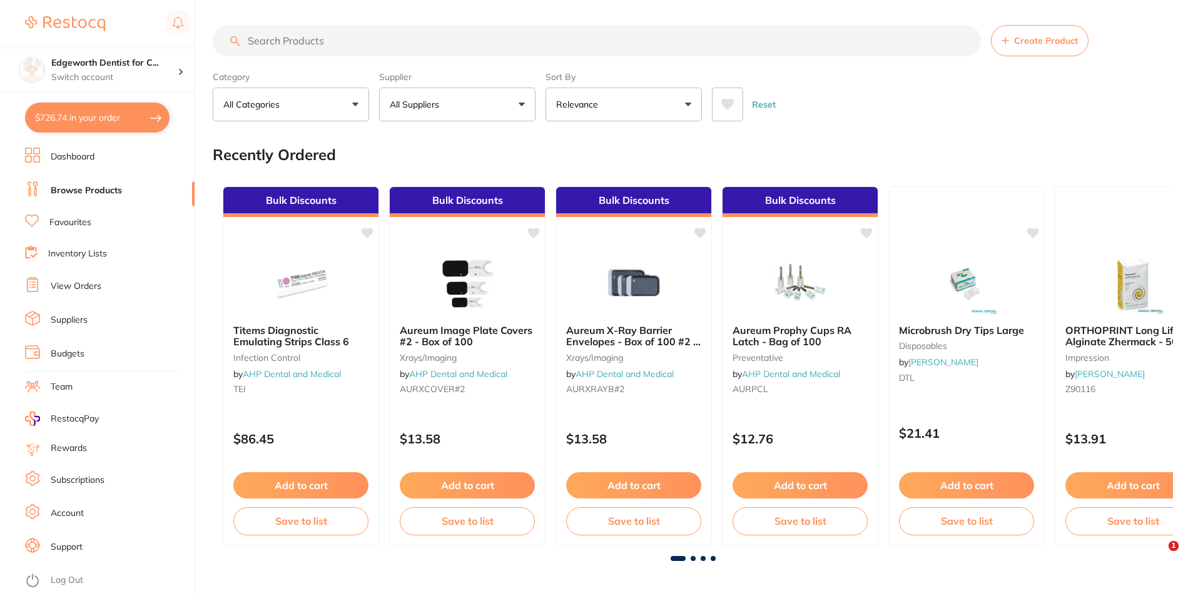
click at [79, 115] on button "$726.74 in your order" at bounding box center [97, 118] width 145 height 30
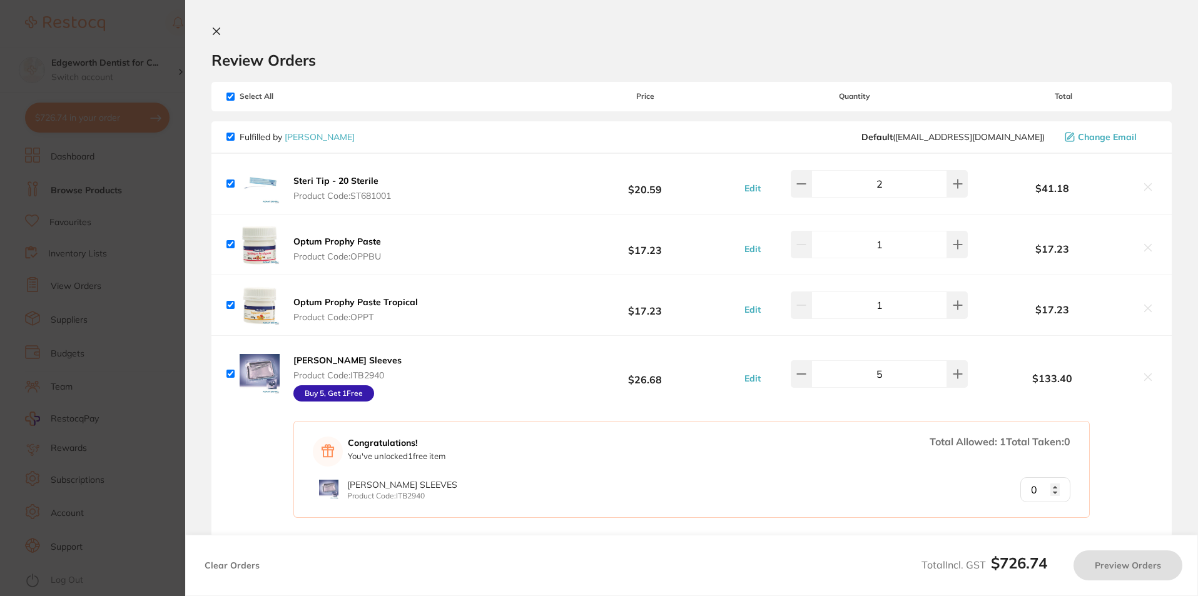
checkbox input "true"
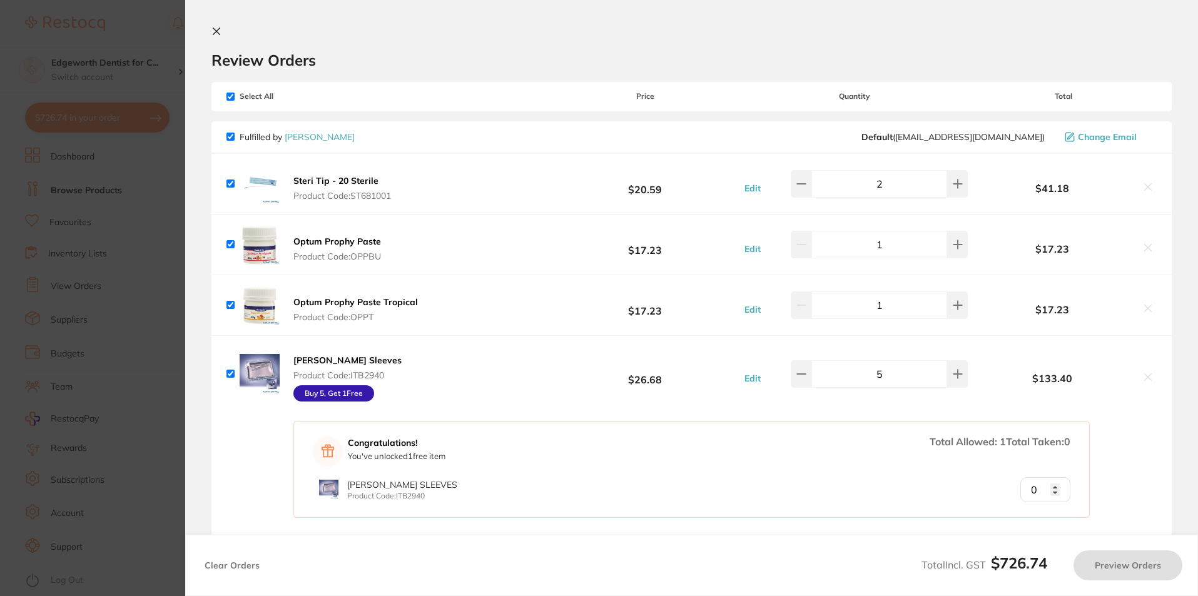
checkbox input "true"
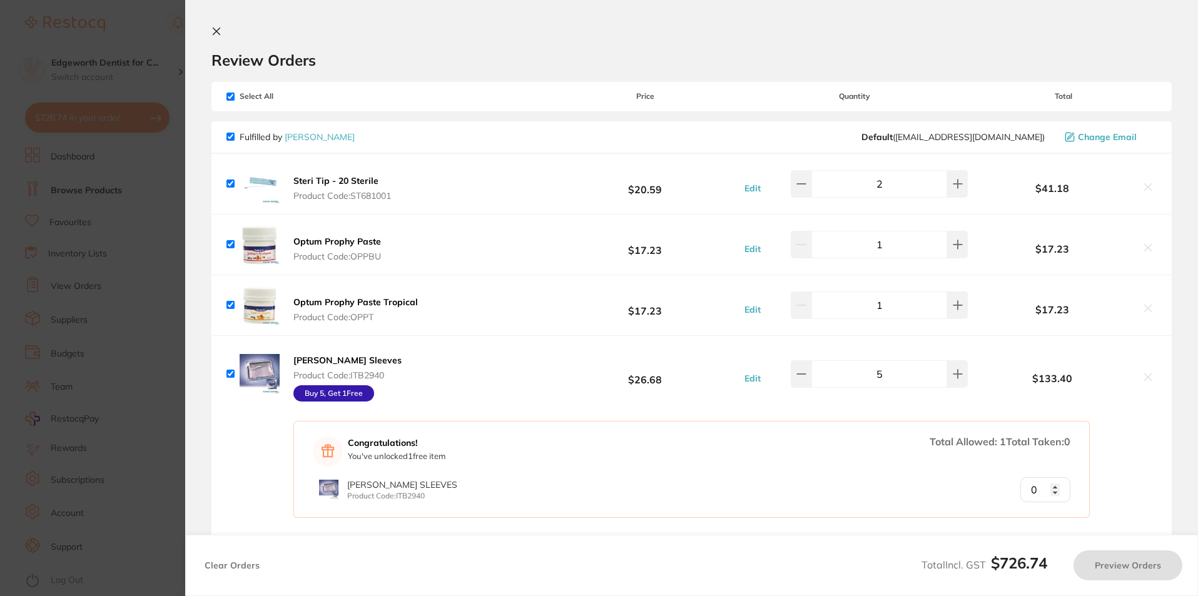
checkbox input "true"
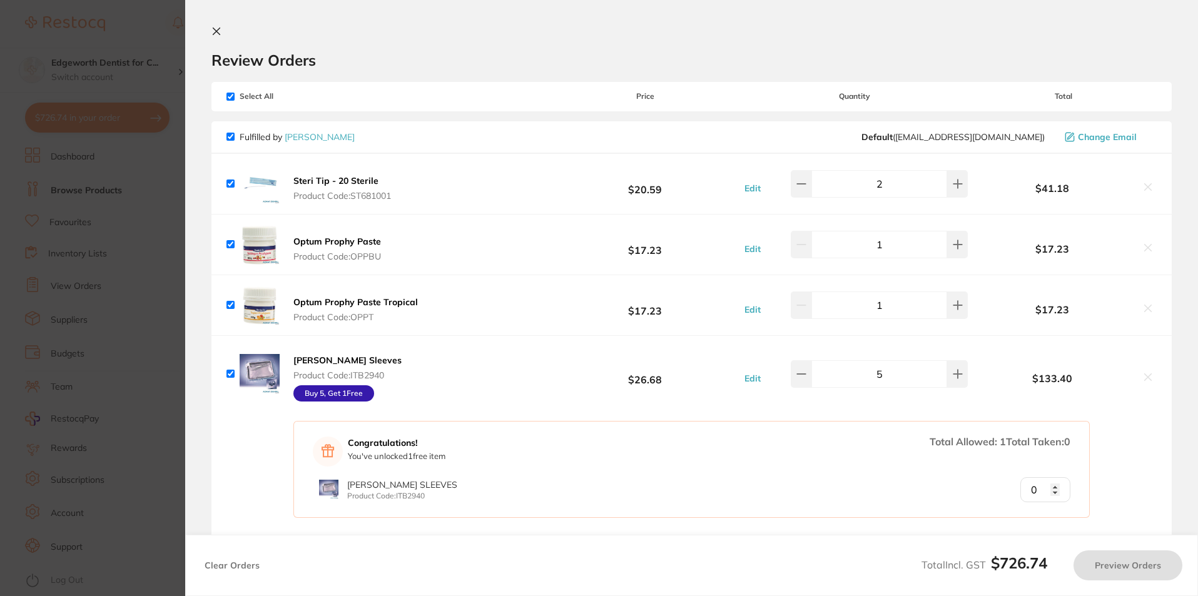
checkbox input "true"
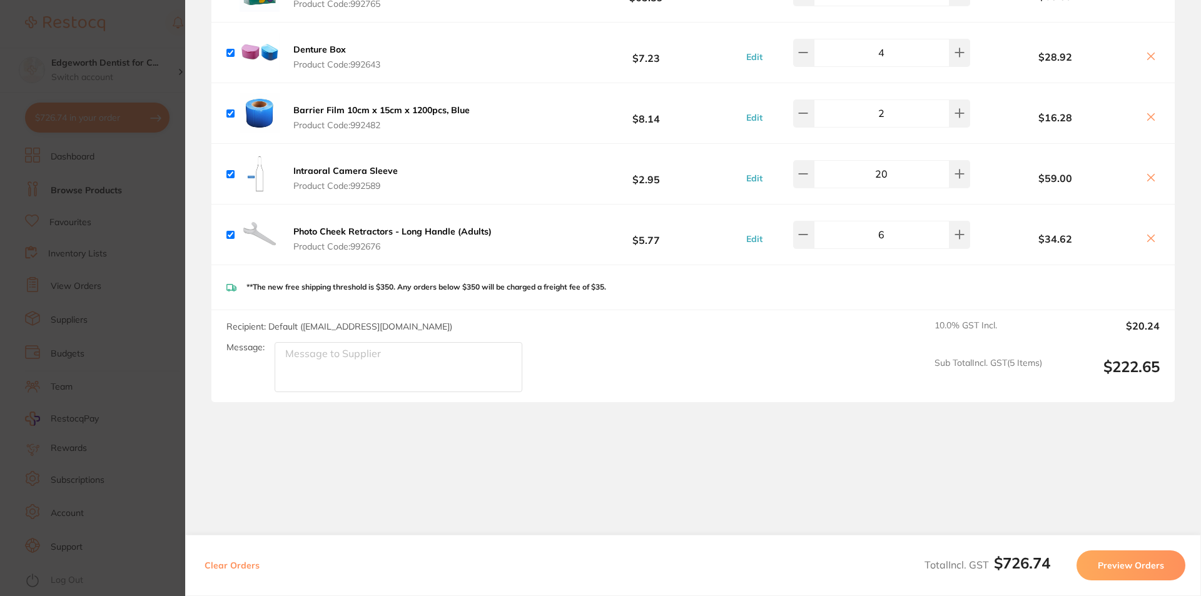
scroll to position [1573, 0]
click at [200, 232] on section "Review Orders Your orders are being processed and we will notify you once we ha…" at bounding box center [693, 298] width 1016 height 596
click at [174, 224] on section "Update RRP Set your pre negotiated price for this item. Item Agreed RRP (excl. …" at bounding box center [600, 298] width 1201 height 596
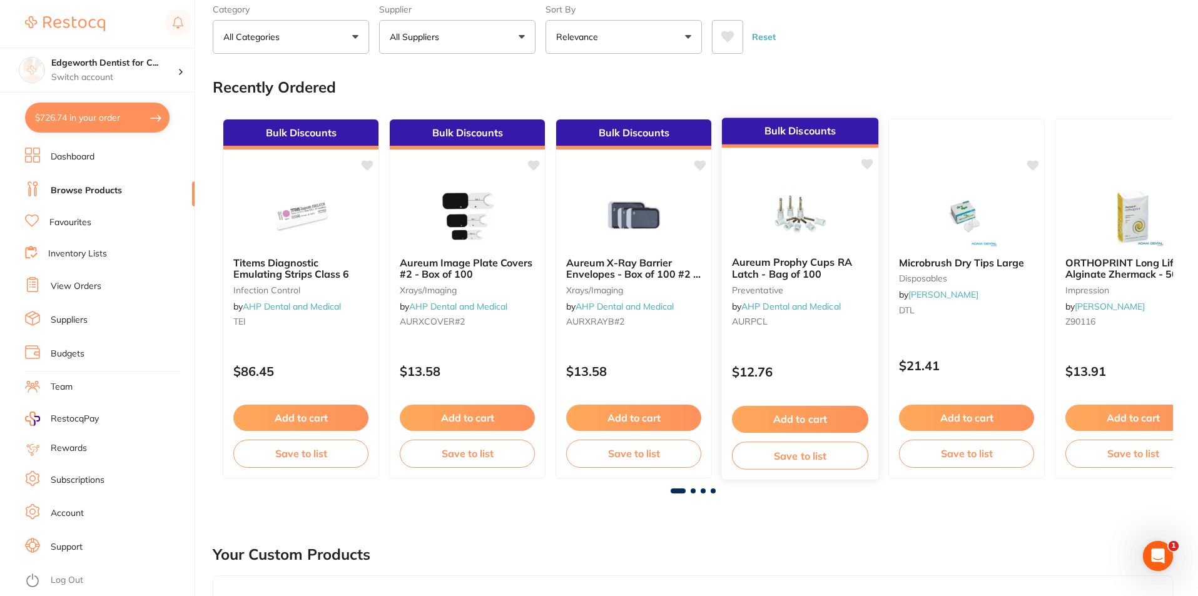
scroll to position [0, 0]
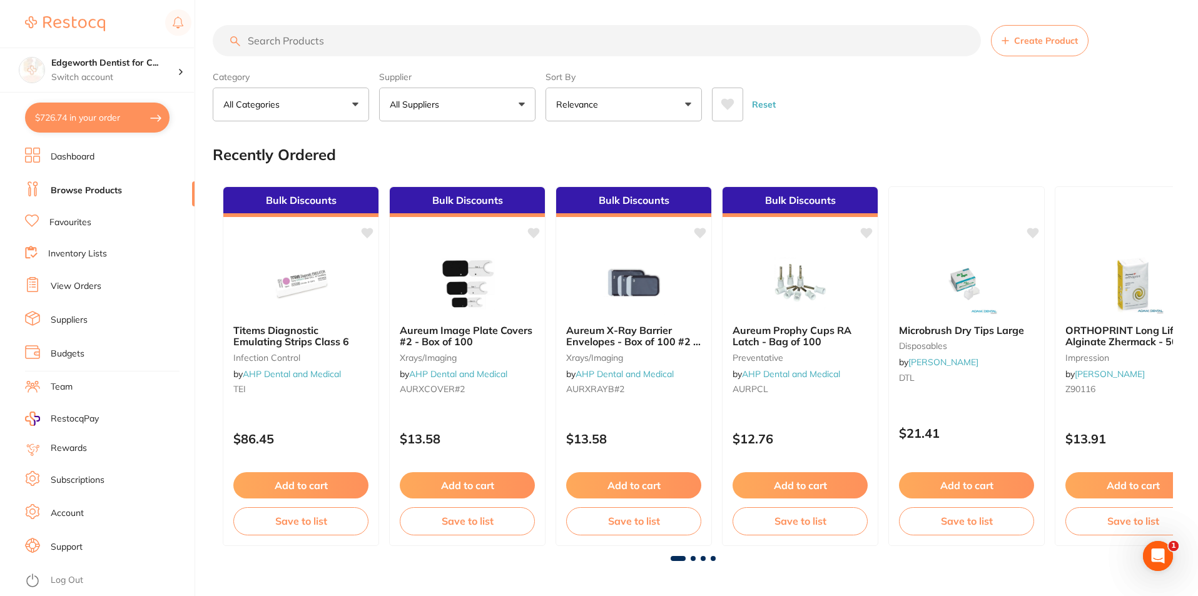
click at [695, 557] on span at bounding box center [693, 558] width 5 height 5
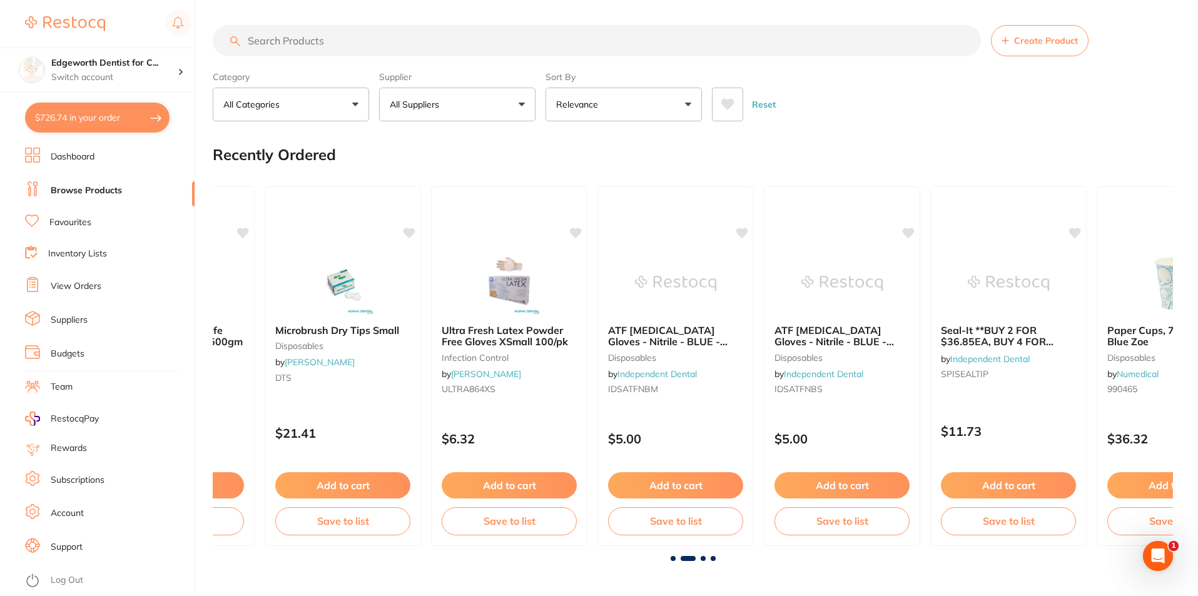
scroll to position [0, 960]
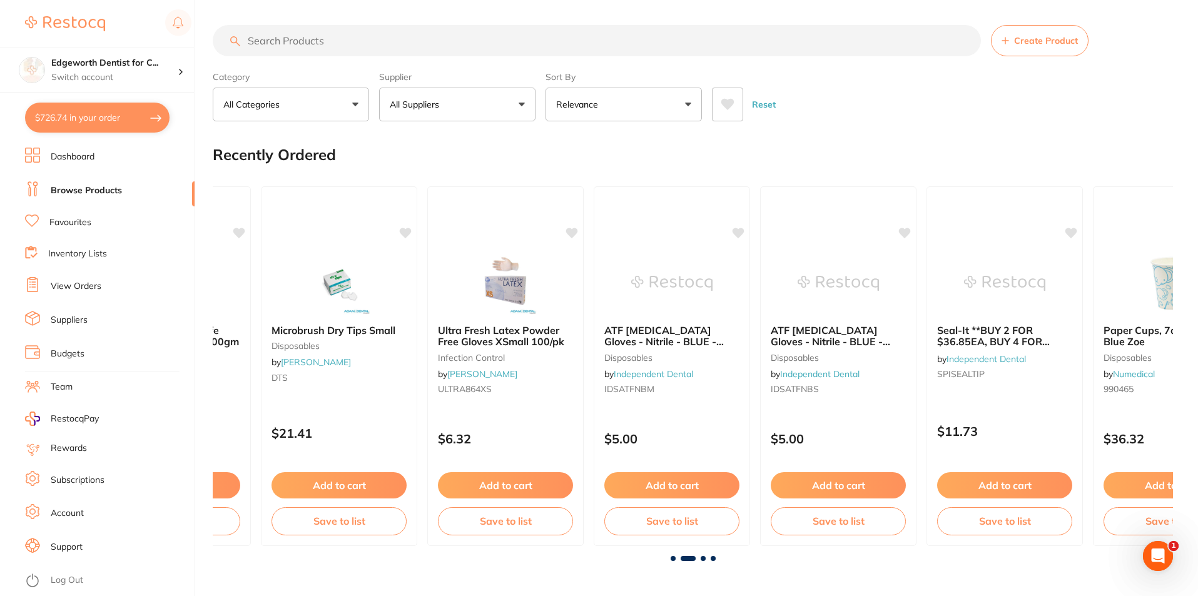
click at [703, 559] on span at bounding box center [703, 558] width 5 height 5
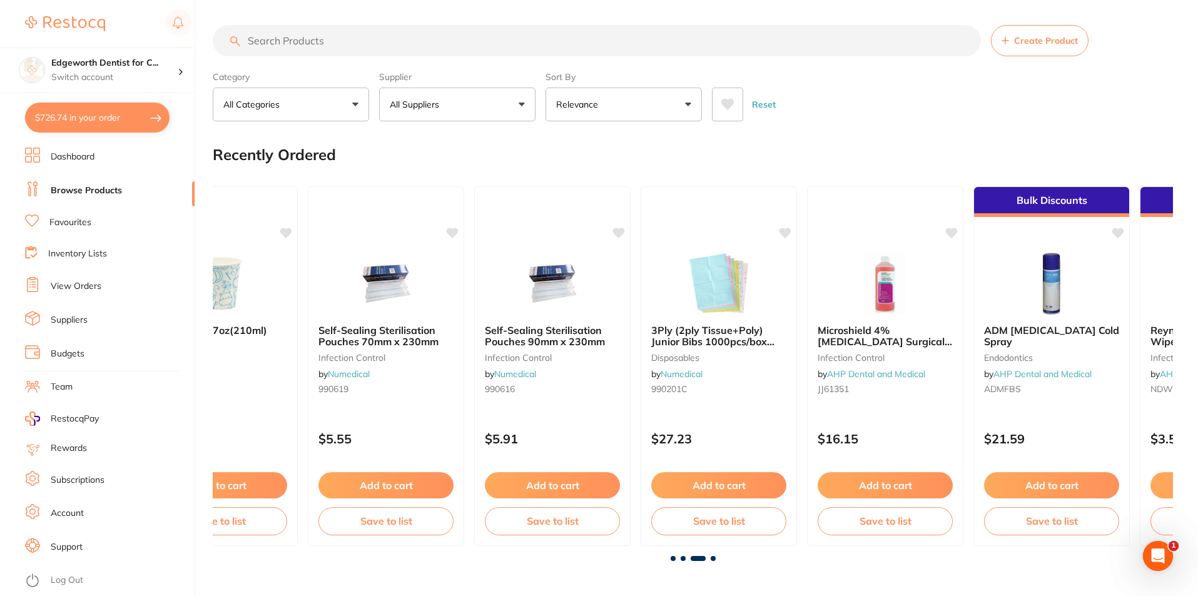
scroll to position [0, 1921]
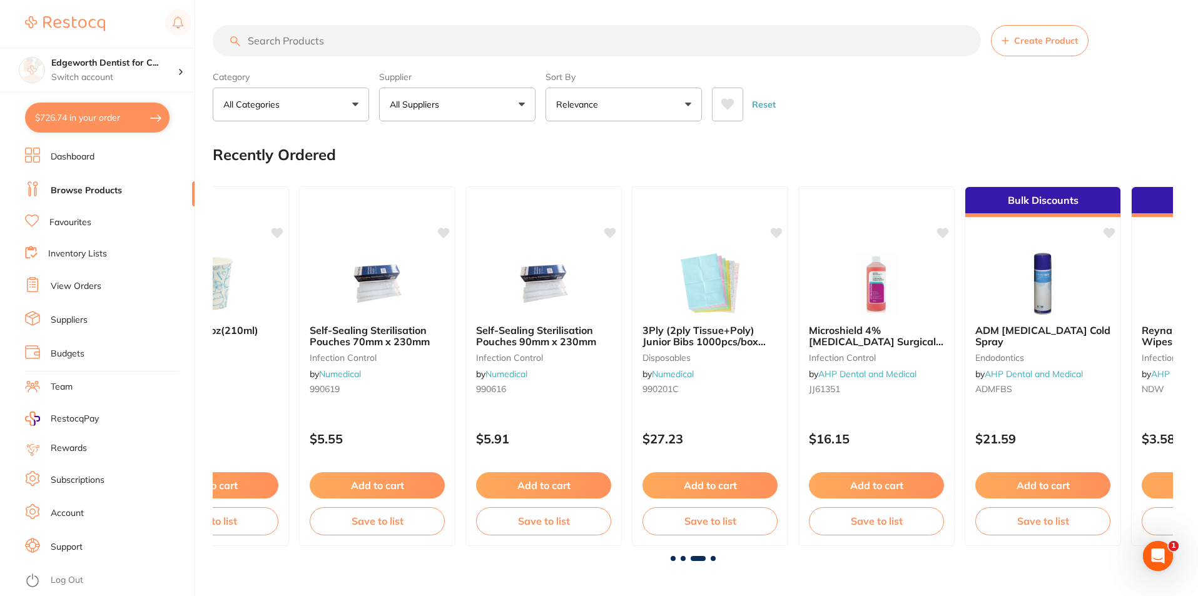
click at [714, 560] on span at bounding box center [713, 558] width 5 height 5
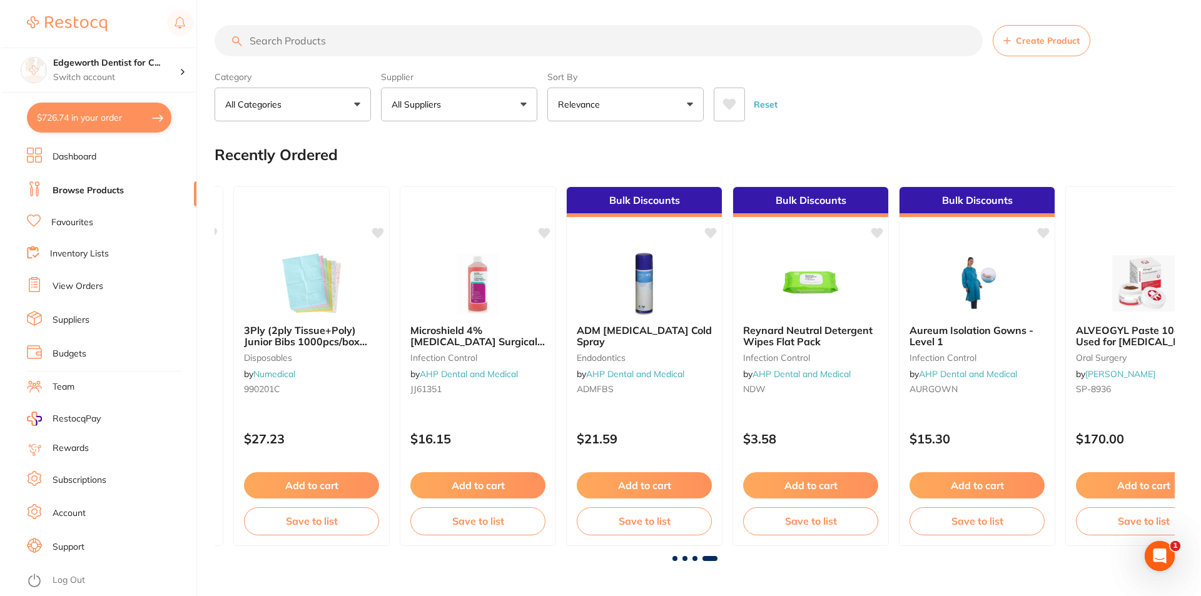
scroll to position [0, 2378]
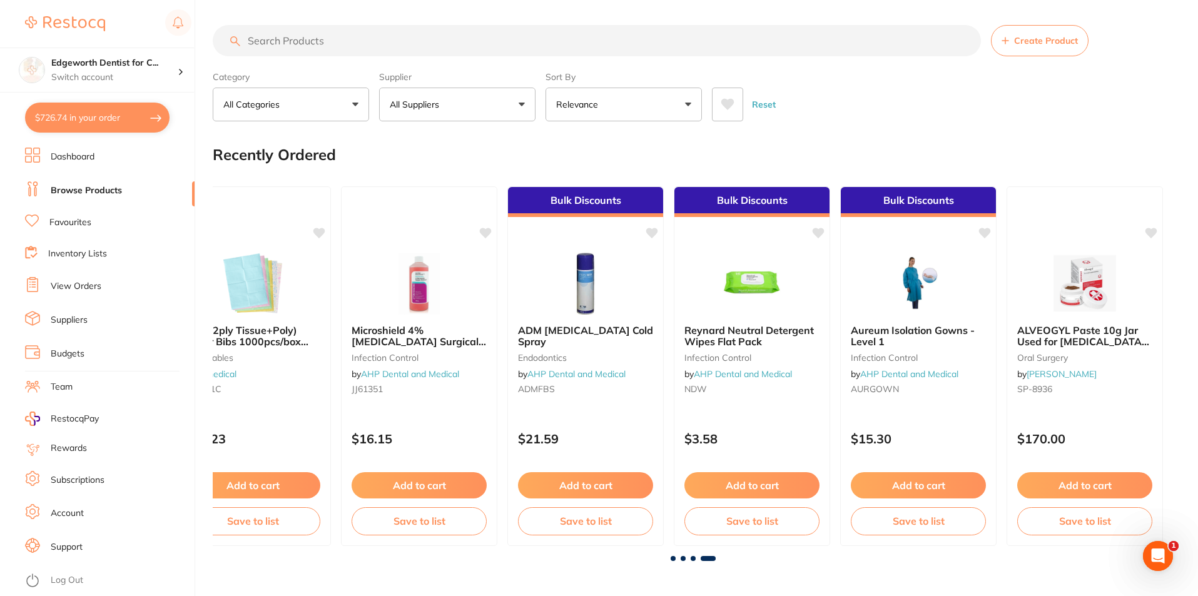
click at [923, 99] on div "Reset" at bounding box center [937, 100] width 451 height 44
click at [131, 111] on button "$726.74 in your order" at bounding box center [97, 118] width 145 height 30
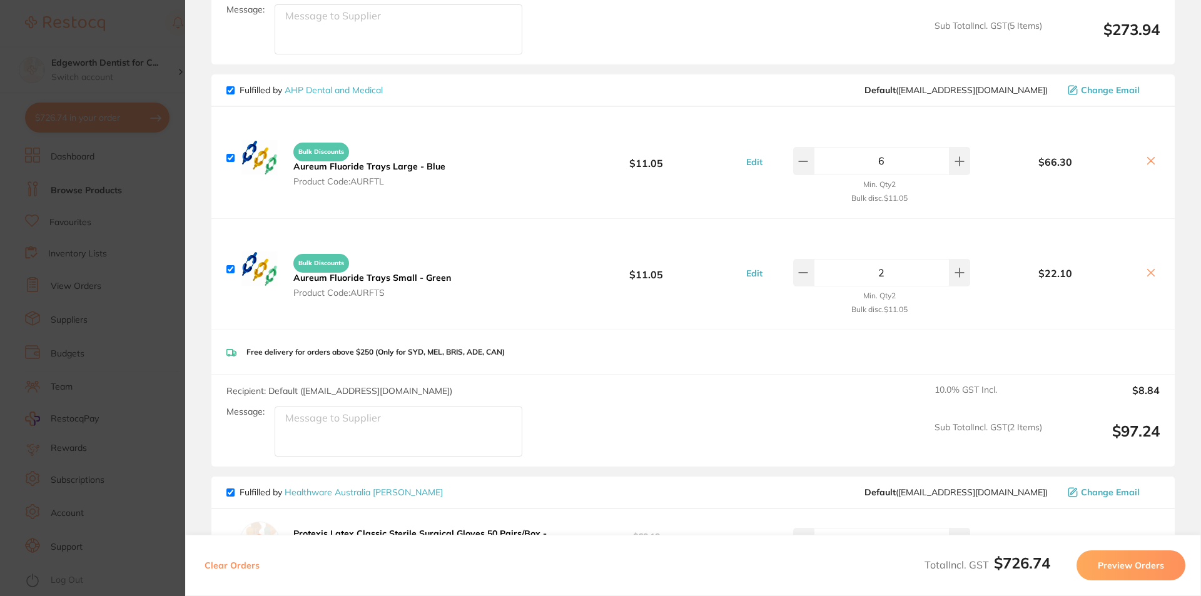
scroll to position [697, 0]
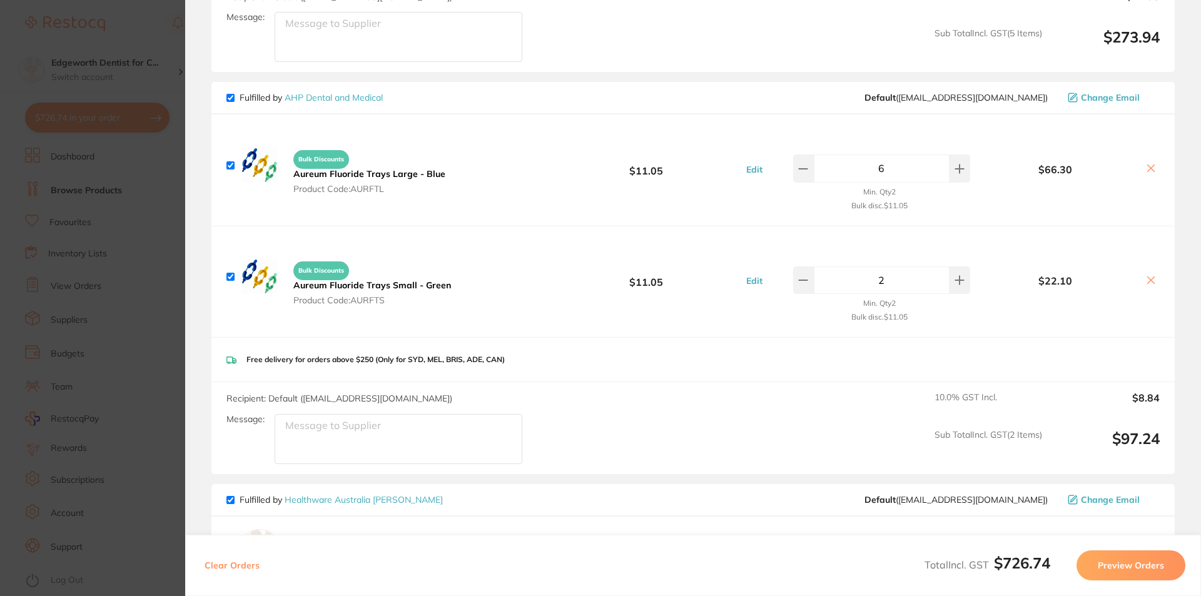
click at [138, 288] on section "Update RRP Set your pre negotiated price for this item. Item Agreed RRP (excl. …" at bounding box center [600, 298] width 1201 height 596
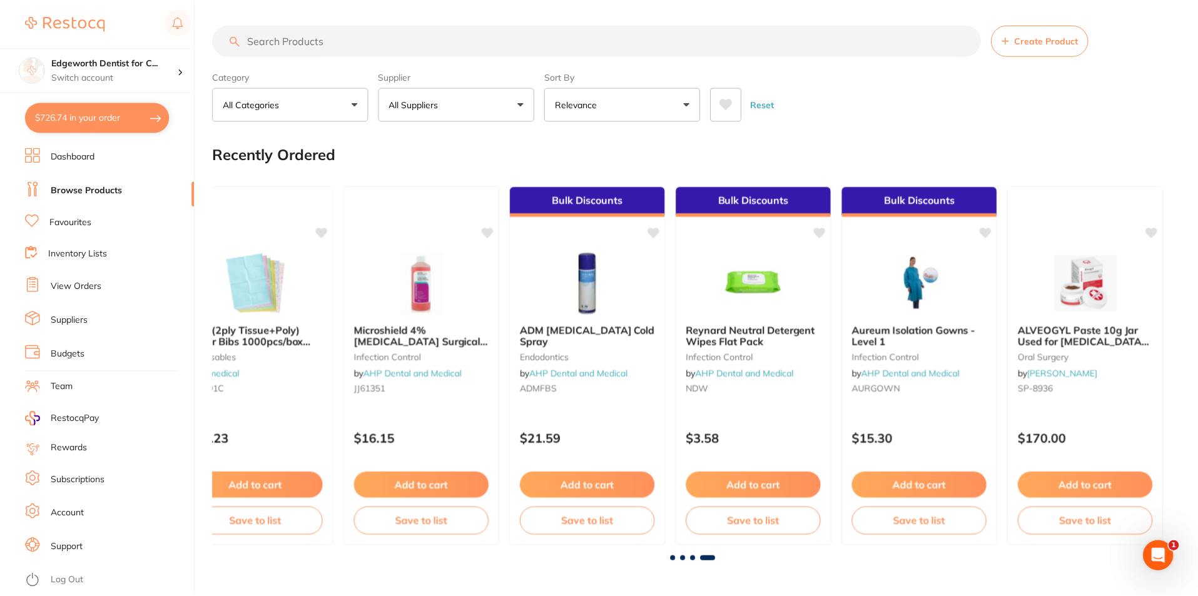
scroll to position [4, 0]
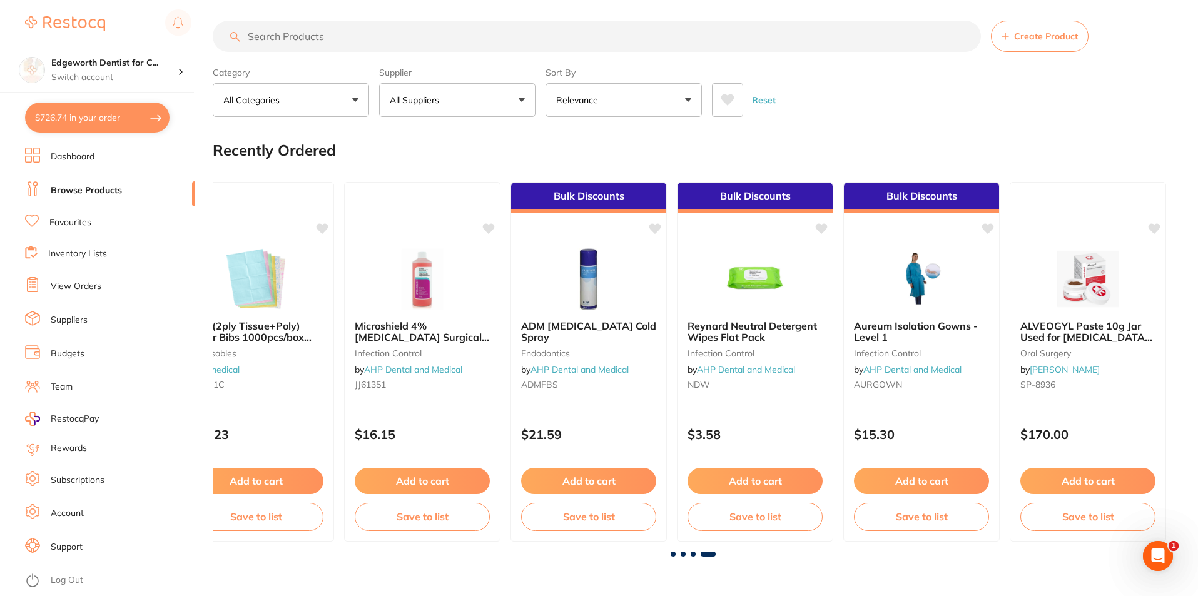
click at [99, 111] on button "$726.74 in your order" at bounding box center [97, 118] width 145 height 30
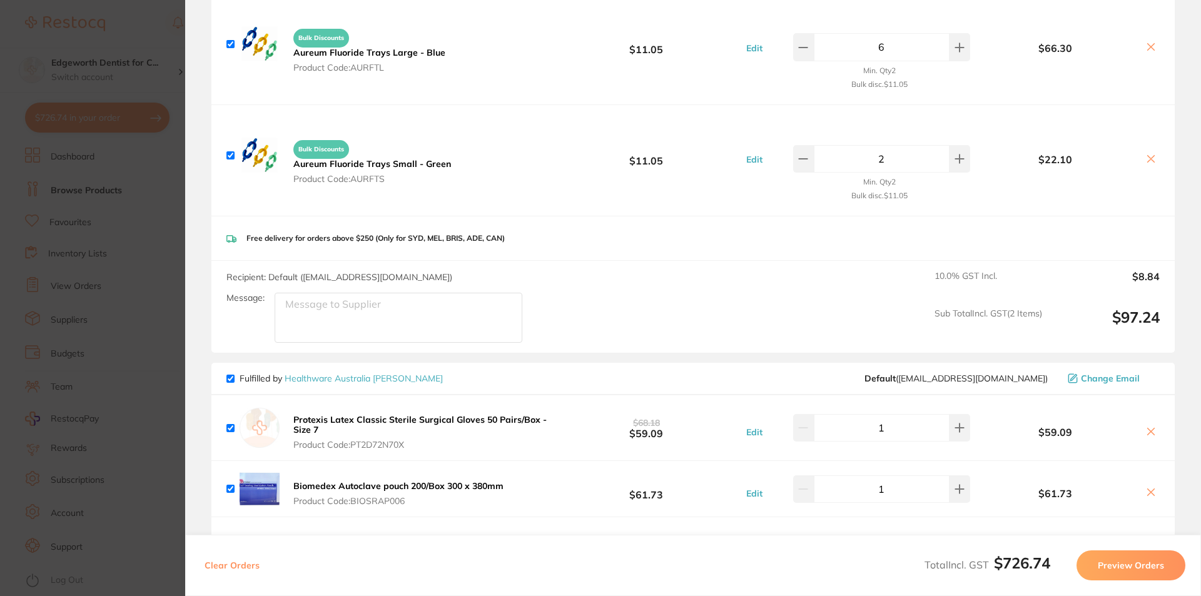
scroll to position [760, 0]
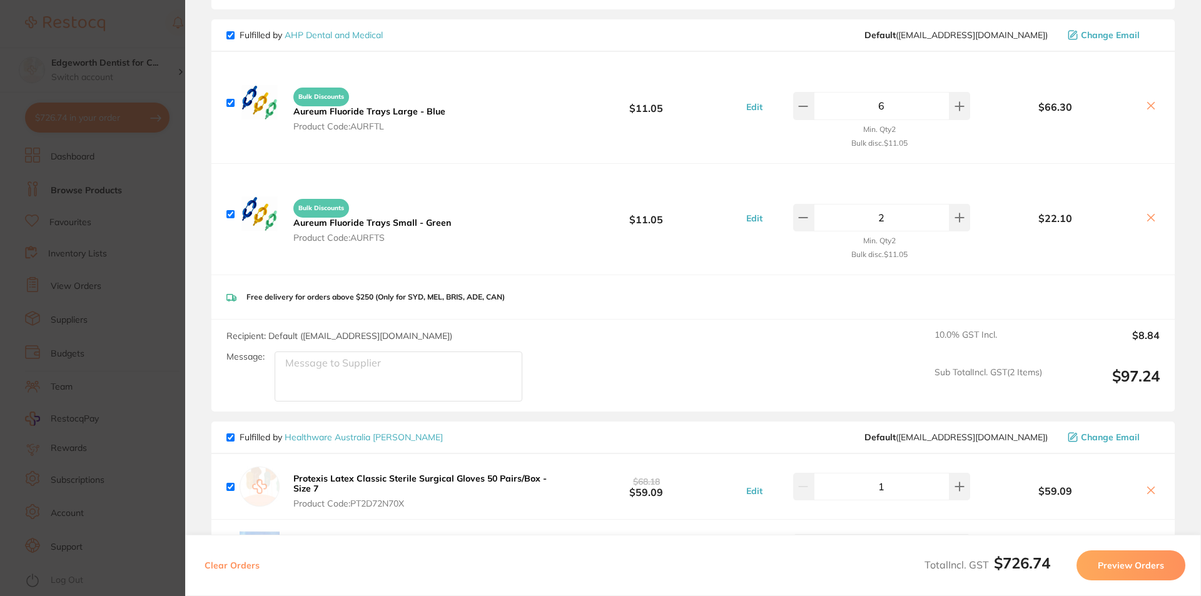
click at [133, 231] on section "Update RRP Set your pre negotiated price for this item. Item Agreed RRP (excl. …" at bounding box center [600, 298] width 1201 height 596
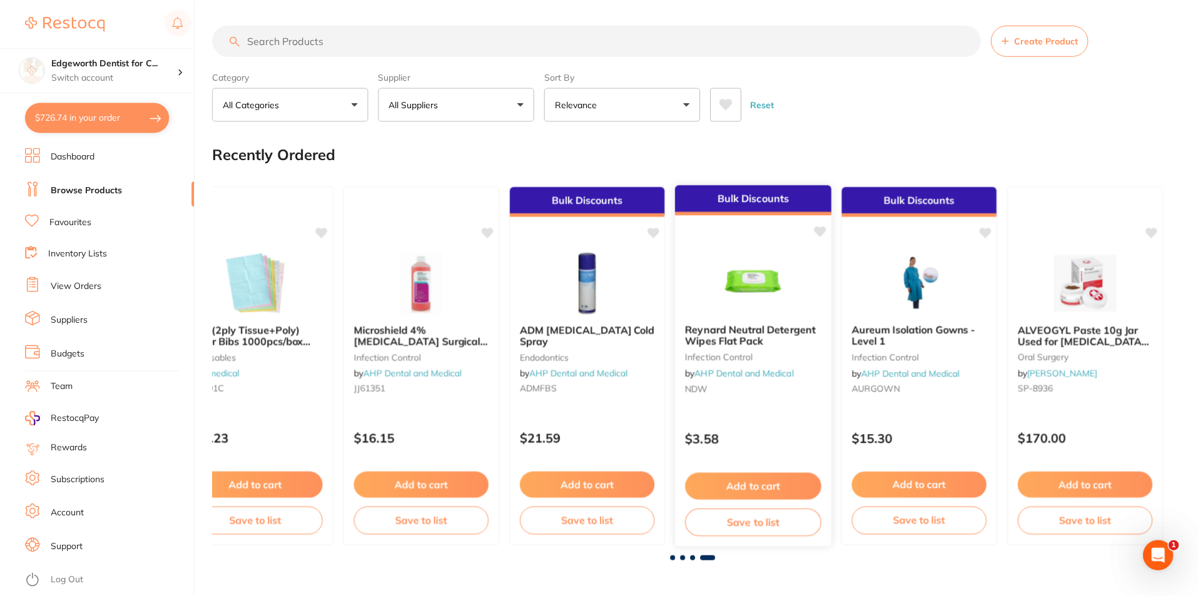
scroll to position [4, 0]
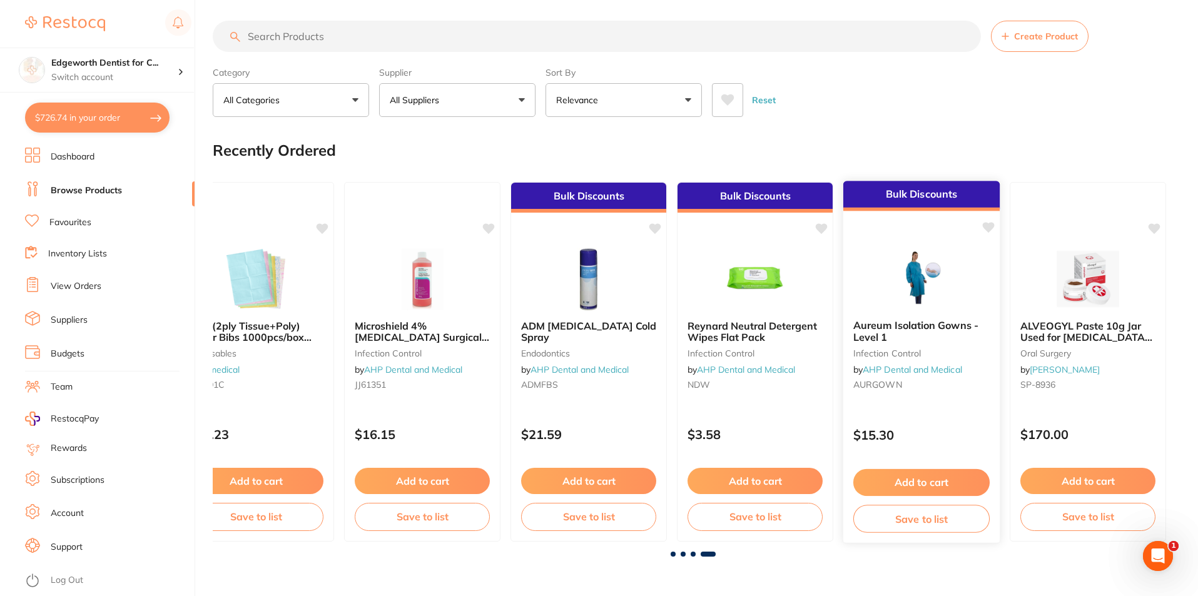
click at [901, 331] on b "Aureum Isolation Gowns - Level 1" at bounding box center [921, 331] width 136 height 23
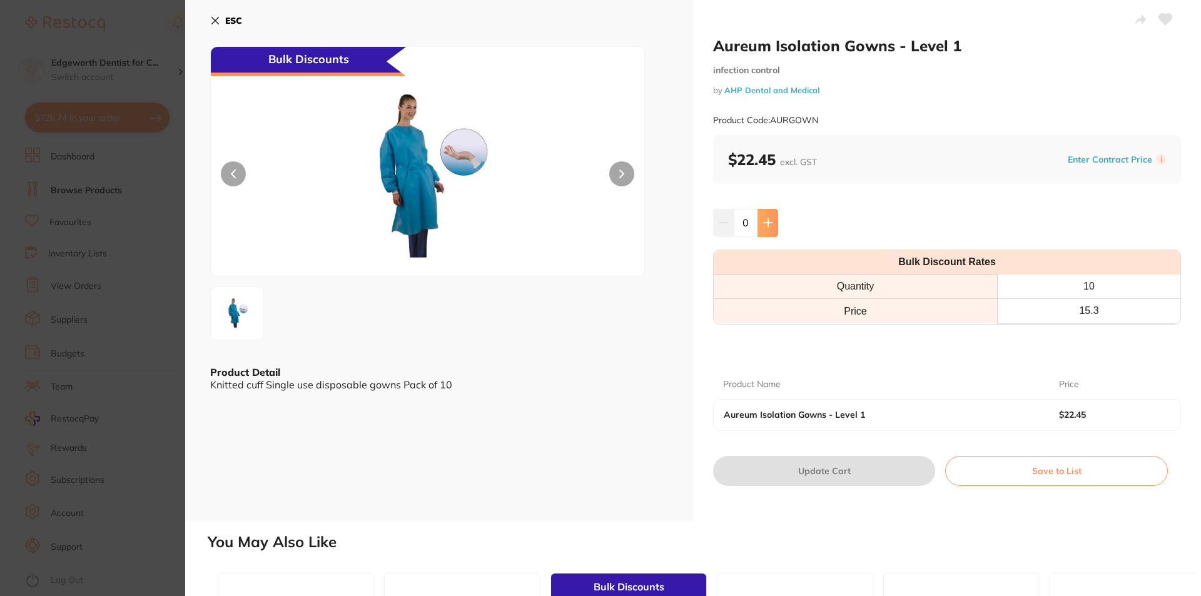
click at [761, 221] on button at bounding box center [768, 223] width 21 height 28
click at [763, 221] on icon at bounding box center [768, 223] width 10 height 10
click at [763, 222] on icon at bounding box center [768, 223] width 10 height 10
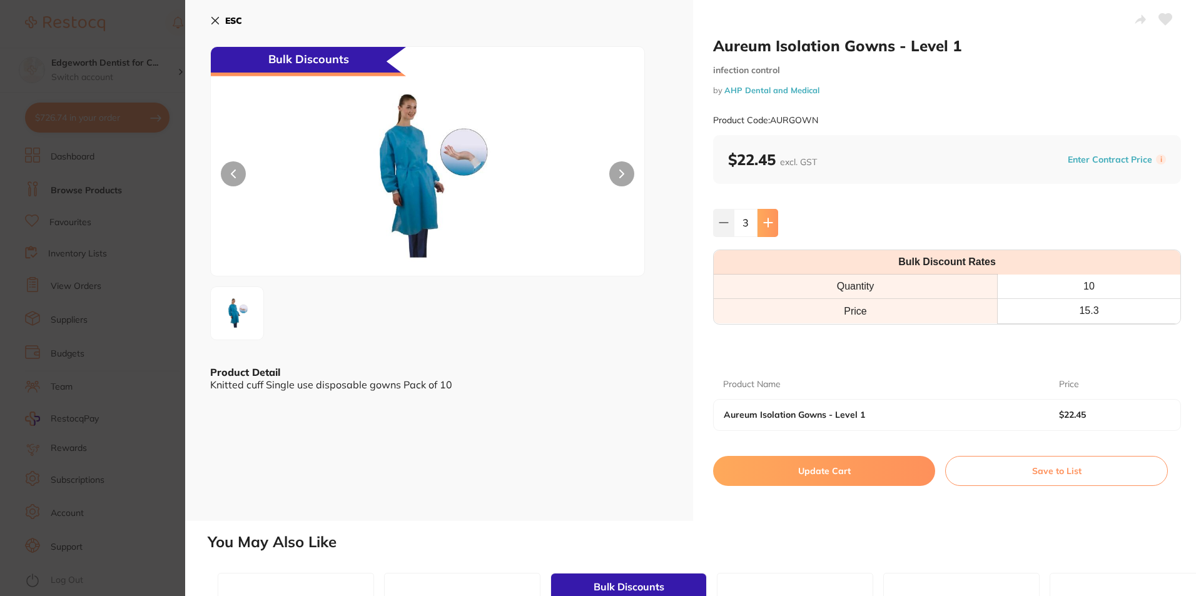
click at [763, 222] on icon at bounding box center [768, 223] width 10 height 10
drag, startPoint x: 761, startPoint y: 222, endPoint x: 828, endPoint y: 252, distance: 73.1
click at [763, 222] on icon at bounding box center [768, 223] width 10 height 10
click at [764, 222] on icon at bounding box center [768, 223] width 8 height 8
click at [765, 223] on icon at bounding box center [768, 223] width 8 height 8
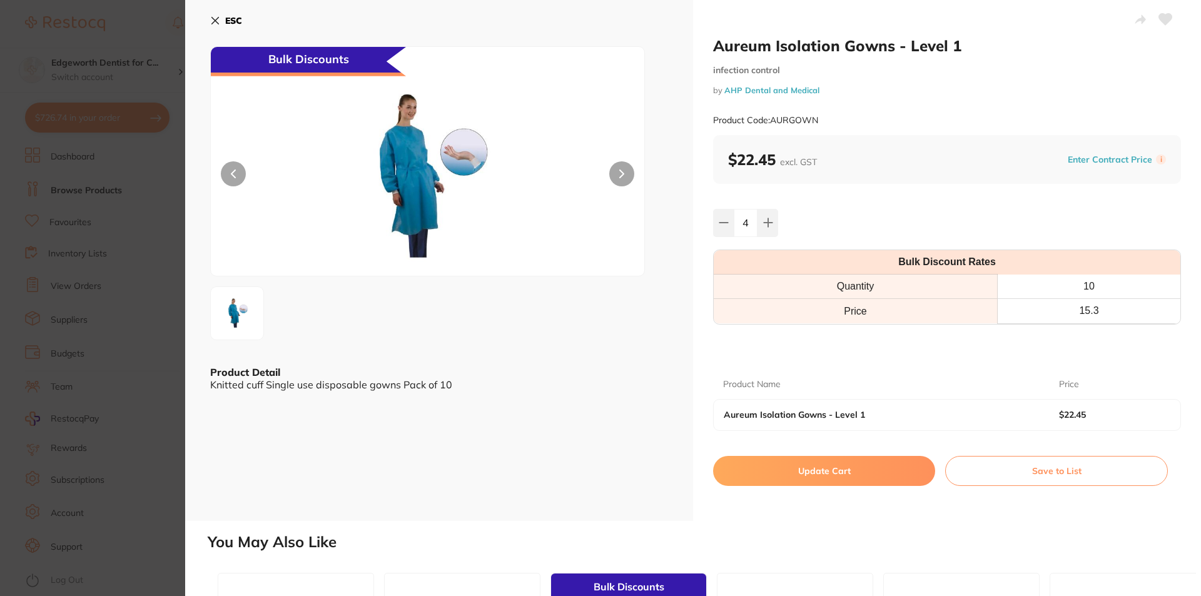
click at [765, 223] on icon at bounding box center [768, 223] width 8 height 8
click at [760, 213] on button at bounding box center [768, 223] width 21 height 28
click at [767, 219] on icon at bounding box center [768, 223] width 10 height 10
type input "10"
click at [838, 464] on button "Update Cart" at bounding box center [824, 471] width 222 height 30
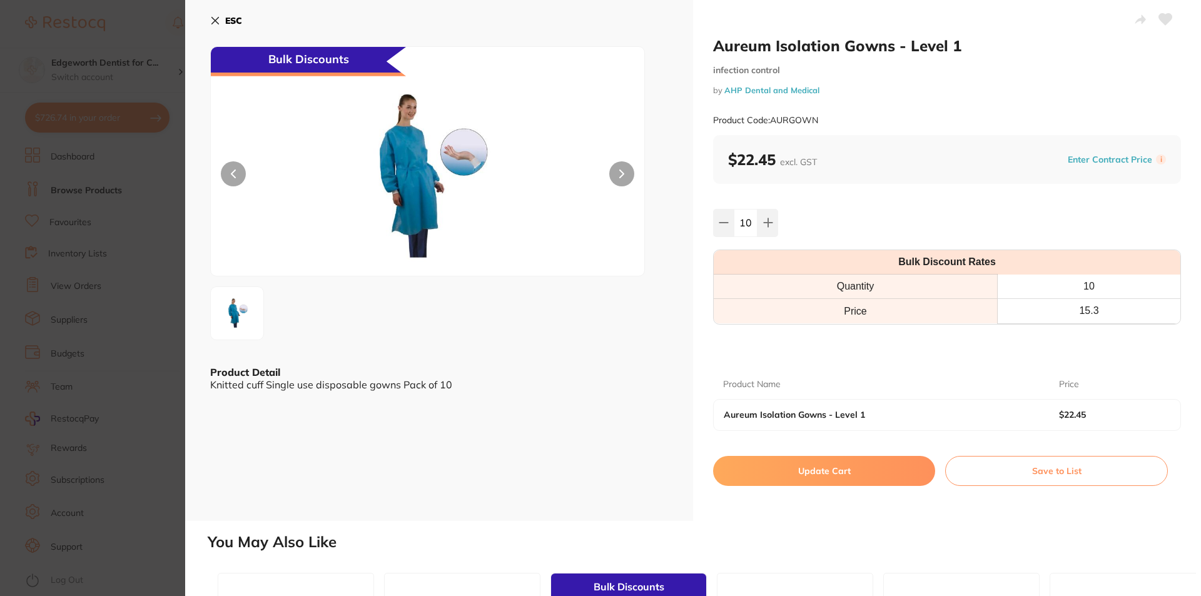
checkbox input "false"
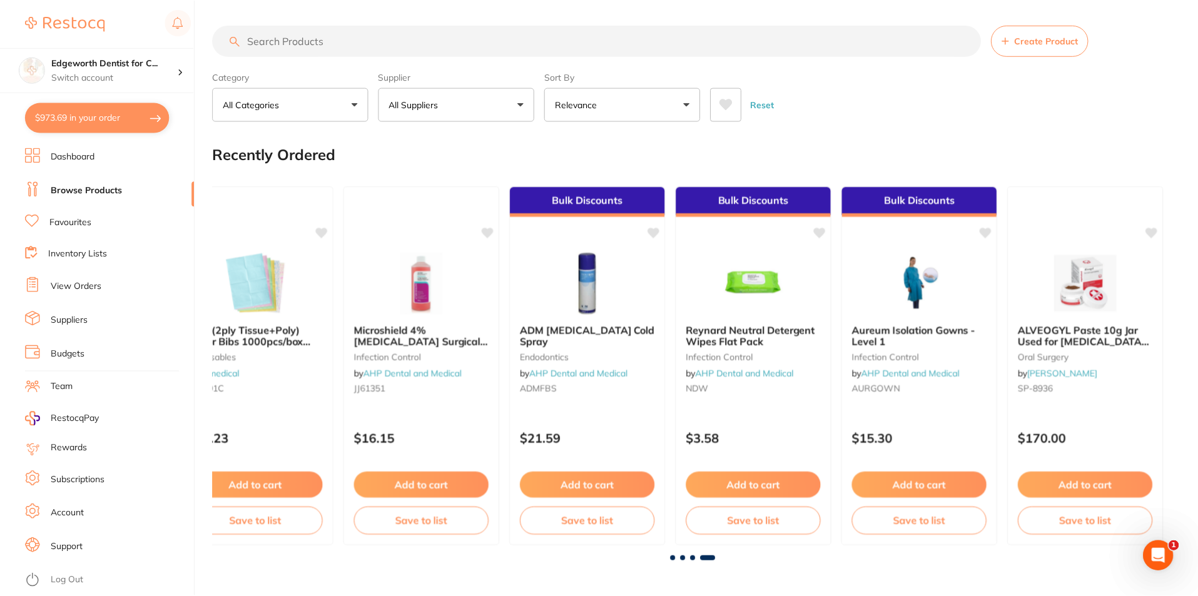
scroll to position [4, 0]
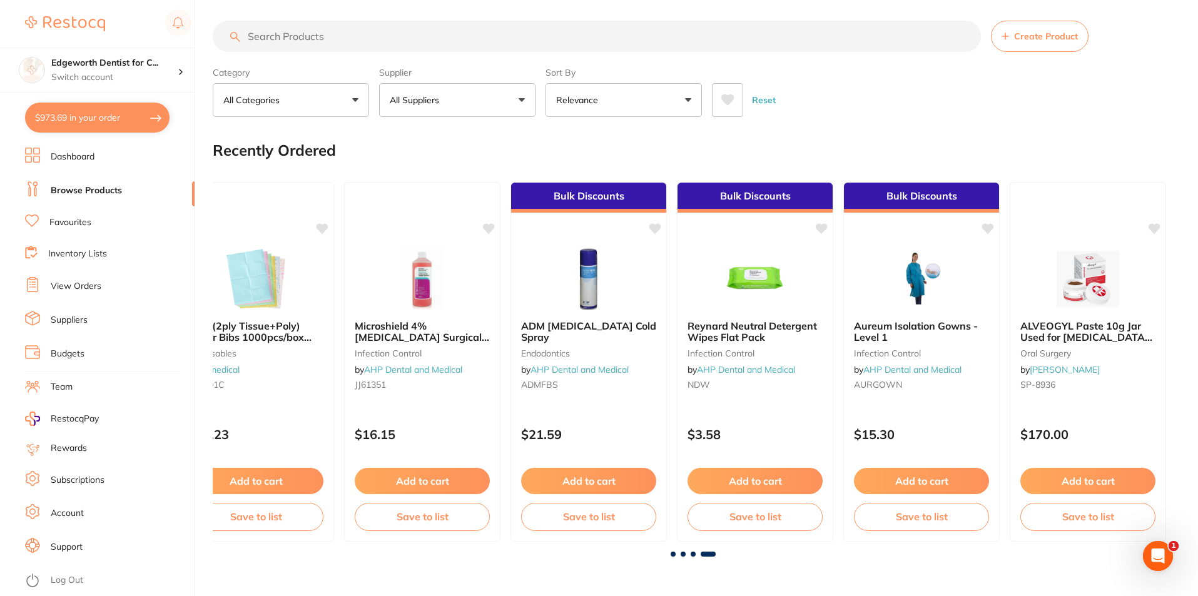
click at [81, 125] on button "$973.69 in your order" at bounding box center [97, 118] width 145 height 30
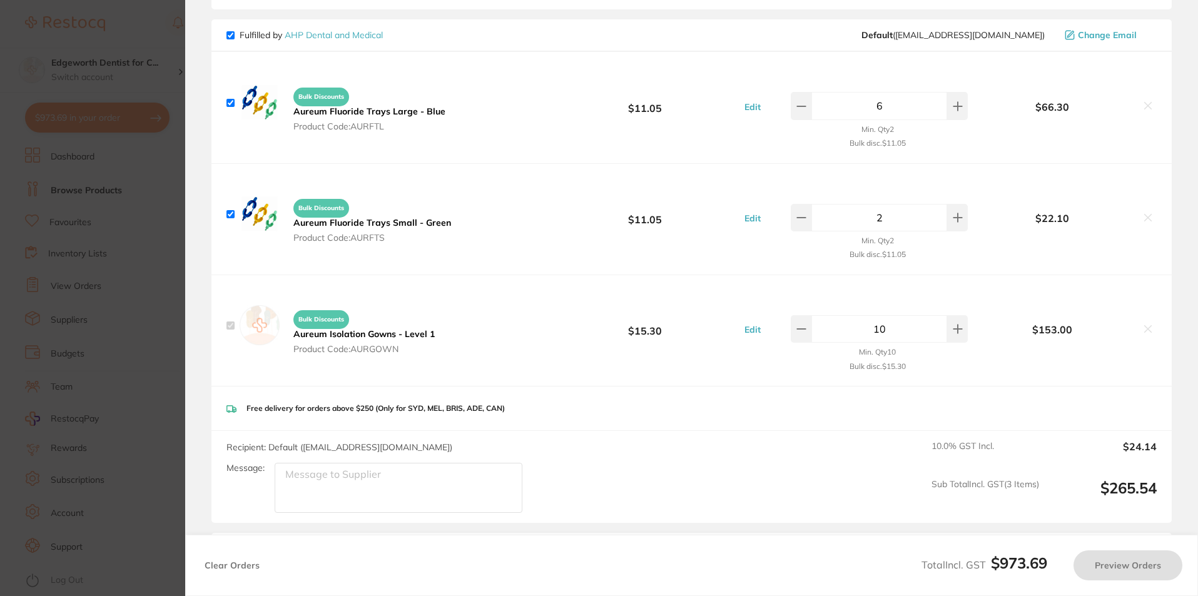
checkbox input "true"
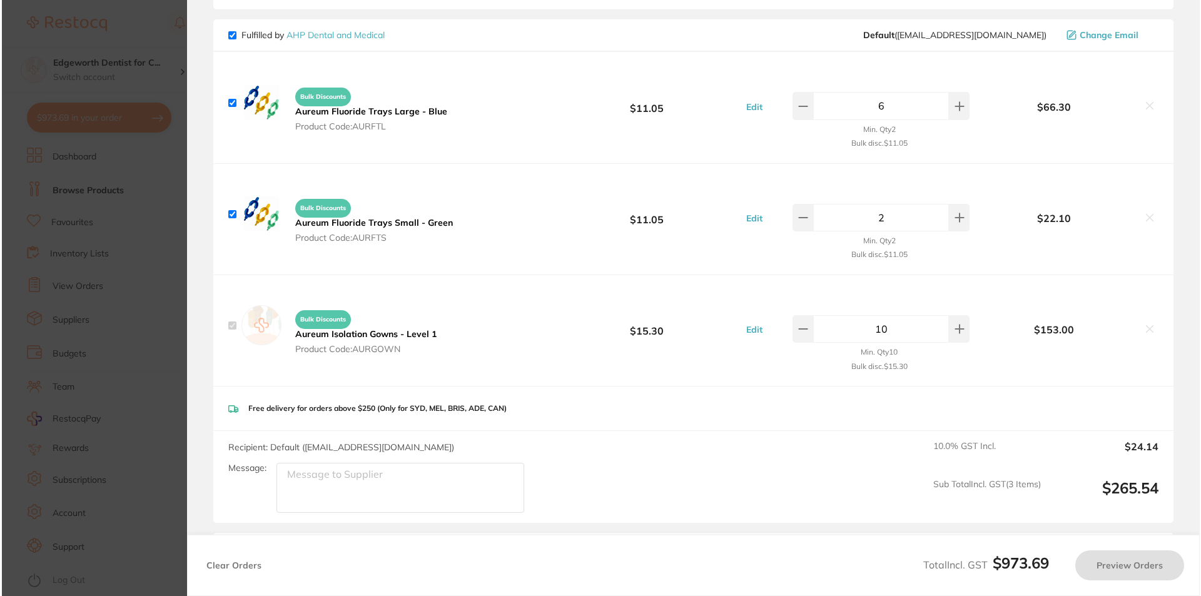
scroll to position [0, 0]
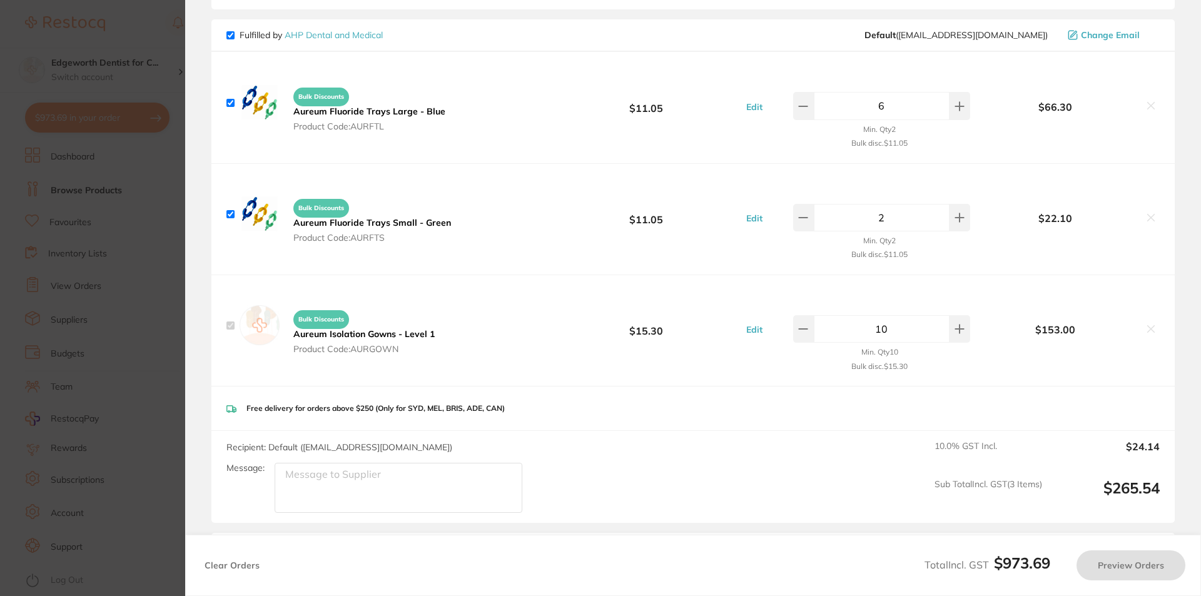
checkbox input "true"
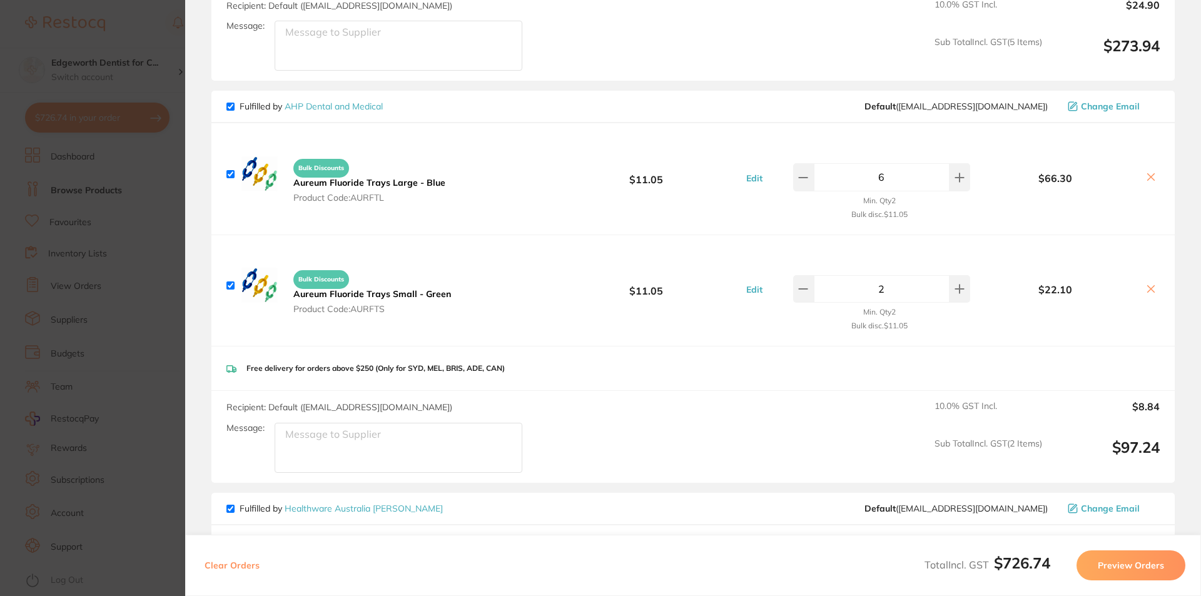
scroll to position [634, 0]
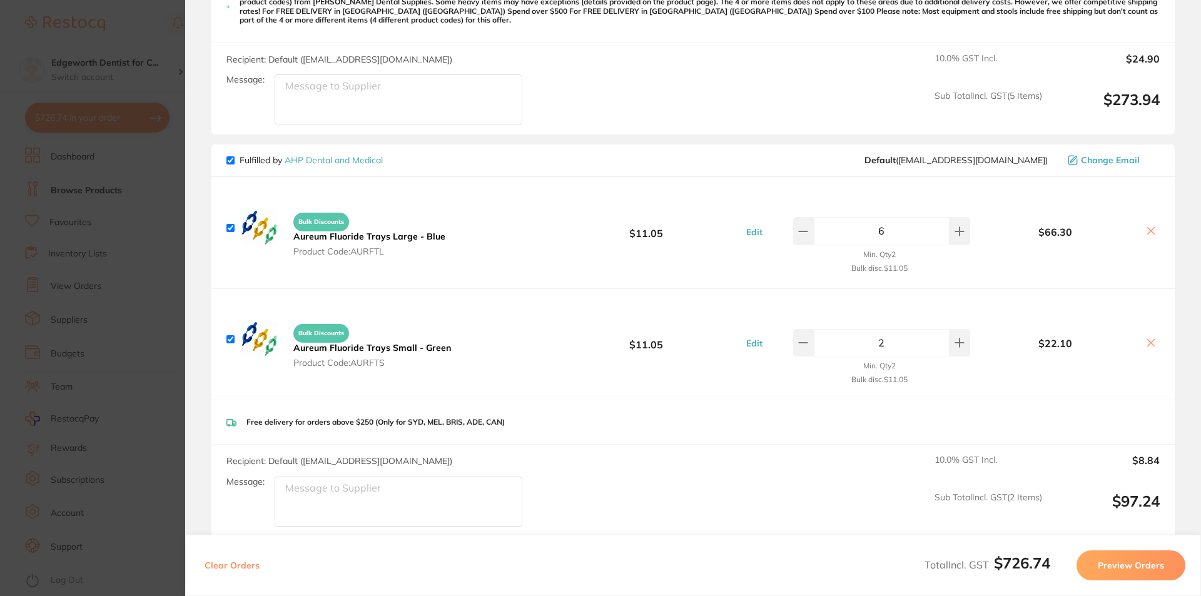
click at [125, 301] on section "Update RRP Set your pre negotiated price for this item. Item Agreed RRP (excl. …" at bounding box center [600, 298] width 1201 height 596
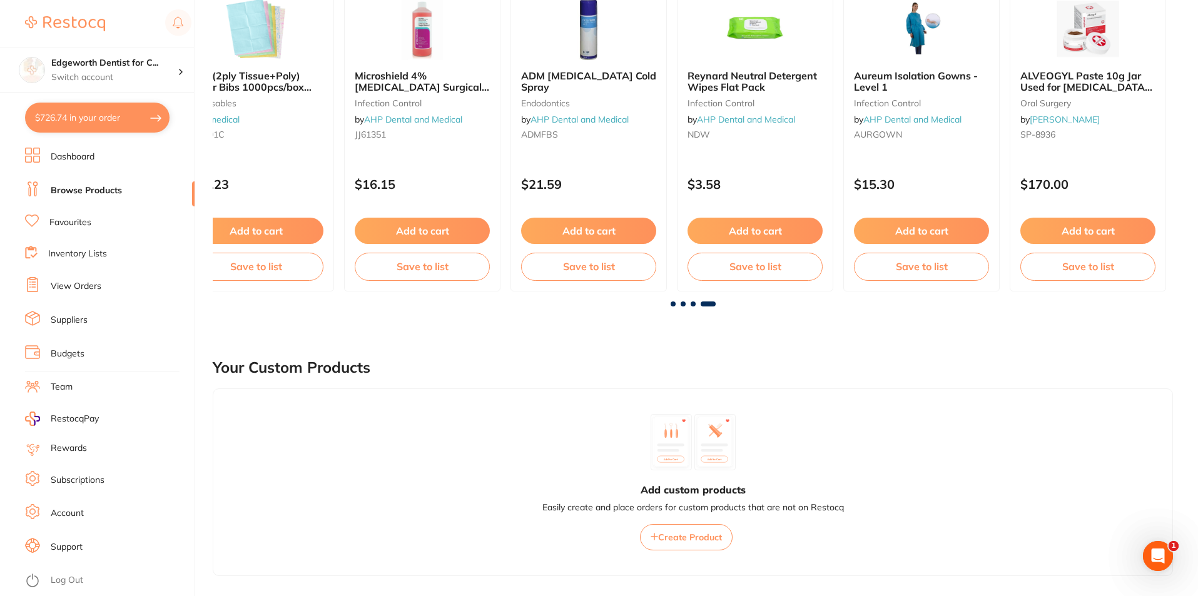
scroll to position [67, 0]
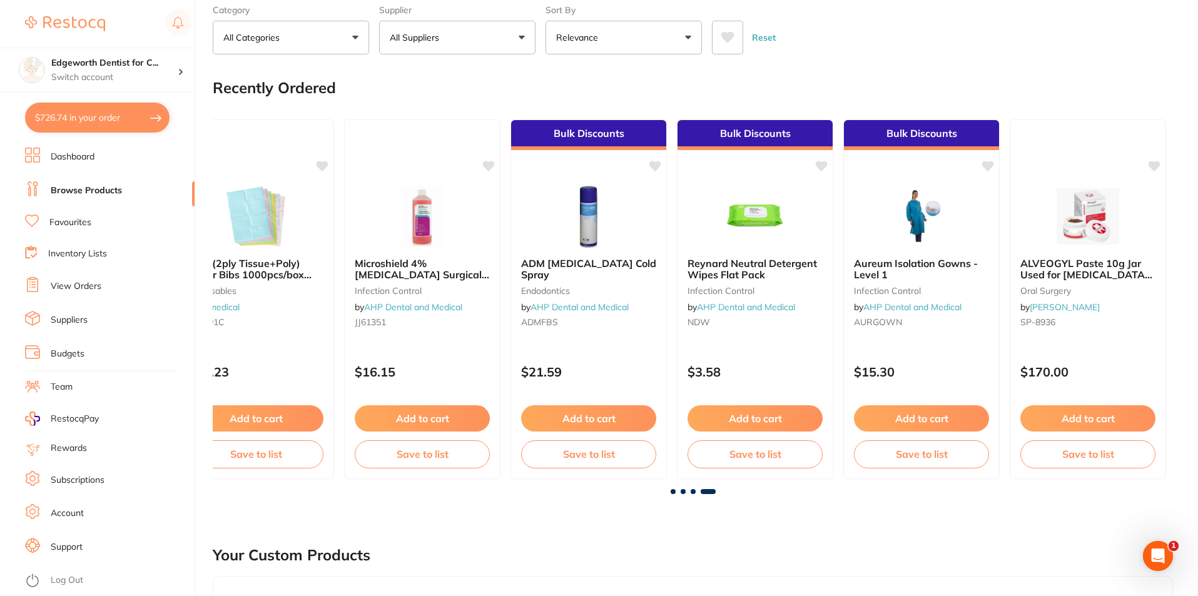
click at [692, 493] on span at bounding box center [693, 491] width 5 height 5
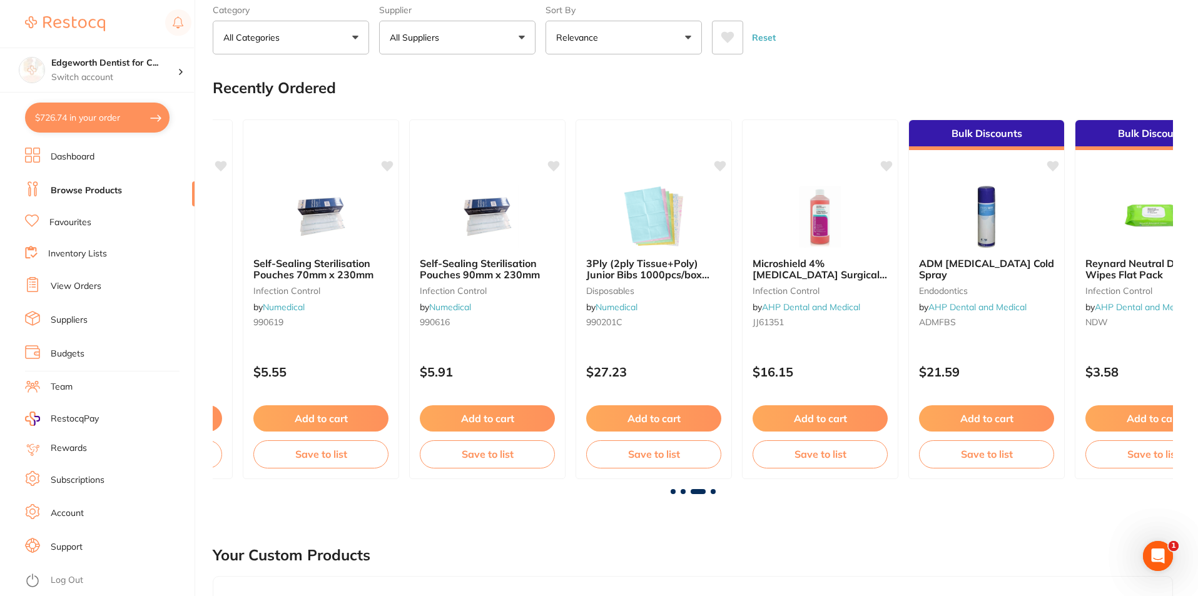
scroll to position [0, 1921]
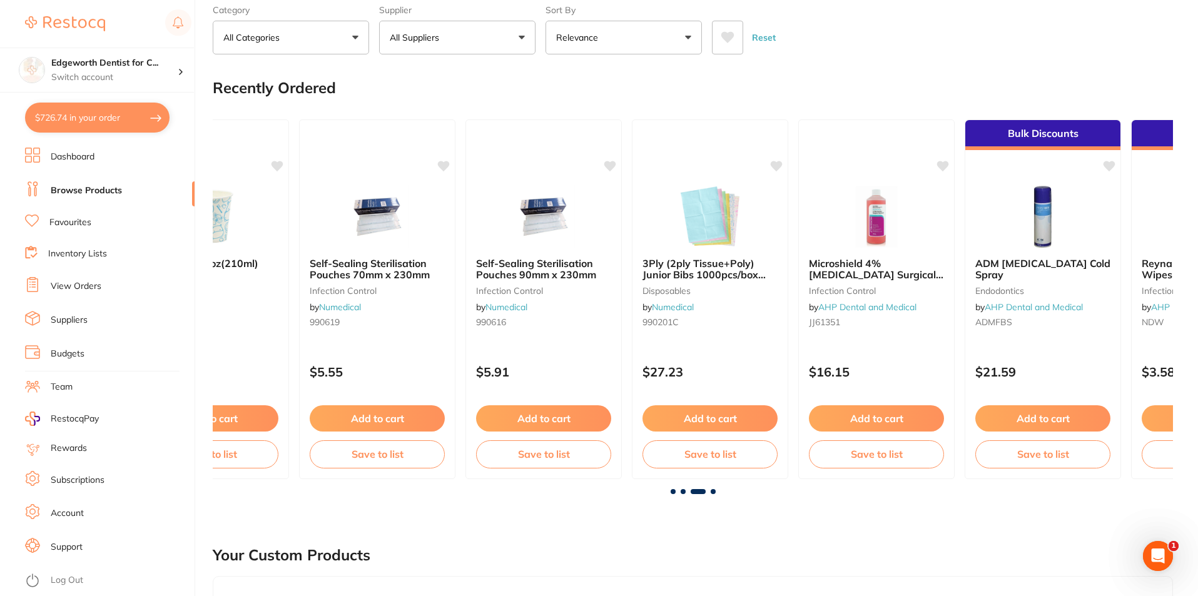
click at [79, 118] on button "$726.74 in your order" at bounding box center [97, 118] width 145 height 30
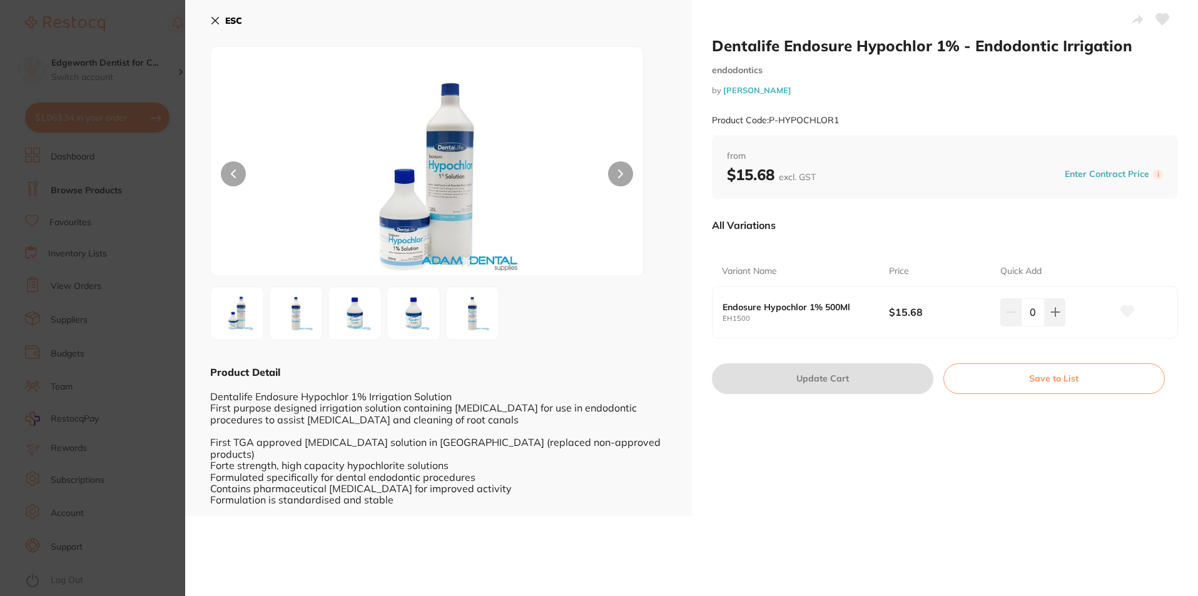
scroll to position [67, 0]
click at [136, 33] on section "Dentalife Endosure Hypochlor 1% - Endodontic Irrigation endodontics by Adam Den…" at bounding box center [599, 298] width 1198 height 596
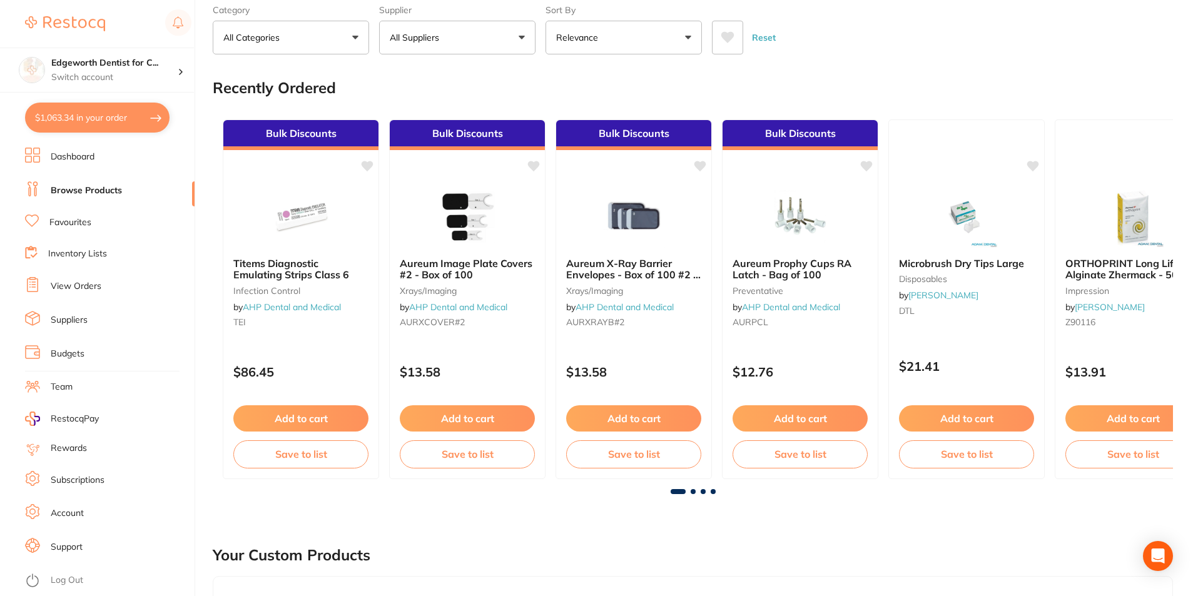
click at [116, 119] on button "$1,063.34 in your order" at bounding box center [97, 118] width 145 height 30
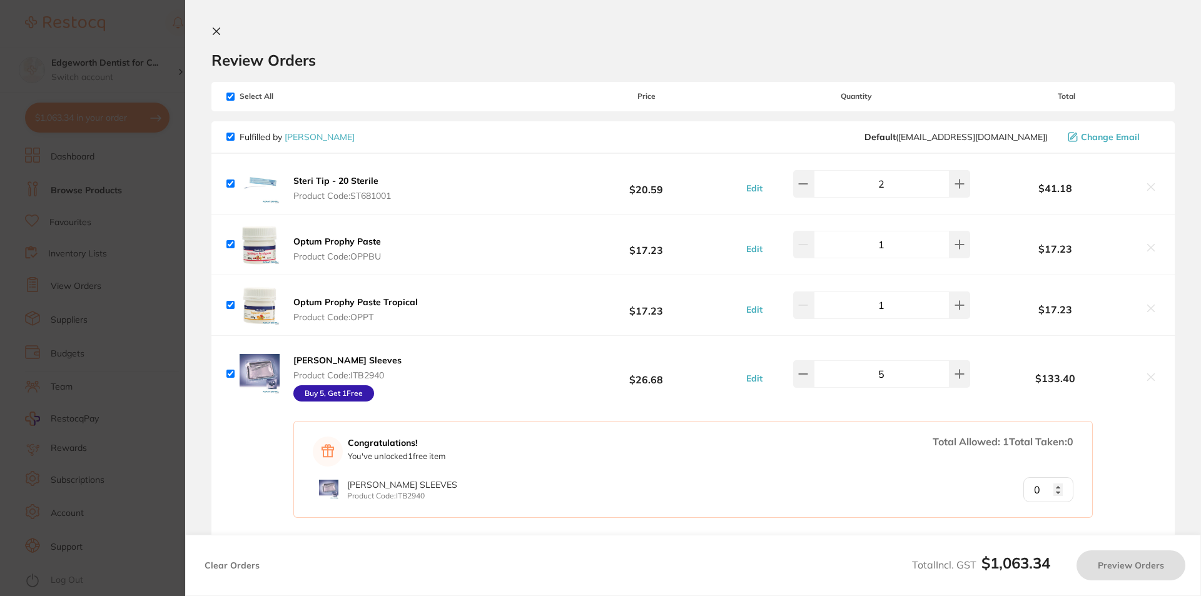
checkbox input "true"
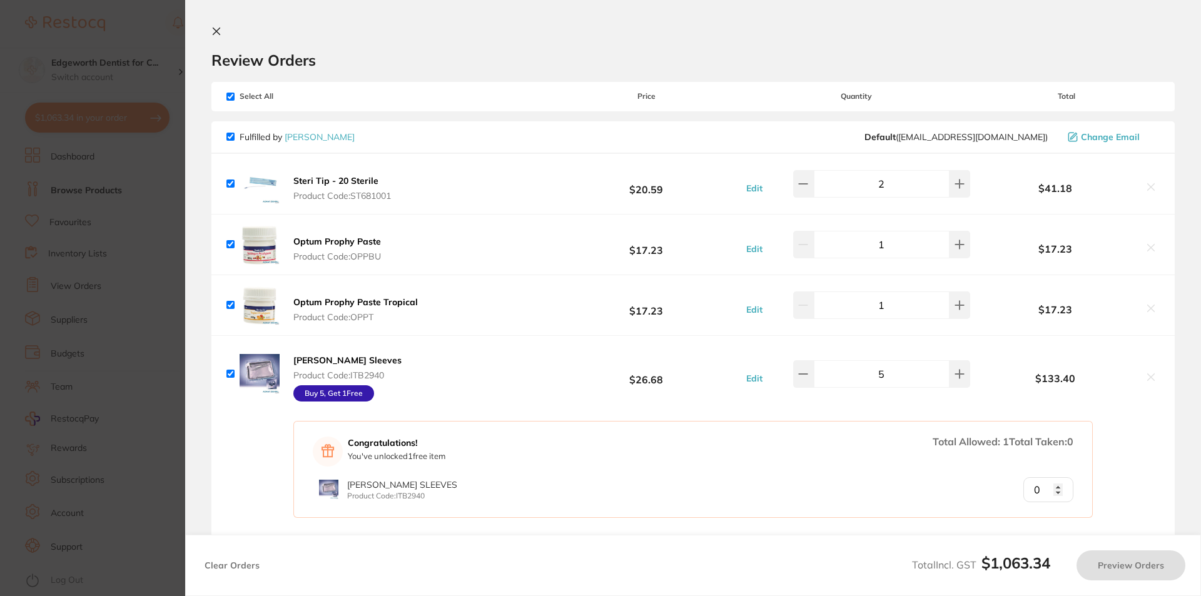
checkbox input "true"
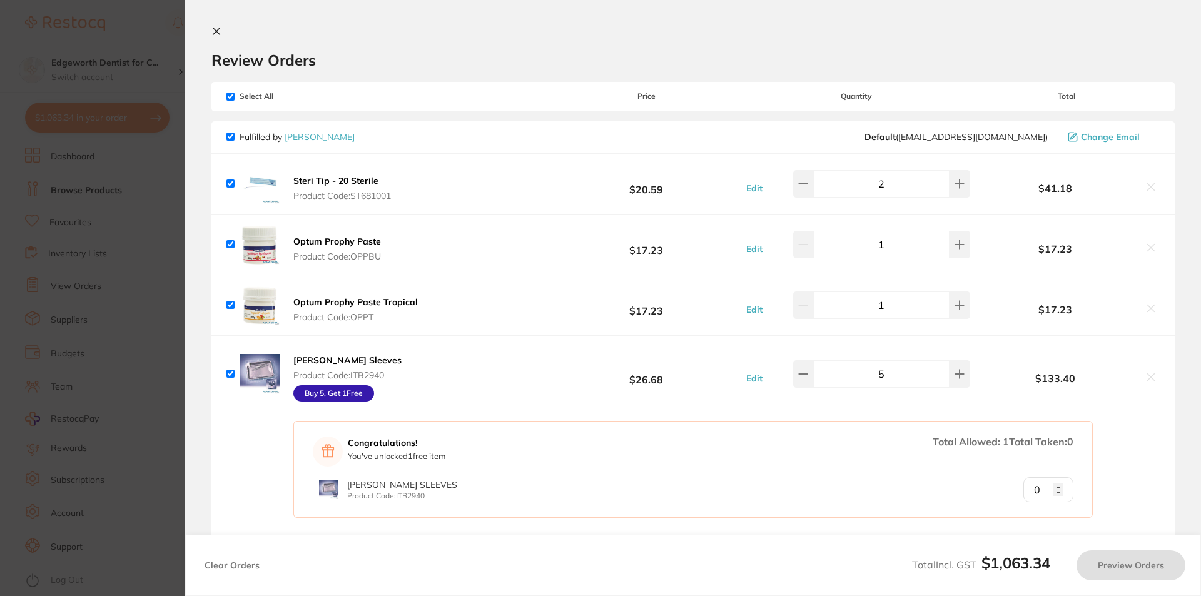
checkbox input "true"
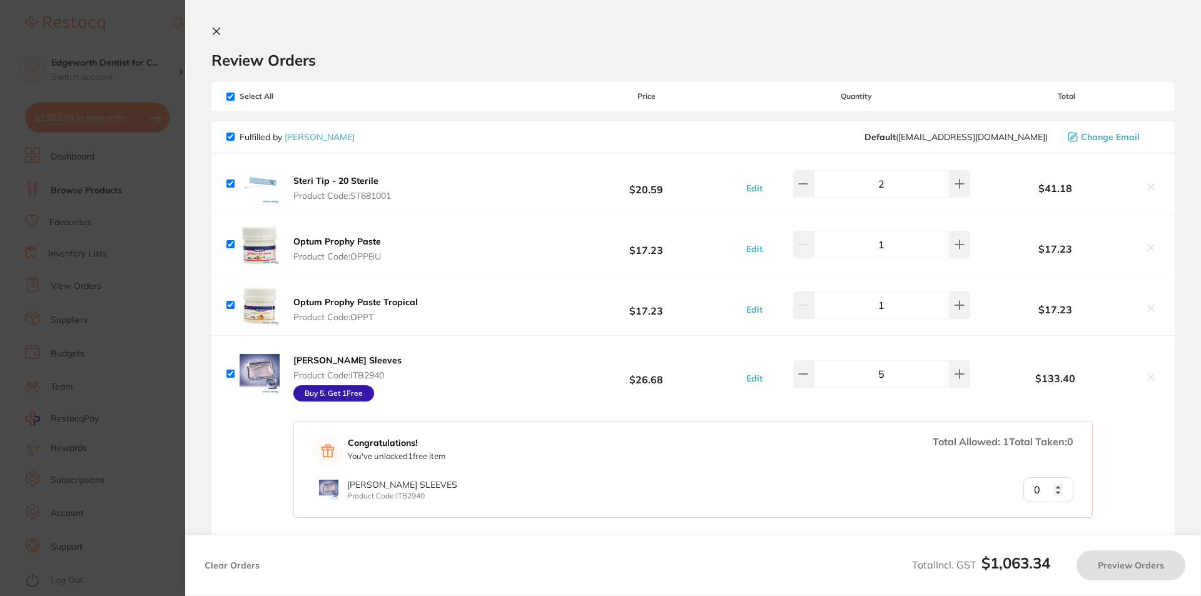
checkbox input "true"
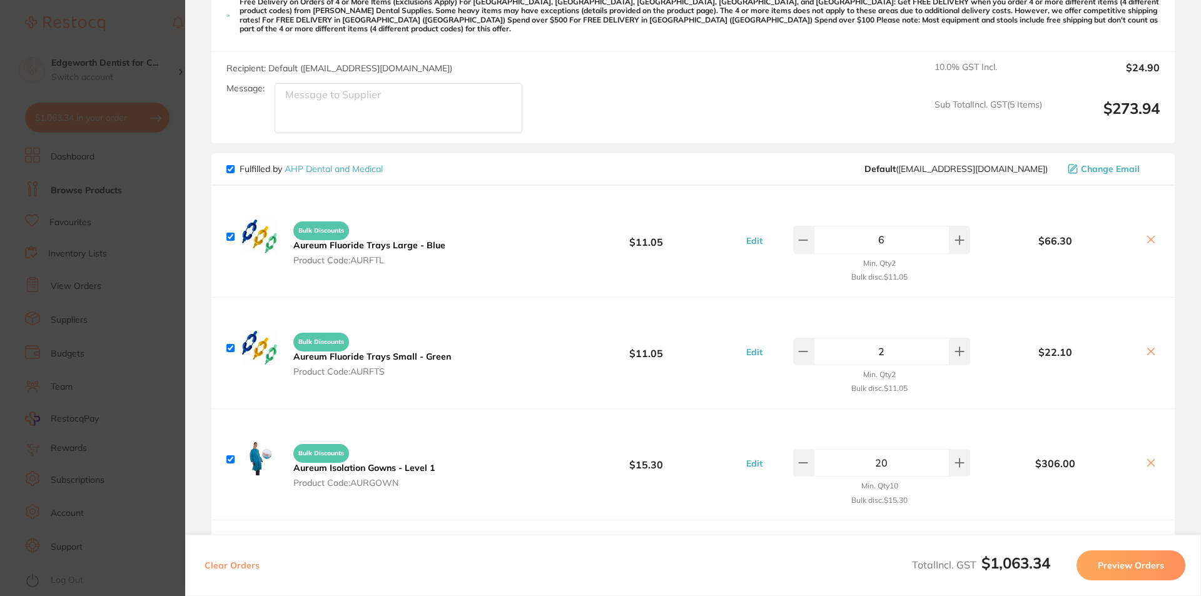
scroll to position [813, 0]
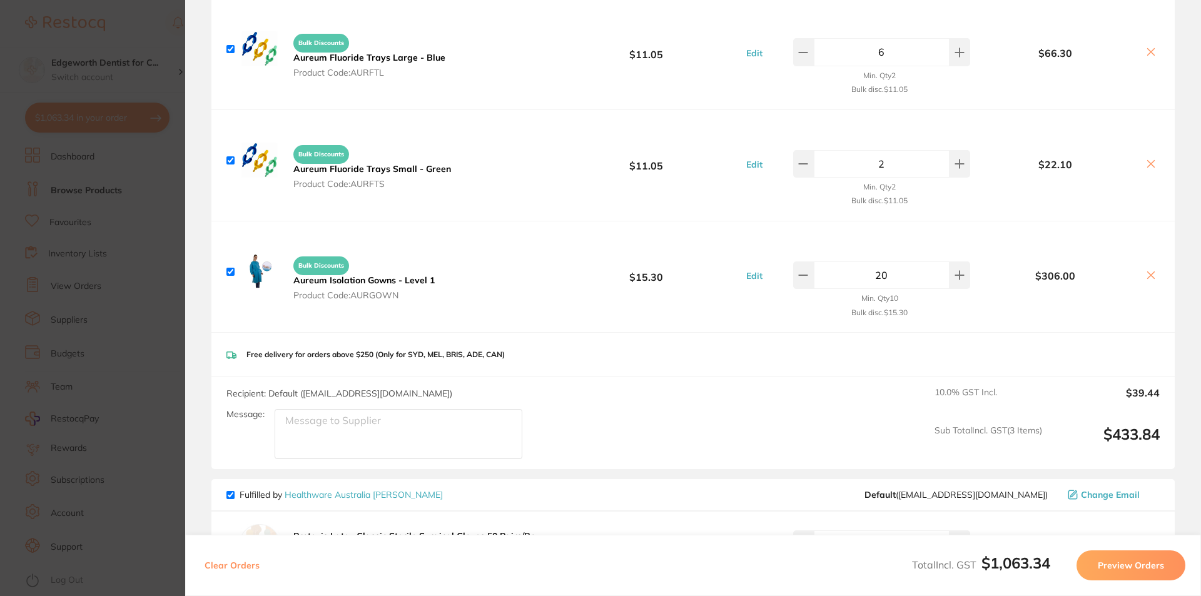
drag, startPoint x: 902, startPoint y: 267, endPoint x: 852, endPoint y: 267, distance: 50.7
click at [852, 267] on input "20" at bounding box center [882, 276] width 136 height 28
type input "10"
click at [803, 333] on div "Free delivery for orders above $250 (Only for SYD, MEL, BRIS, ADE, CAN)" at bounding box center [693, 355] width 964 height 44
click at [143, 294] on section "Update RRP Set your pre negotiated price for this item. Item Agreed RRP (excl. …" at bounding box center [600, 298] width 1201 height 596
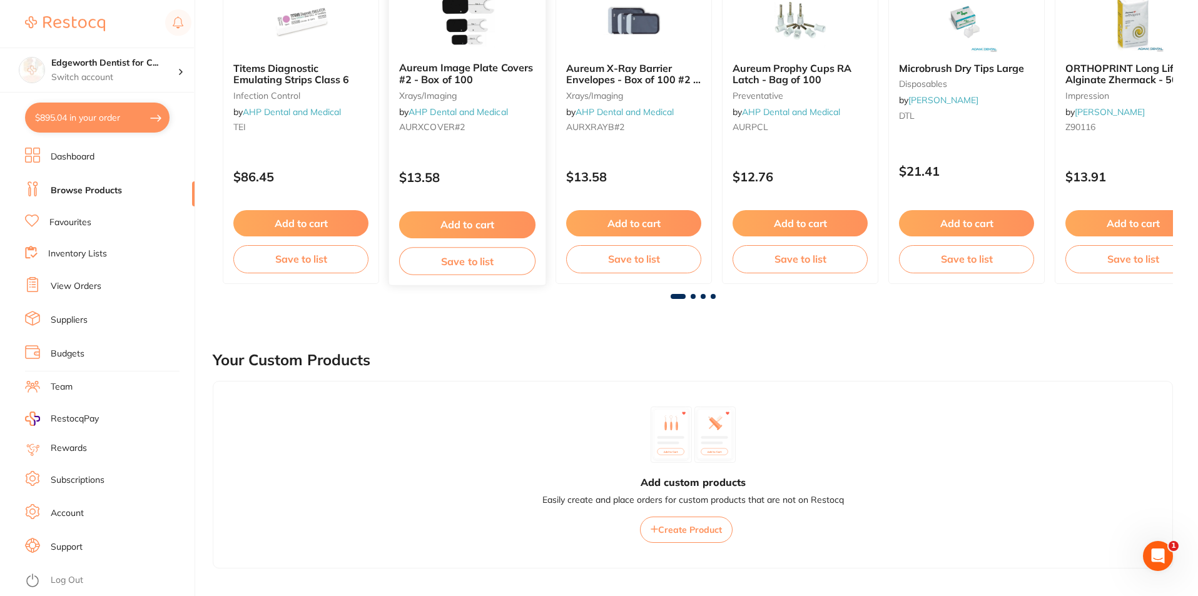
scroll to position [380, 0]
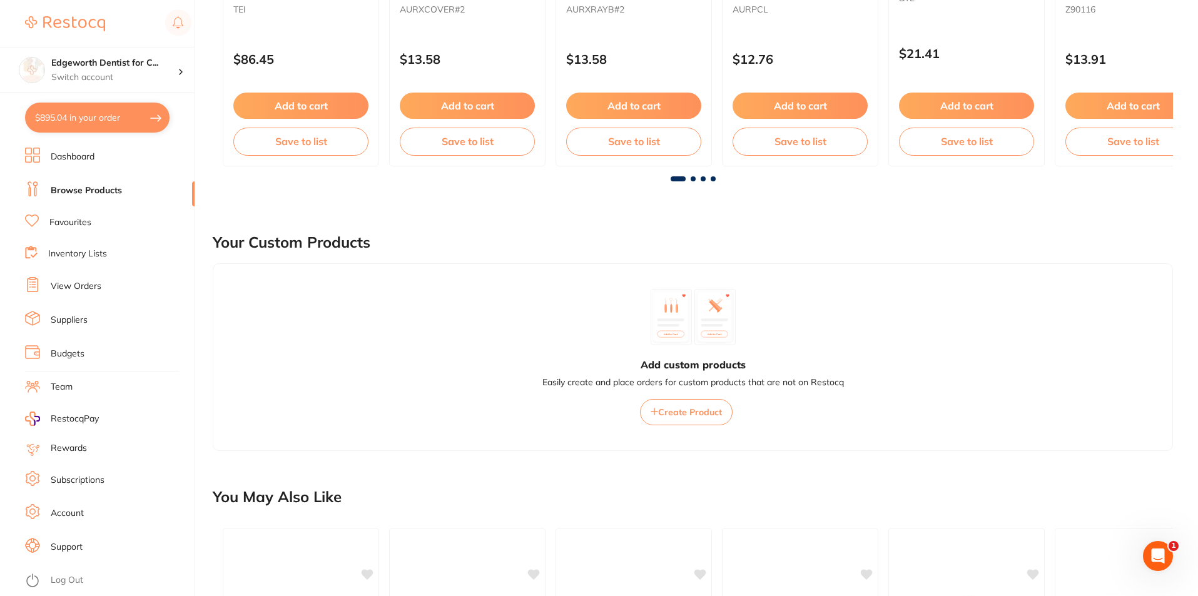
click at [692, 179] on span at bounding box center [693, 178] width 5 height 5
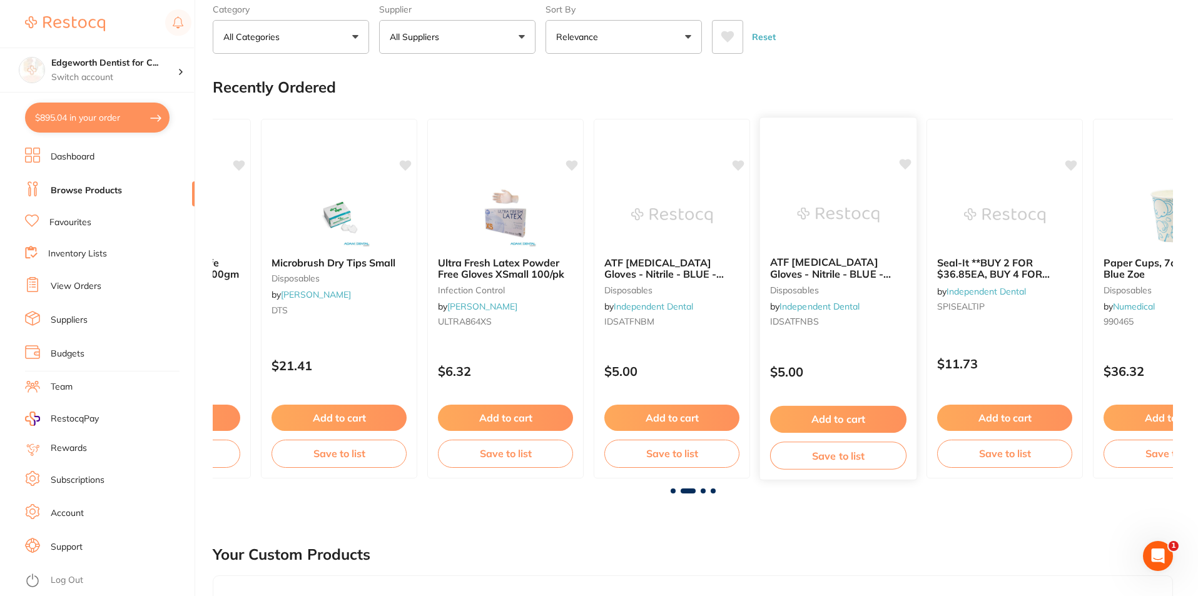
scroll to position [67, 0]
click at [111, 125] on button "$895.04 in your order" at bounding box center [97, 118] width 145 height 30
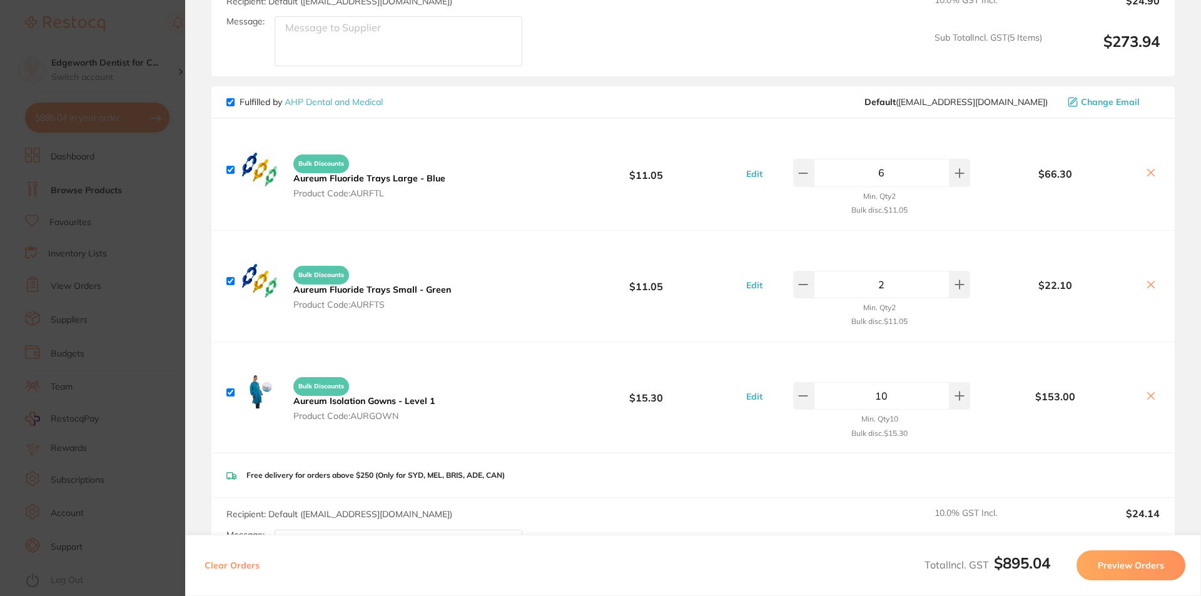
scroll to position [751, 0]
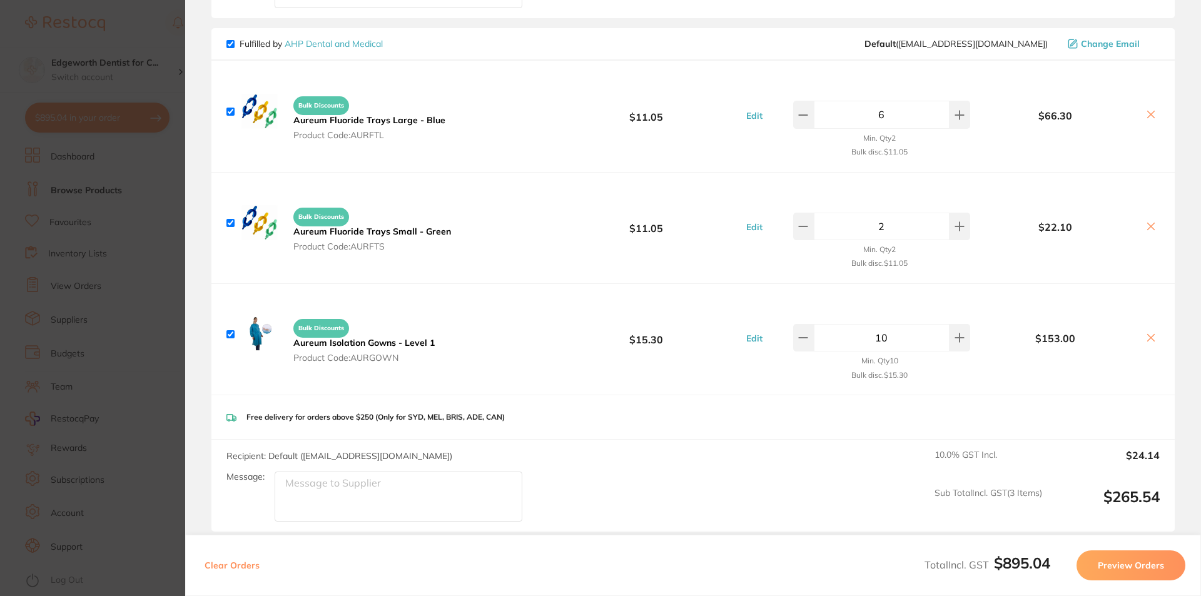
click at [150, 308] on section "Update RRP Set your pre negotiated price for this item. Item Agreed RRP (excl. …" at bounding box center [600, 298] width 1201 height 596
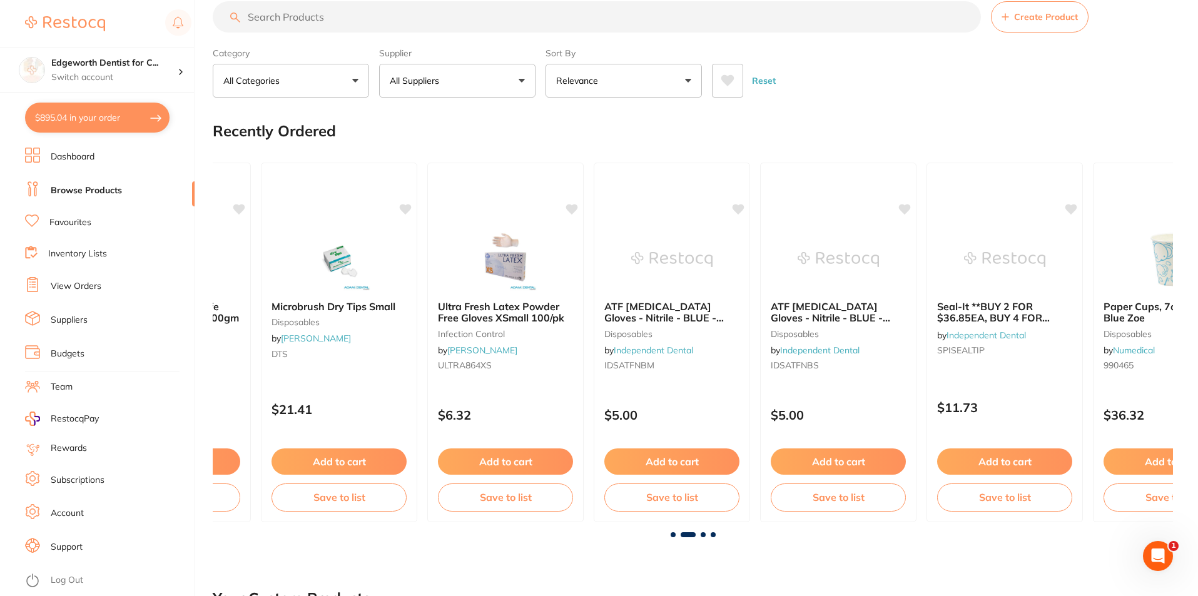
scroll to position [0, 0]
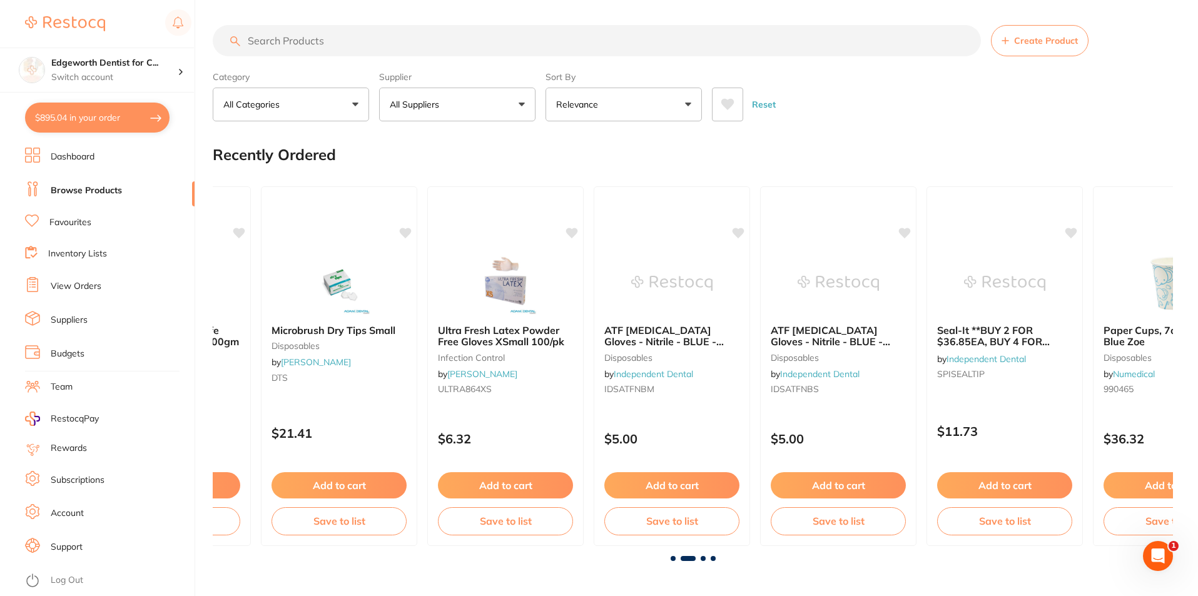
click at [331, 38] on input "search" at bounding box center [597, 40] width 768 height 31
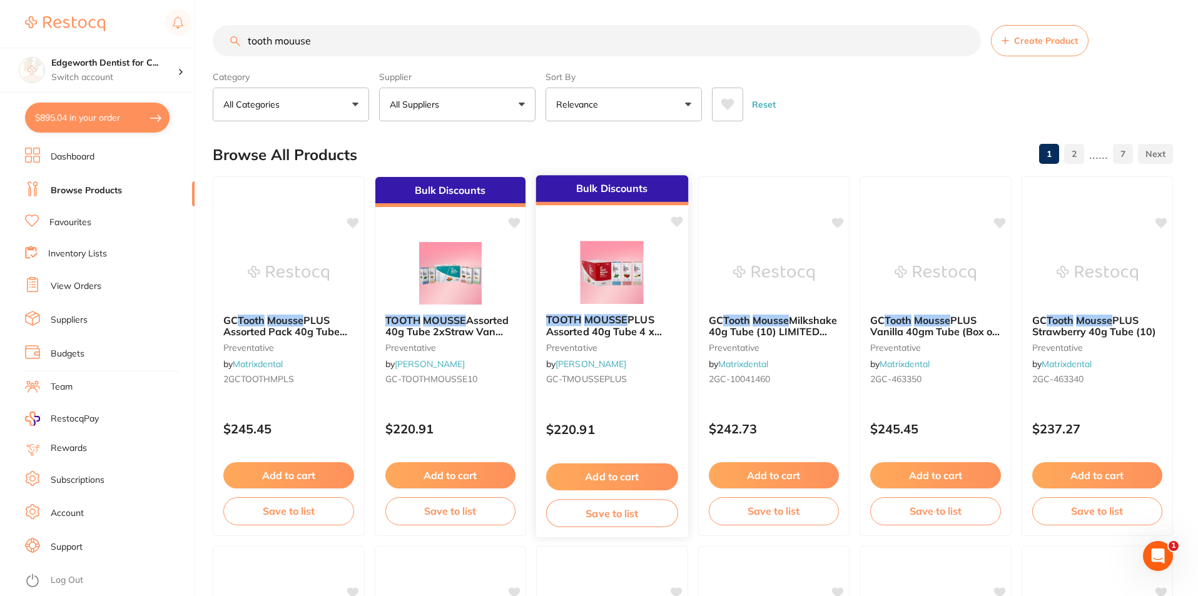
type input "tooth mouuse"
click at [601, 317] on em "MOUSSE" at bounding box center [606, 319] width 44 height 13
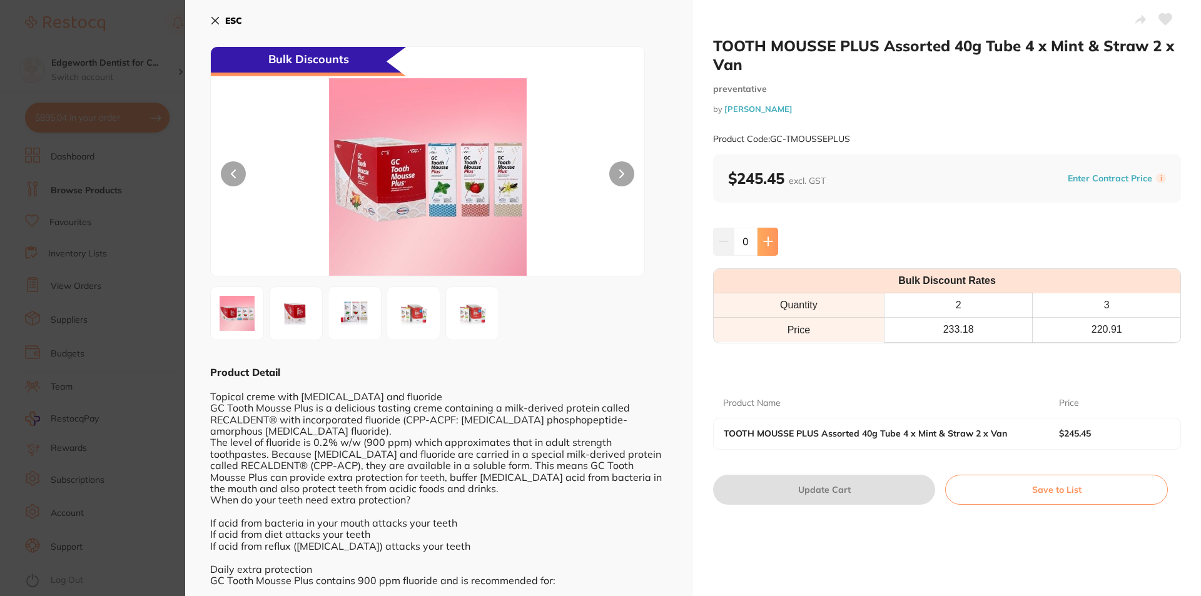
click at [768, 242] on icon at bounding box center [768, 242] width 8 height 8
type input "2"
click at [836, 490] on button "Update Cart" at bounding box center [824, 490] width 222 height 30
checkbox input "false"
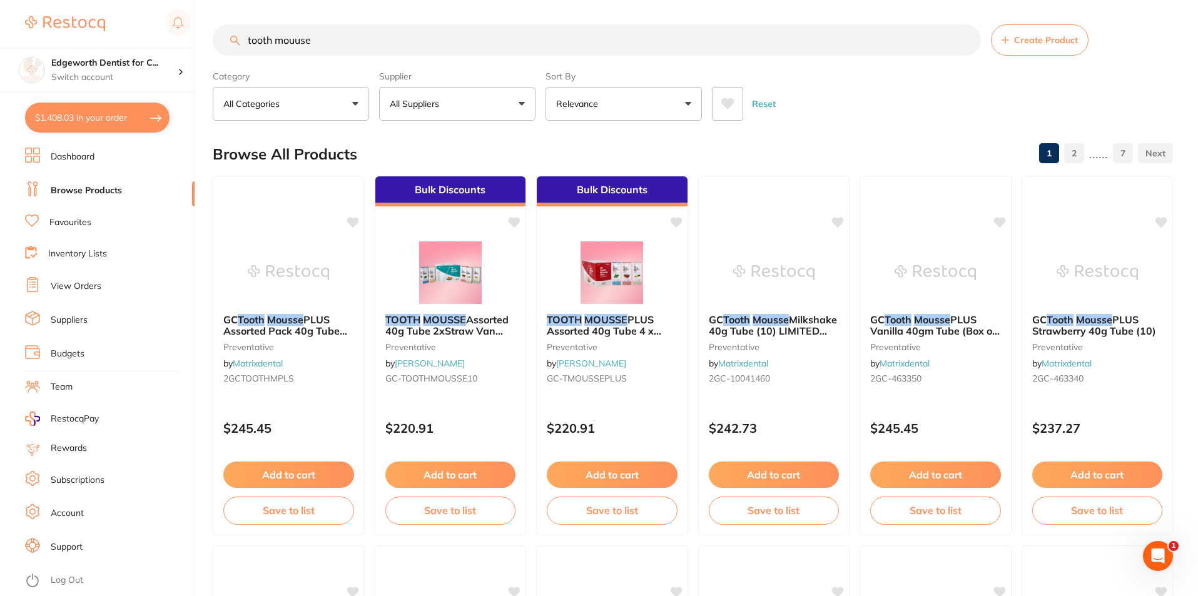
scroll to position [1, 0]
drag, startPoint x: 370, startPoint y: 45, endPoint x: 176, endPoint y: 47, distance: 194.0
click at [176, 47] on div "$1,408.03 Edgeworth Dentist for C... Switch account Edgeworth Dentist for Chick…" at bounding box center [599, 297] width 1198 height 596
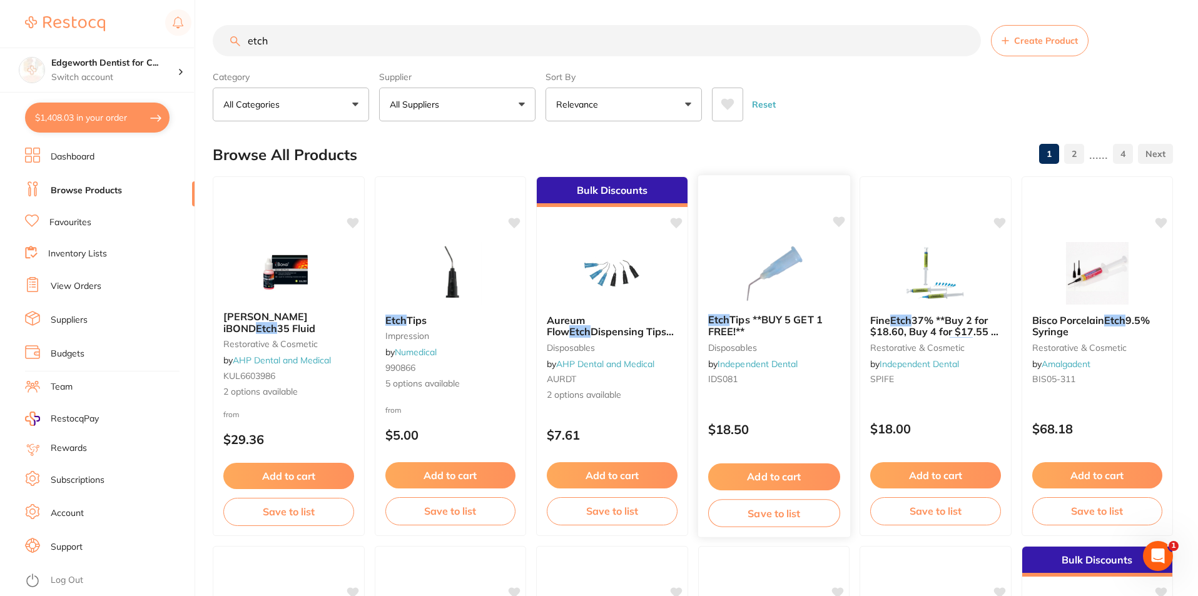
scroll to position [0, 0]
type input "etch"
click at [390, 89] on button "All Suppliers" at bounding box center [457, 105] width 156 height 34
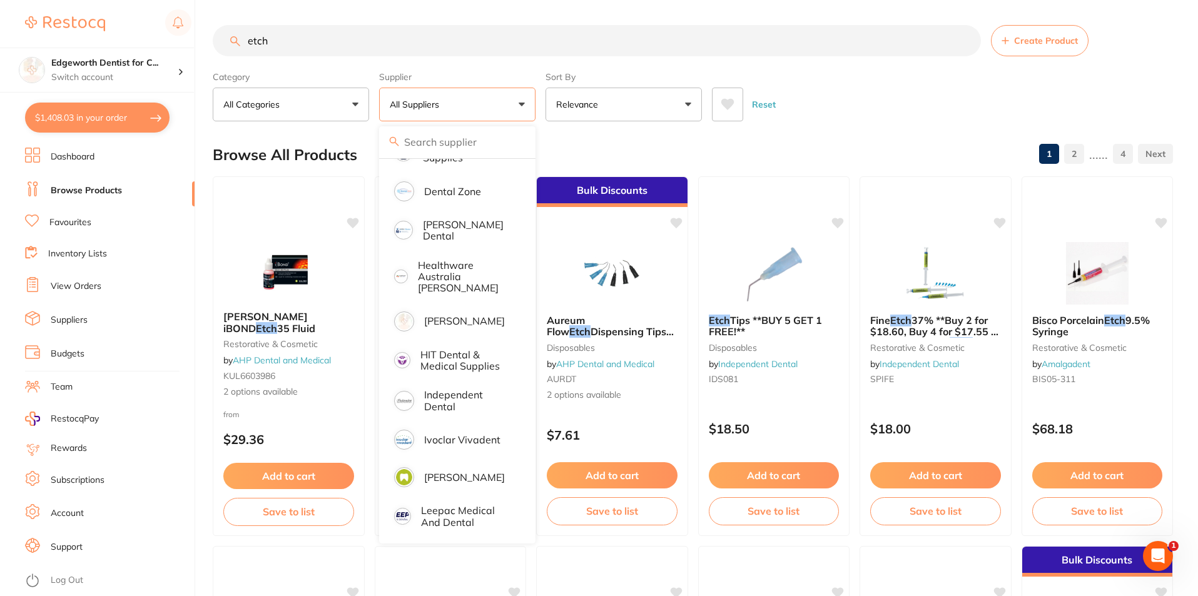
scroll to position [313, 0]
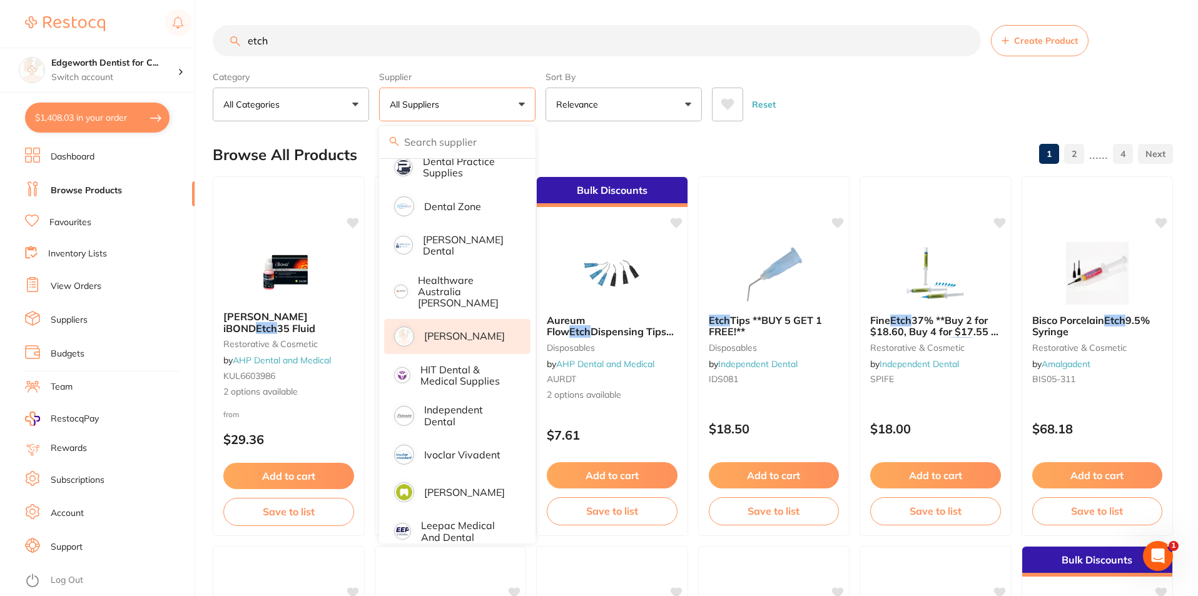
click at [454, 330] on p "[PERSON_NAME]" at bounding box center [464, 335] width 81 height 11
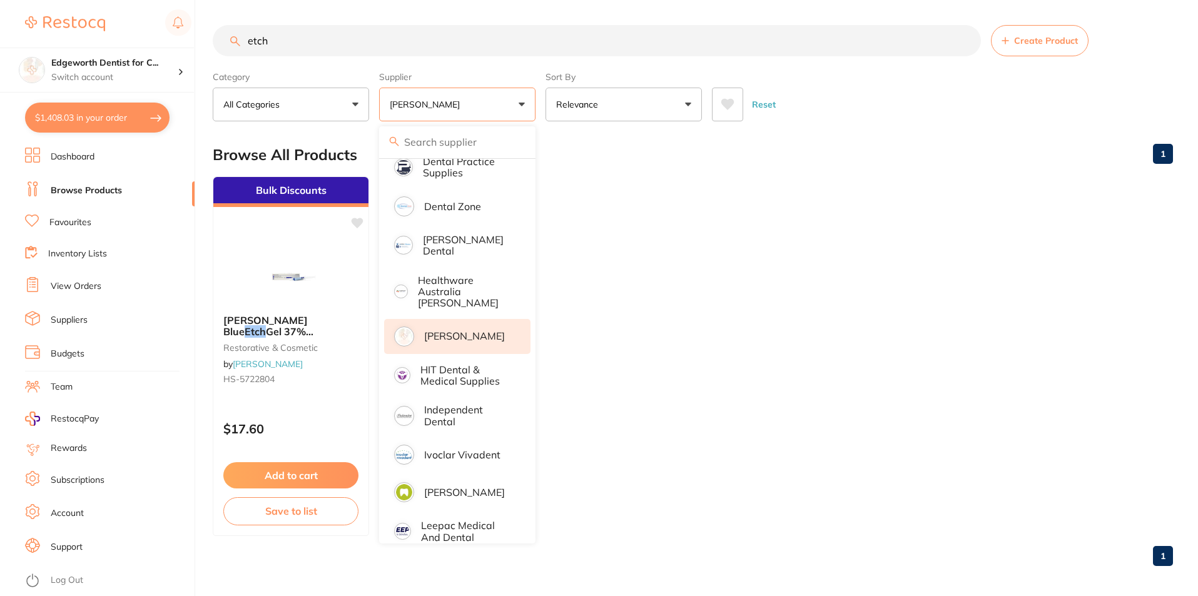
click at [891, 103] on div "Reset" at bounding box center [937, 100] width 451 height 44
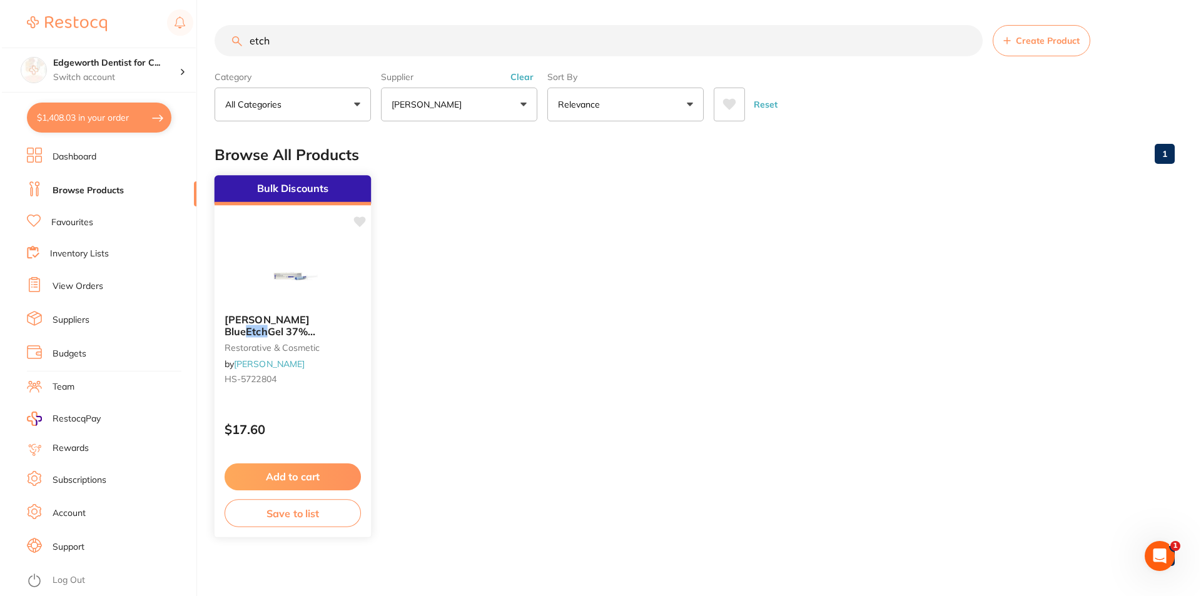
scroll to position [0, 0]
click at [305, 350] on small "restorative & cosmetic" at bounding box center [291, 347] width 136 height 10
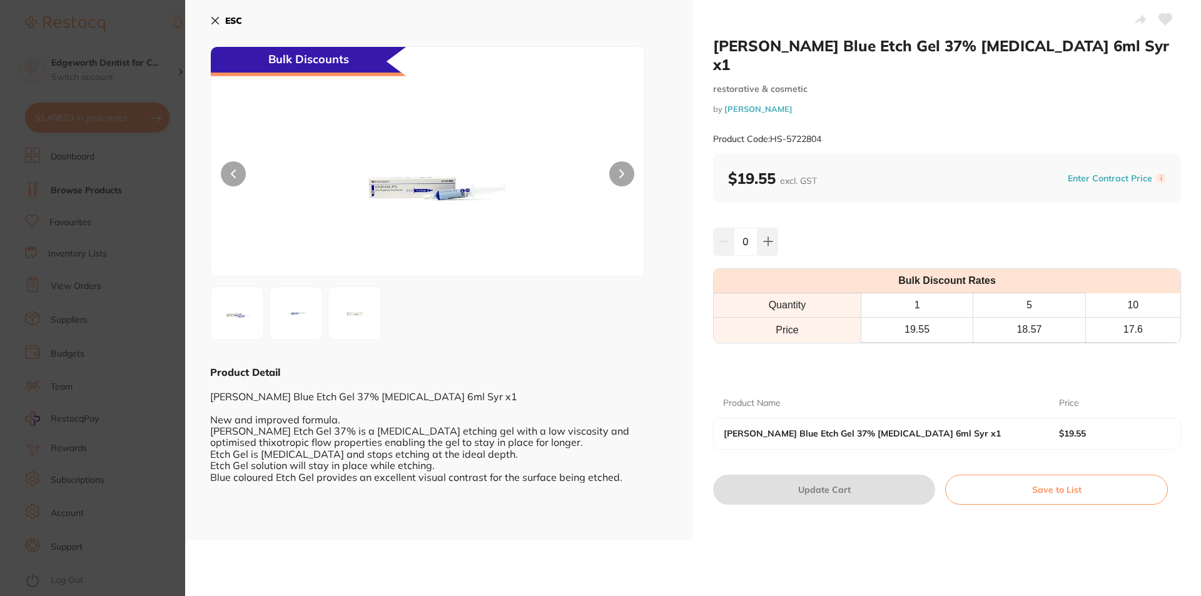
drag, startPoint x: 750, startPoint y: 223, endPoint x: 741, endPoint y: 224, distance: 8.2
click at [743, 228] on input "0" at bounding box center [746, 242] width 24 height 28
click at [741, 228] on input "0" at bounding box center [746, 242] width 24 height 28
type input "8"
click at [897, 188] on div "HENRY SCHEIN Blue Etch Gel 37% Phosphoric Acid 6ml Syr x1 restorative & cosmeti…" at bounding box center [947, 270] width 508 height 540
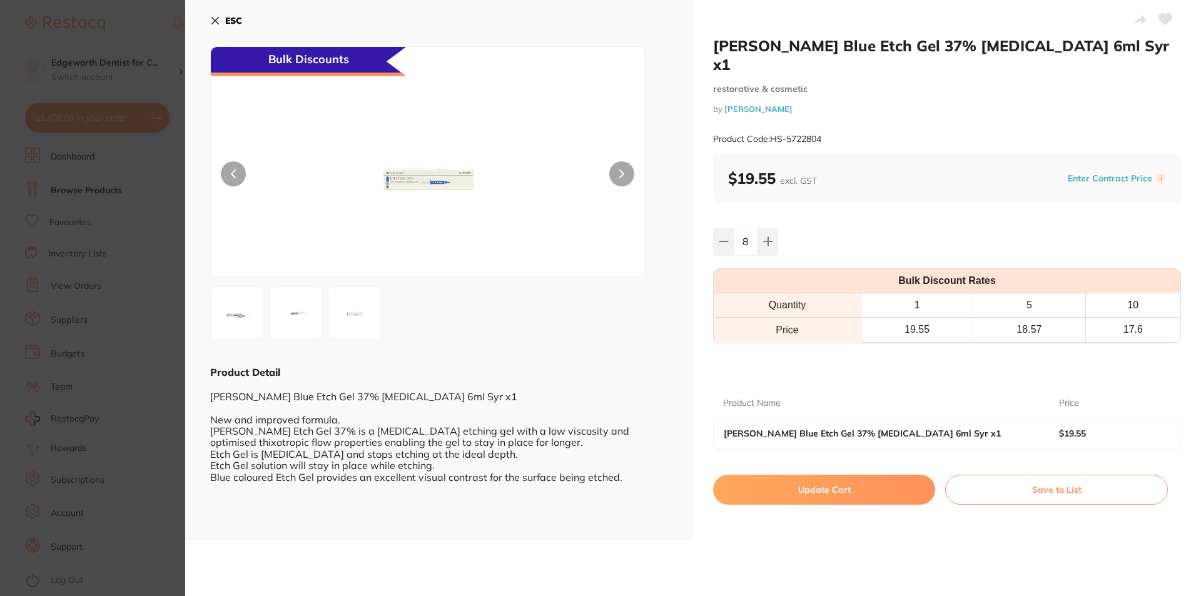
click at [852, 475] on button "Update Cart" at bounding box center [824, 490] width 222 height 30
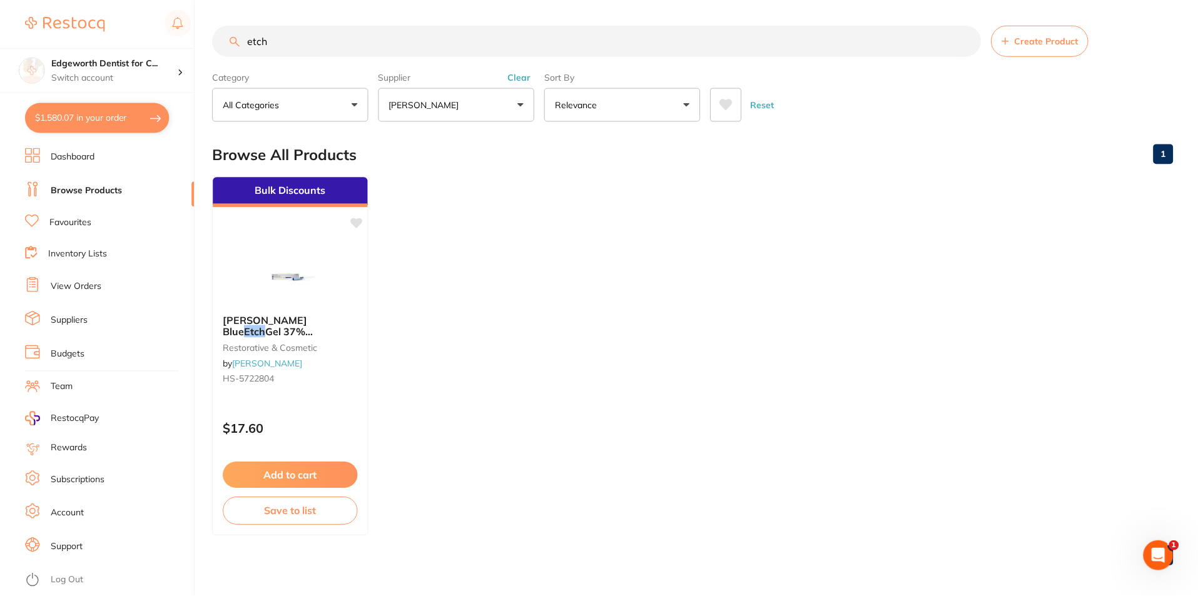
scroll to position [1, 0]
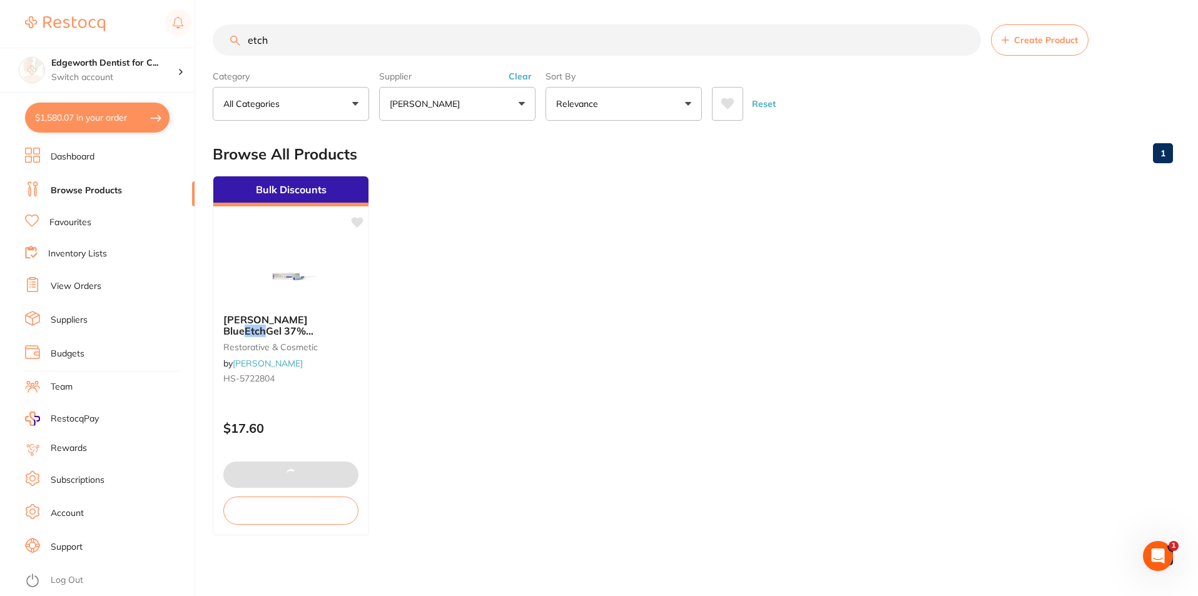
click at [77, 111] on button "$1,580.07 in your order" at bounding box center [97, 118] width 145 height 30
checkbox input "true"
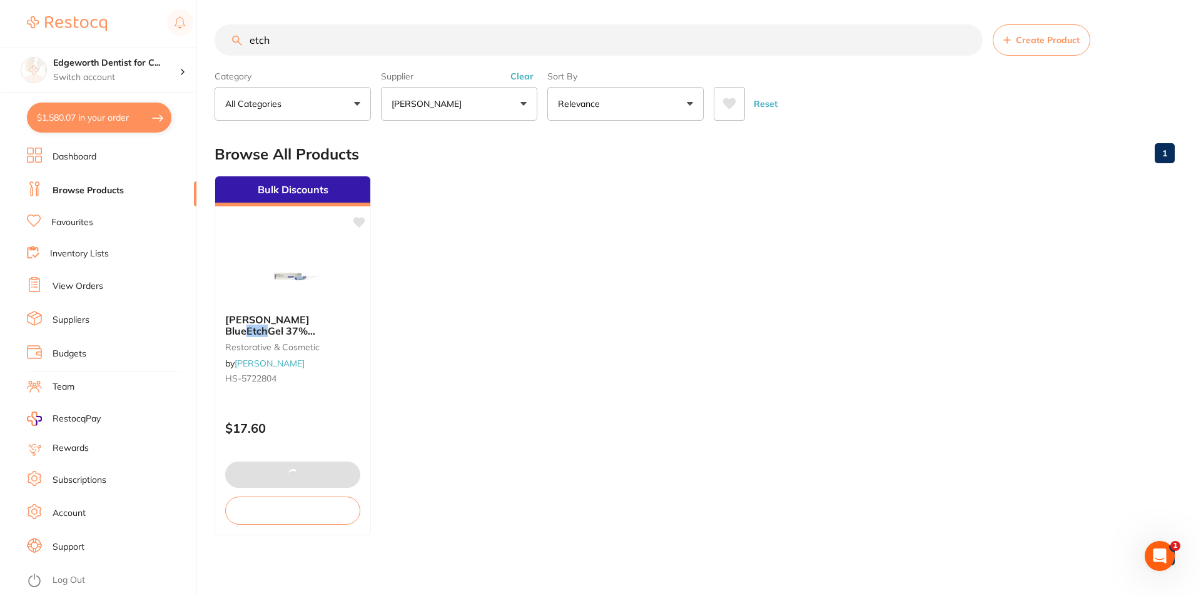
scroll to position [0, 0]
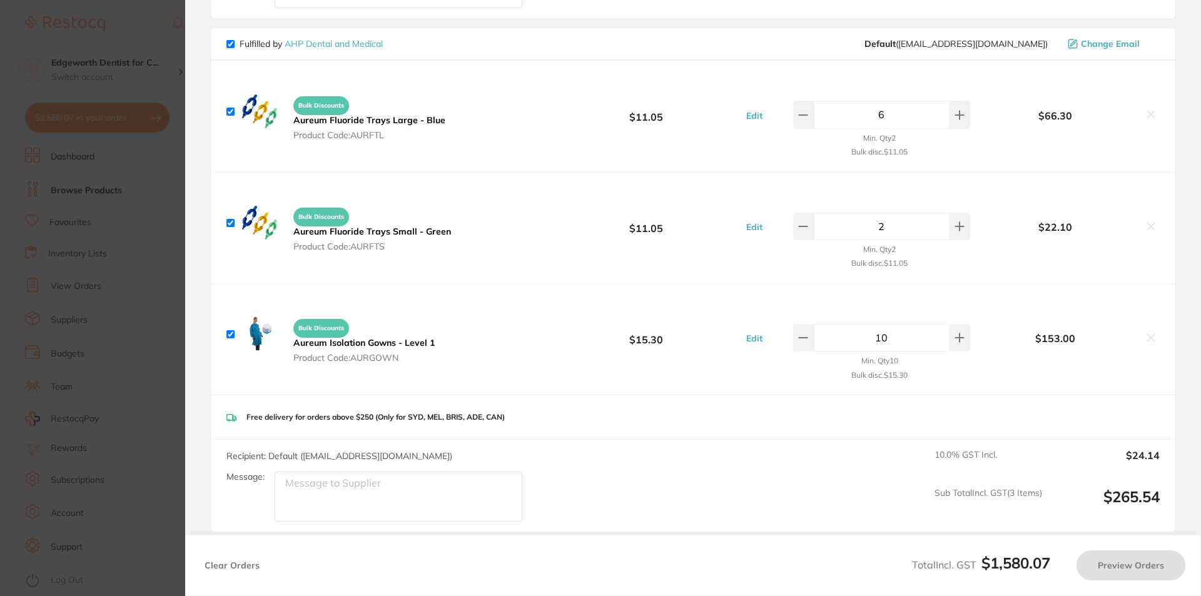
checkbox input "true"
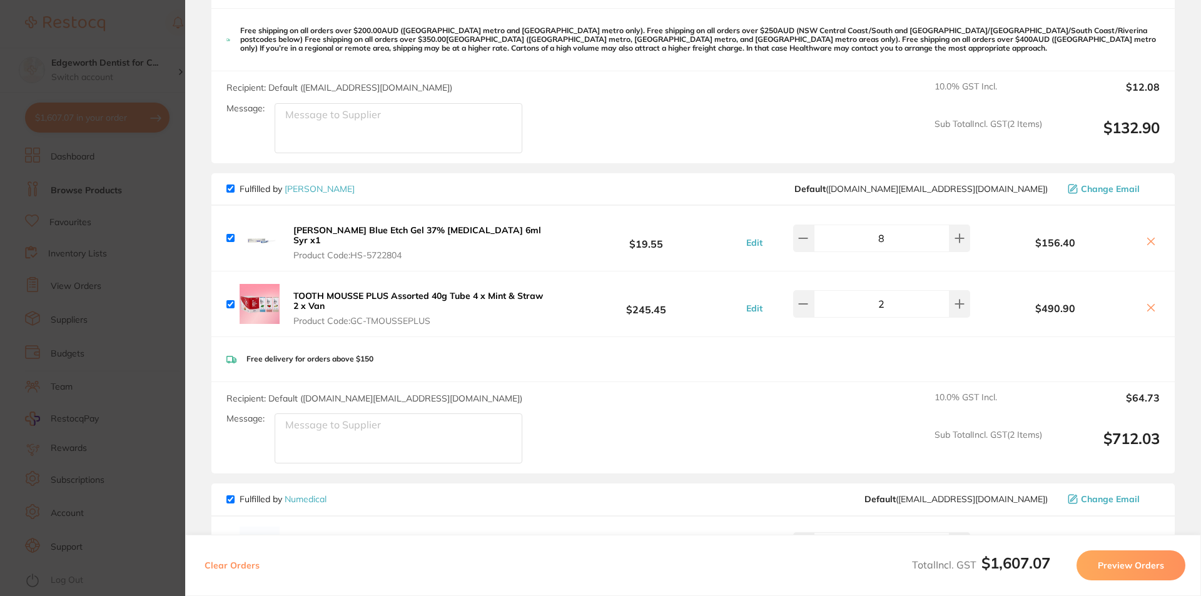
scroll to position [1189, 0]
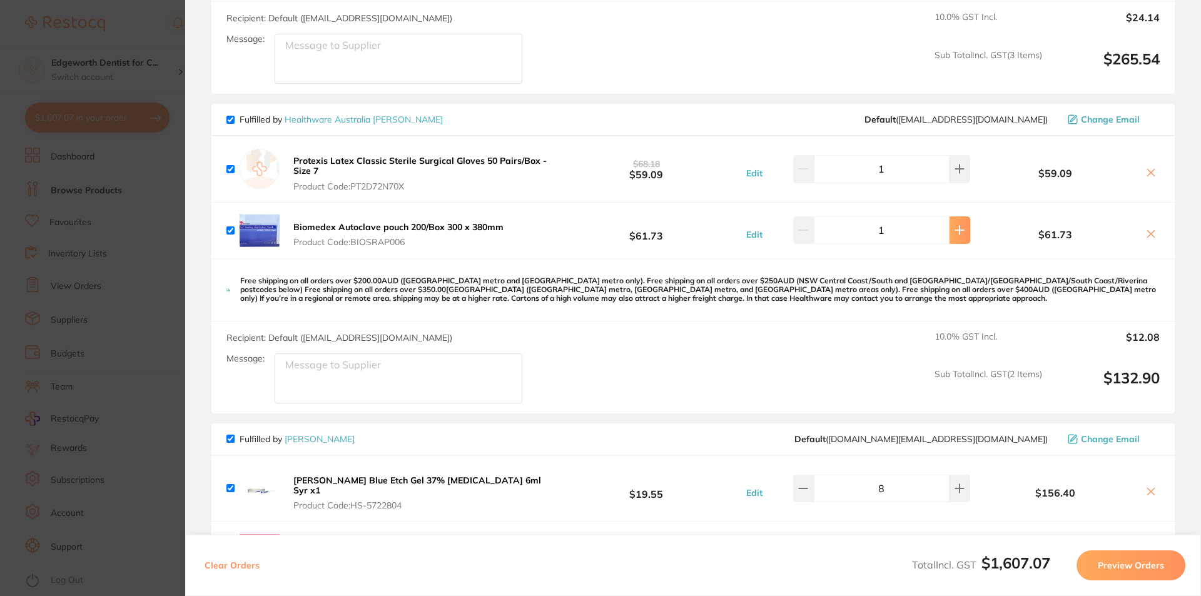
click at [955, 225] on icon at bounding box center [960, 230] width 10 height 10
click at [808, 225] on icon at bounding box center [803, 230] width 10 height 10
type input "1"
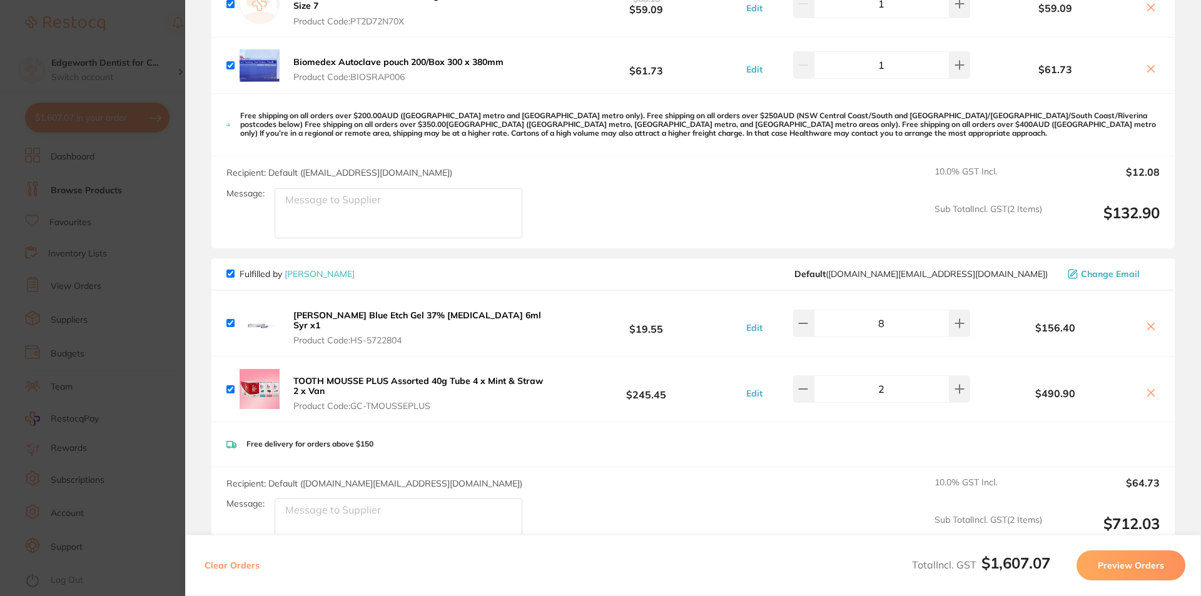
scroll to position [1376, 0]
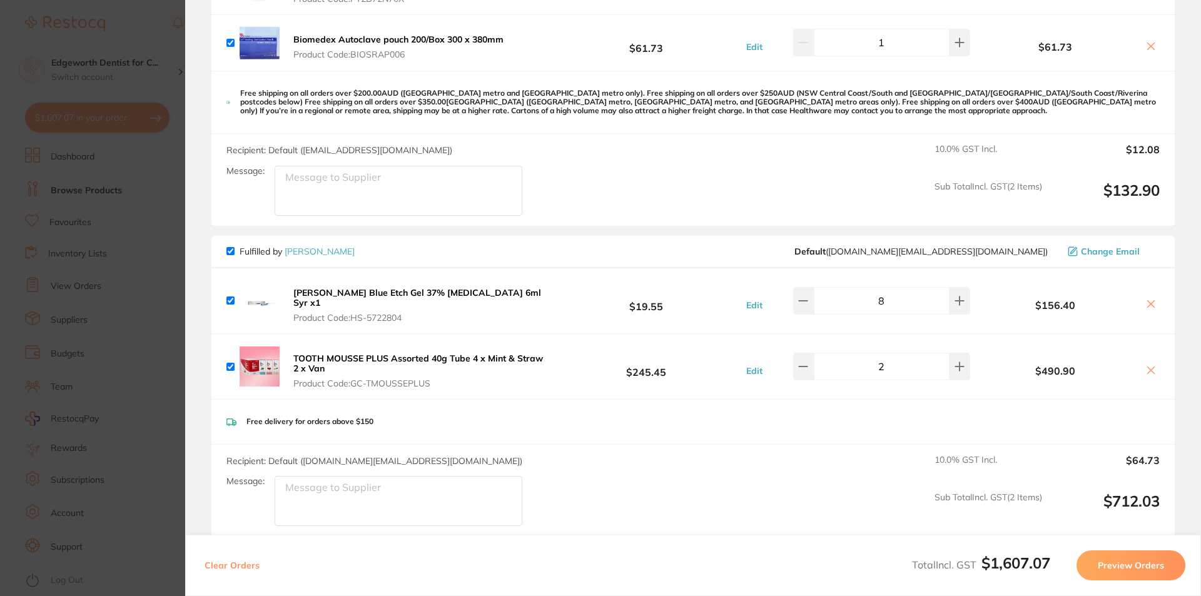
click at [751, 435] on div "Free delivery for orders above $150" at bounding box center [693, 422] width 964 height 44
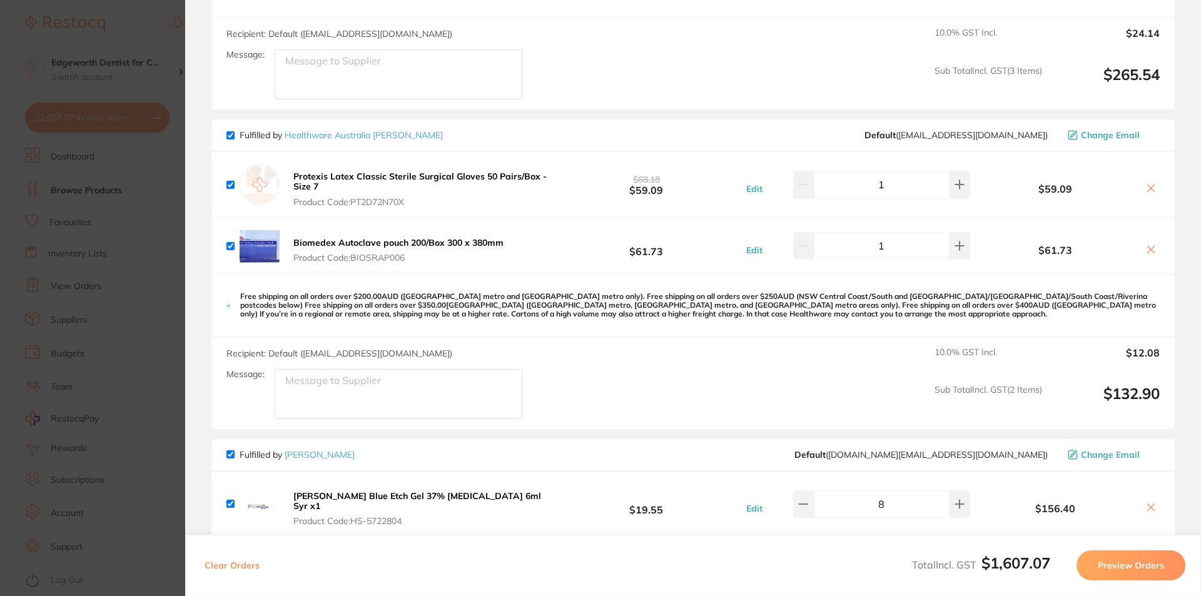
scroll to position [1064, 0]
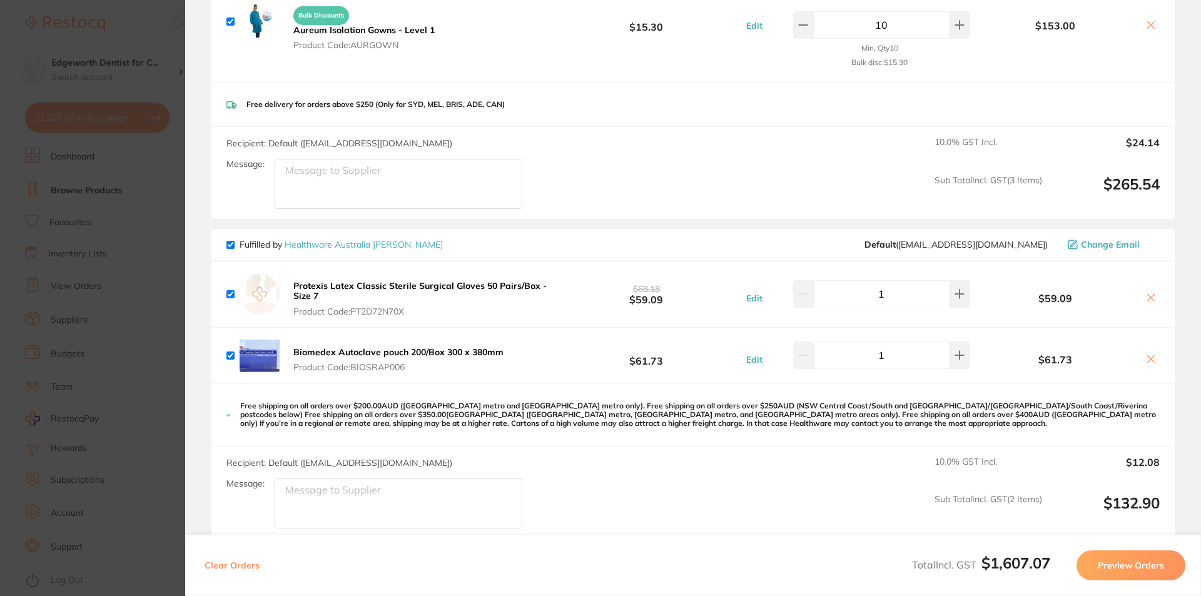
click at [1146, 293] on icon at bounding box center [1151, 298] width 10 height 10
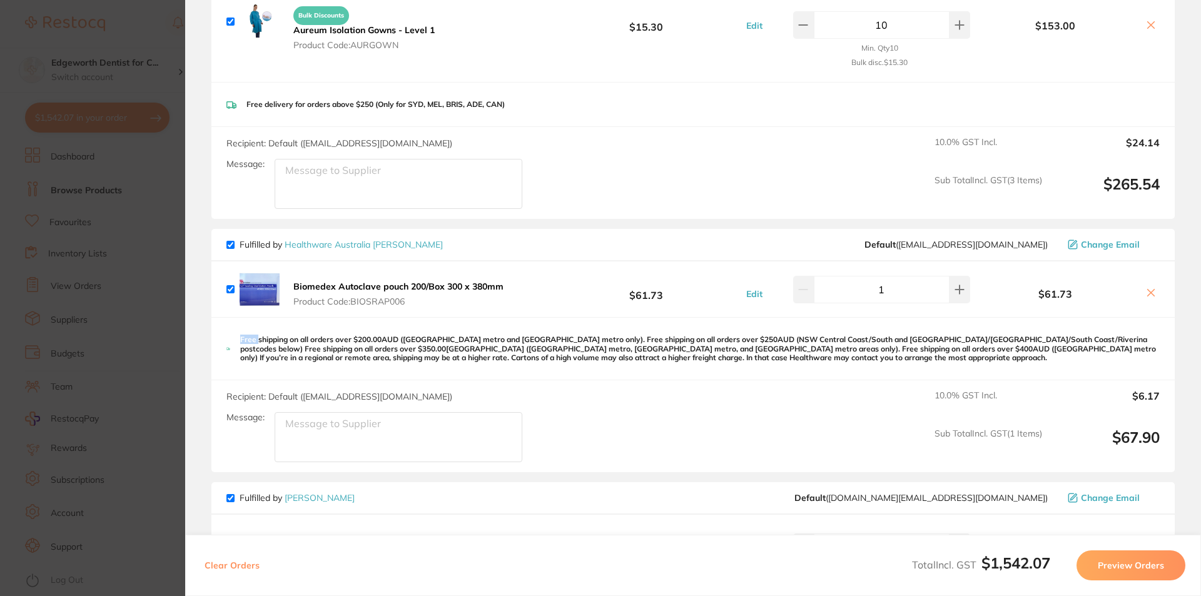
click at [1145, 293] on div "Biomedex Autoclave pouch 200/Box 300 x 380mm Product Code: BIOSRAP006 $61.73 Ed…" at bounding box center [693, 290] width 964 height 56
click at [1150, 288] on icon at bounding box center [1151, 293] width 10 height 10
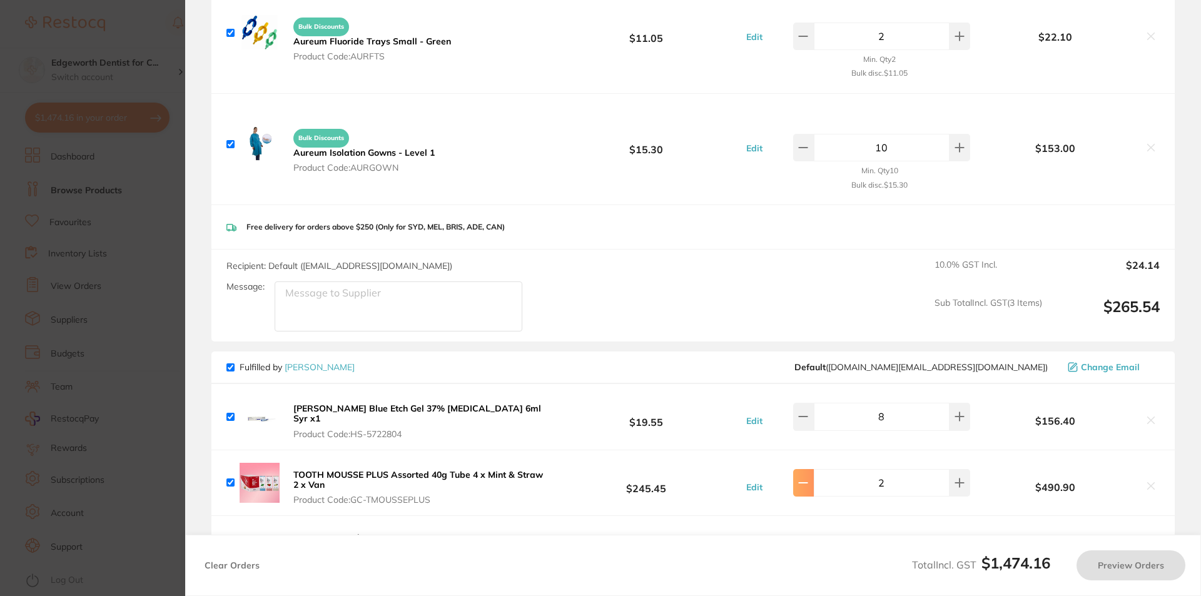
scroll to position [938, 0]
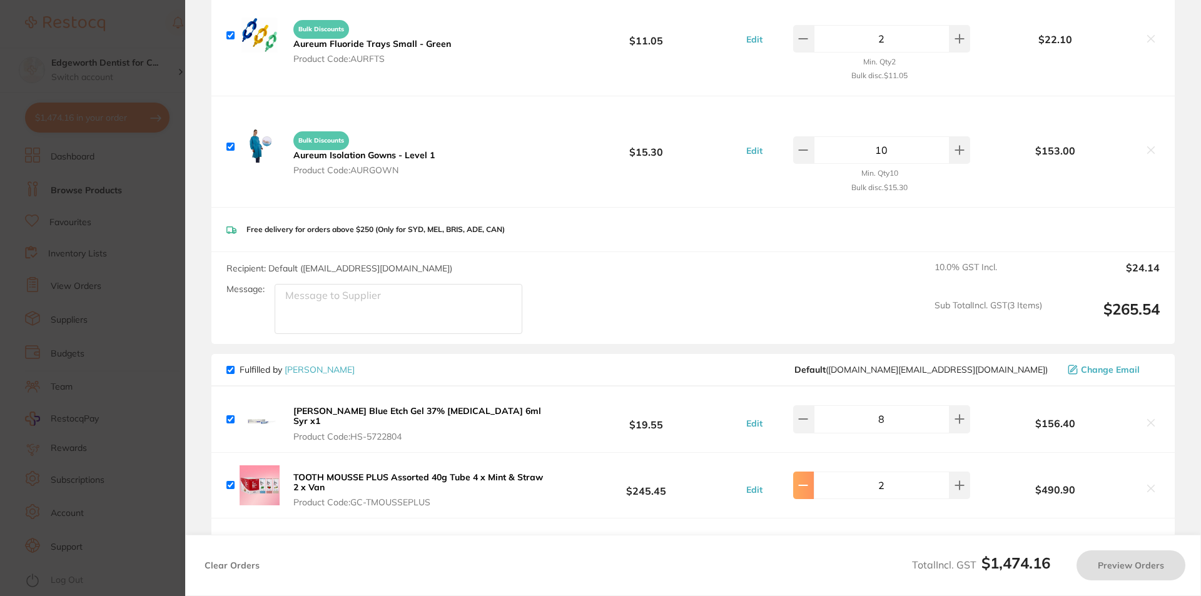
checkbox input "true"
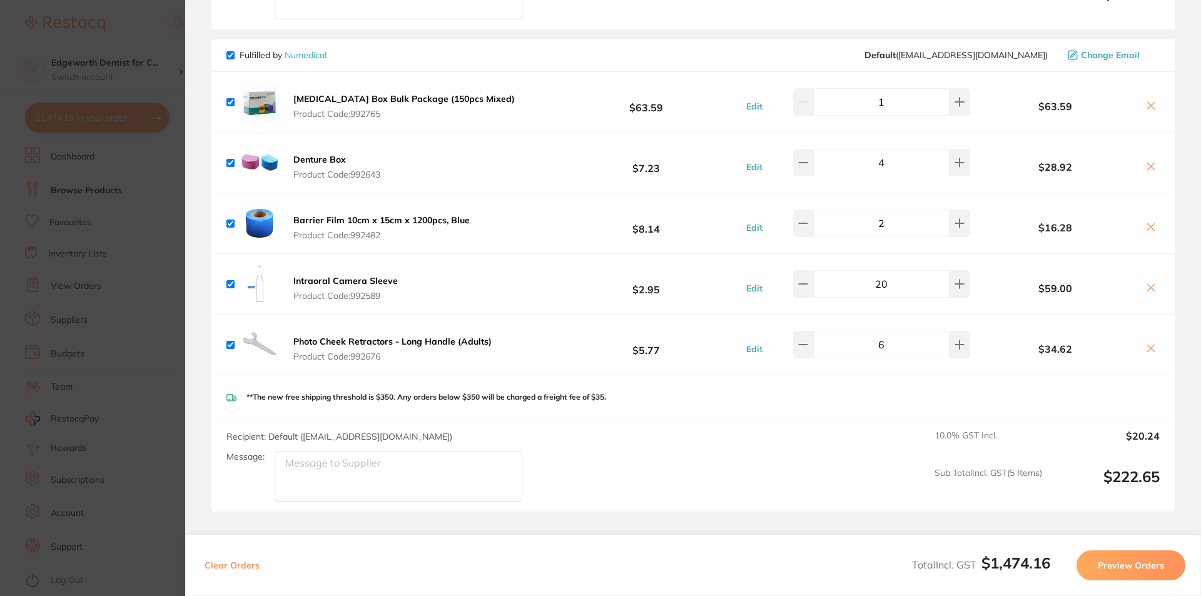
scroll to position [1676, 0]
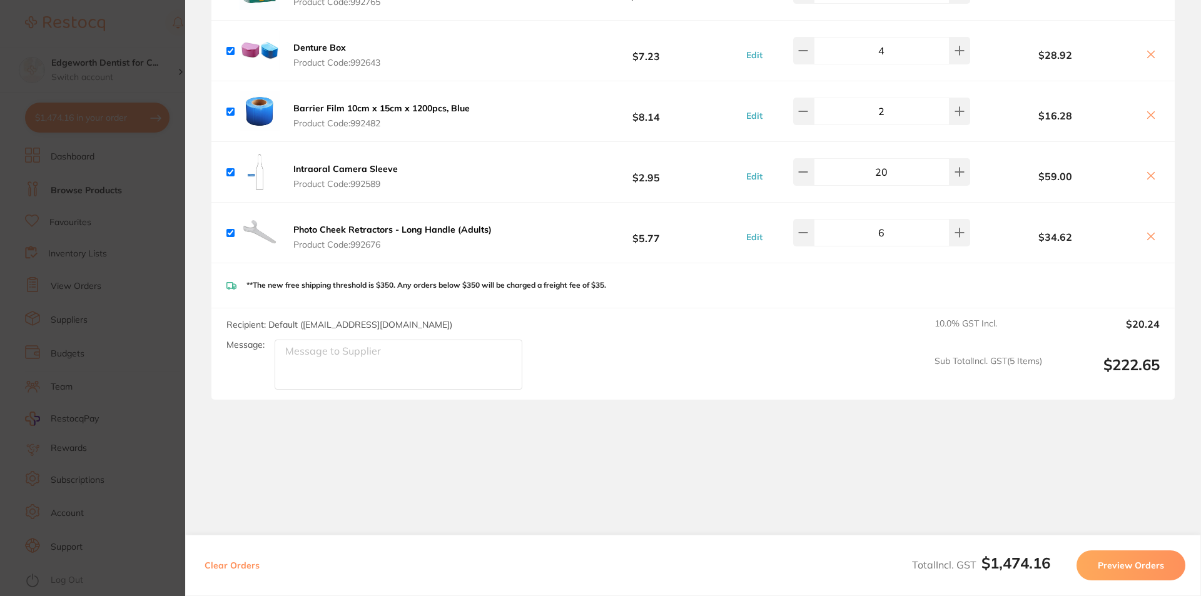
click at [135, 344] on section "Update RRP Set your pre negotiated price for this item. Item Agreed RRP (excl. …" at bounding box center [600, 298] width 1201 height 596
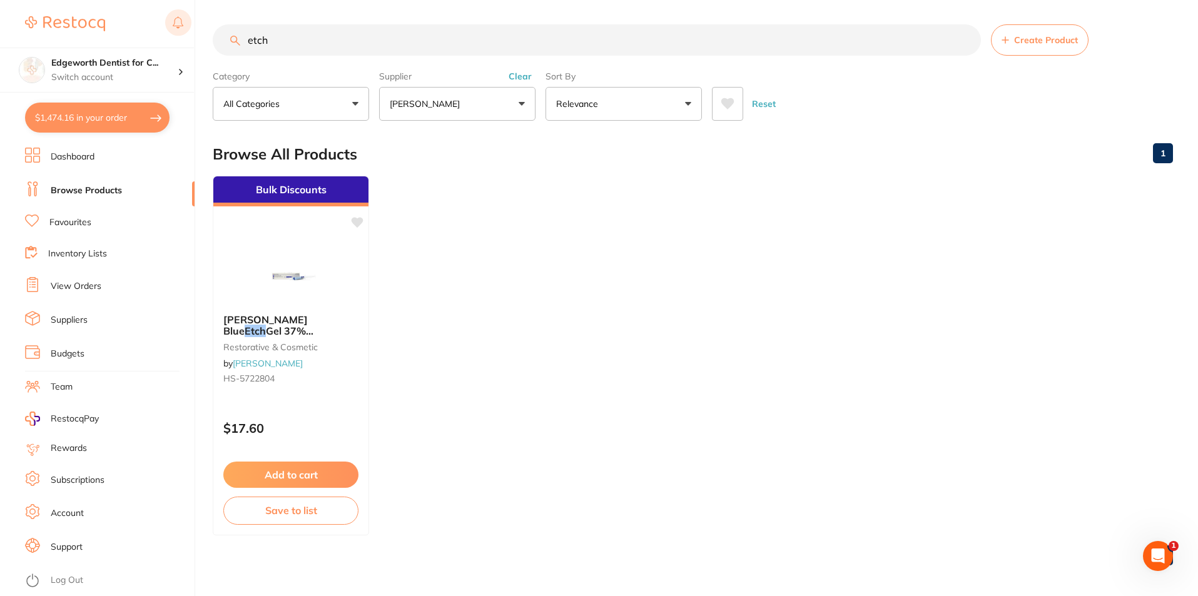
click at [173, 27] on div "$1,474.16 Edgeworth Dentist for C... Switch account Edgeworth Dentist for Chick…" at bounding box center [599, 297] width 1198 height 596
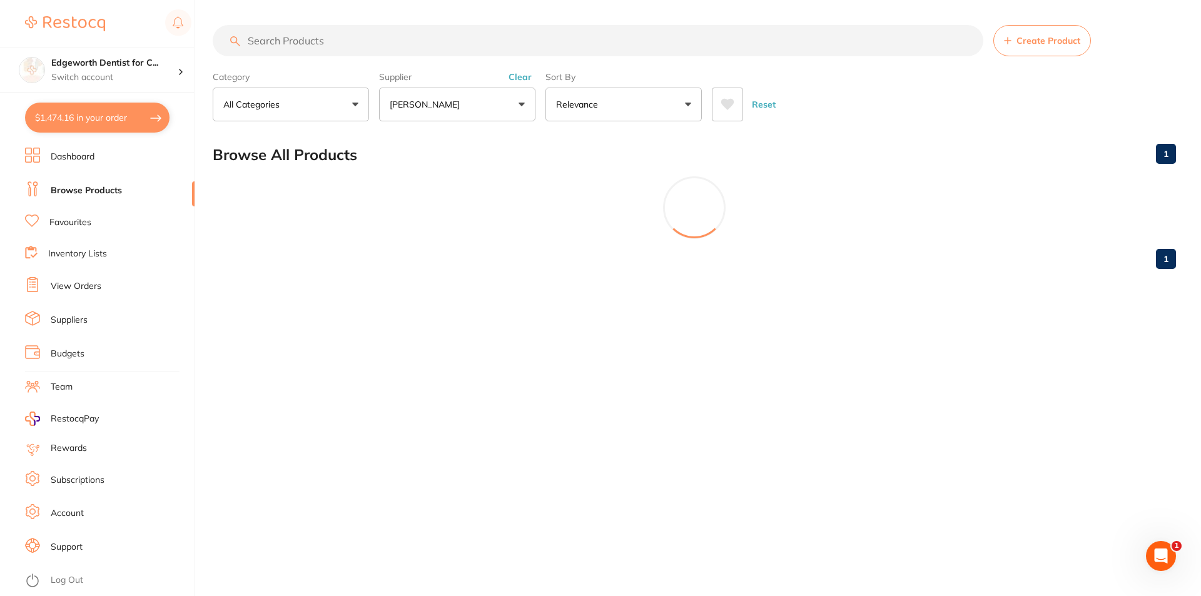
click at [461, 99] on p "[PERSON_NAME]" at bounding box center [427, 104] width 75 height 13
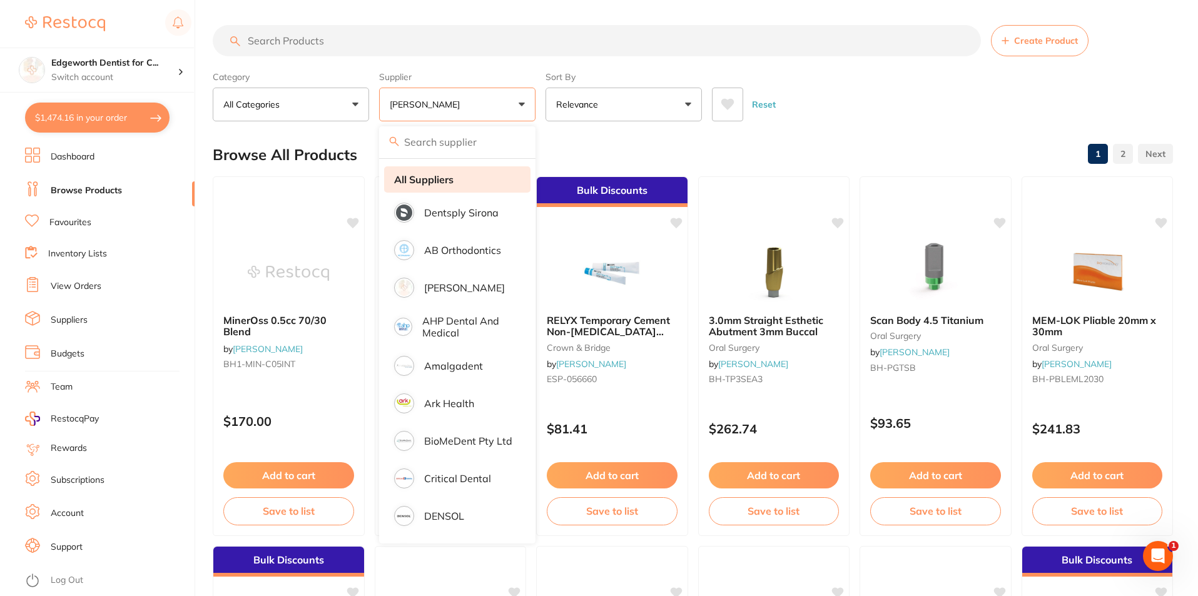
click at [440, 176] on strong "All Suppliers" at bounding box center [423, 179] width 59 height 11
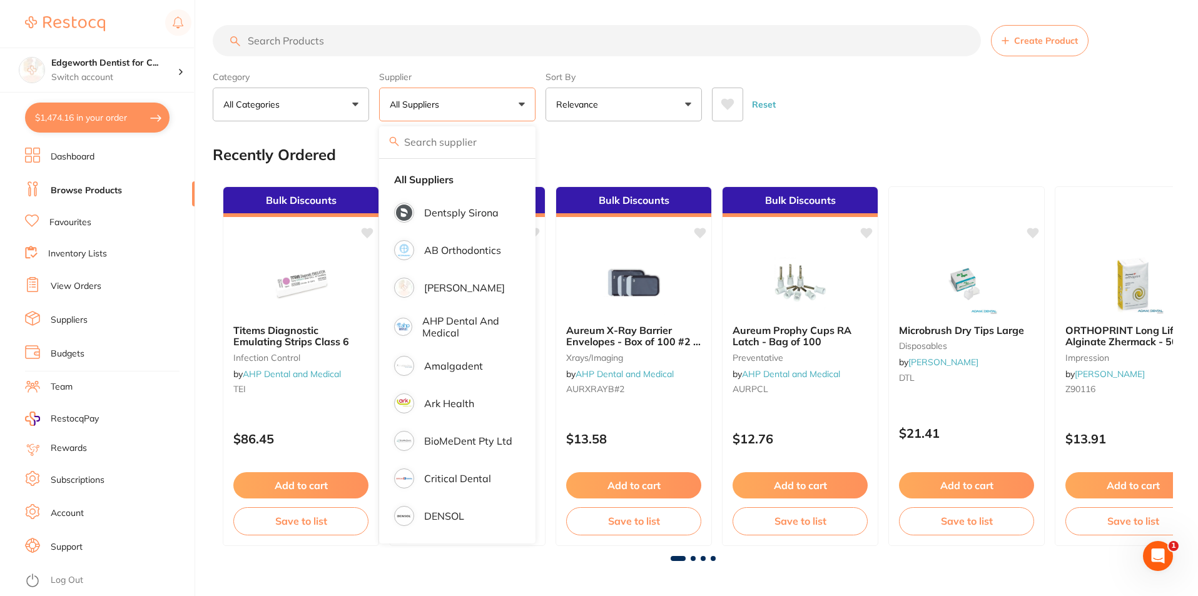
click at [357, 48] on input "search" at bounding box center [597, 40] width 768 height 31
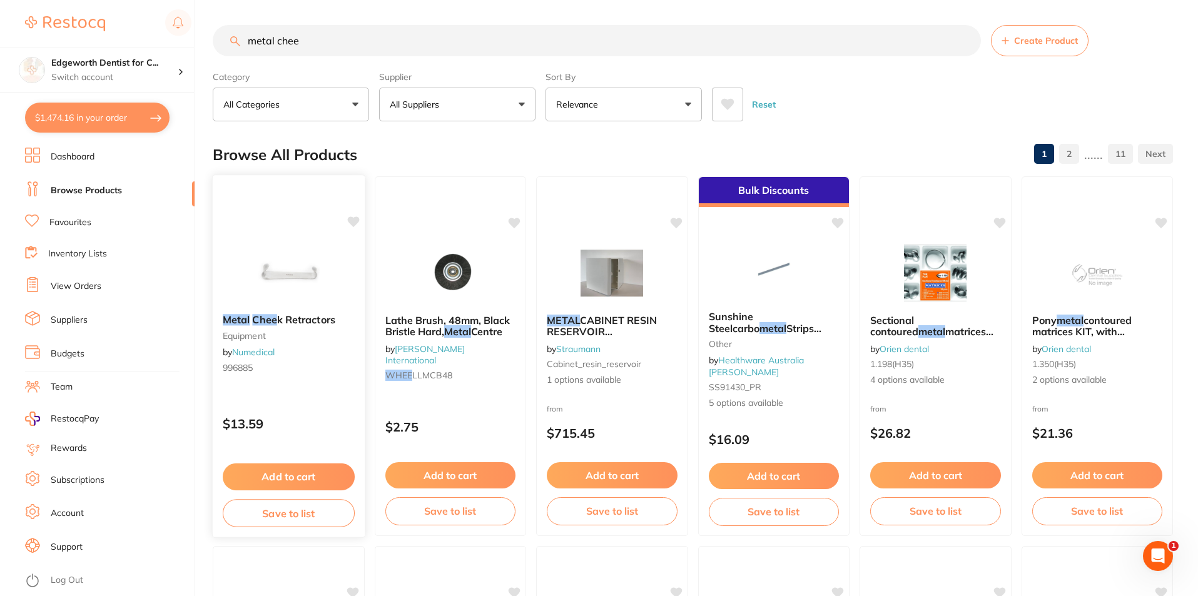
type input "metal chee"
click at [298, 320] on span "k Retractors" at bounding box center [306, 319] width 58 height 13
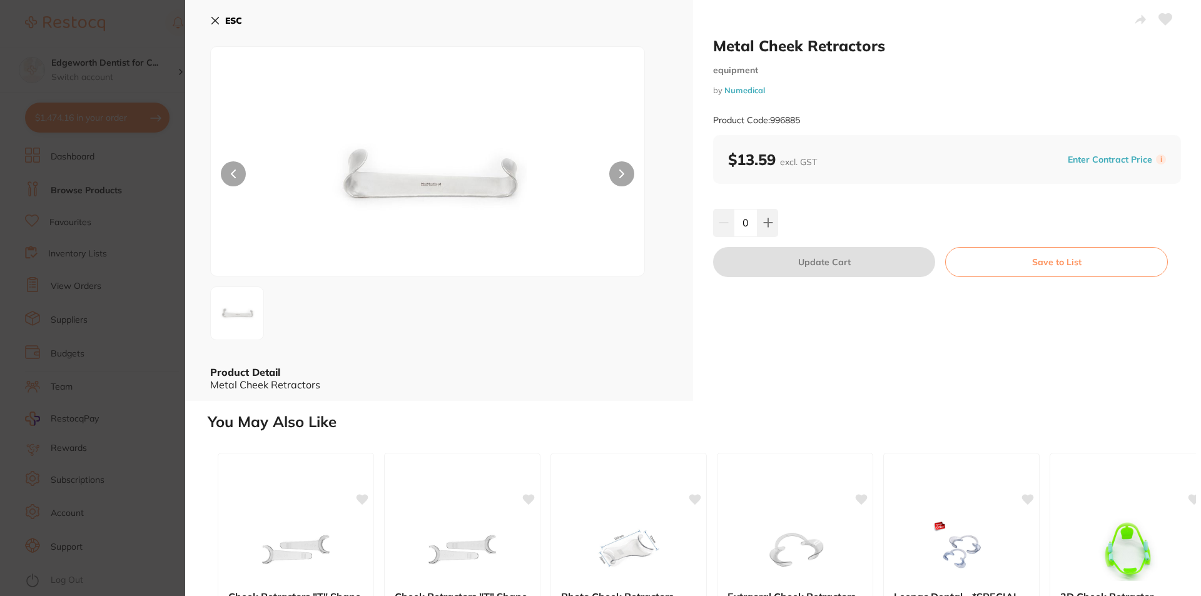
click at [616, 173] on button at bounding box center [621, 173] width 25 height 25
click at [740, 224] on input "0" at bounding box center [746, 223] width 24 height 28
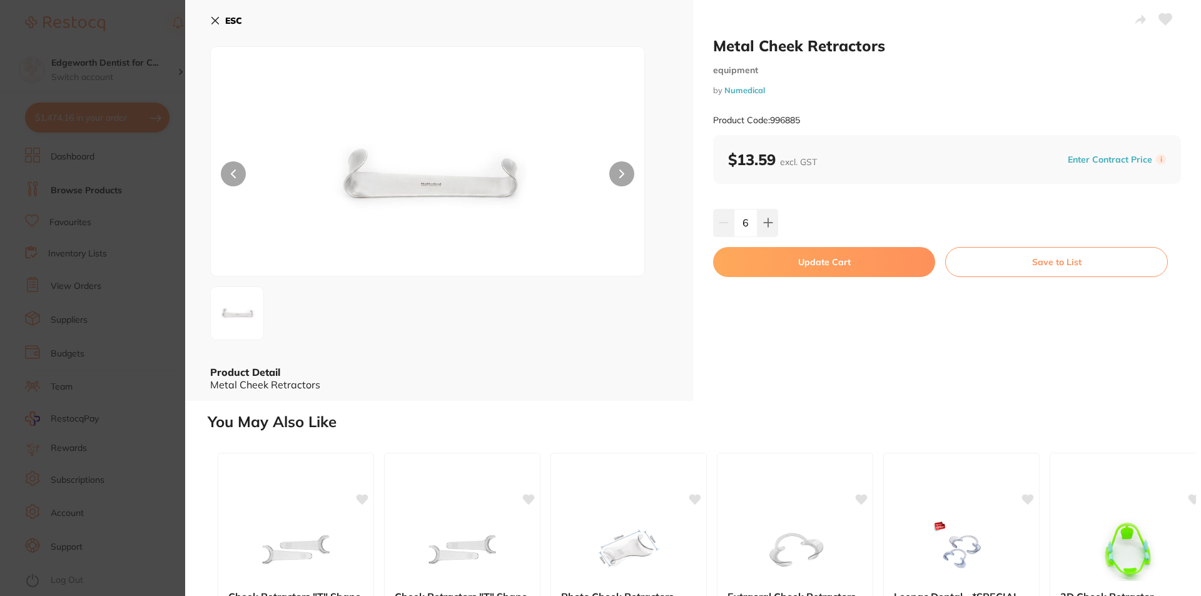
type input "6"
click at [850, 374] on div "Metal Cheek Retractors equipment by Numedical Product Code: 996885 $13.59 excl.…" at bounding box center [947, 200] width 508 height 401
click at [813, 253] on button "Update Cart" at bounding box center [824, 262] width 222 height 30
click at [806, 258] on button "Update Cart" at bounding box center [824, 262] width 222 height 30
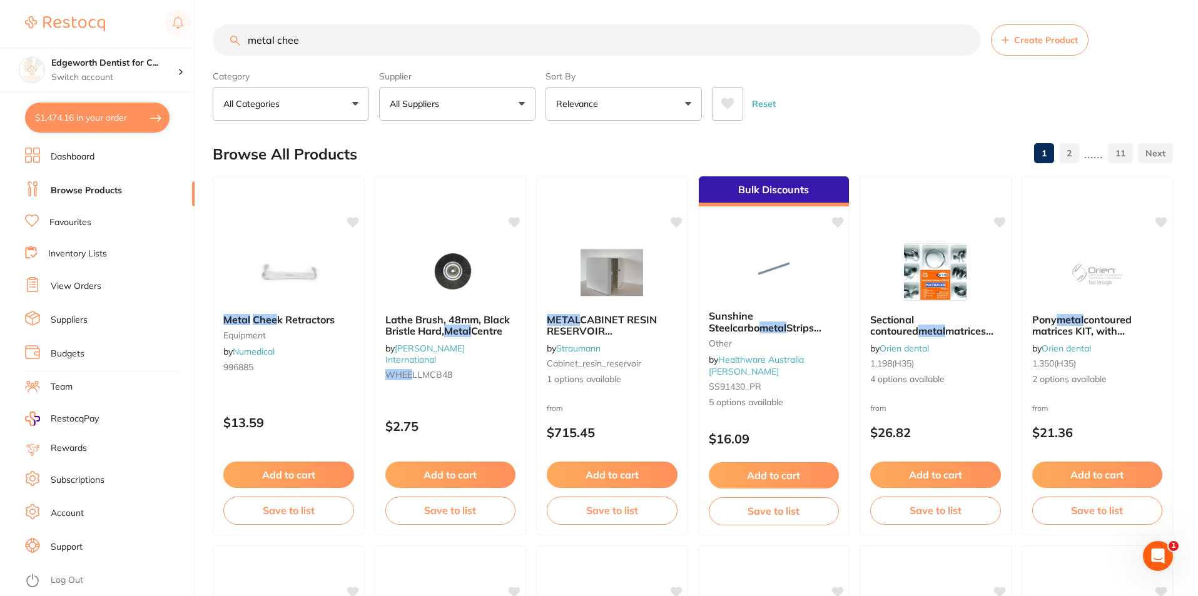
click at [127, 120] on button "$1,474.16 in your order" at bounding box center [97, 118] width 145 height 30
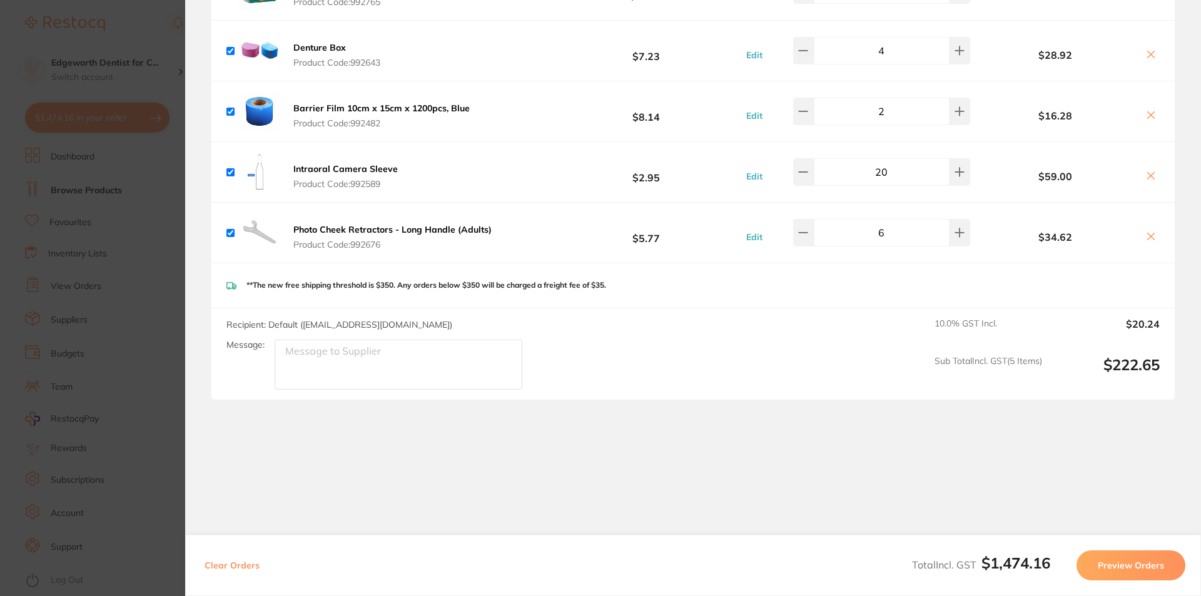
click at [1146, 231] on icon at bounding box center [1151, 236] width 10 height 10
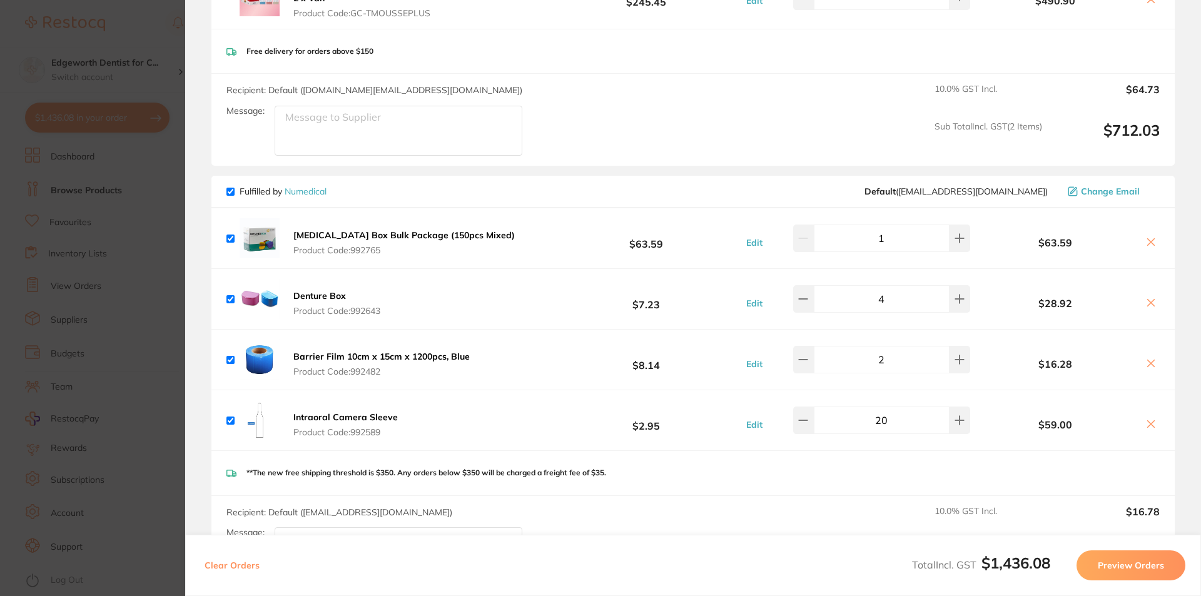
checkbox input "true"
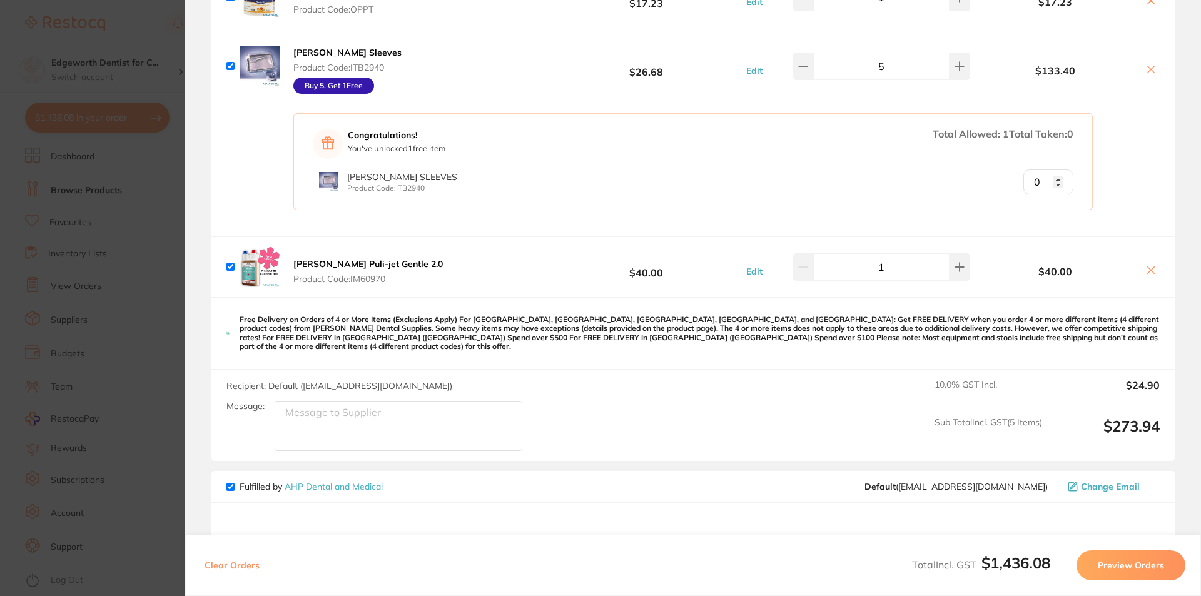
scroll to position [302, 0]
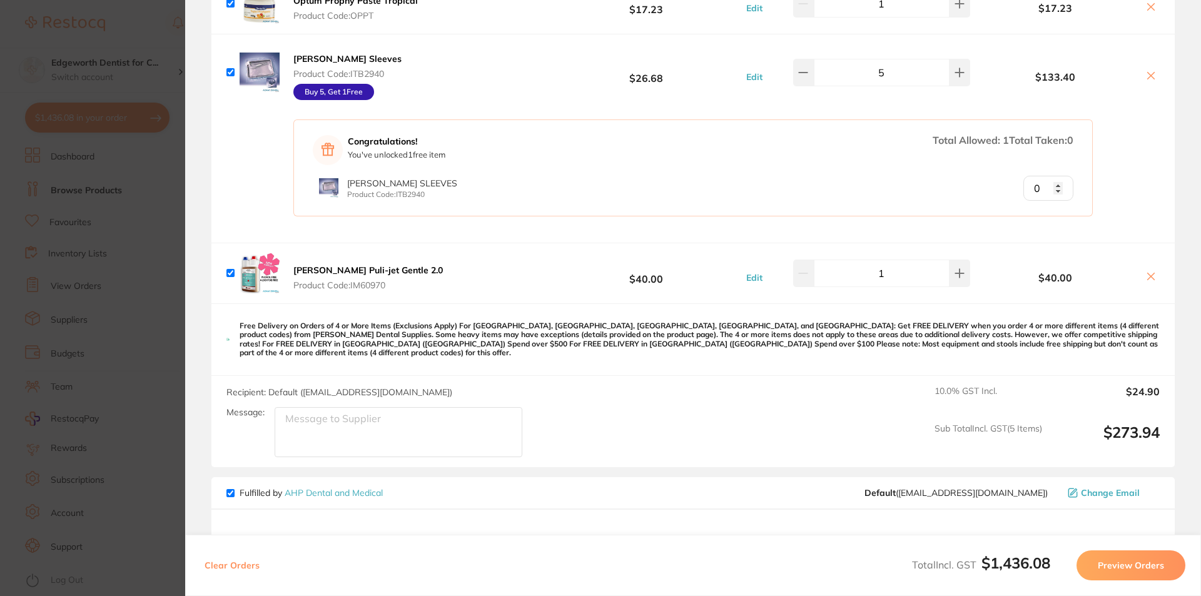
click at [182, 280] on section "Update RRP Set your pre negotiated price for this item. Item Agreed RRP (excl. …" at bounding box center [600, 298] width 1201 height 596
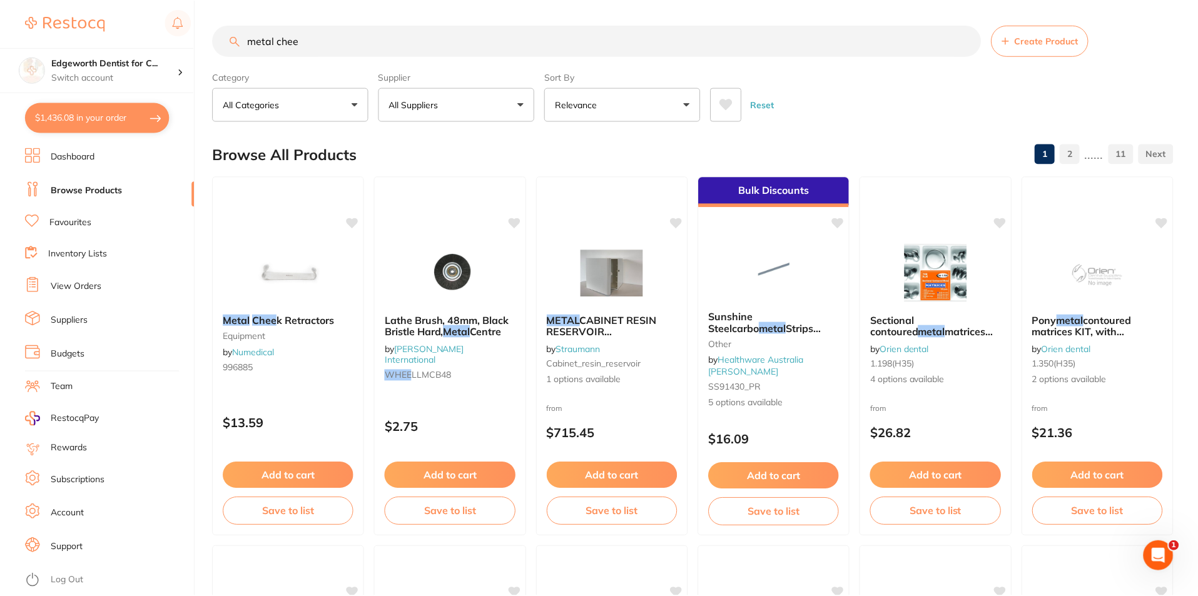
scroll to position [1, 0]
click at [105, 110] on button "$1,436.08 in your order" at bounding box center [97, 118] width 145 height 30
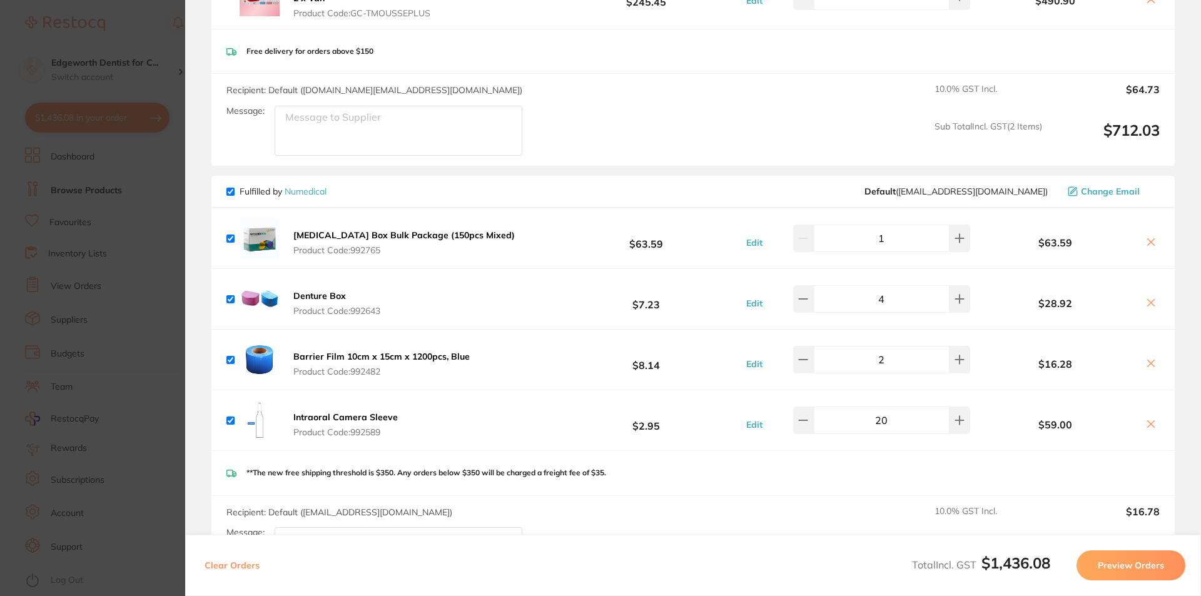
scroll to position [1490, 0]
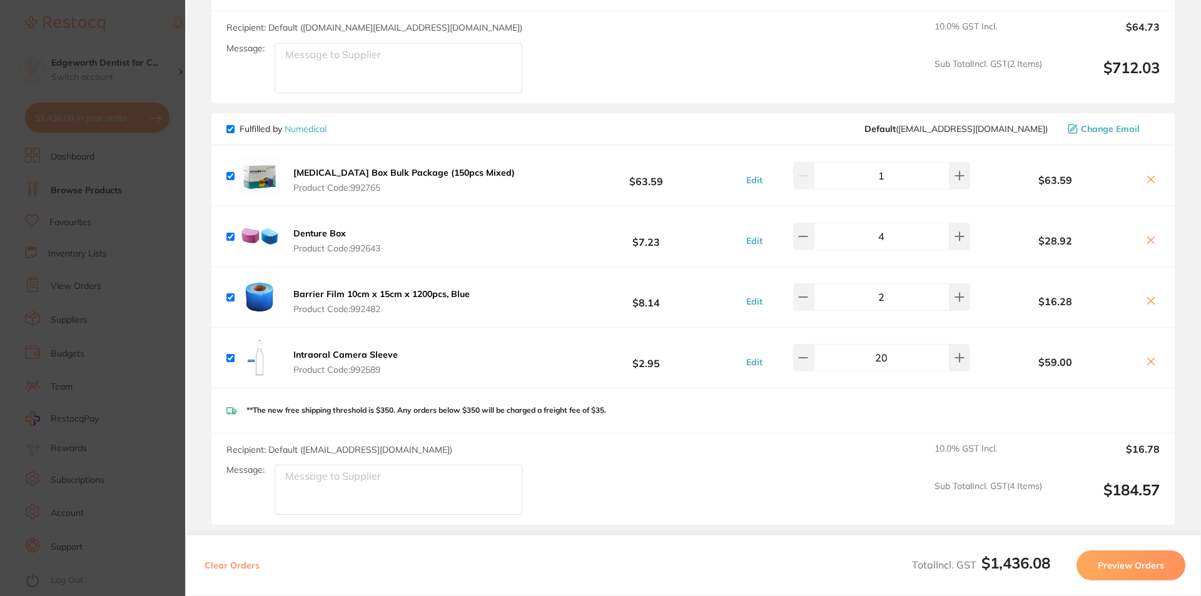
click at [38, 400] on section "Update RRP Set your pre negotiated price for this item. Item Agreed RRP (excl. …" at bounding box center [600, 298] width 1201 height 596
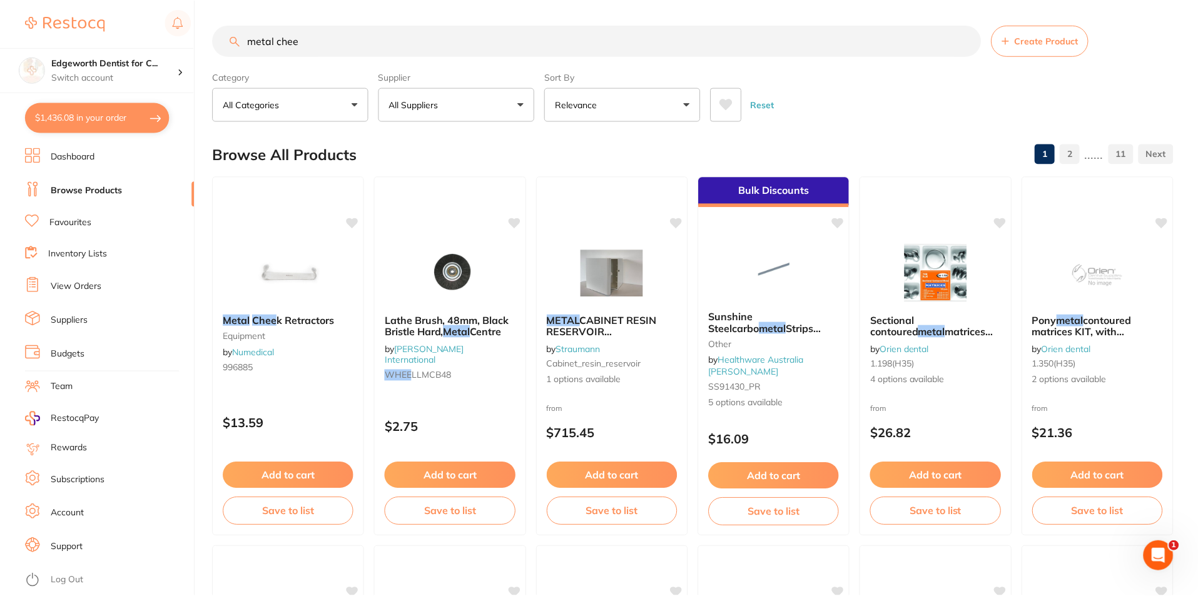
scroll to position [1, 0]
click at [307, 38] on input "metal chee" at bounding box center [597, 39] width 768 height 31
type input "metal cheek"
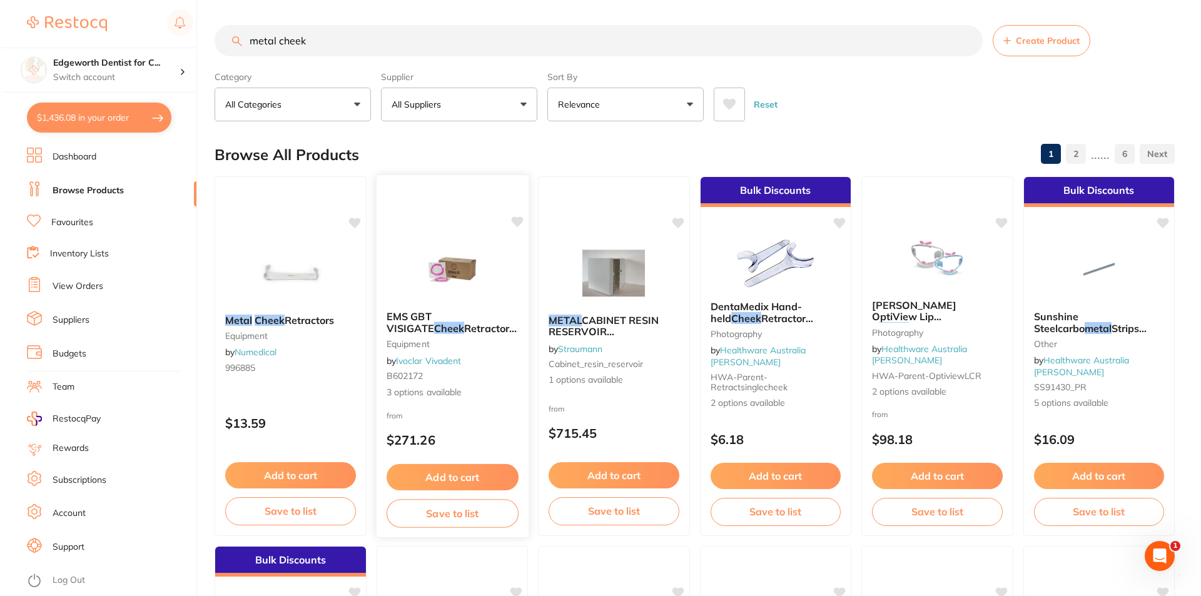
scroll to position [0, 0]
click at [312, 315] on span "Retractors" at bounding box center [308, 319] width 50 height 13
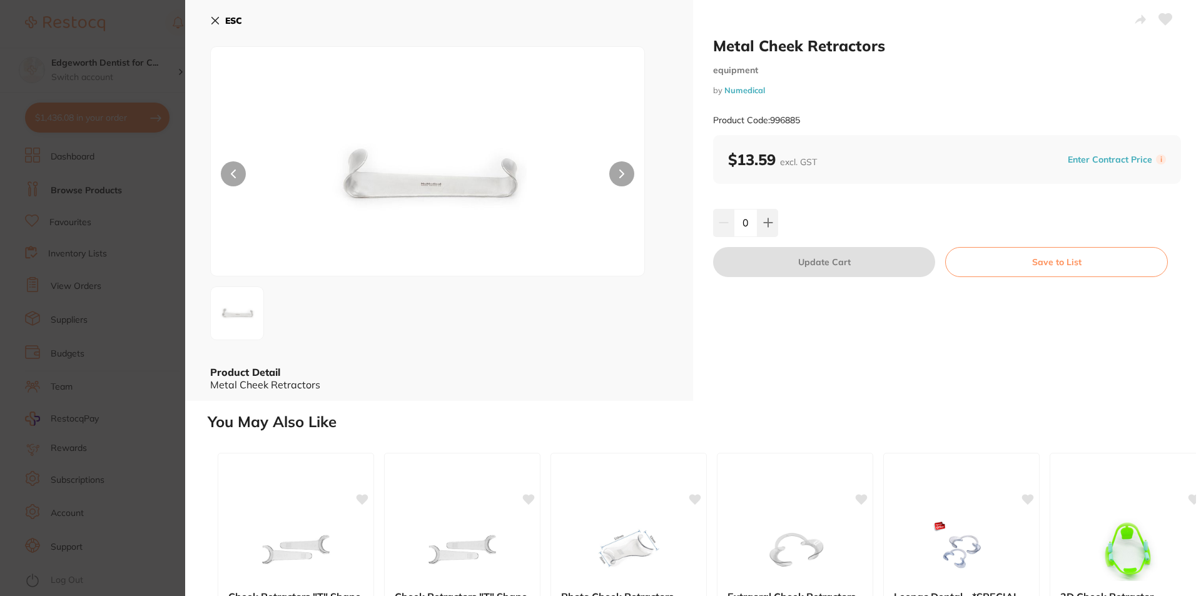
click at [743, 222] on input "0" at bounding box center [746, 223] width 24 height 28
click at [750, 224] on input "60" at bounding box center [746, 223] width 24 height 28
type input "6"
click at [902, 355] on div "Metal Cheek Retractors equipment by Numedical Product Code: 996885 $13.59 excl.…" at bounding box center [947, 200] width 508 height 401
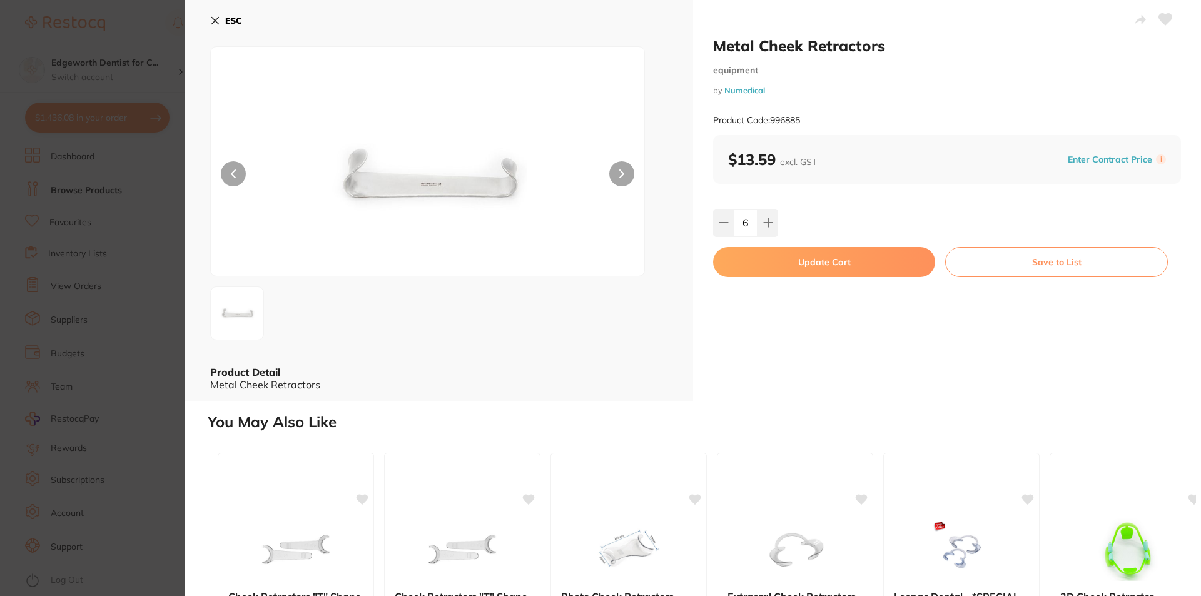
click at [829, 248] on button "Update Cart" at bounding box center [824, 262] width 222 height 30
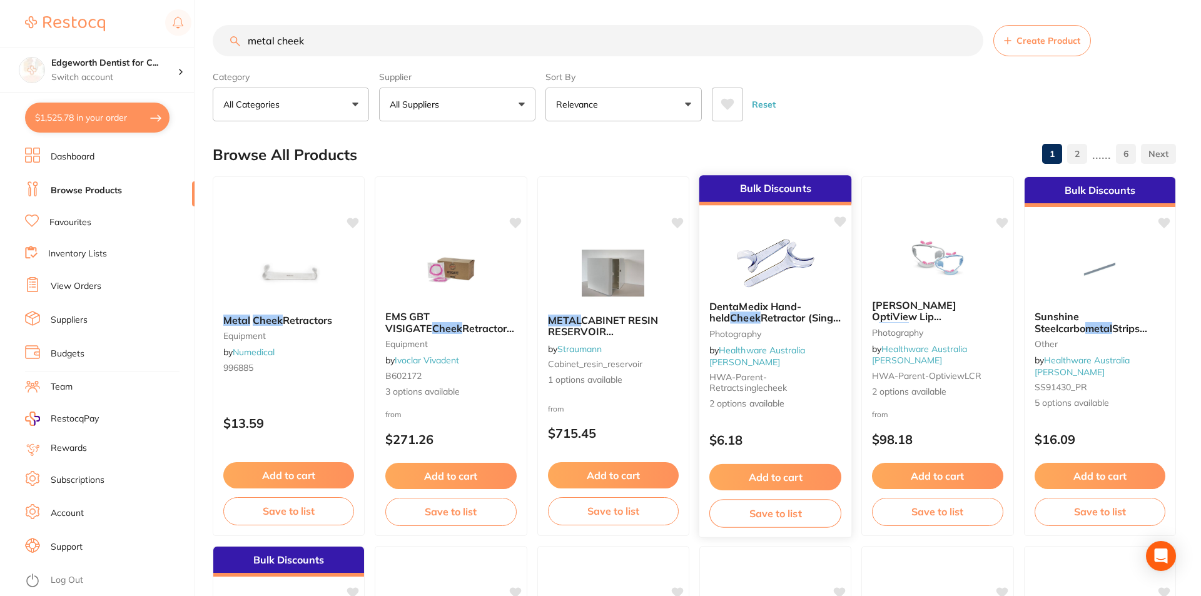
checkbox input "false"
click at [827, 265] on div at bounding box center [775, 258] width 153 height 63
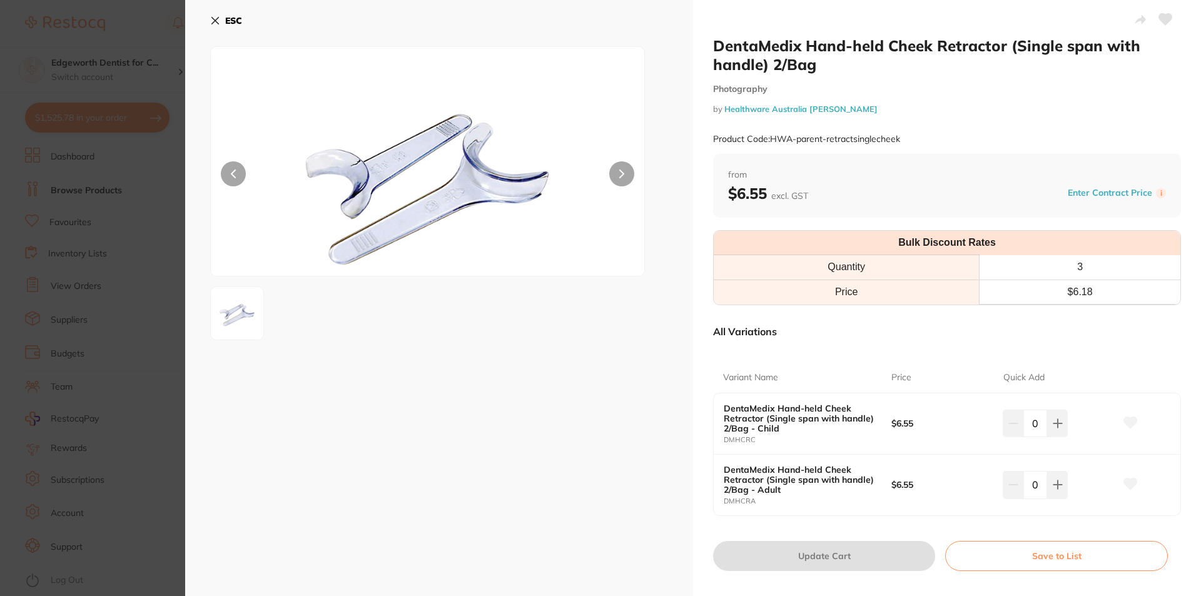
click at [165, 252] on section "DentaMedix Hand-held Cheek Retractor (Single span with handle) 2/Bag Photograph…" at bounding box center [600, 298] width 1201 height 596
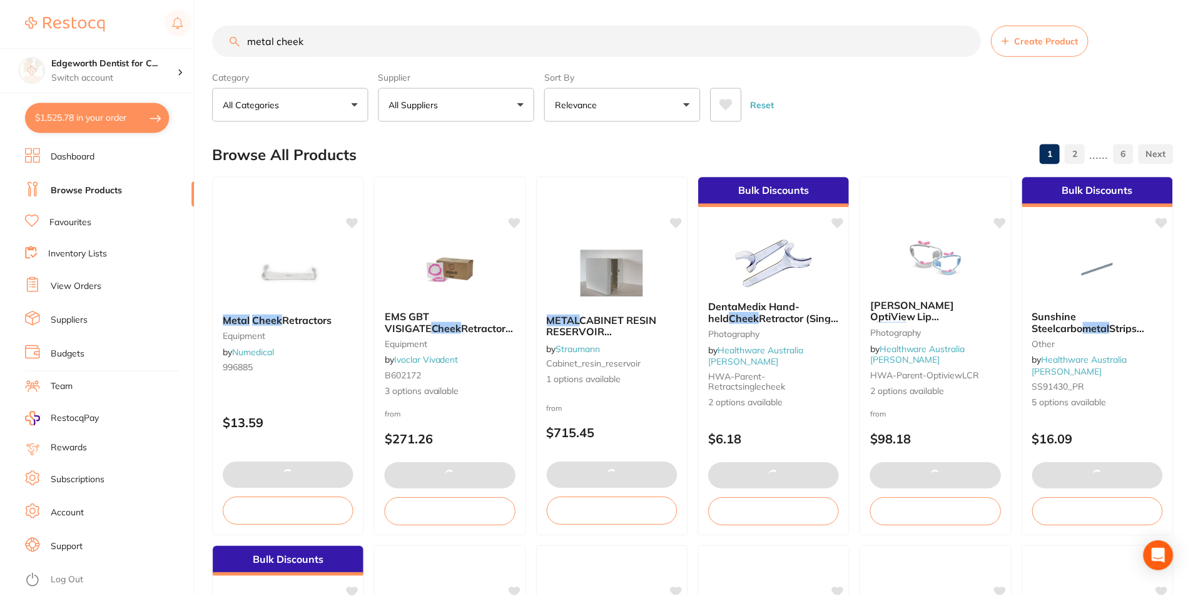
scroll to position [1, 0]
click at [122, 113] on button "$1,525.78 in your order" at bounding box center [97, 118] width 145 height 30
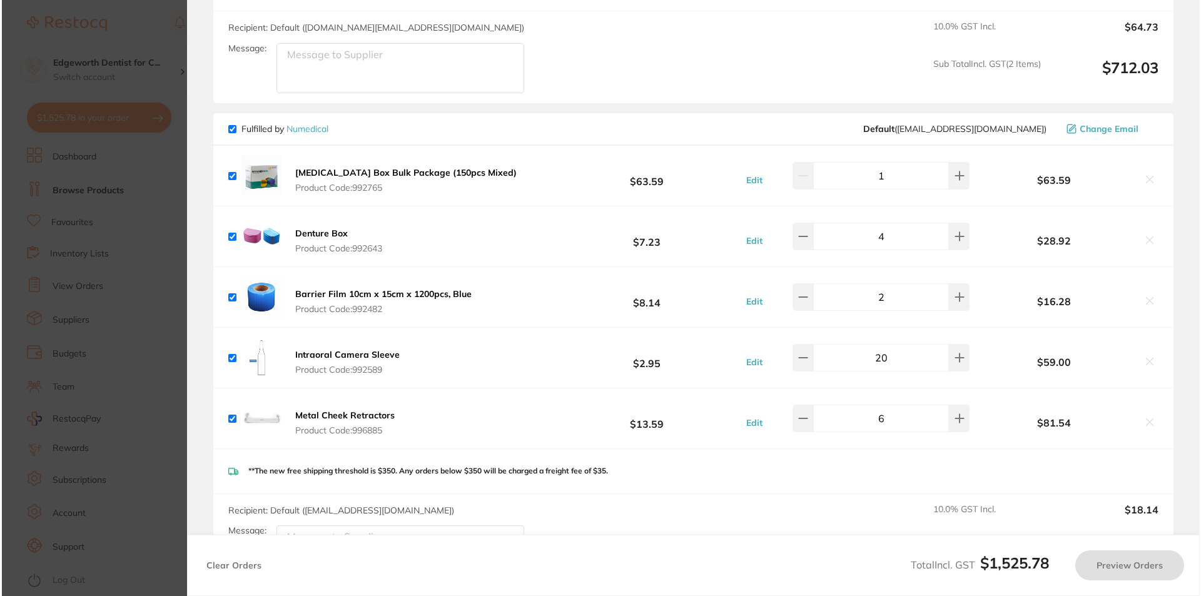
scroll to position [0, 0]
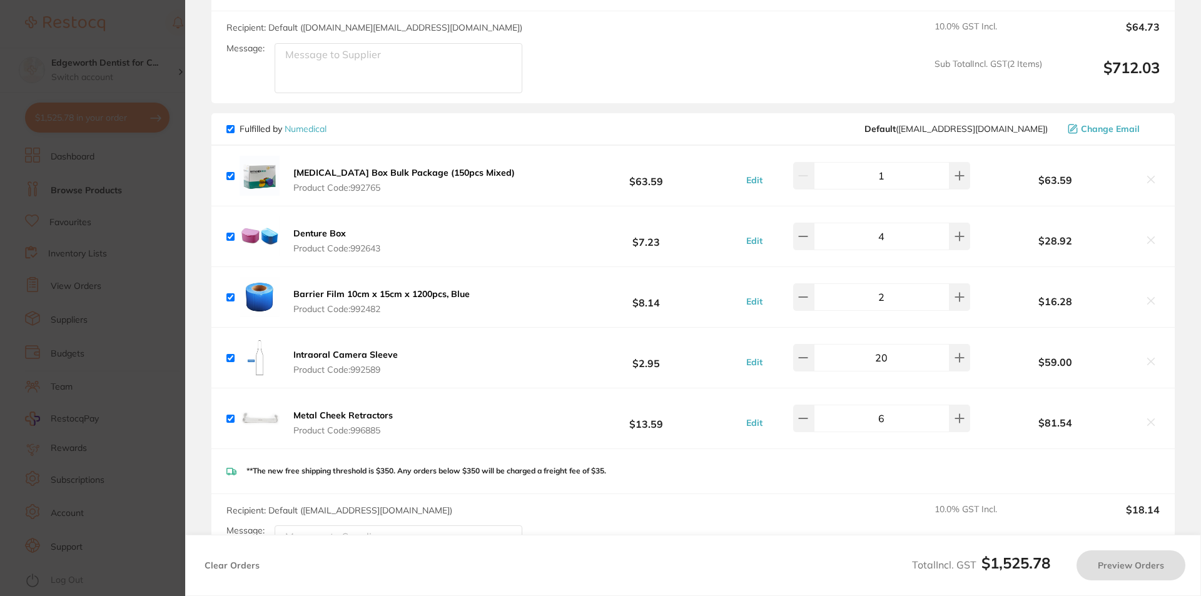
checkbox input "true"
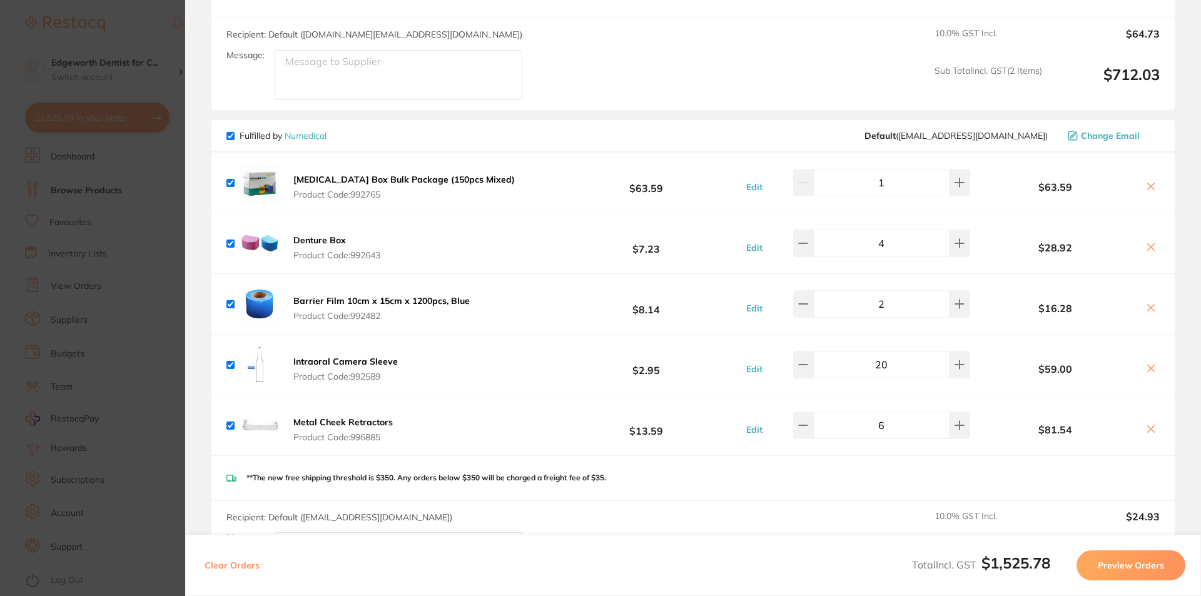
scroll to position [1488, 0]
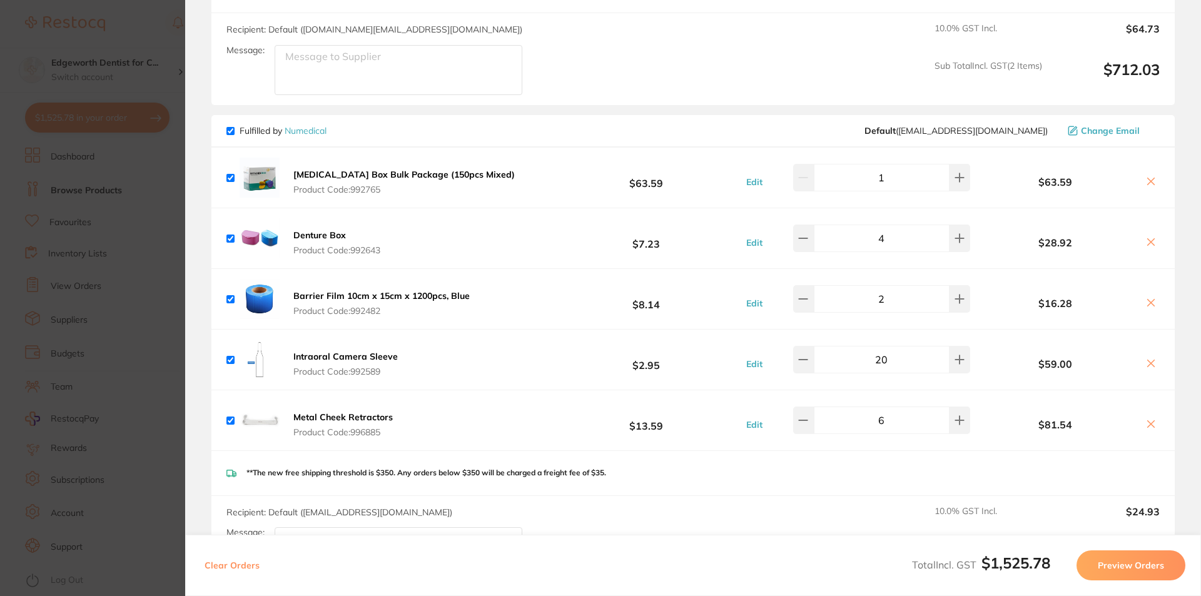
drag, startPoint x: 327, startPoint y: 621, endPoint x: 369, endPoint y: 621, distance: 41.3
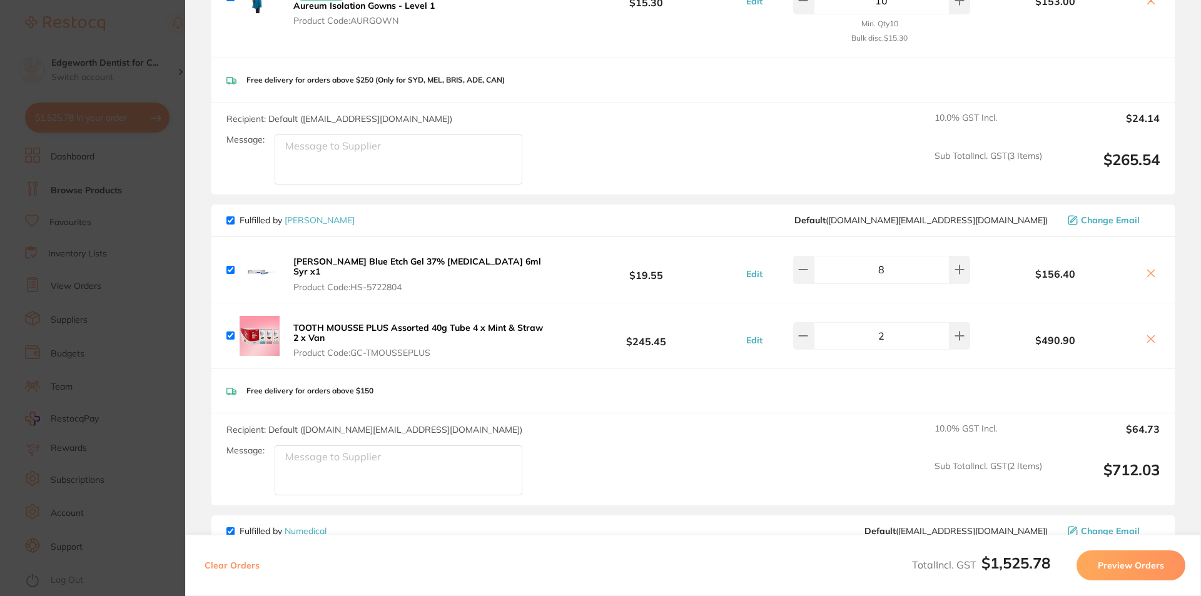
scroll to position [1251, 0]
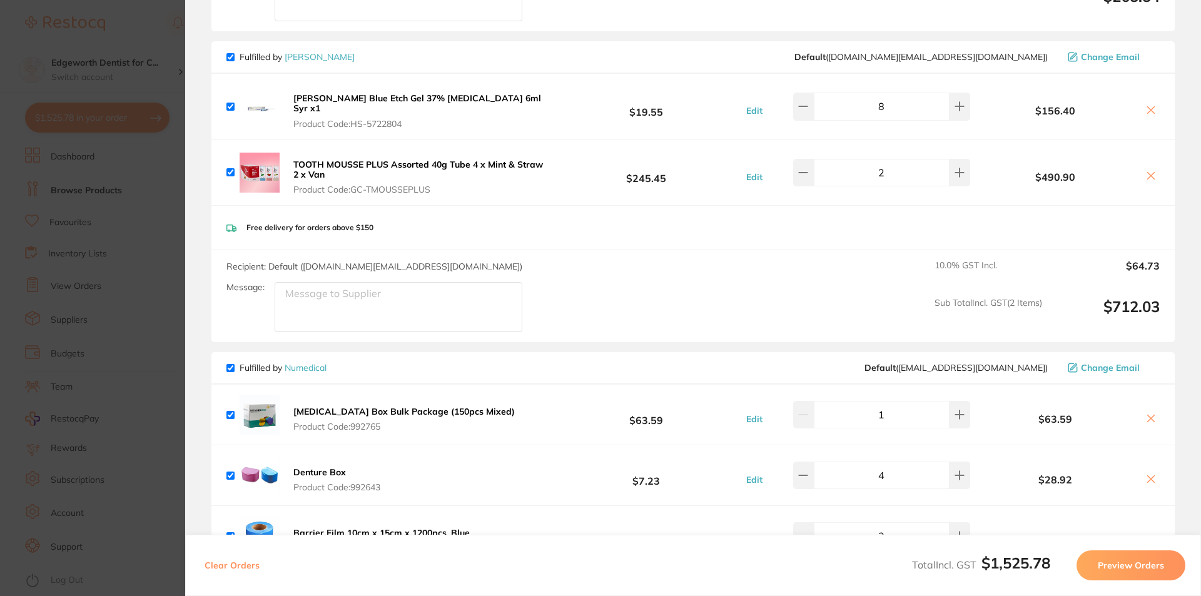
click at [1149, 104] on button at bounding box center [1151, 110] width 18 height 13
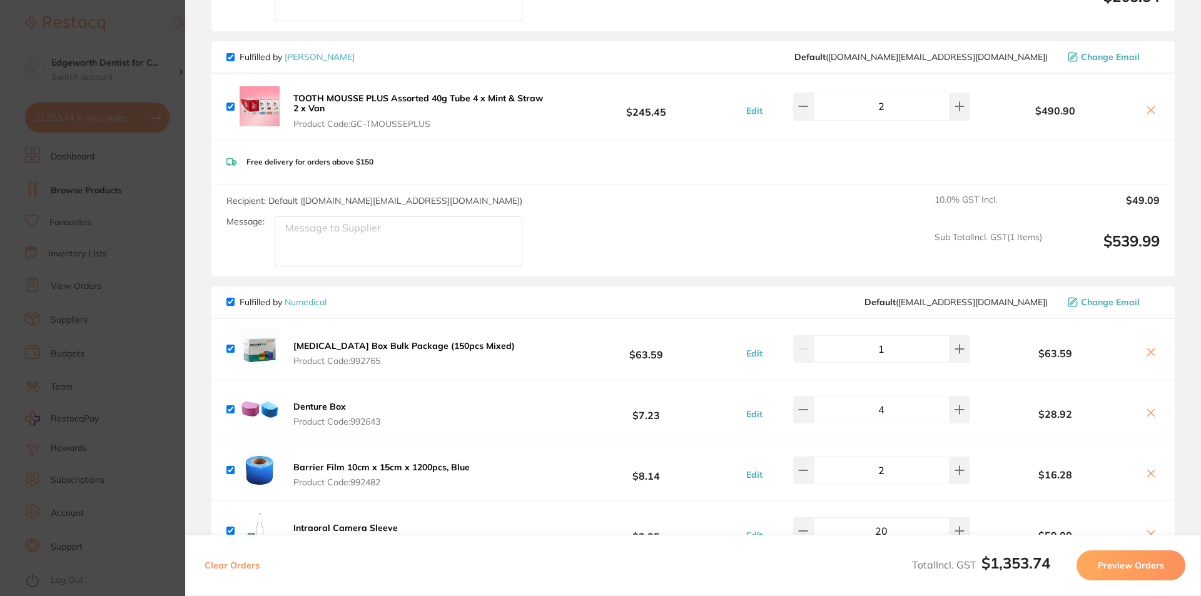
click at [1149, 104] on button at bounding box center [1151, 110] width 18 height 13
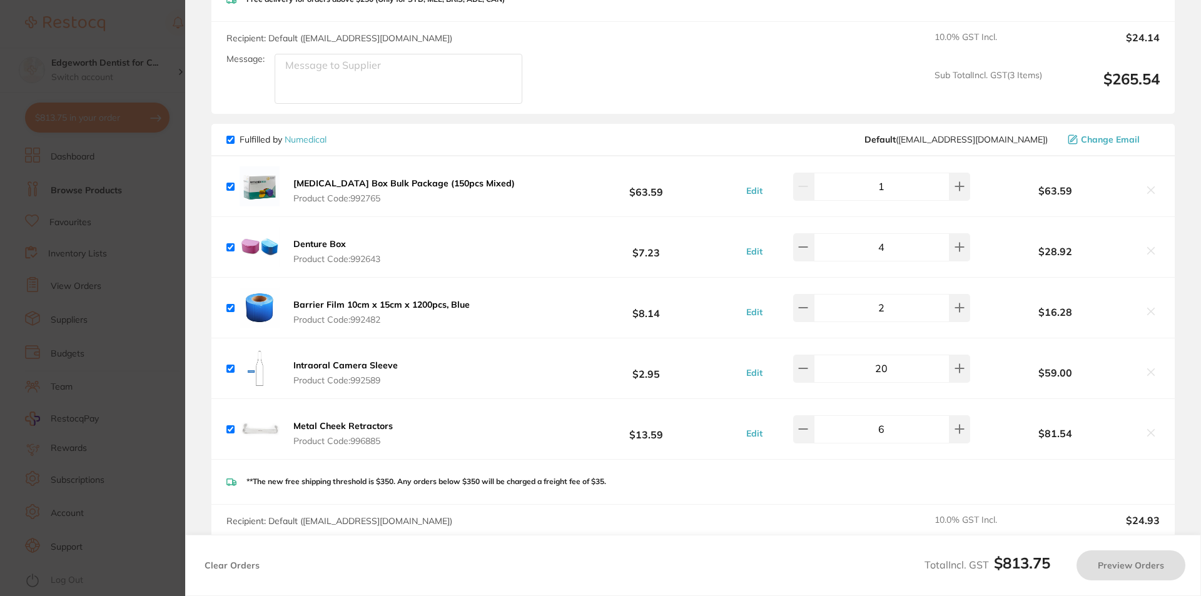
scroll to position [1126, 0]
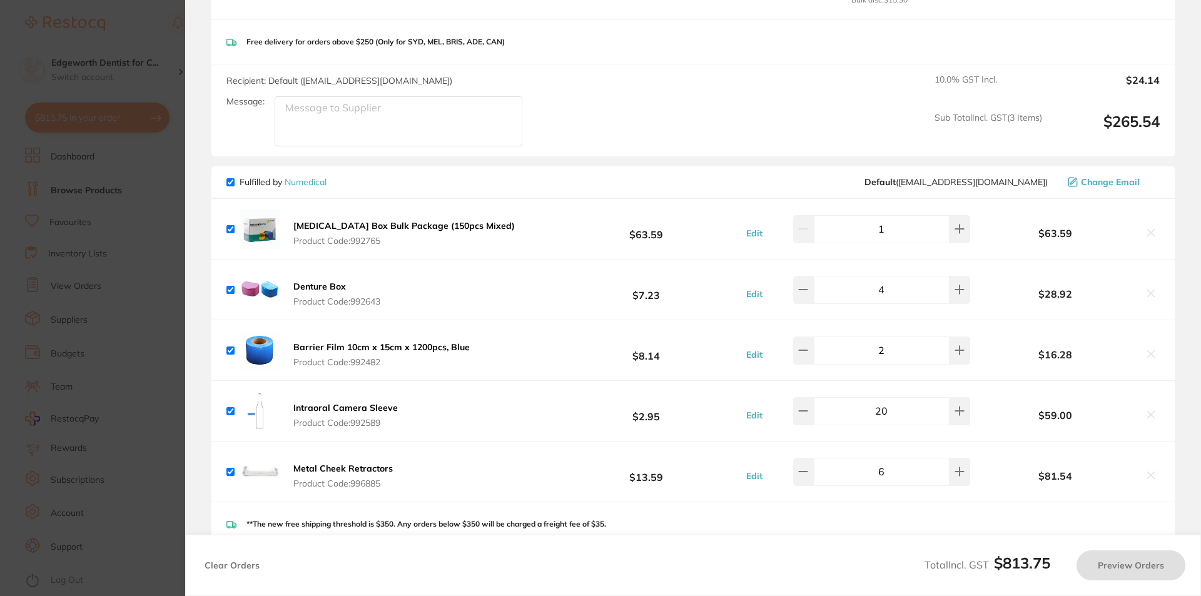
checkbox input "true"
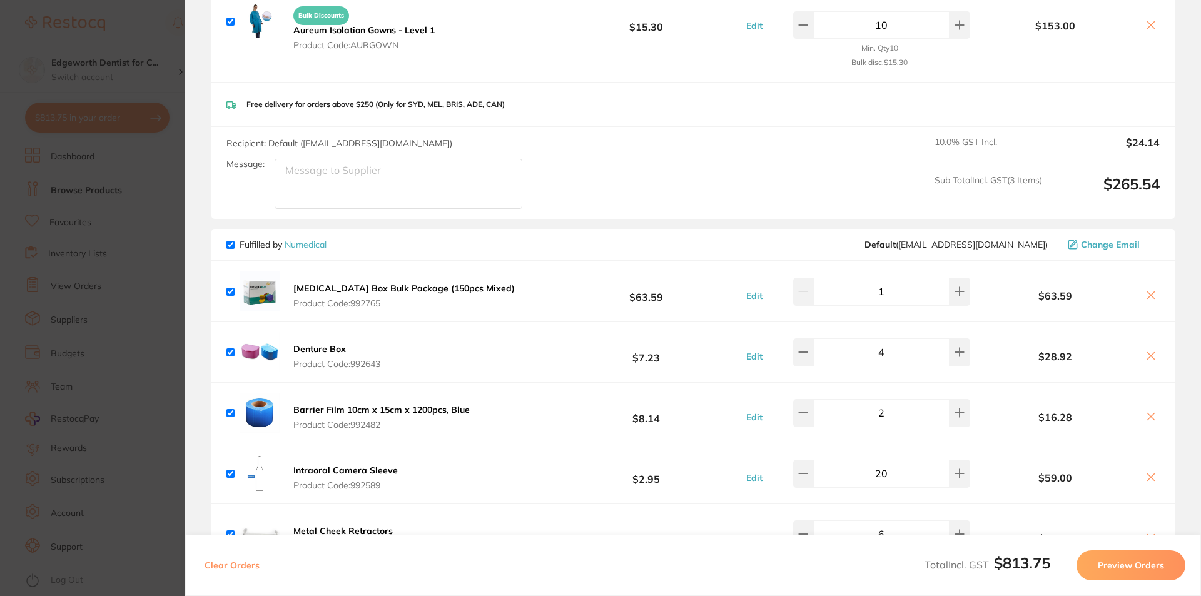
scroll to position [1365, 0]
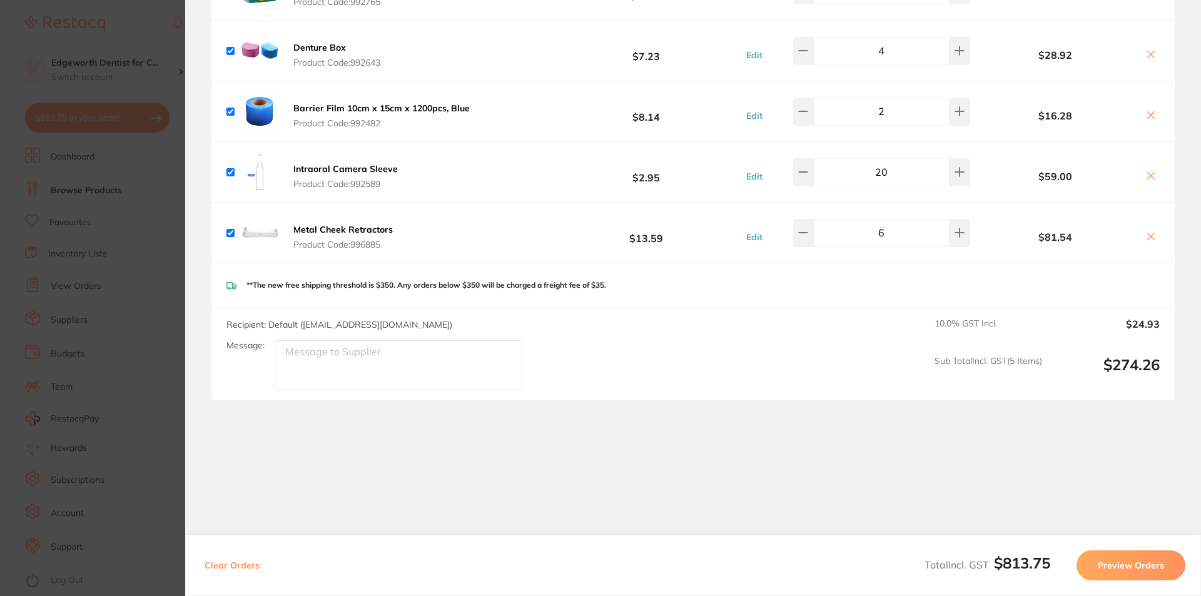
click at [1154, 566] on button "Preview Orders" at bounding box center [1131, 566] width 109 height 30
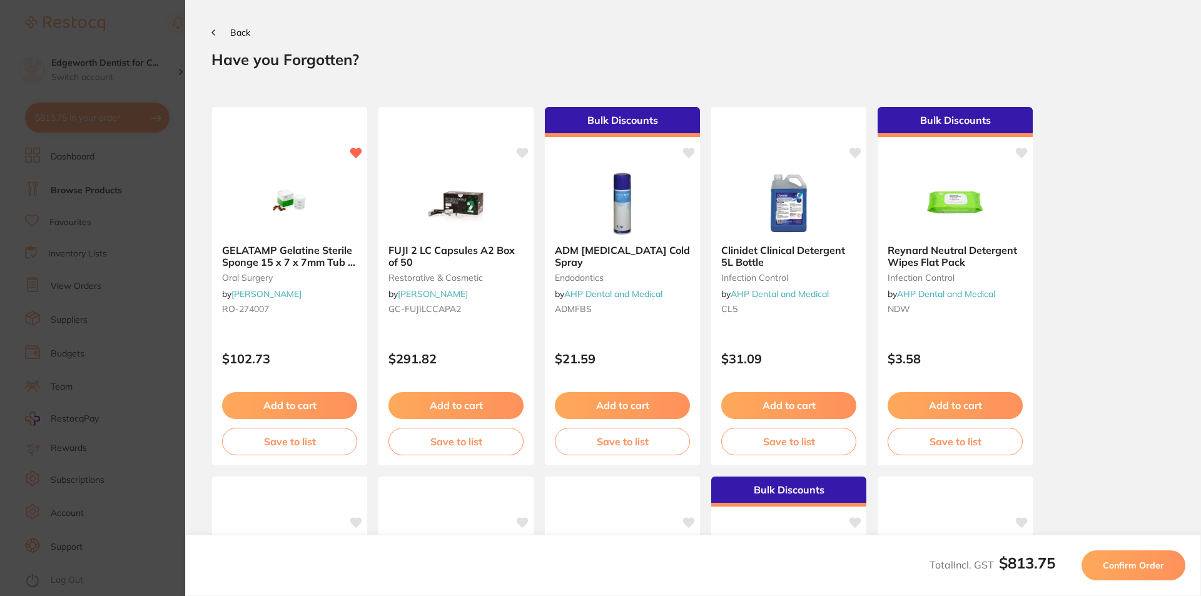
scroll to position [0, 0]
click at [1131, 571] on button "Confirm Order" at bounding box center [1134, 566] width 104 height 30
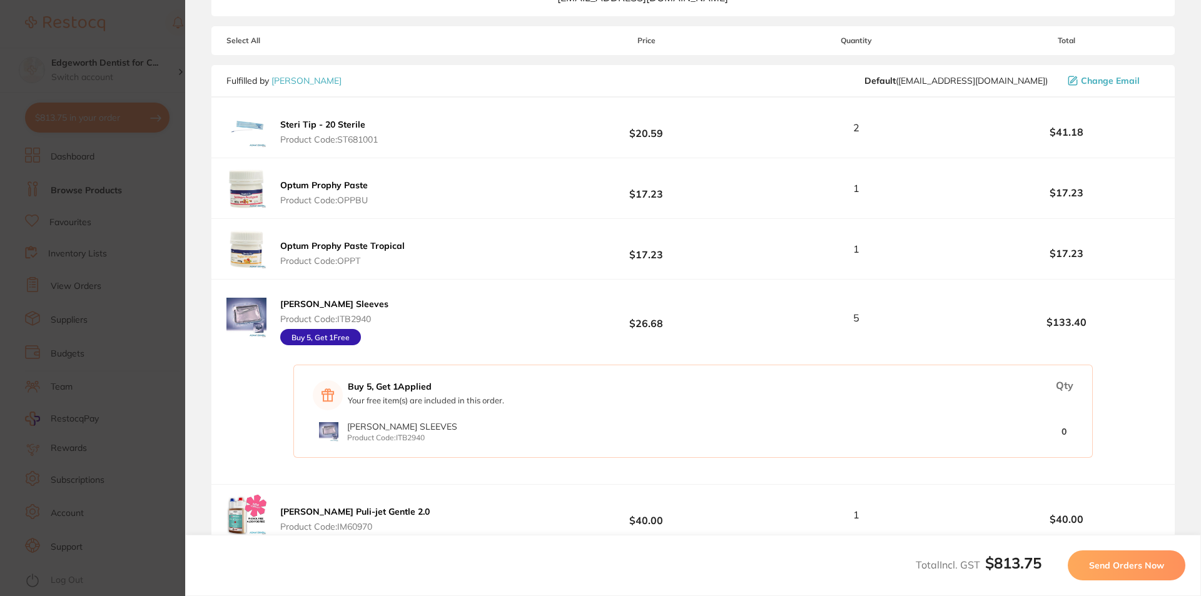
scroll to position [375, 0]
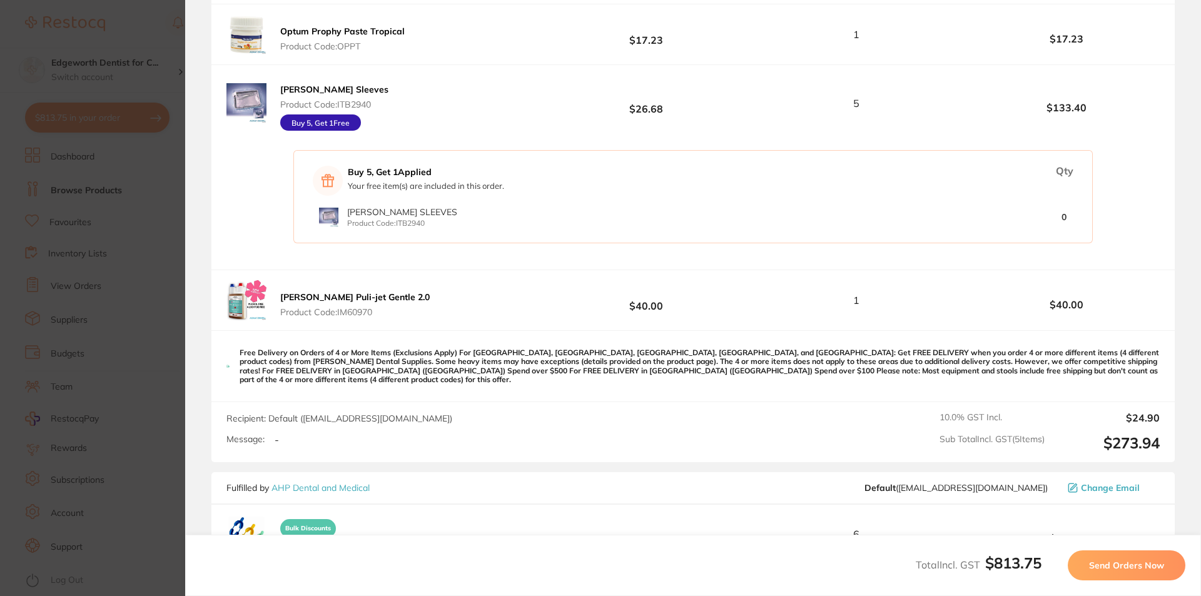
click at [1119, 566] on span "Send Orders Now" at bounding box center [1126, 565] width 75 height 11
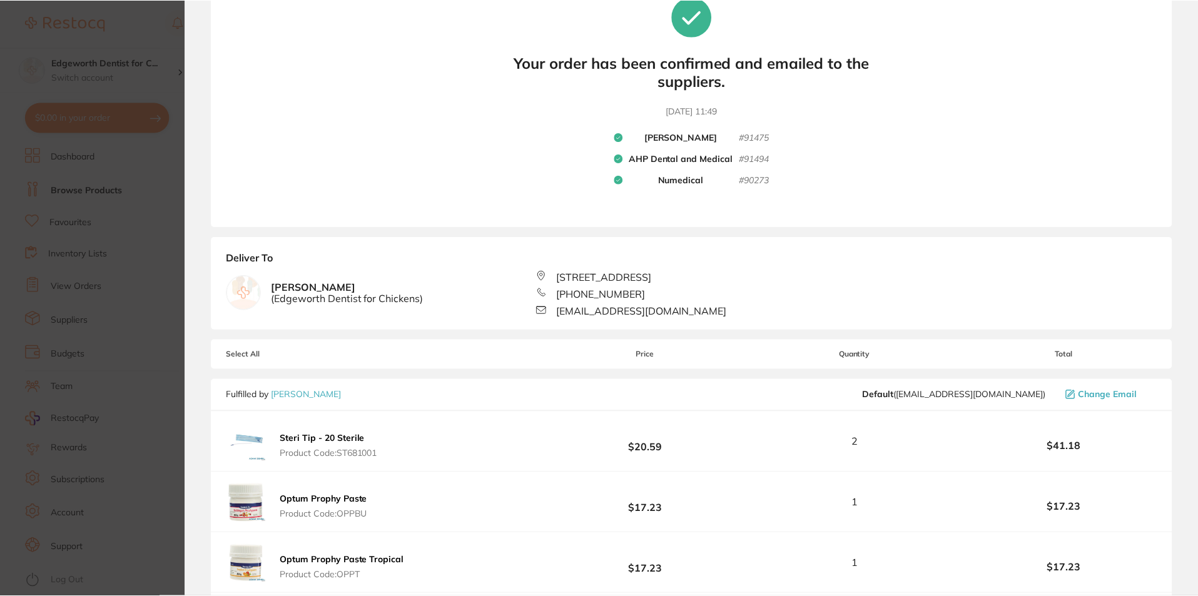
scroll to position [0, 0]
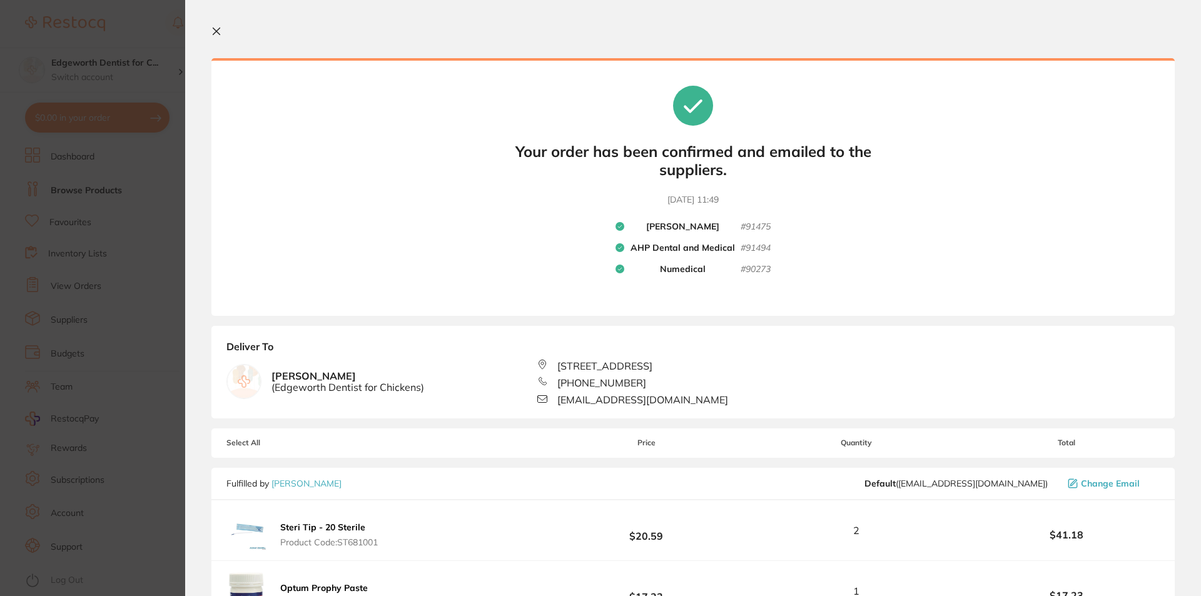
click at [212, 34] on icon at bounding box center [216, 31] width 10 height 10
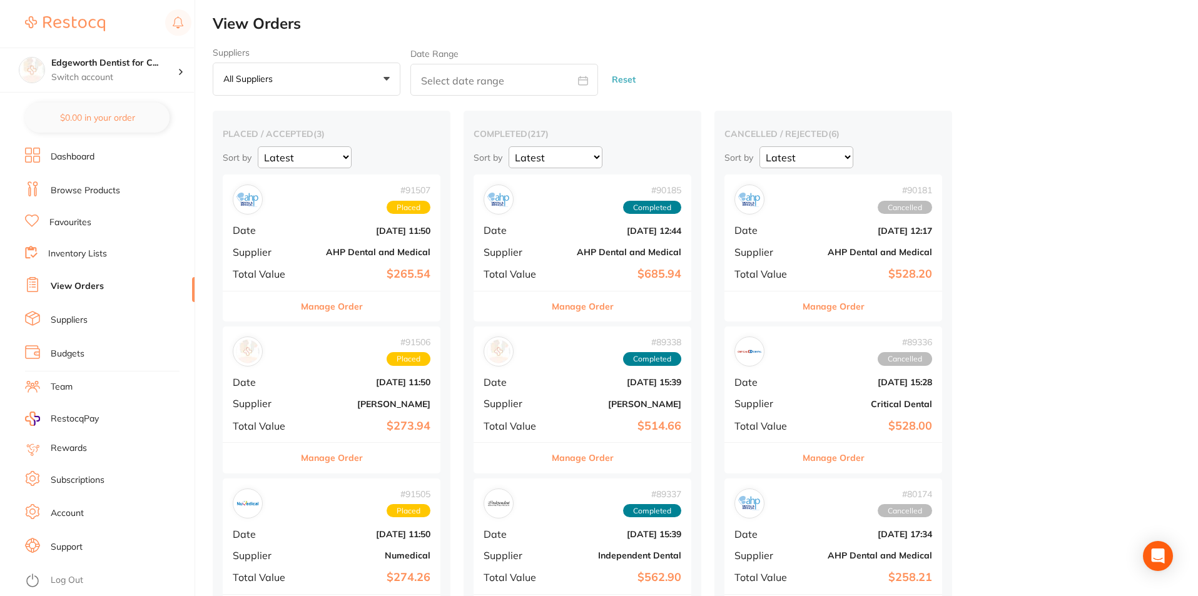
click at [71, 159] on link "Dashboard" at bounding box center [73, 157] width 44 height 13
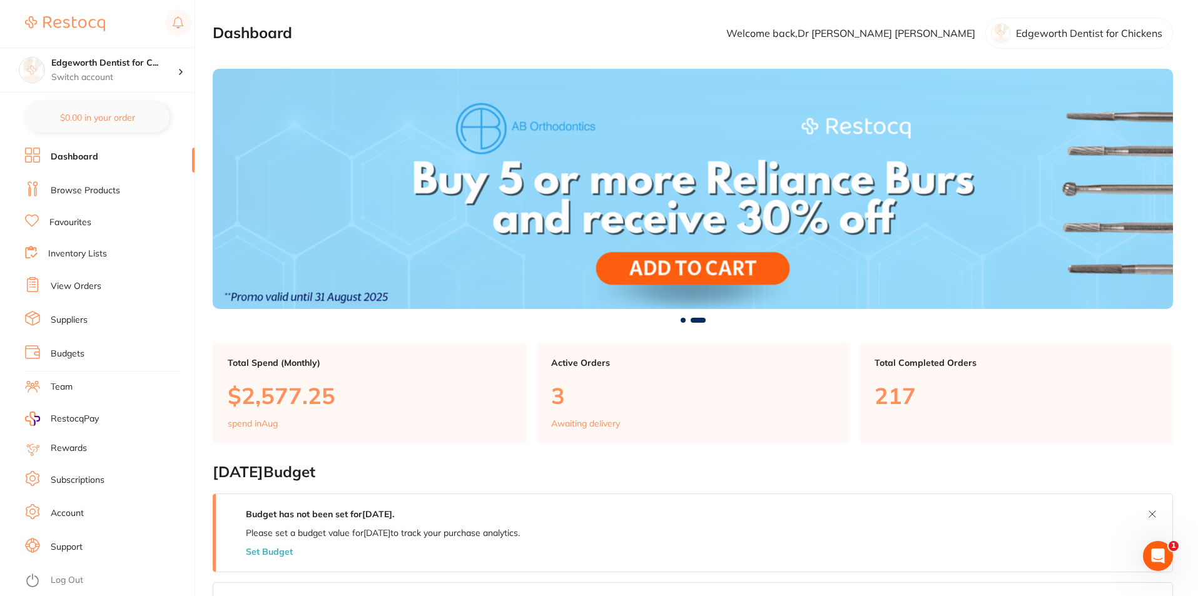
click at [85, 285] on link "View Orders" at bounding box center [76, 286] width 51 height 13
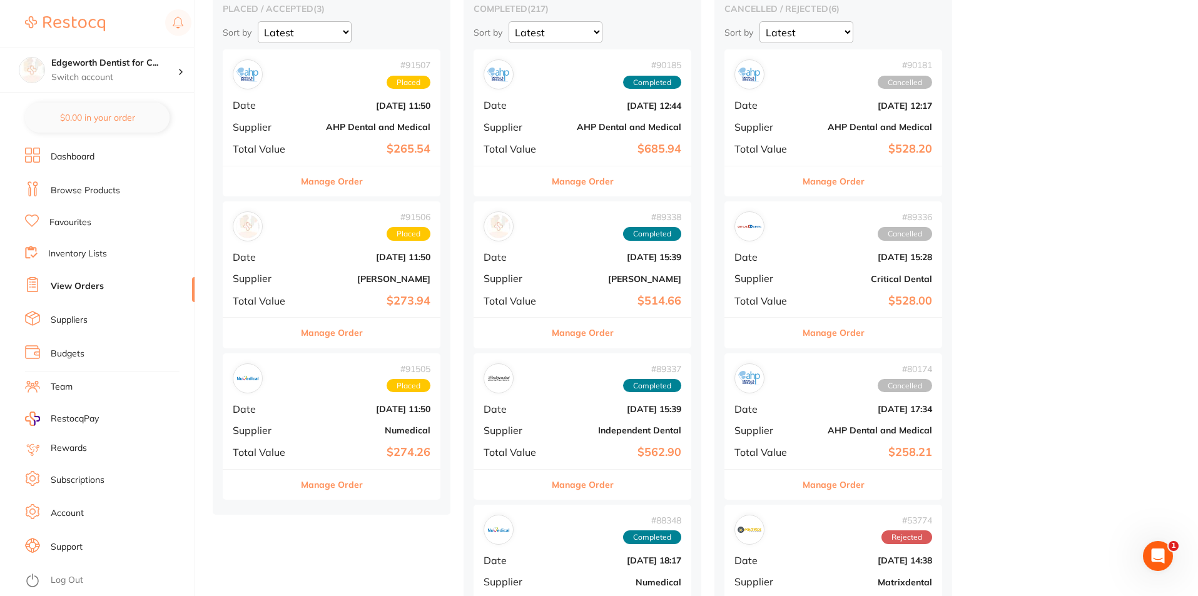
click at [343, 486] on button "Manage Order" at bounding box center [332, 485] width 62 height 30
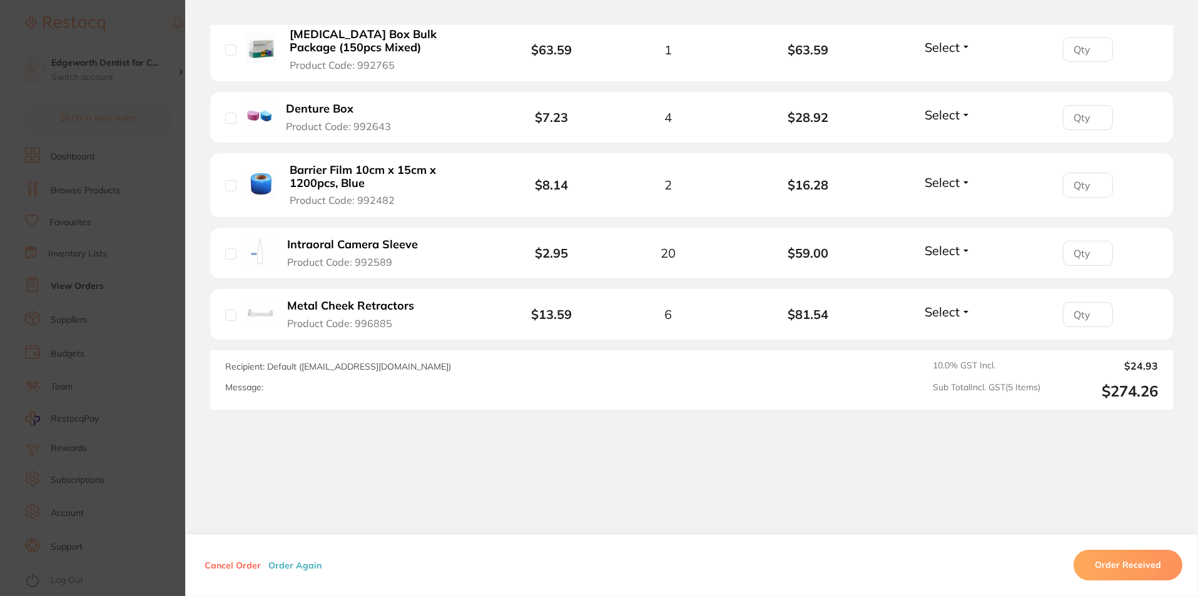
click at [370, 308] on b "Metal Cheek Retractors" at bounding box center [350, 306] width 127 height 13
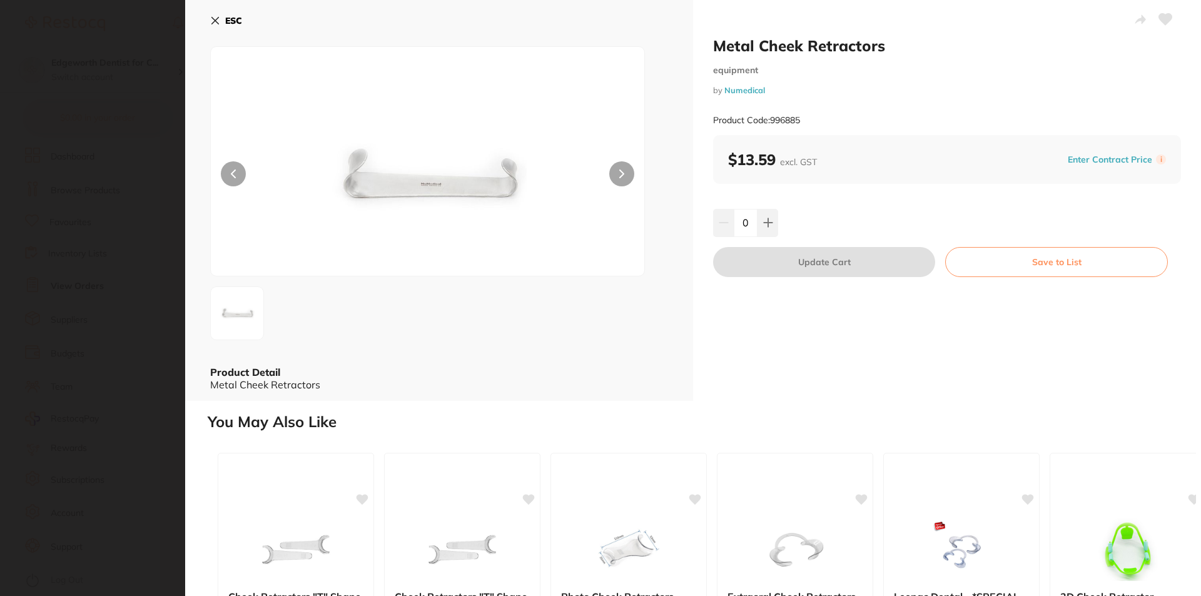
click at [216, 21] on icon at bounding box center [215, 21] width 7 height 7
